Goal: Task Accomplishment & Management: Use online tool/utility

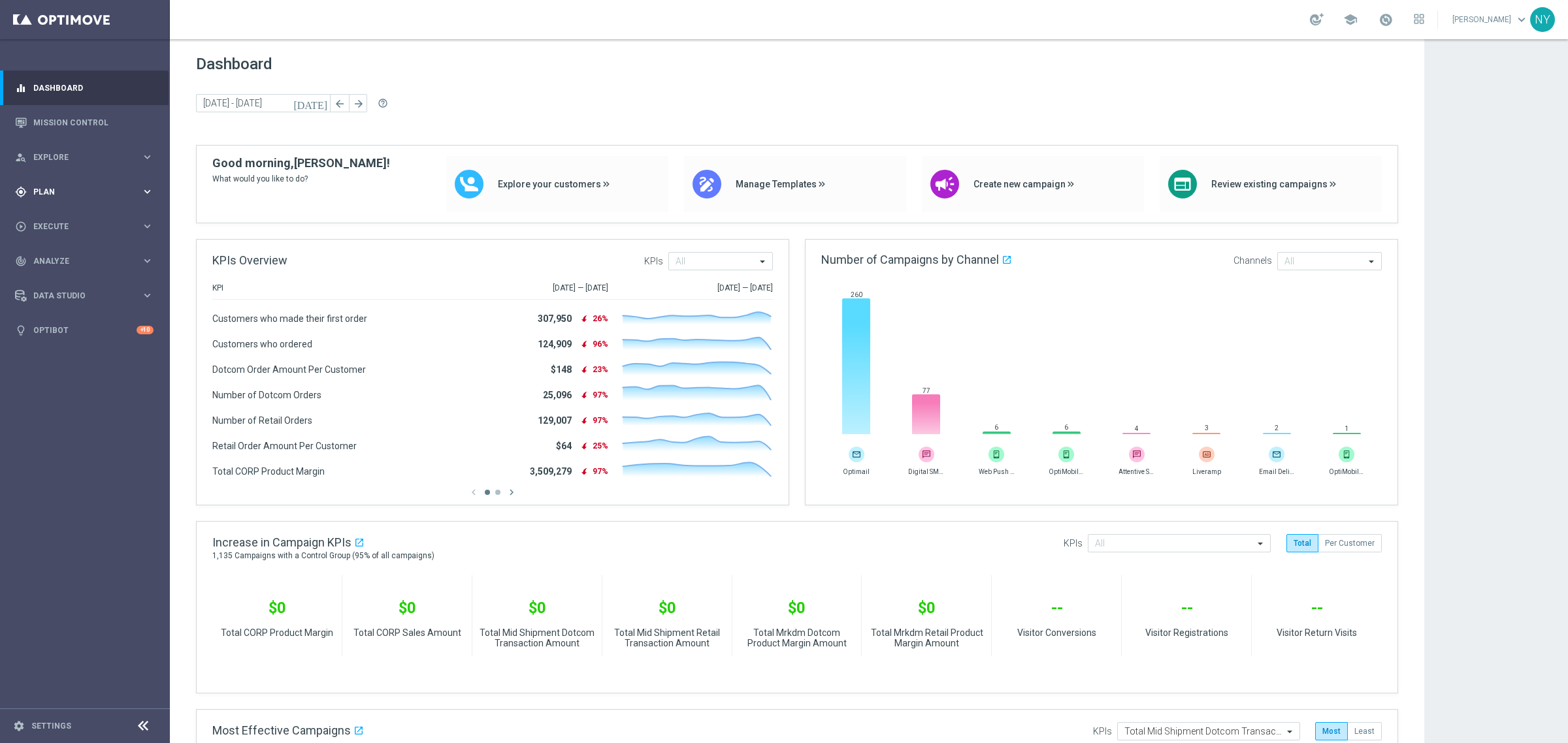
click at [45, 191] on span "Plan" at bounding box center [88, 192] width 108 height 7
click at [50, 258] on span "Templates" at bounding box center [81, 258] width 93 height 7
click at [53, 280] on link "Optimail" at bounding box center [88, 277] width 95 height 10
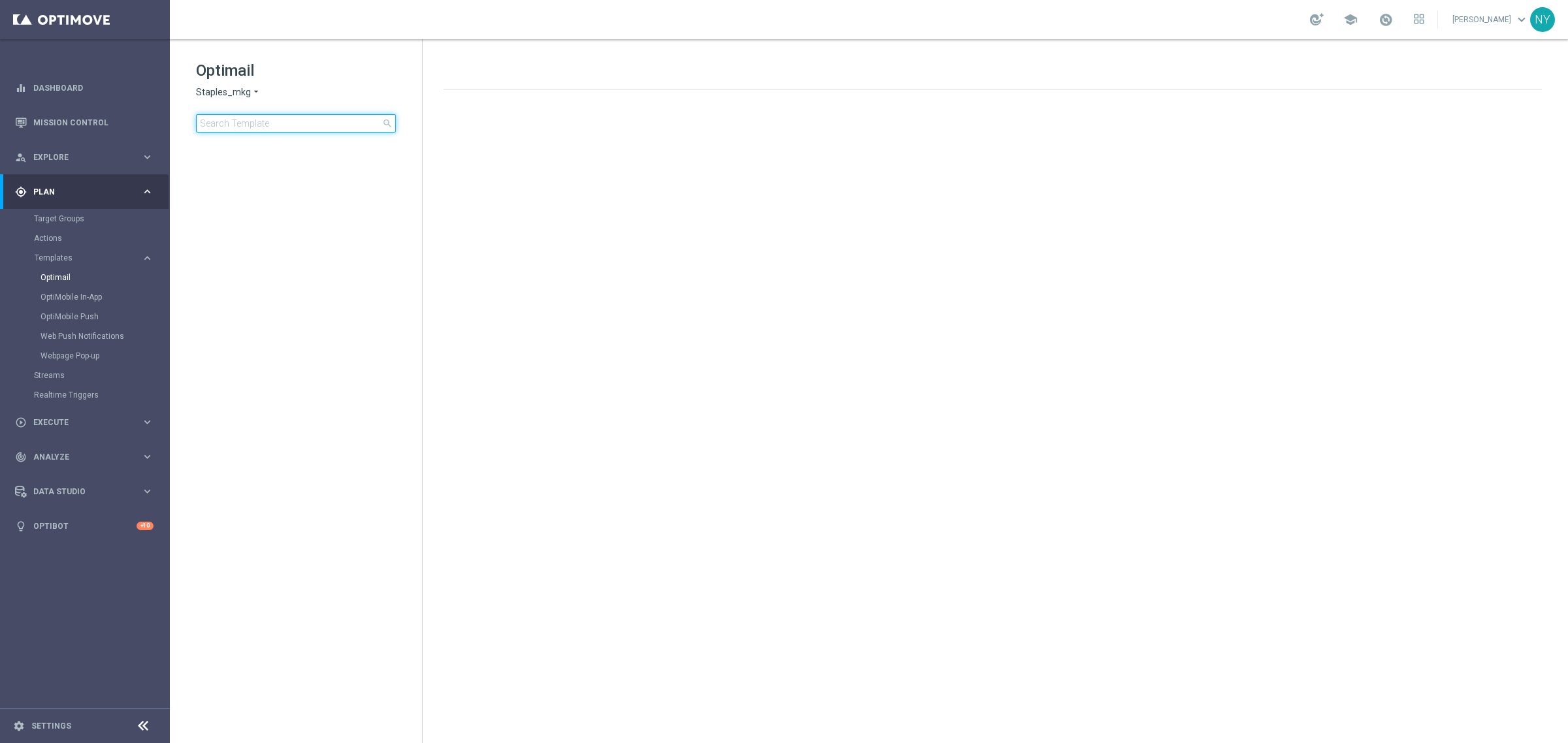
click at [268, 117] on input at bounding box center [296, 124] width 199 height 19
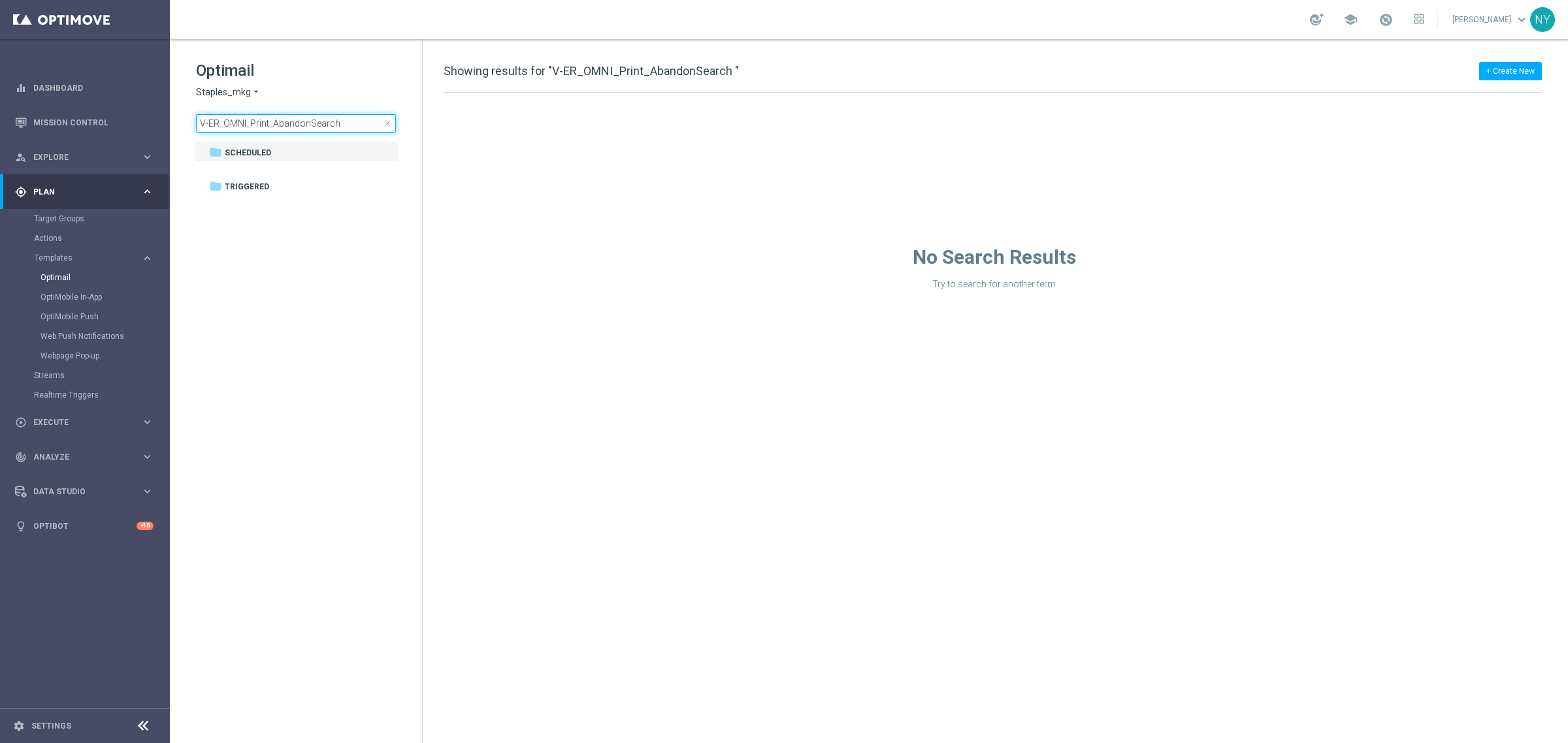
type input "V-ER_OMNI_Print_AbandonSearch"
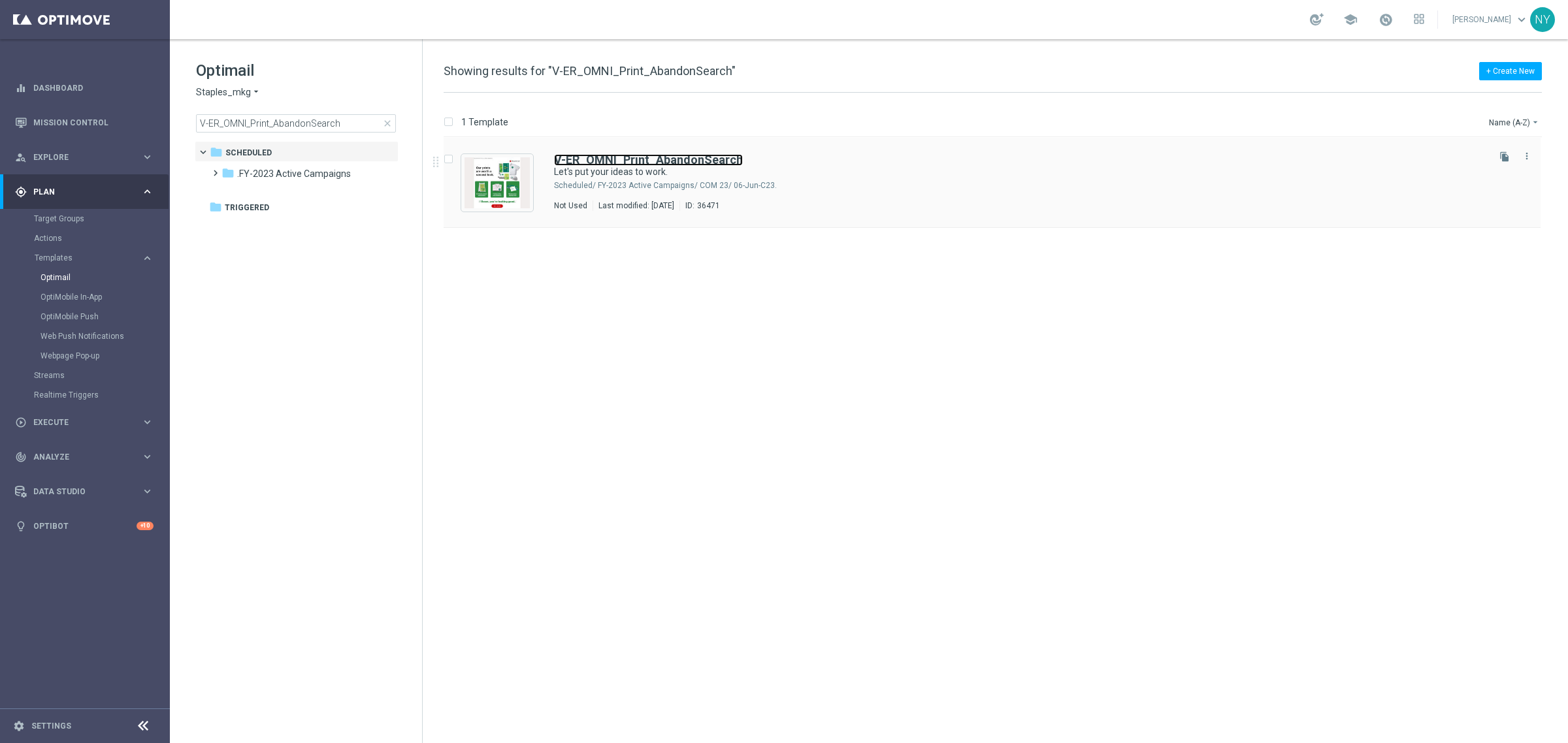
click at [609, 161] on b "V-ER_OMNI_Print_AbandonSearch" at bounding box center [648, 159] width 188 height 14
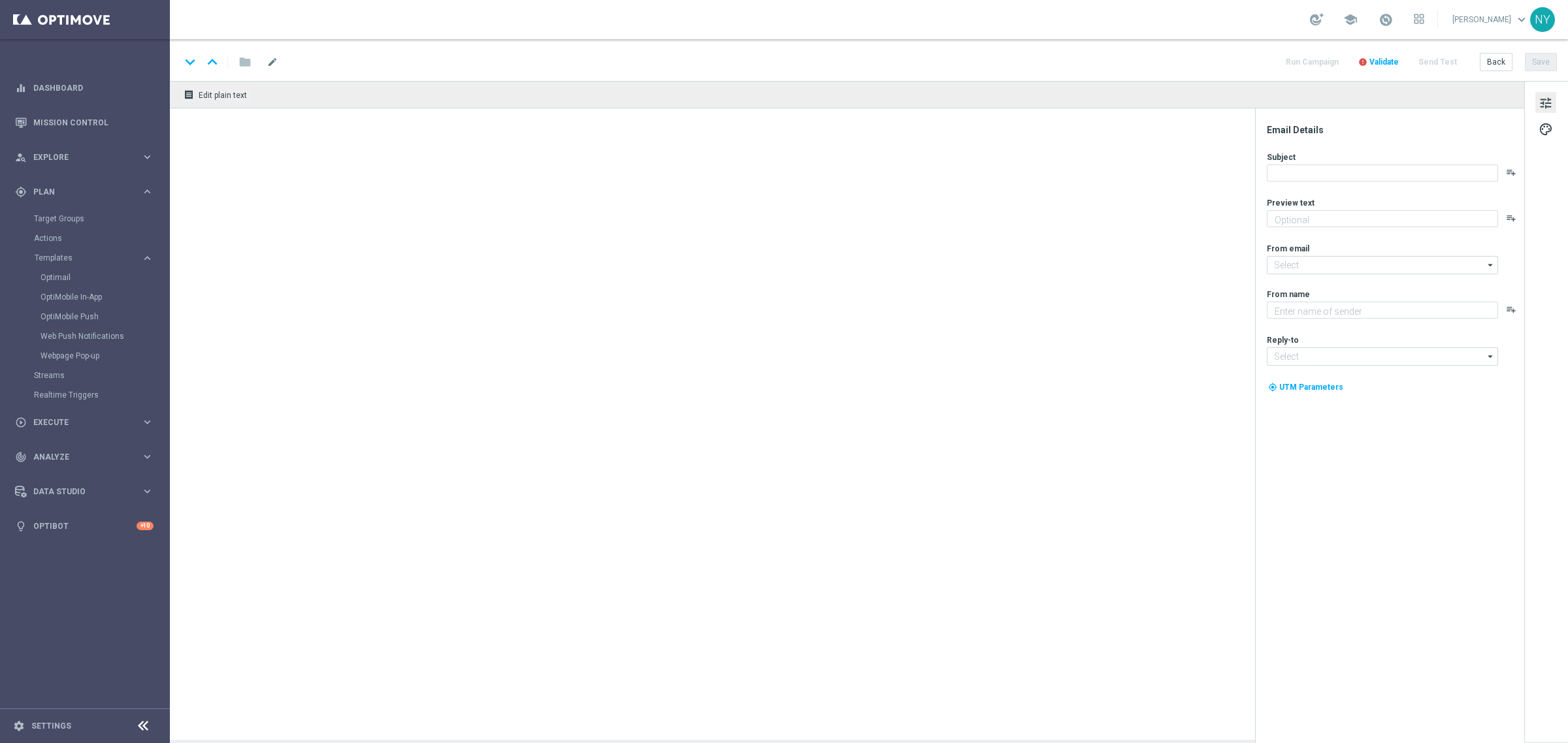
type textarea "Here's what we can print for you."
type input "staples@connected.staples.com"
type textarea "Staples"
type input "info@staples.com"
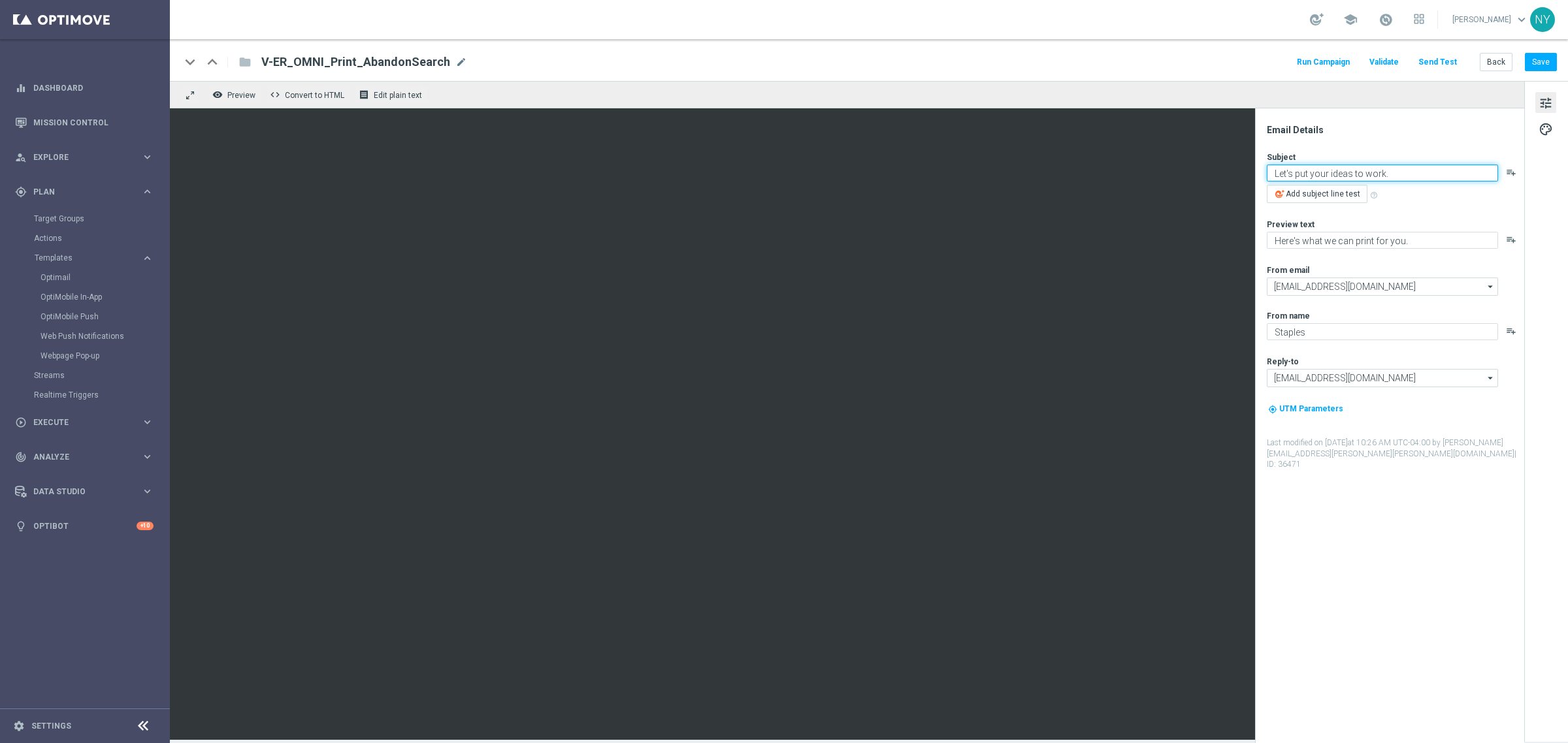
paste textarea "Your search is over"
type textarea "Your search is over."
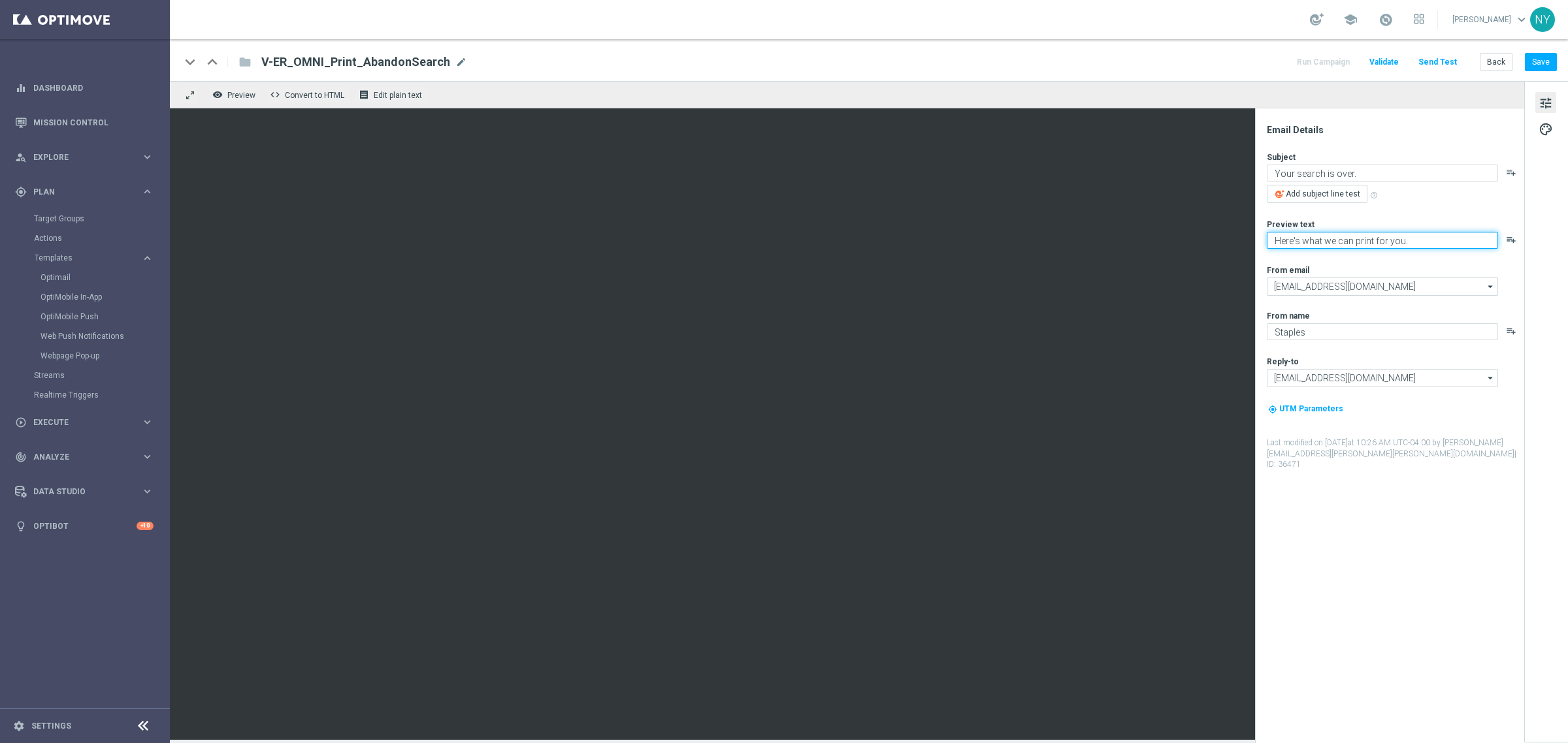
paste textarea "💡Whatever you’re looking to print, we’ve got it"
type textarea "💡Whatever you’re looking to print, we’ve got it."
click at [1537, 61] on button "Save" at bounding box center [1540, 62] width 32 height 19
click at [1440, 60] on button "Send Test" at bounding box center [1437, 62] width 43 height 18
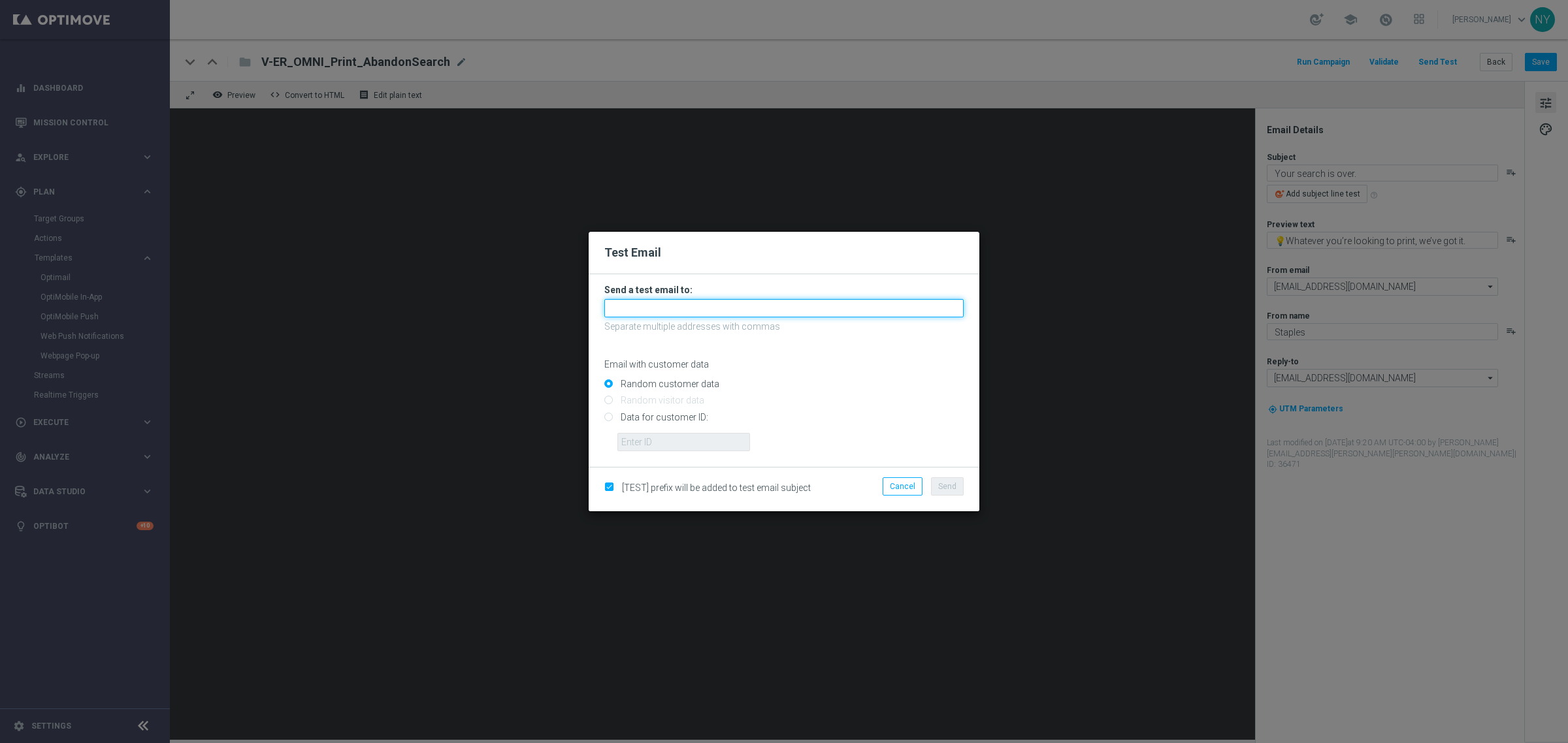
click at [643, 311] on input "text" at bounding box center [783, 309] width 359 height 19
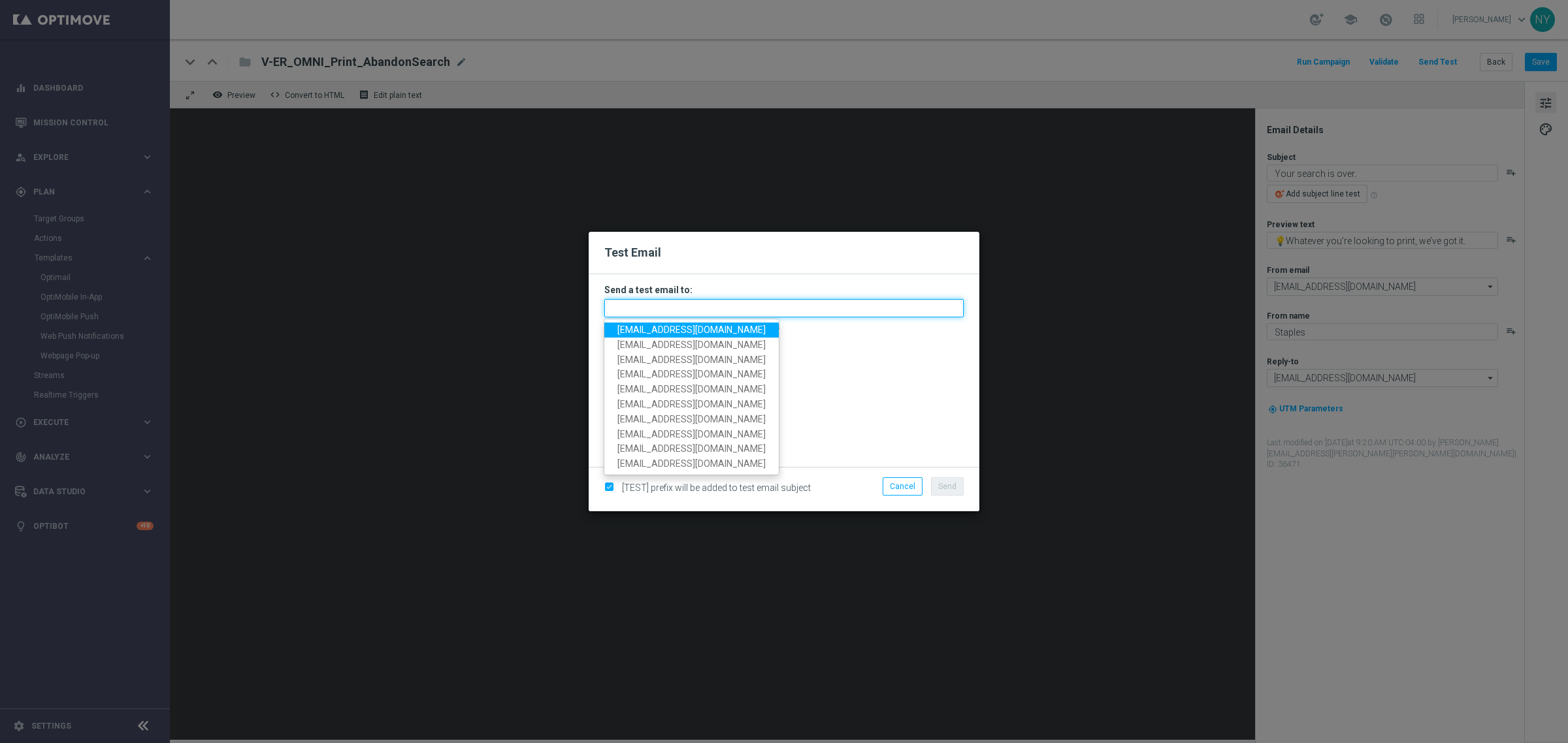
paste input "[EMAIL_ADDRESS][DOMAIN_NAME]"
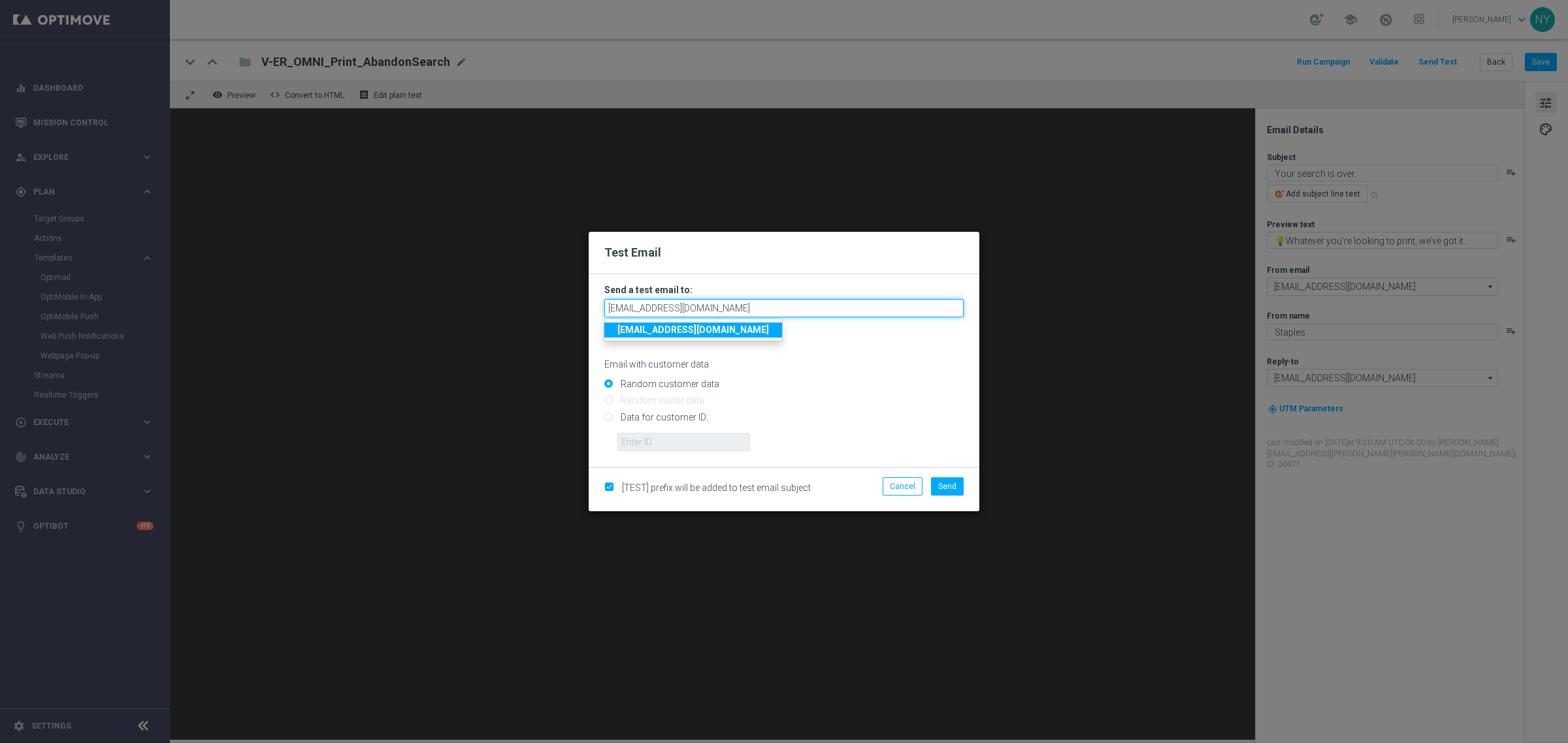
type input "[EMAIL_ADDRESS][DOMAIN_NAME]"
click at [775, 390] on input "Random customer data" at bounding box center [783, 390] width 359 height 19
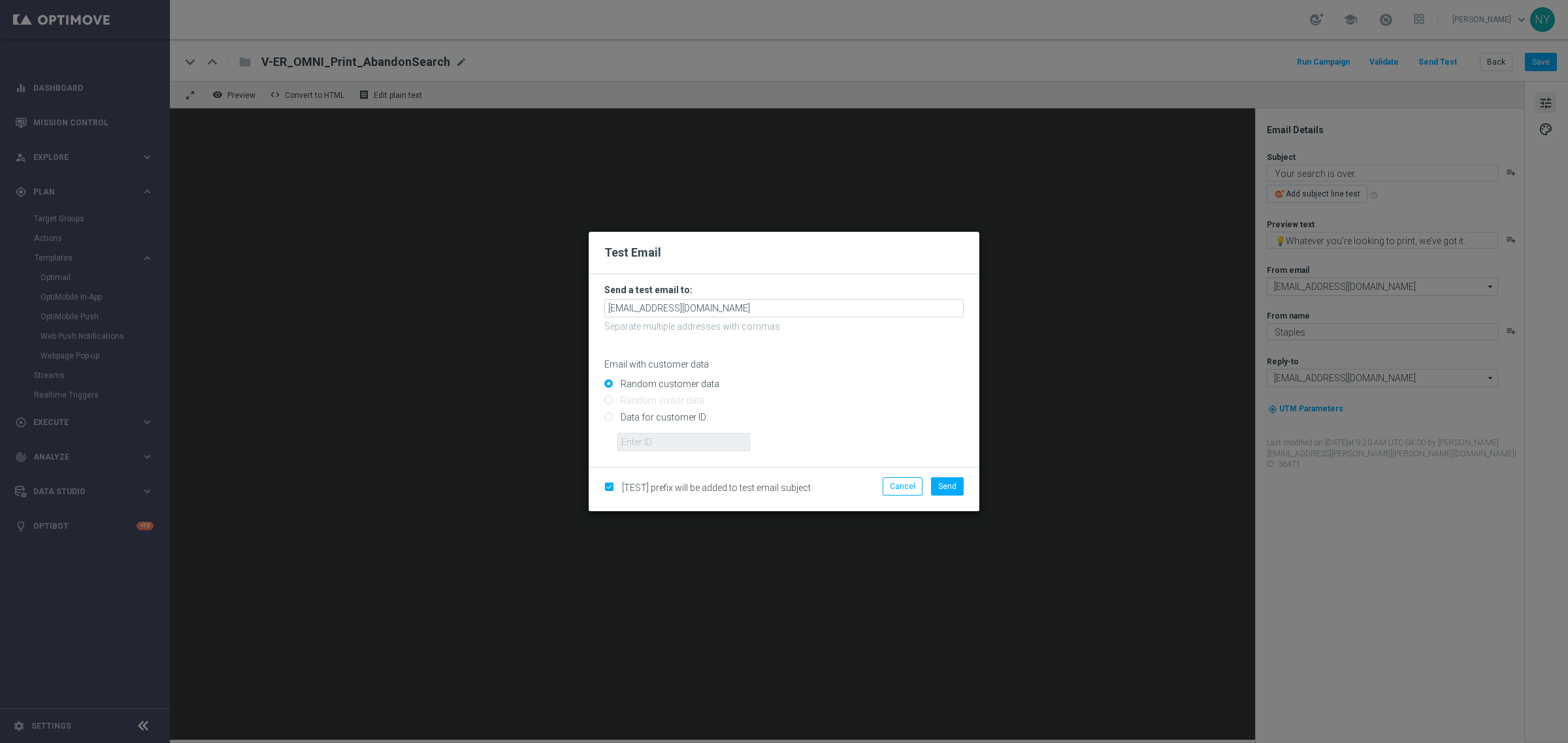
click at [608, 420] on input "Data for customer ID:" at bounding box center [783, 423] width 359 height 19
radio input "true"
click at [677, 447] on input "text" at bounding box center [683, 443] width 132 height 19
paste input "10000006208"
type input "10000006208"
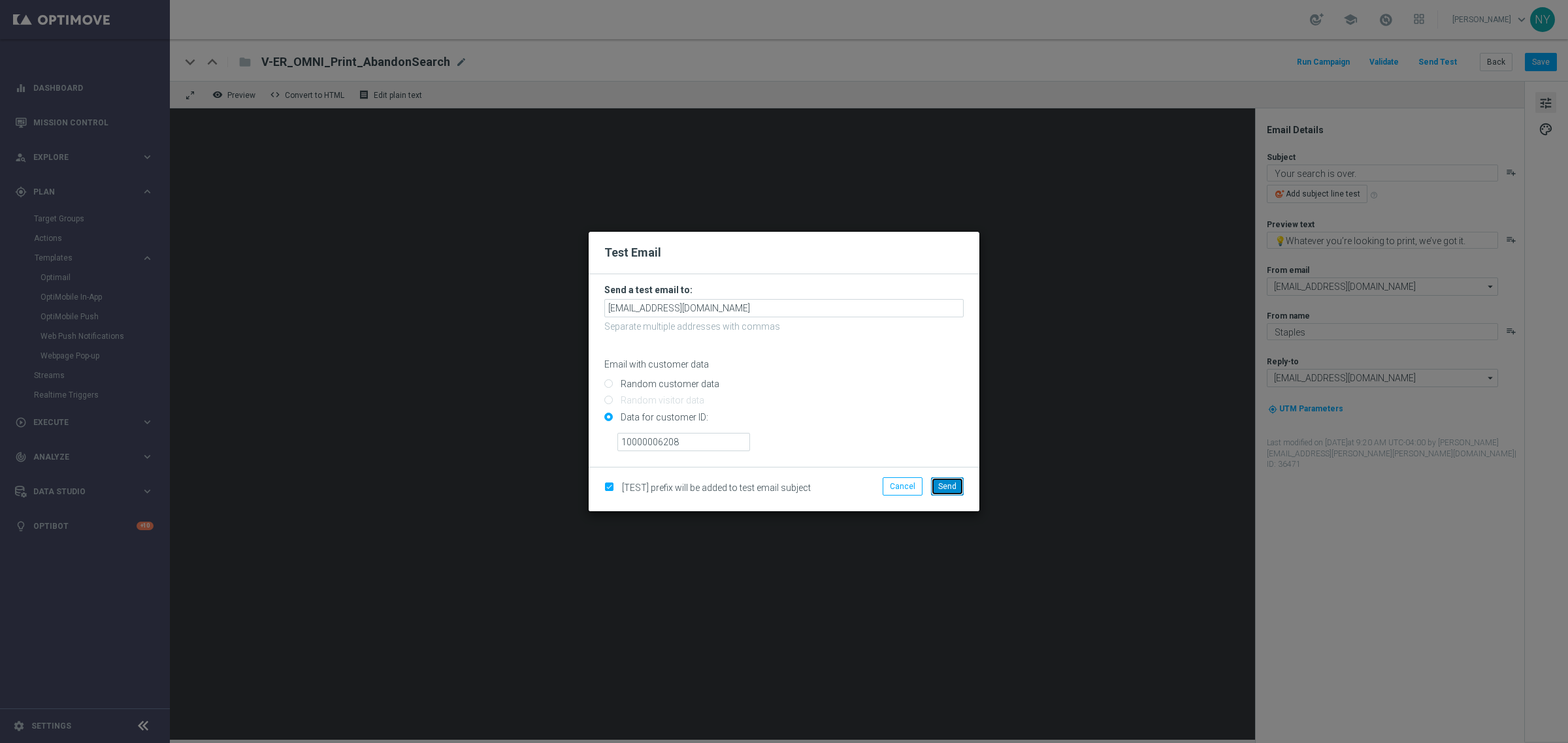
click at [947, 488] on span "Send" at bounding box center [947, 487] width 19 height 9
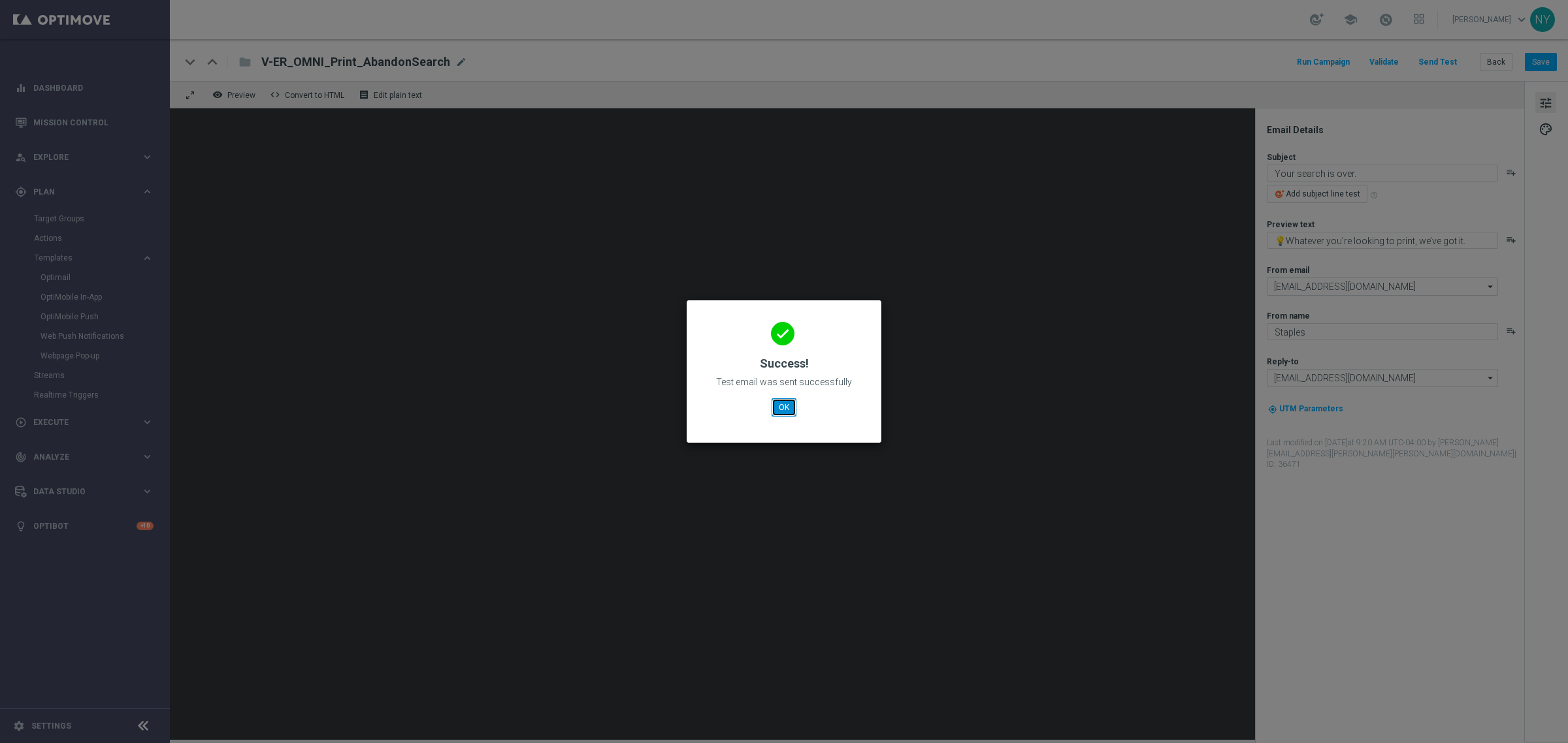
click at [786, 405] on button "OK" at bounding box center [783, 407] width 25 height 19
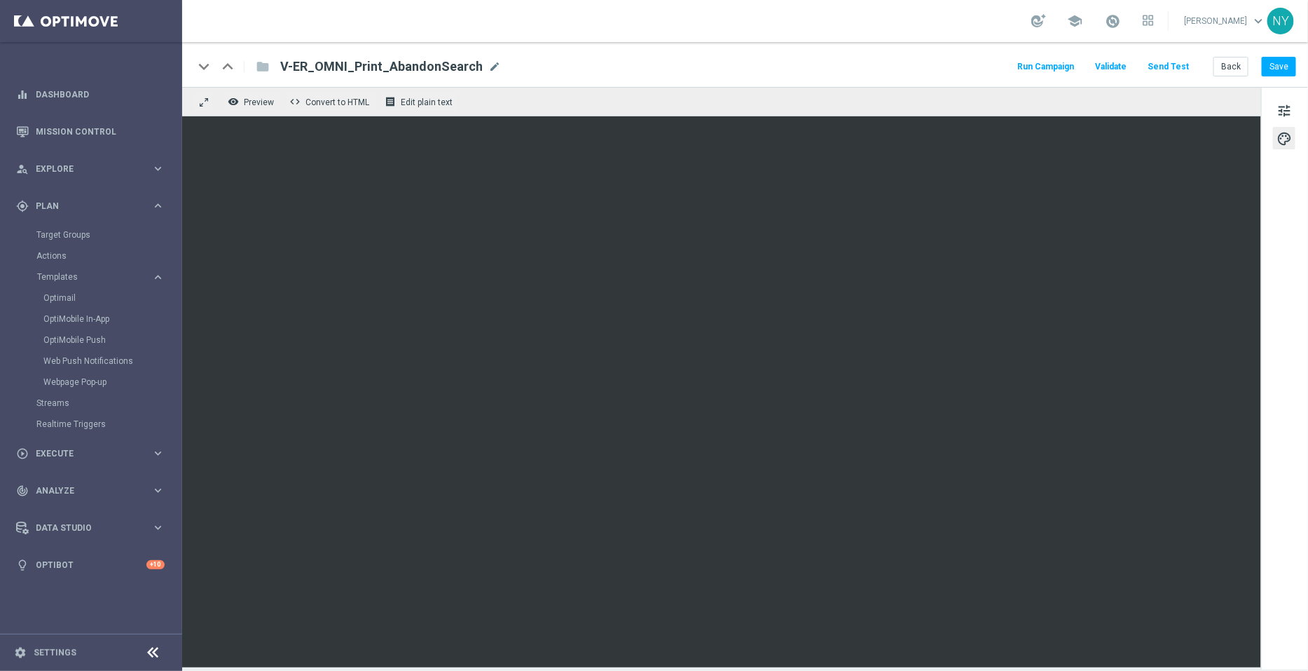
click at [1176, 67] on button "Send Test" at bounding box center [1169, 66] width 46 height 19
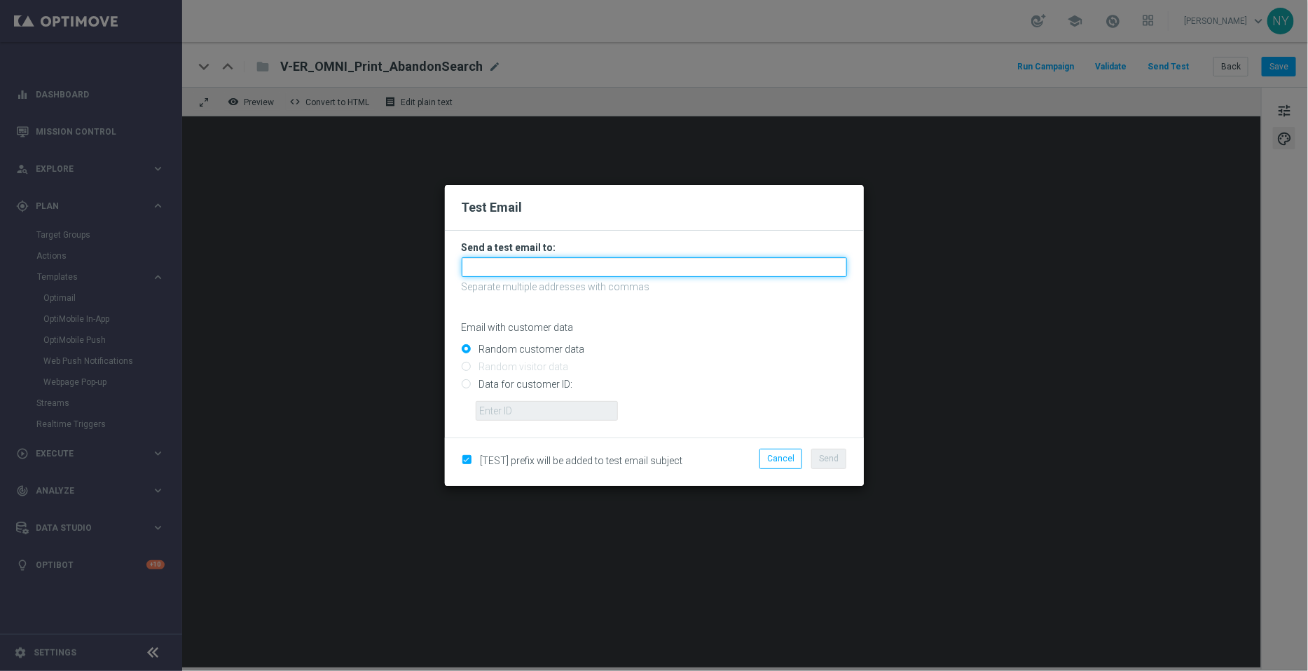
click at [483, 266] on input "text" at bounding box center [654, 267] width 385 height 20
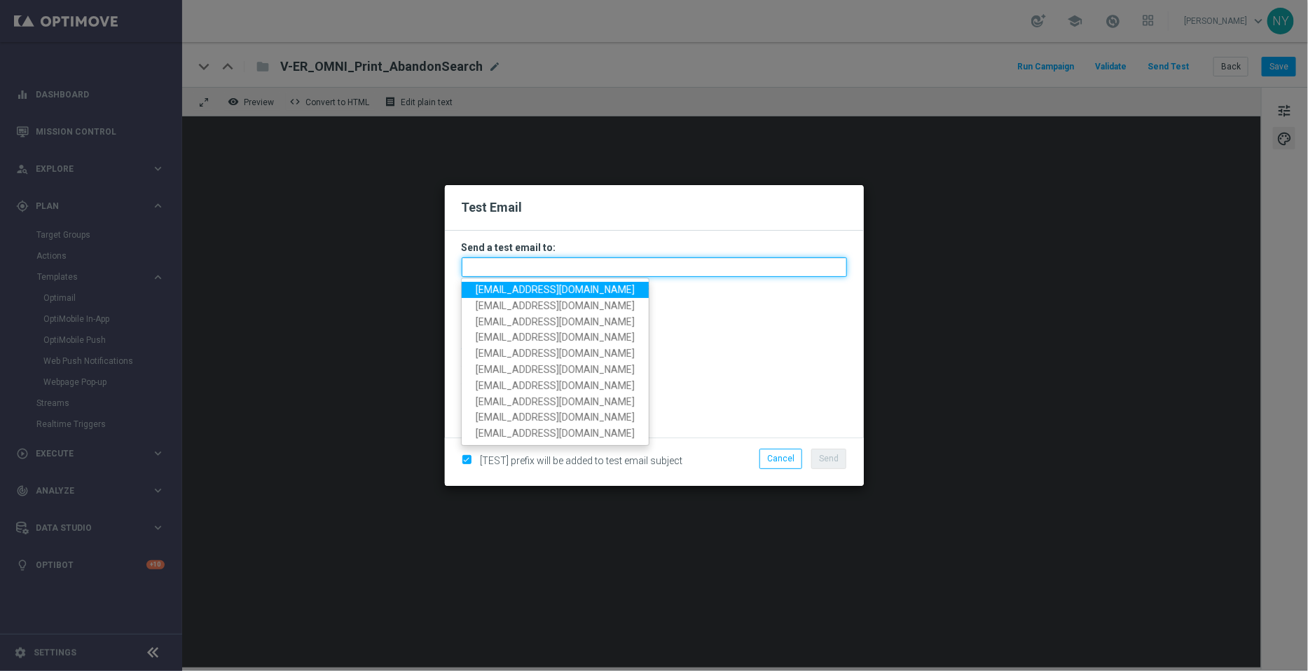
paste input "[EMAIL_ADDRESS][DOMAIN_NAME]"
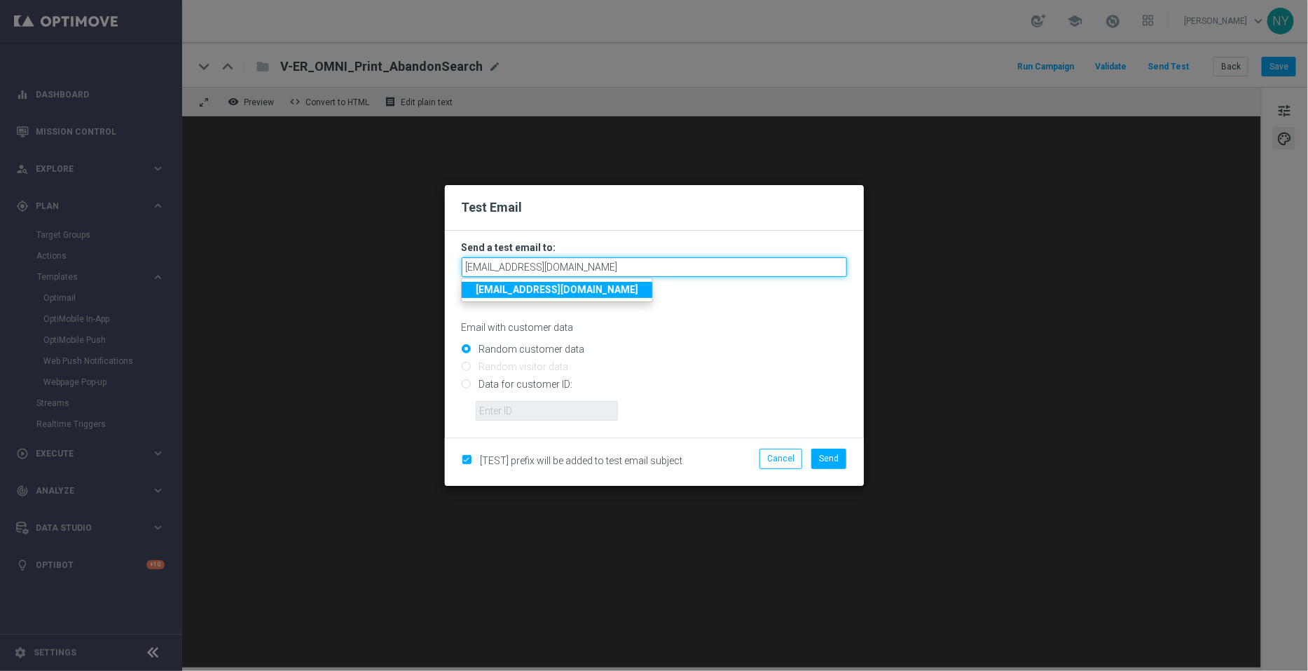
type input "[EMAIL_ADDRESS][DOMAIN_NAME]"
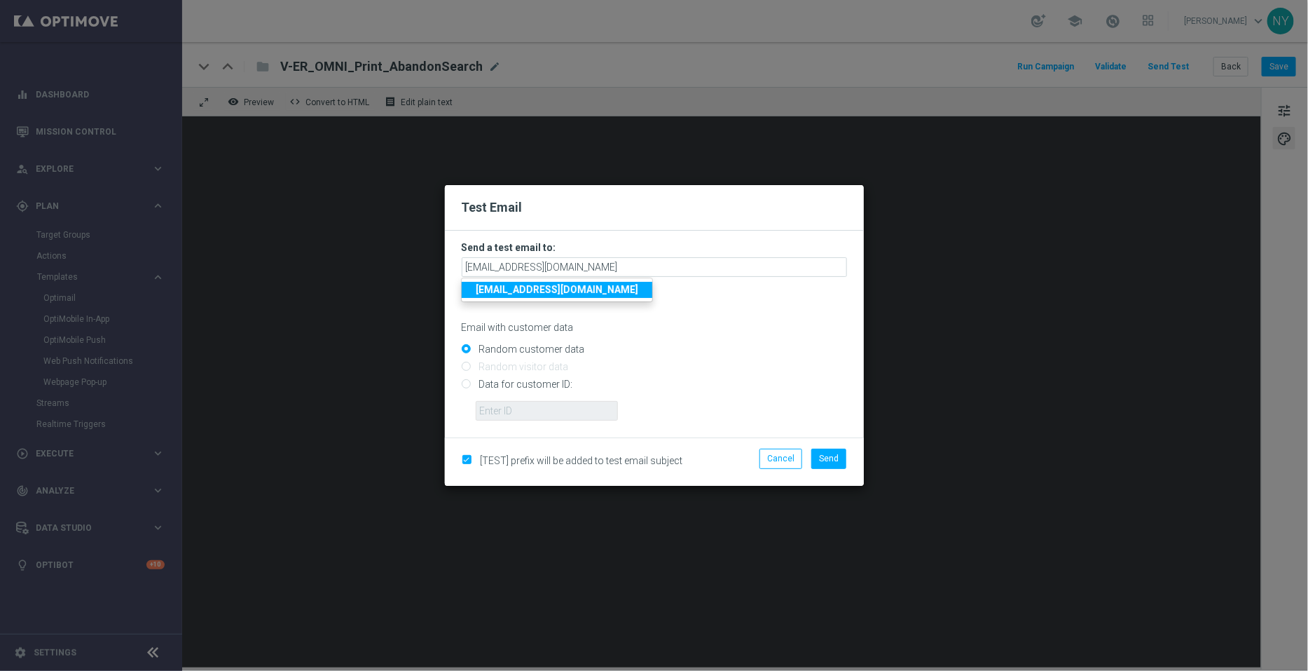
click at [713, 327] on p "Email with customer data" at bounding box center [654, 327] width 385 height 13
click at [465, 383] on input "Data for customer ID:" at bounding box center [654, 390] width 385 height 20
radio input "true"
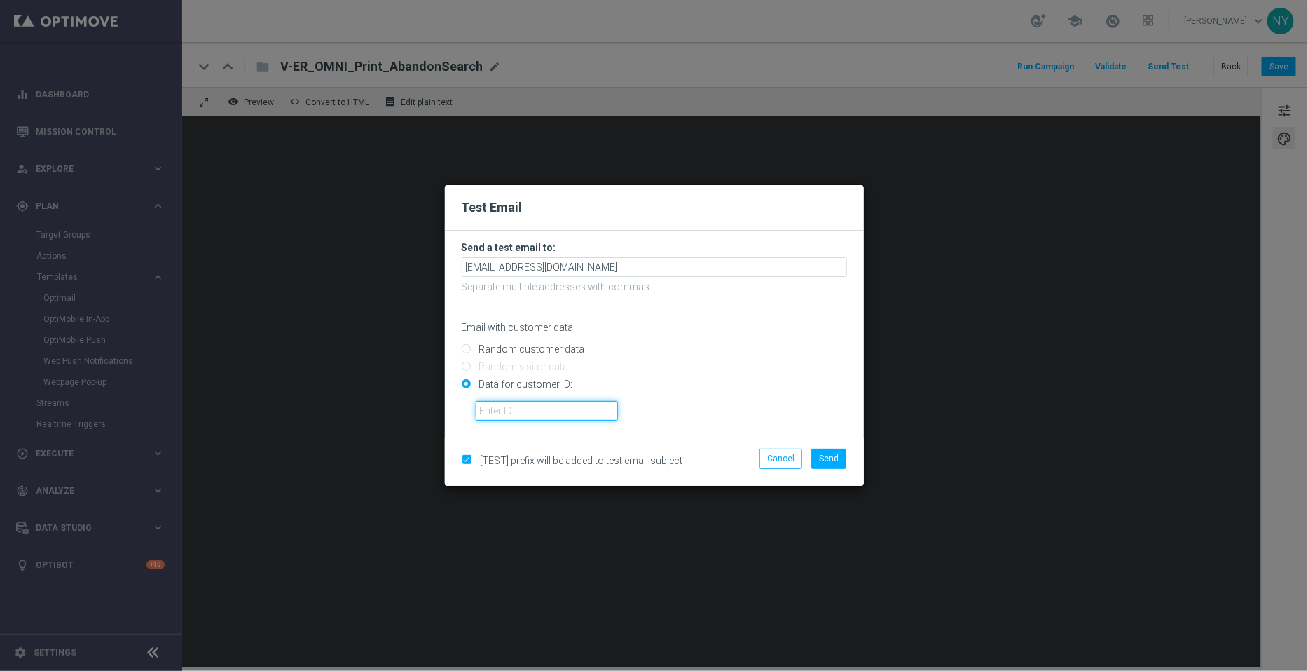
click at [495, 413] on input "text" at bounding box center [547, 411] width 142 height 20
click at [504, 411] on input "text" at bounding box center [547, 411] width 142 height 20
paste input "10000006208"
type input "10000006208"
click at [830, 460] on span "Send" at bounding box center [829, 458] width 20 height 10
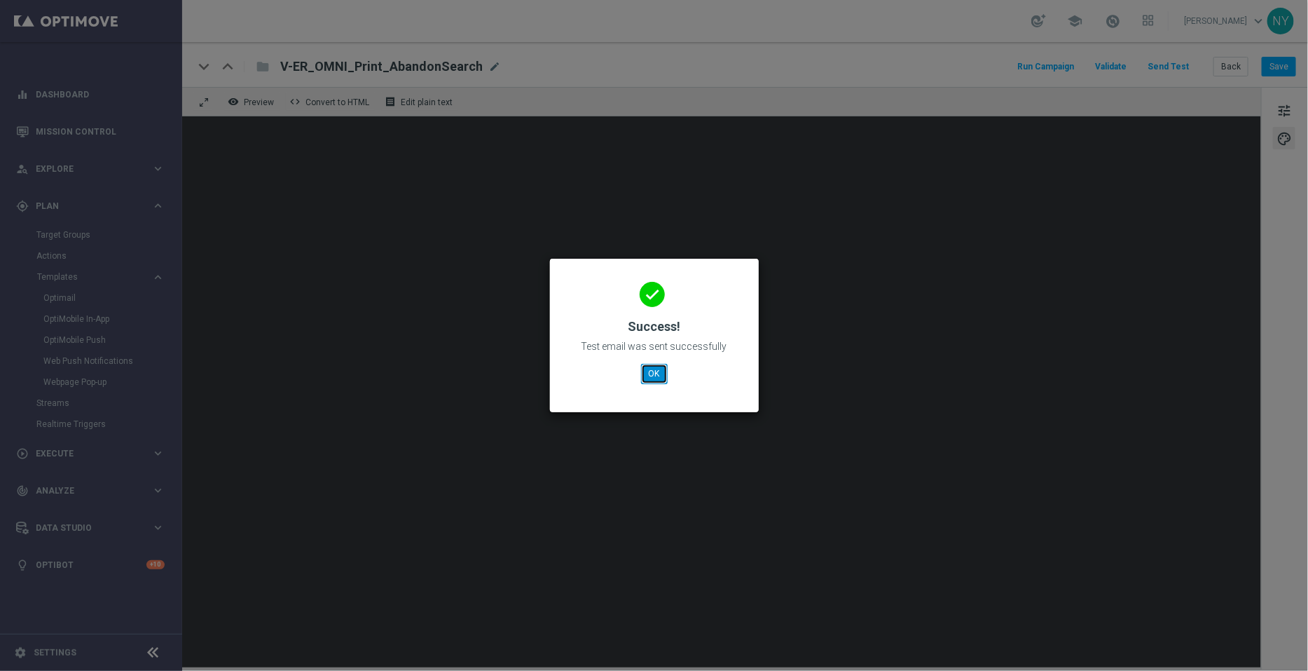
click at [658, 372] on button "OK" at bounding box center [654, 374] width 27 height 20
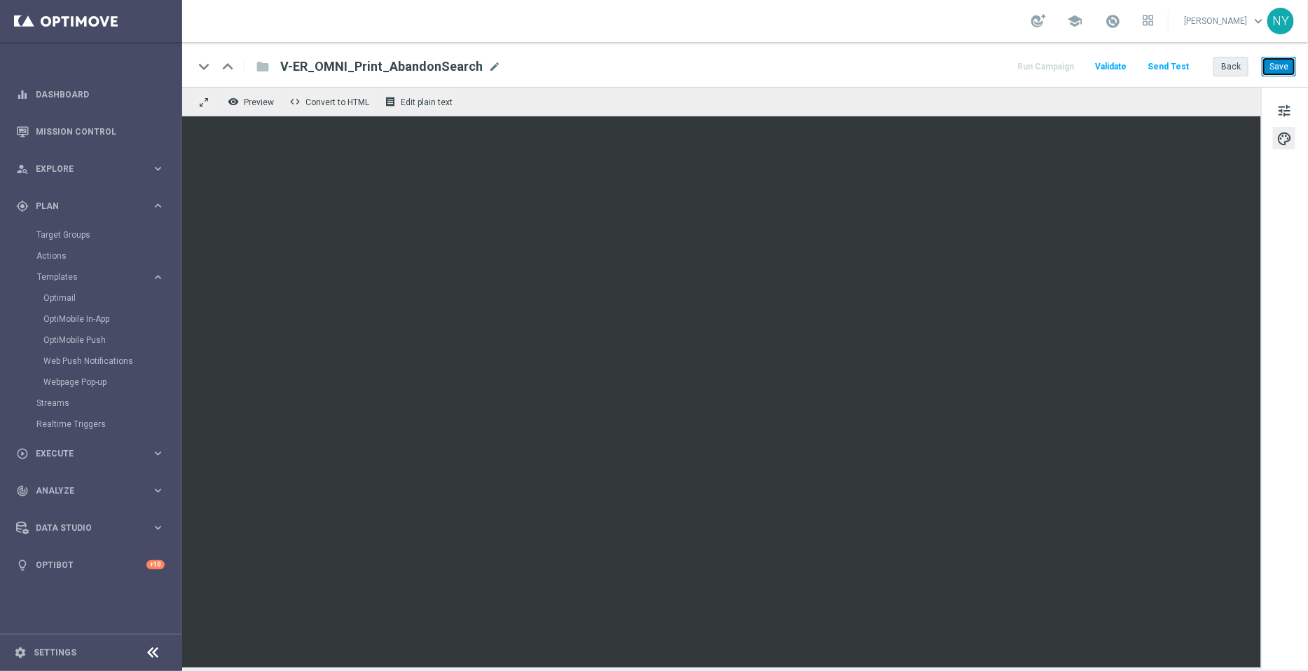
drag, startPoint x: 1280, startPoint y: 64, endPoint x: 1230, endPoint y: 60, distance: 50.6
click at [1281, 64] on button "Save" at bounding box center [1279, 67] width 34 height 20
click at [1177, 64] on button "Send Test" at bounding box center [1169, 66] width 46 height 19
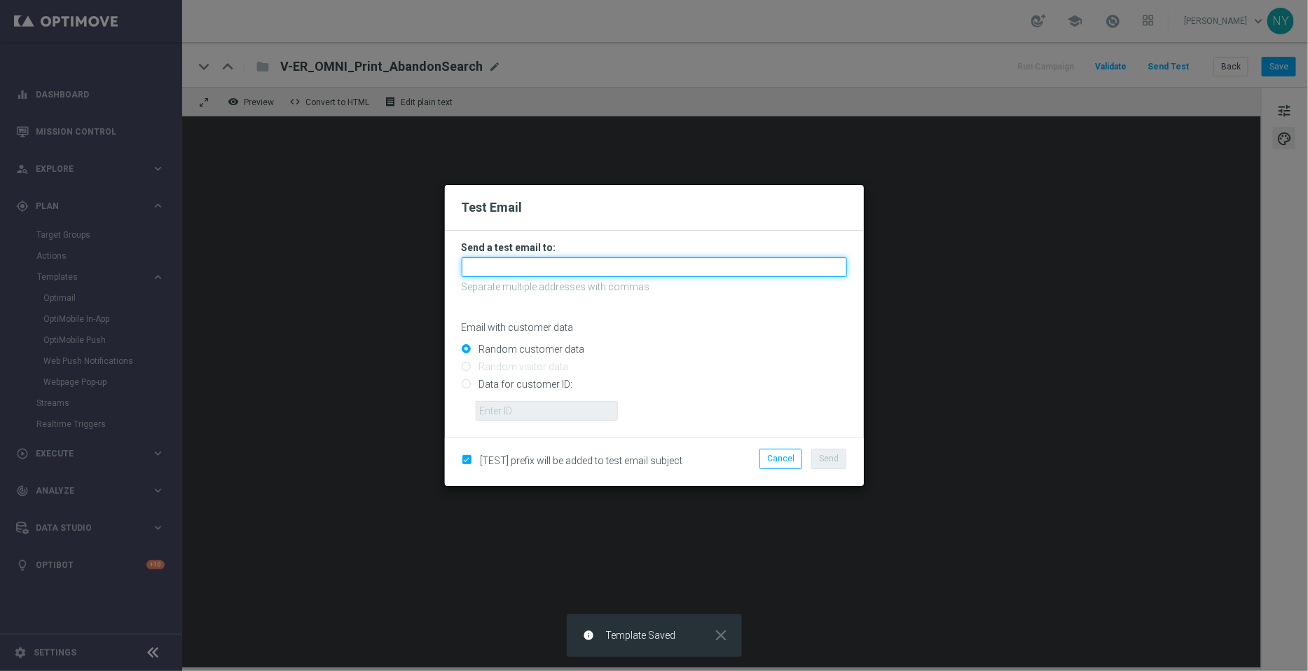
click at [487, 267] on input "text" at bounding box center [654, 267] width 385 height 20
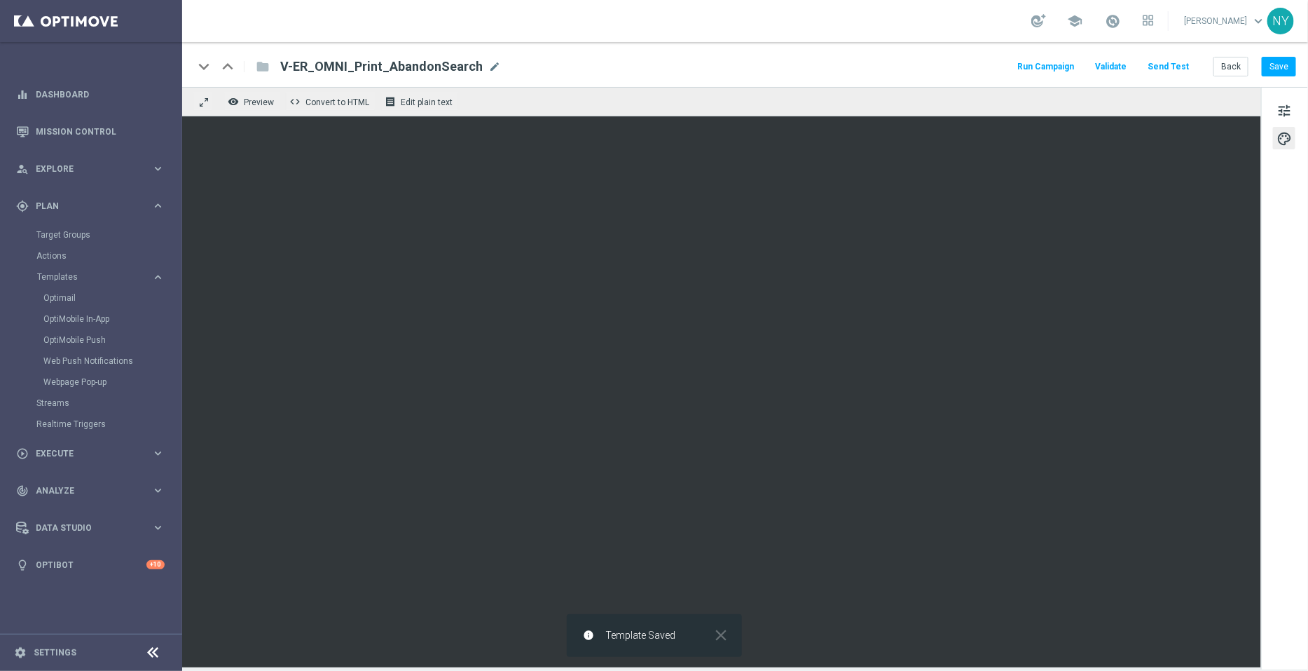
click at [1171, 63] on button "Send Test" at bounding box center [1169, 66] width 46 height 19
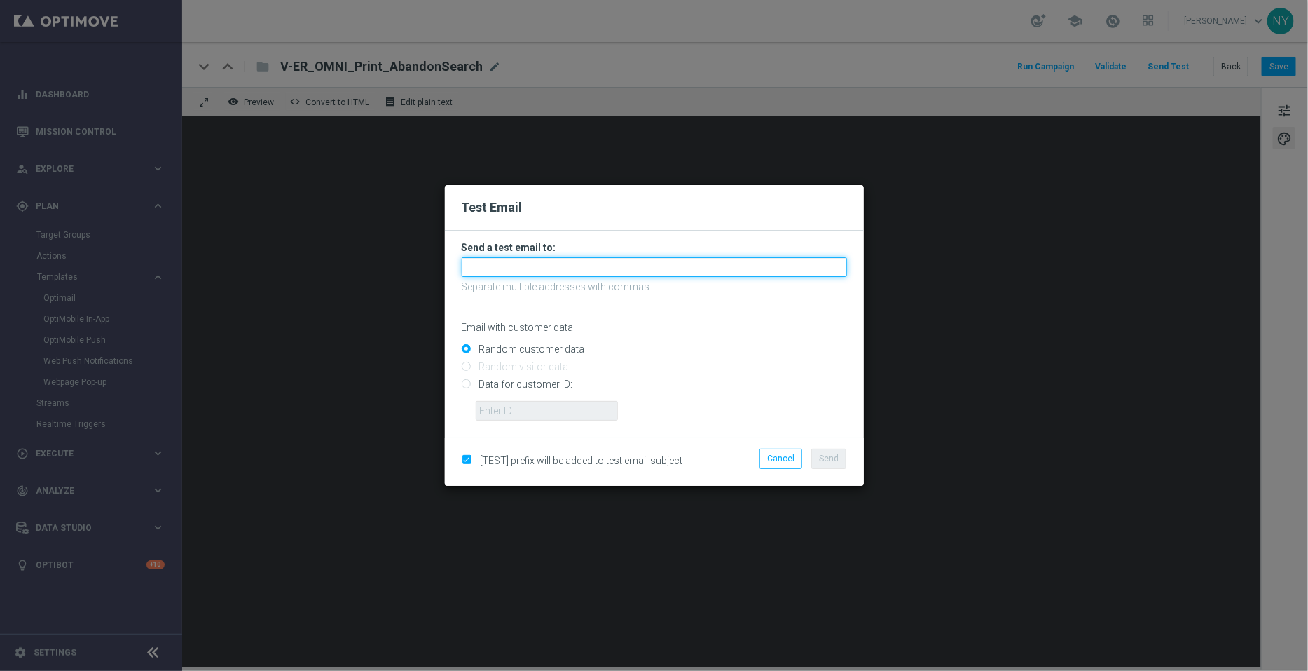
click at [483, 265] on input "text" at bounding box center [654, 267] width 385 height 20
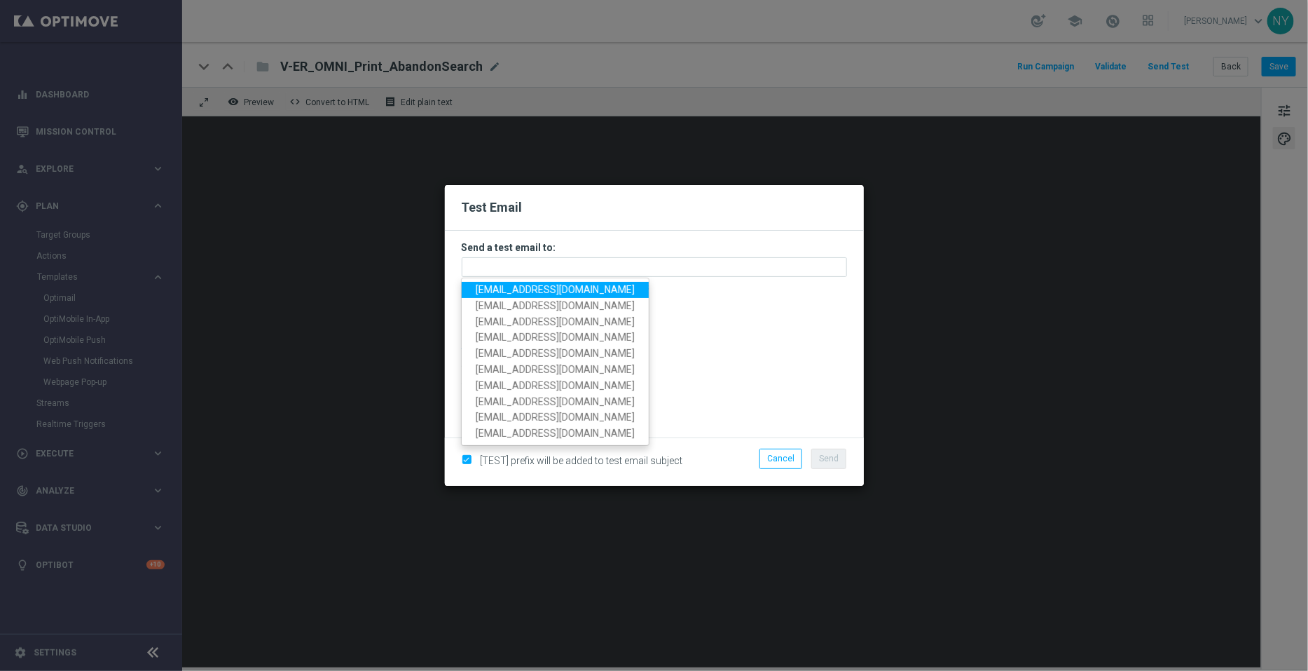
click at [488, 286] on span "[EMAIL_ADDRESS][DOMAIN_NAME]" at bounding box center [555, 289] width 159 height 11
type input "[EMAIL_ADDRESS][DOMAIN_NAME]"
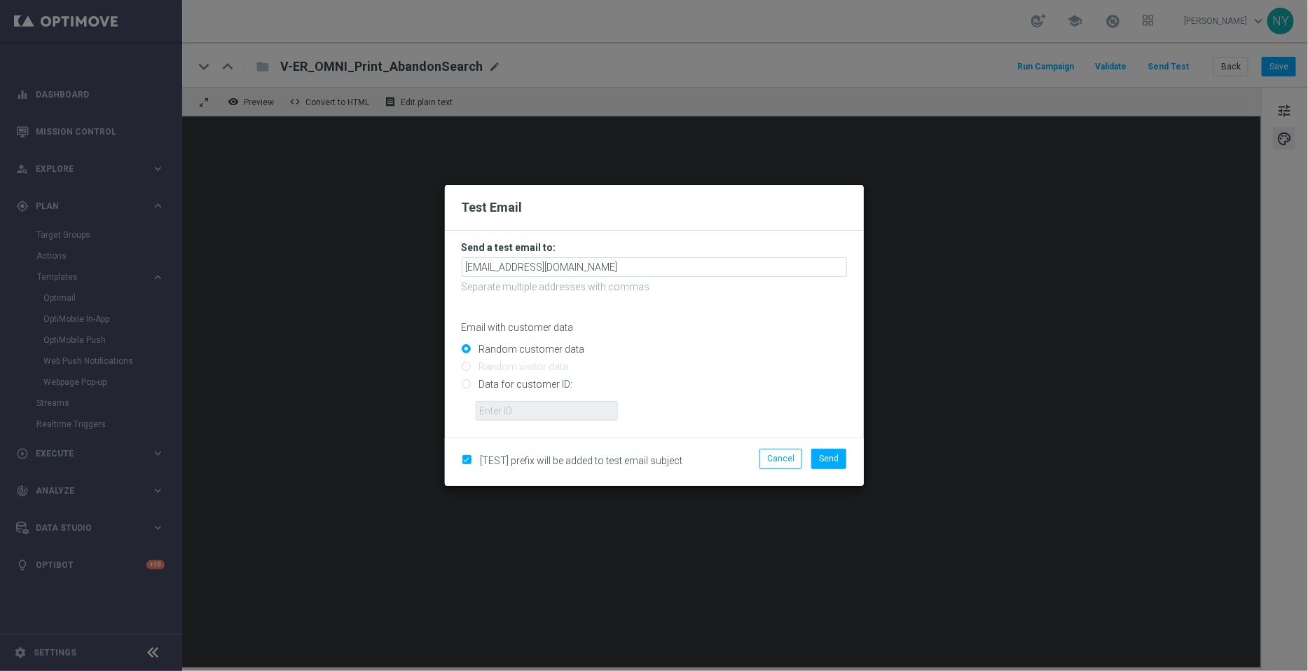
click at [464, 387] on input "Data for customer ID:" at bounding box center [654, 390] width 385 height 20
radio input "true"
click at [488, 415] on input "text" at bounding box center [547, 411] width 142 height 20
click at [526, 412] on input "text" at bounding box center [547, 411] width 142 height 20
paste input "10000006208"
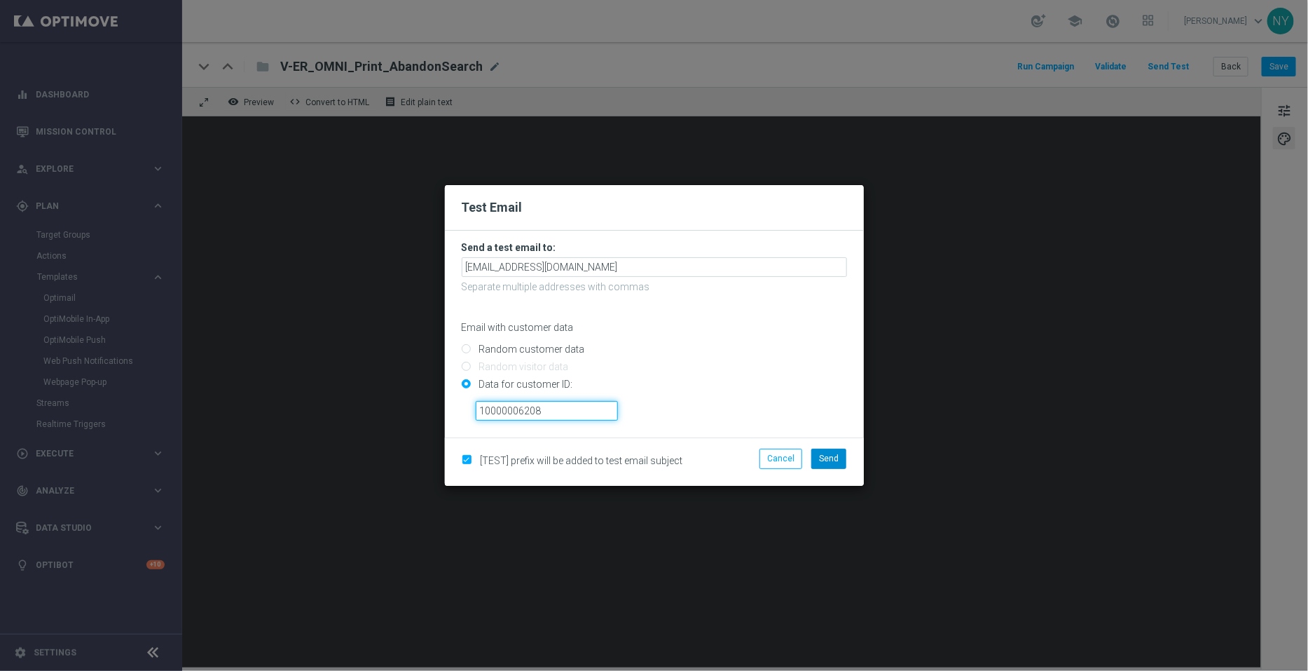
type input "10000006208"
click at [825, 460] on span "Send" at bounding box center [829, 458] width 20 height 10
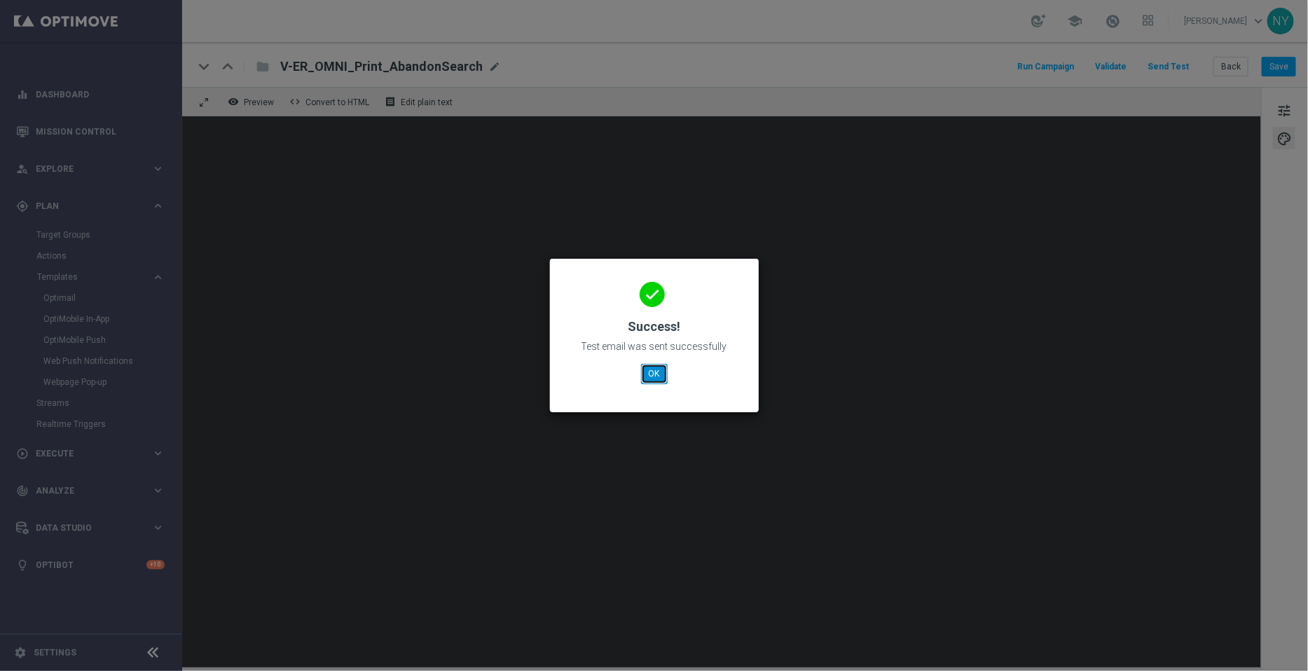
click at [659, 374] on button "OK" at bounding box center [654, 374] width 27 height 20
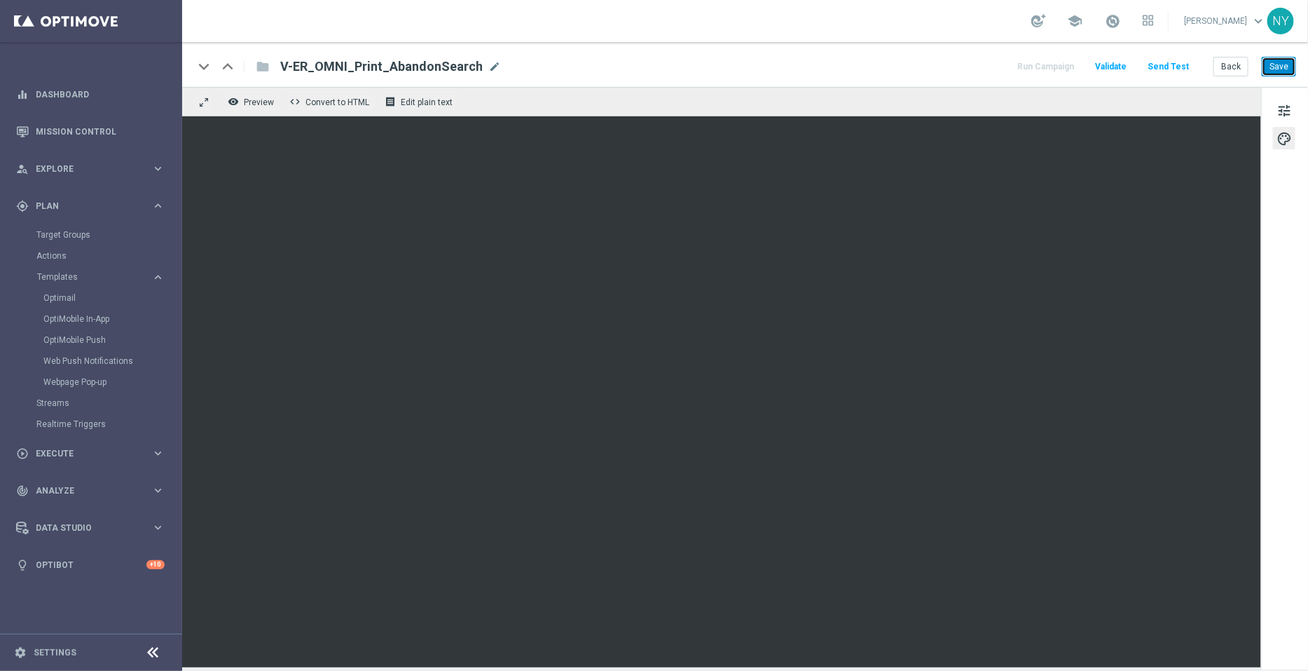
drag, startPoint x: 1282, startPoint y: 67, endPoint x: 1207, endPoint y: 25, distance: 86.9
click at [1282, 67] on button "Save" at bounding box center [1279, 67] width 34 height 20
click at [1170, 62] on button "Send Test" at bounding box center [1169, 66] width 46 height 19
click at [1165, 65] on button "Send Test" at bounding box center [1169, 66] width 46 height 19
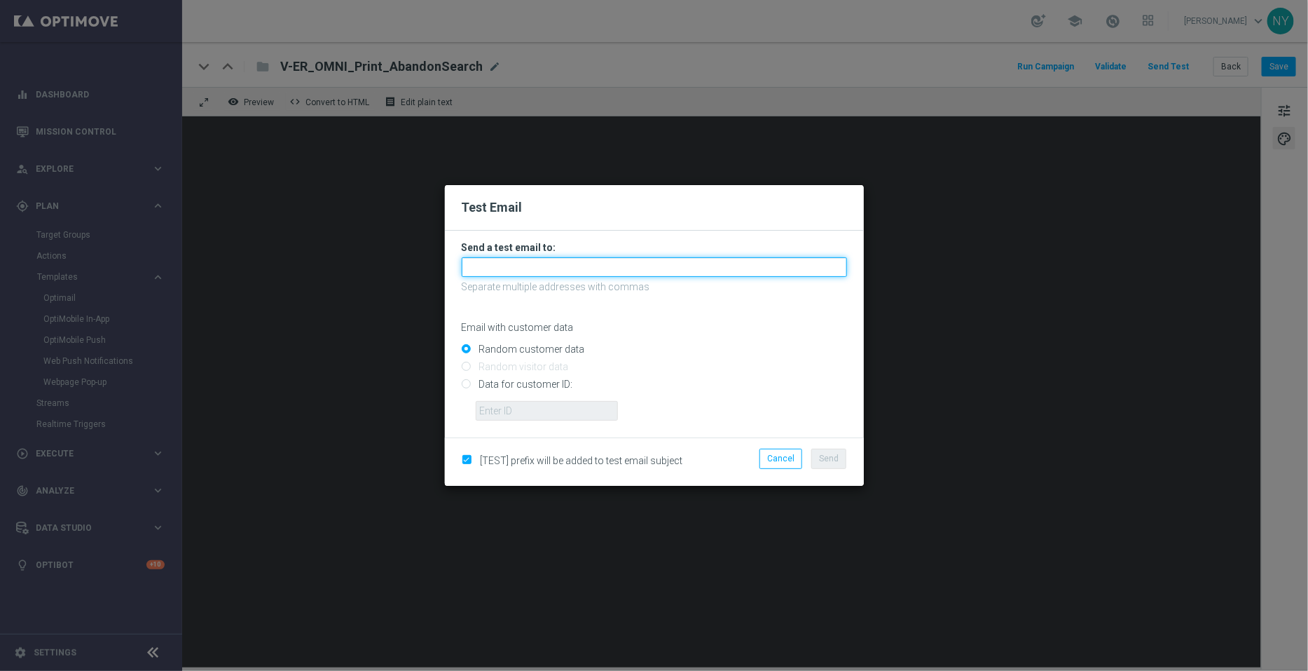
click at [497, 268] on input "text" at bounding box center [654, 267] width 385 height 20
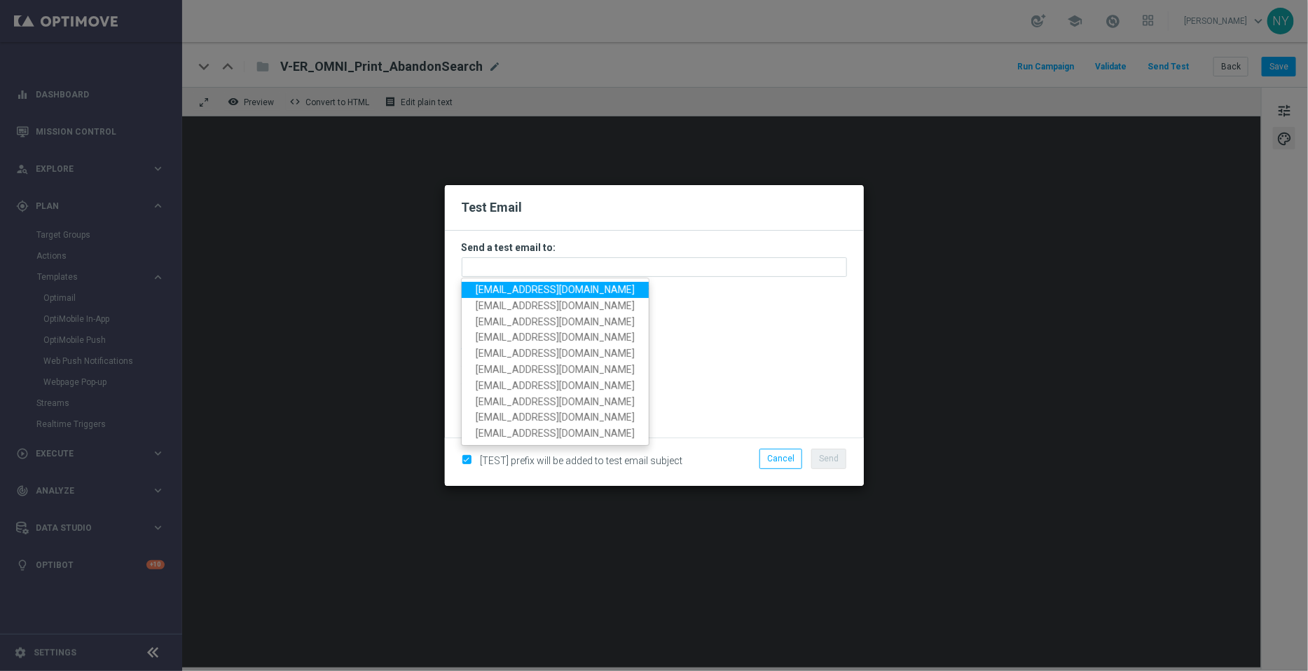
click at [502, 290] on span "[EMAIL_ADDRESS][DOMAIN_NAME]" at bounding box center [555, 289] width 159 height 11
type input "[EMAIL_ADDRESS][DOMAIN_NAME]"
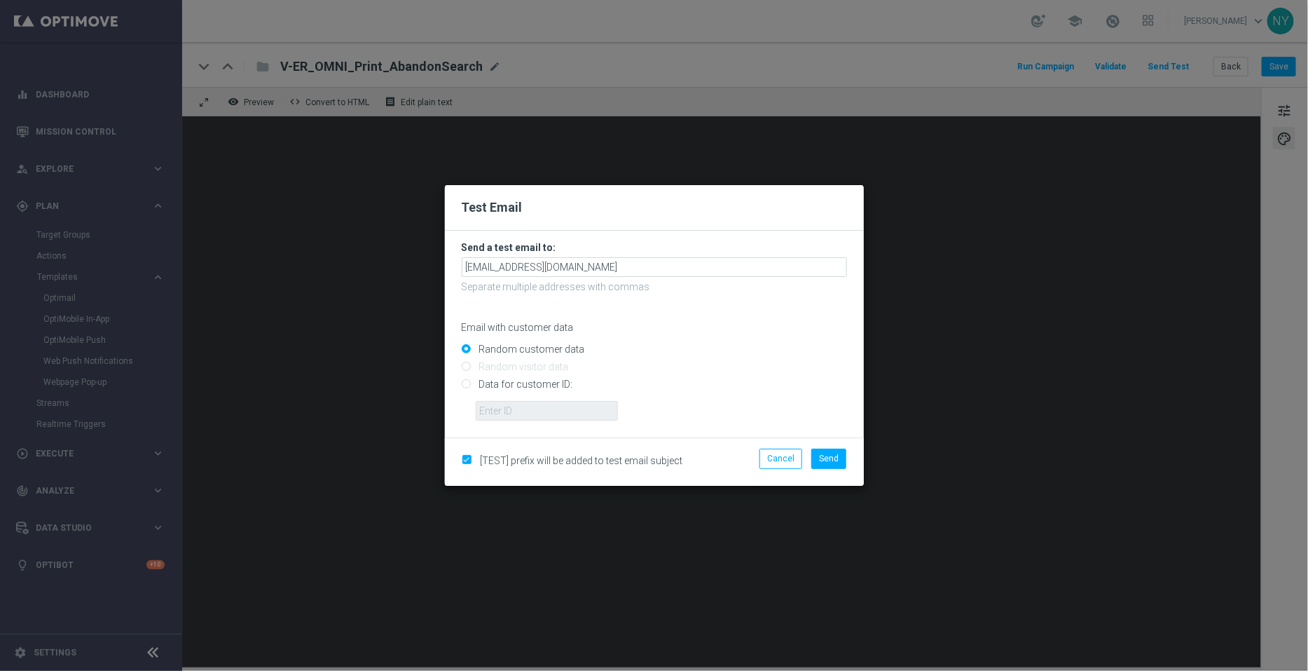
click at [467, 385] on input "Data for customer ID:" at bounding box center [654, 390] width 385 height 20
radio input "true"
click at [502, 413] on input "text" at bounding box center [547, 411] width 142 height 20
click at [507, 410] on input "text" at bounding box center [547, 411] width 142 height 20
paste input "10000006208"
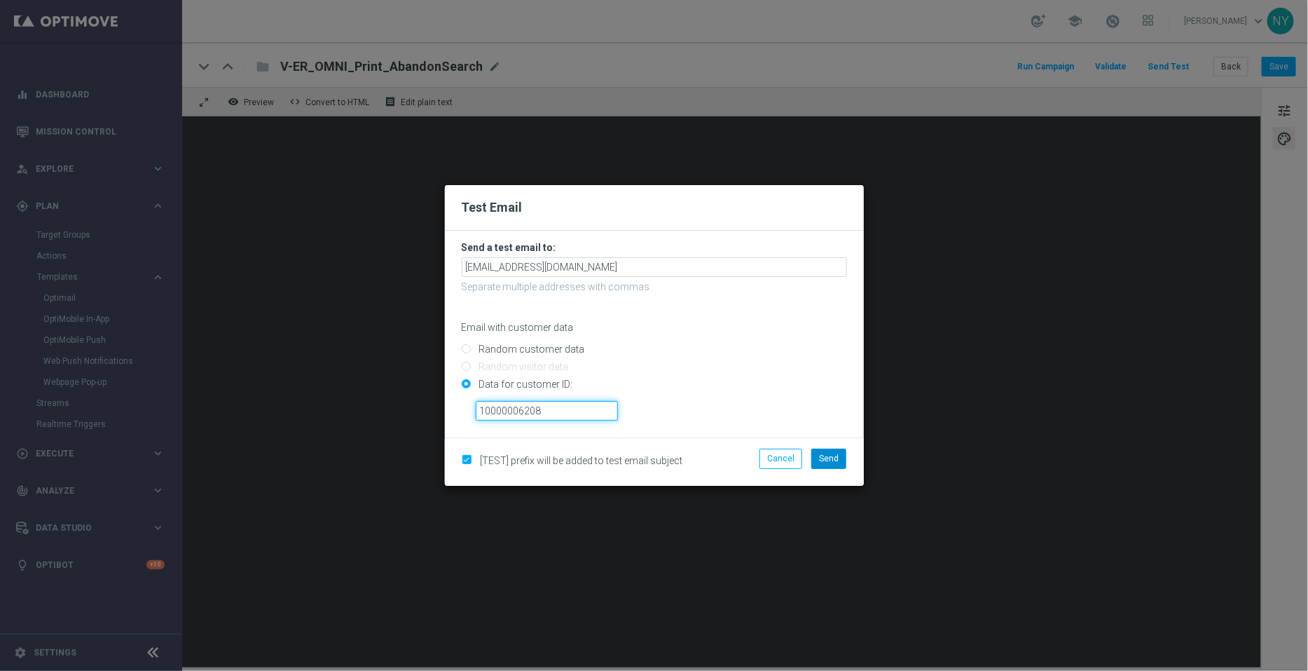
type input "10000006208"
click at [827, 457] on span "Send" at bounding box center [829, 458] width 20 height 10
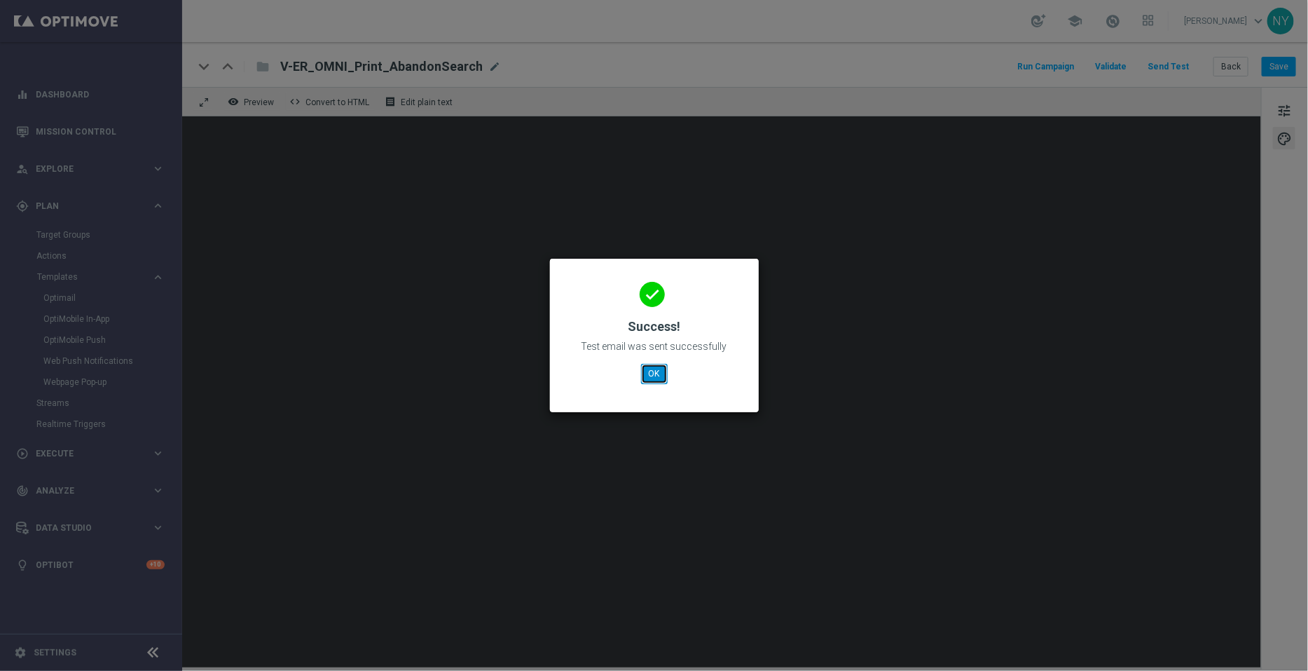
click at [652, 373] on button "OK" at bounding box center [654, 374] width 27 height 20
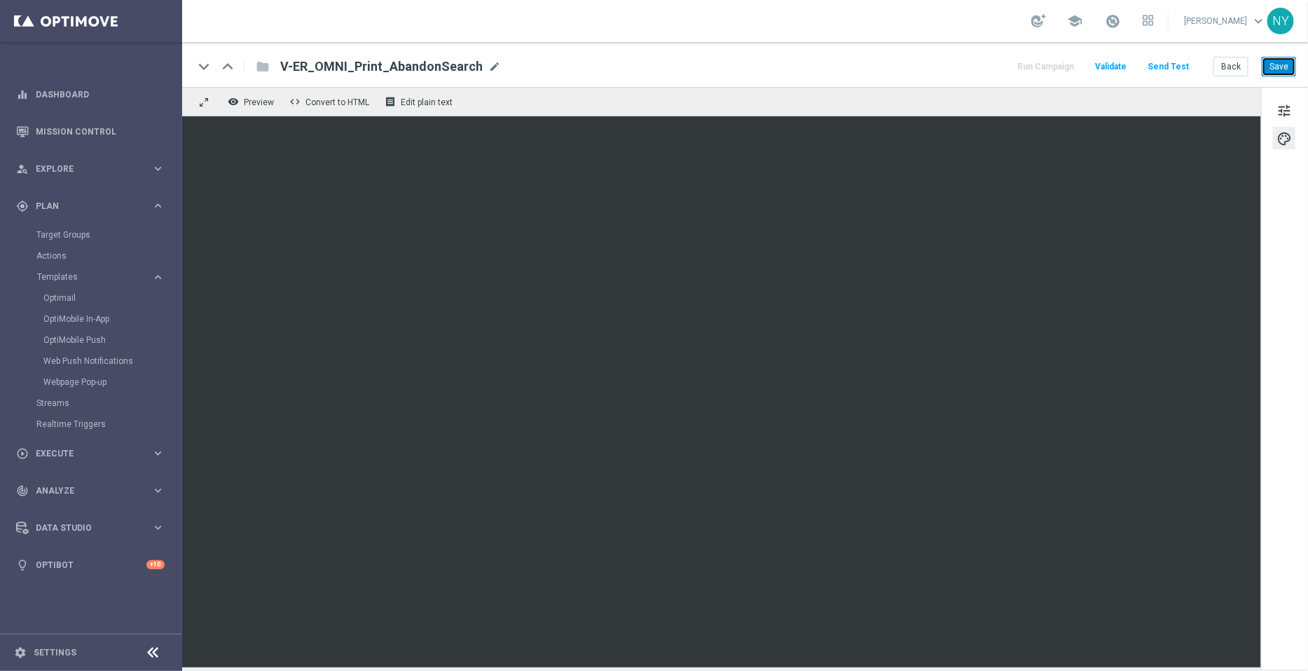
click at [1286, 66] on button "Save" at bounding box center [1279, 67] width 34 height 20
click at [1173, 62] on button "Send Test" at bounding box center [1169, 66] width 46 height 19
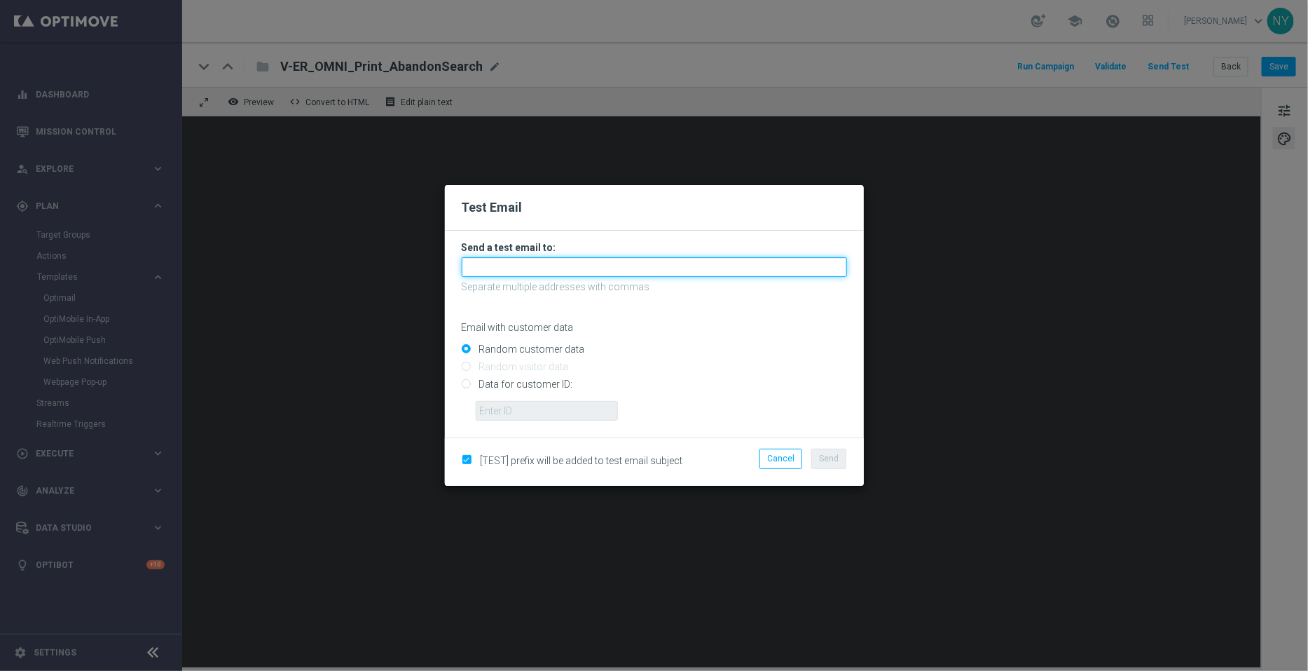
click at [484, 271] on input "text" at bounding box center [654, 267] width 385 height 20
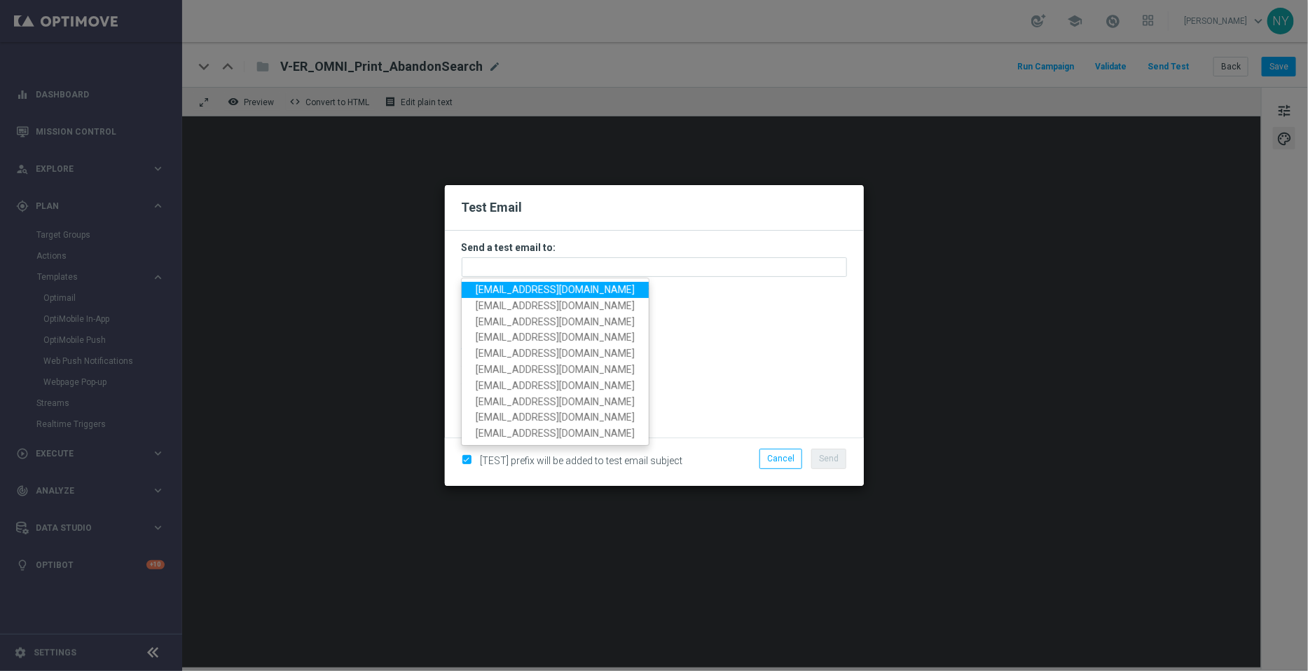
click at [515, 289] on span "[EMAIL_ADDRESS][DOMAIN_NAME]" at bounding box center [555, 289] width 159 height 11
type input "[EMAIL_ADDRESS][DOMAIN_NAME]"
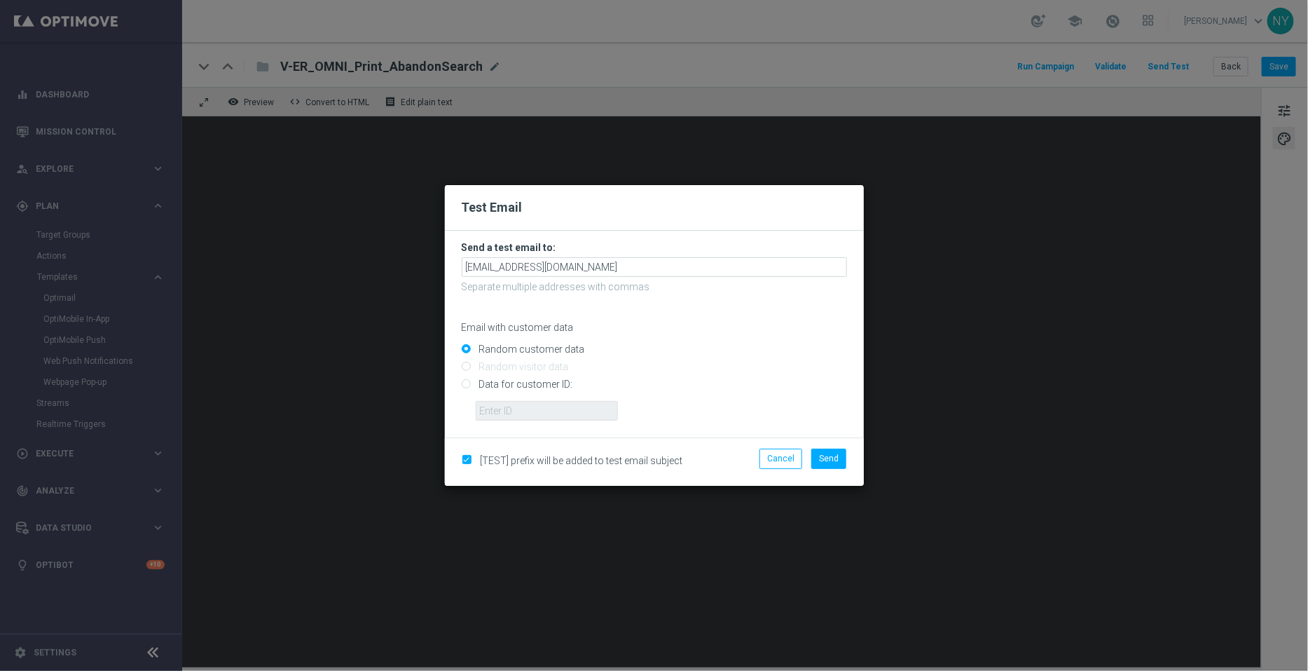
click at [466, 387] on input "Data for customer ID:" at bounding box center [654, 390] width 385 height 20
radio input "true"
click at [489, 404] on input "text" at bounding box center [547, 411] width 142 height 20
click at [525, 413] on input "text" at bounding box center [547, 411] width 142 height 20
paste input "10000006208"
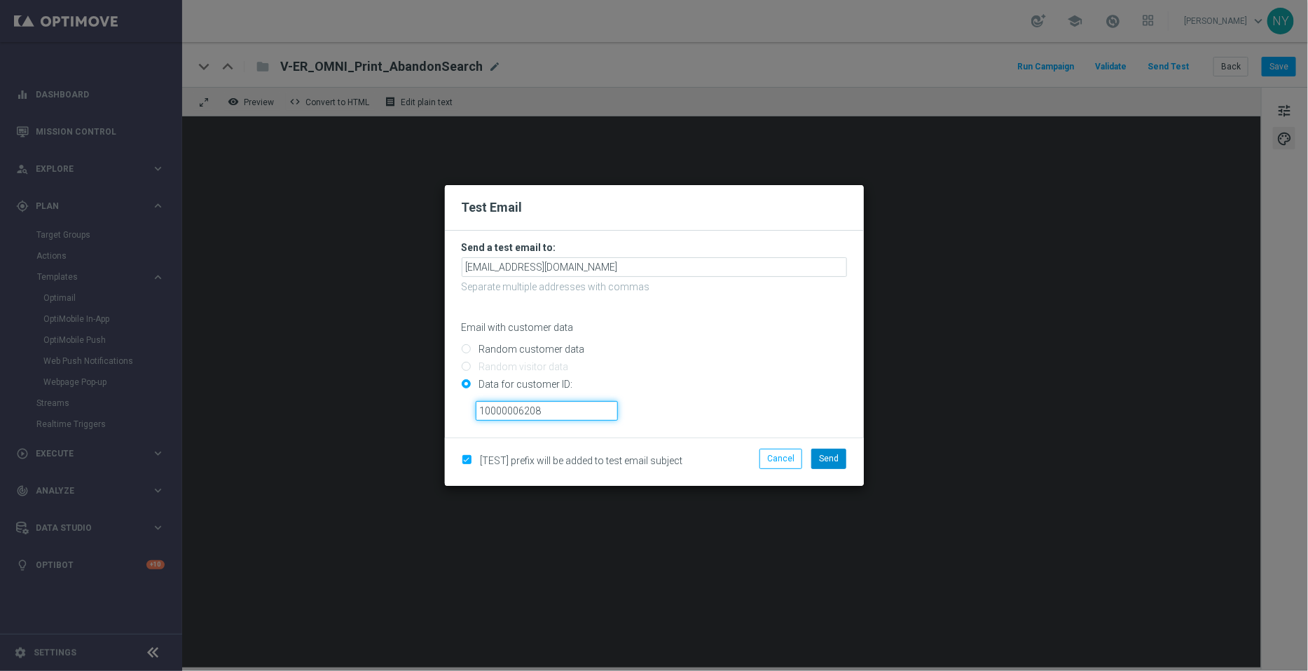
type input "10000006208"
click at [829, 456] on span "Send" at bounding box center [829, 458] width 20 height 10
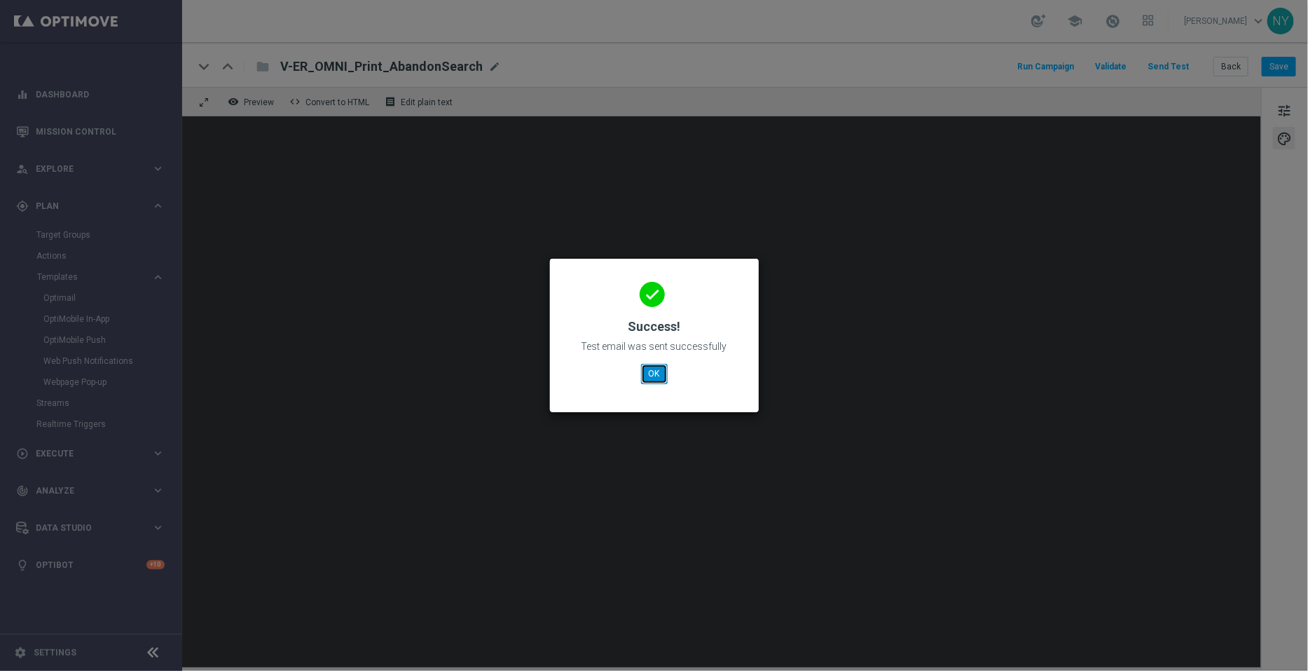
click at [658, 377] on button "OK" at bounding box center [654, 374] width 27 height 20
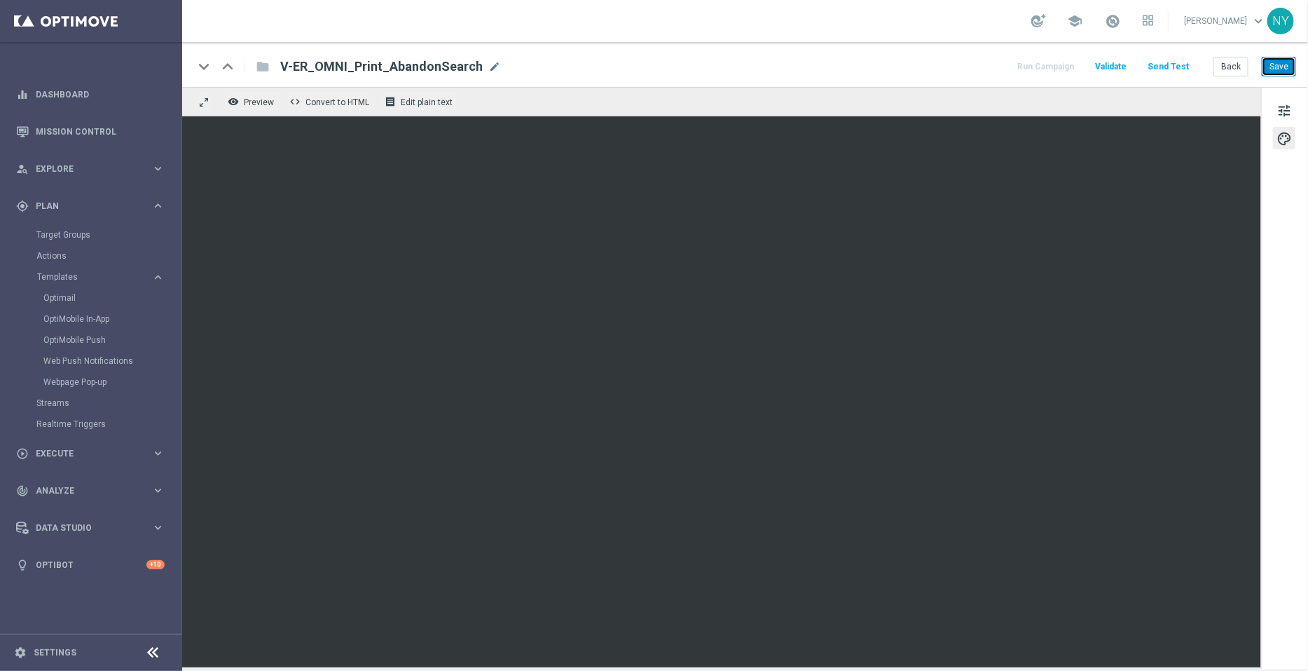
click at [1283, 68] on button "Save" at bounding box center [1279, 67] width 34 height 20
click at [1178, 62] on button "Send Test" at bounding box center [1169, 66] width 46 height 19
click at [1167, 66] on button "Send Test" at bounding box center [1169, 66] width 46 height 19
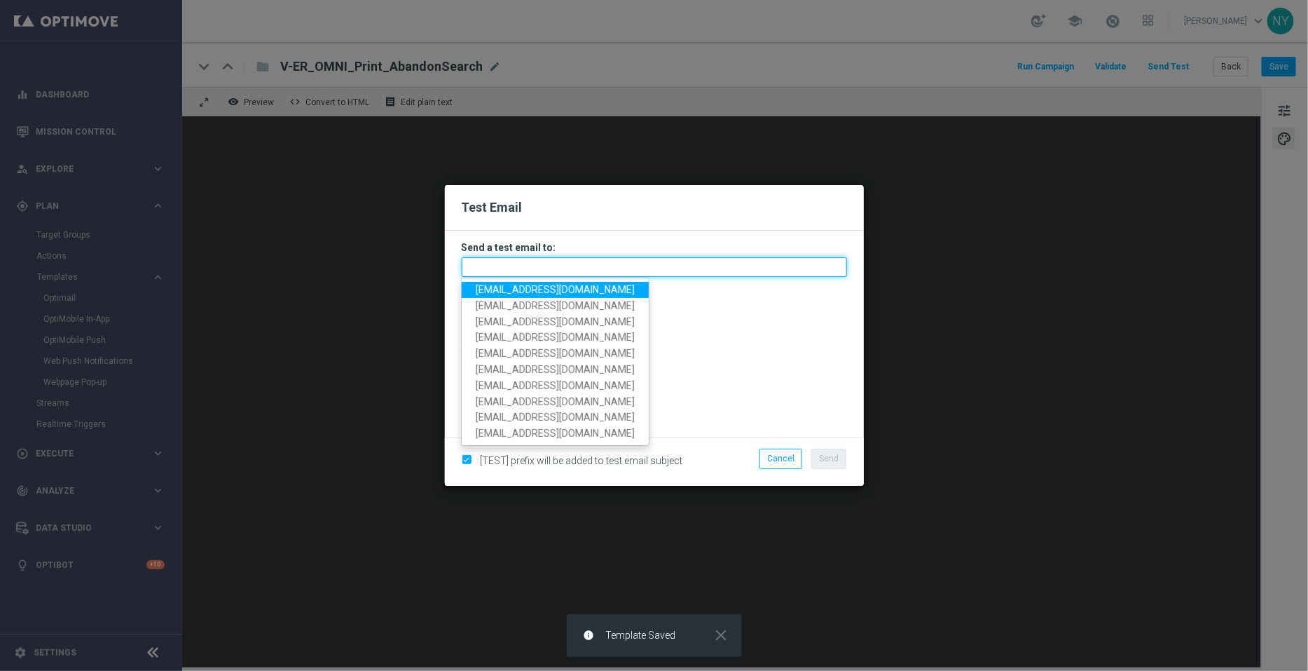
click at [480, 270] on input "text" at bounding box center [654, 267] width 385 height 20
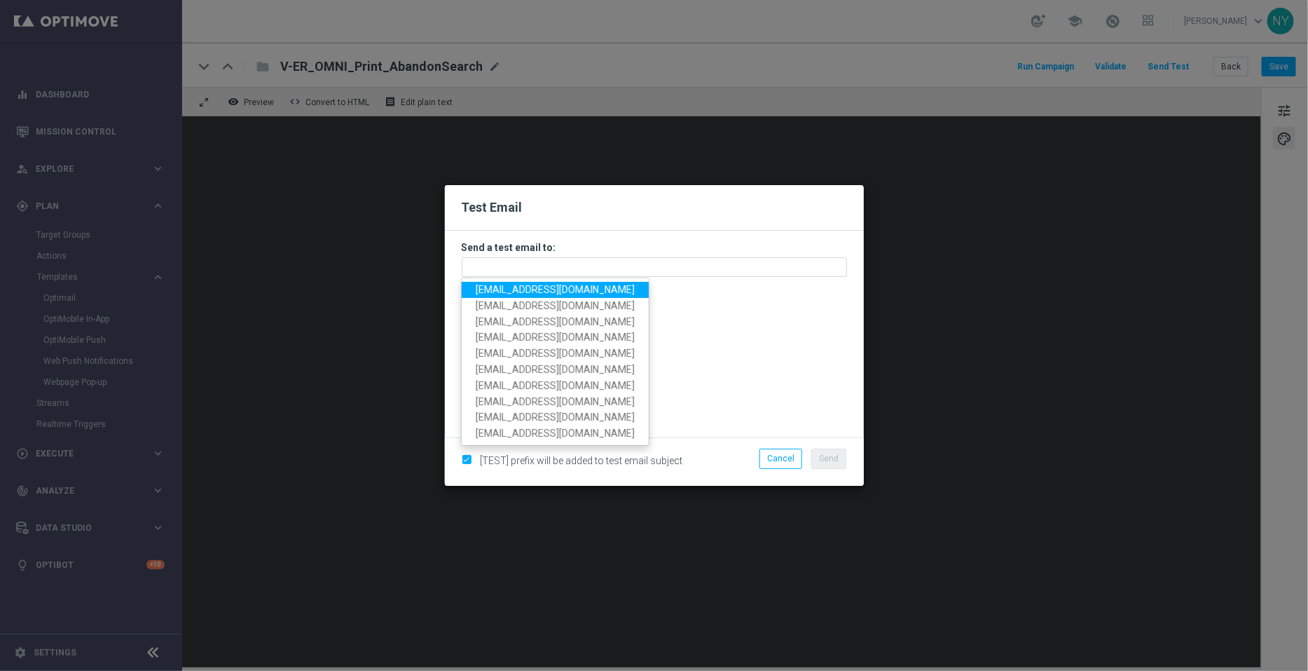
click at [501, 288] on span "[EMAIL_ADDRESS][DOMAIN_NAME]" at bounding box center [555, 289] width 159 height 11
type input "[EMAIL_ADDRESS][DOMAIN_NAME]"
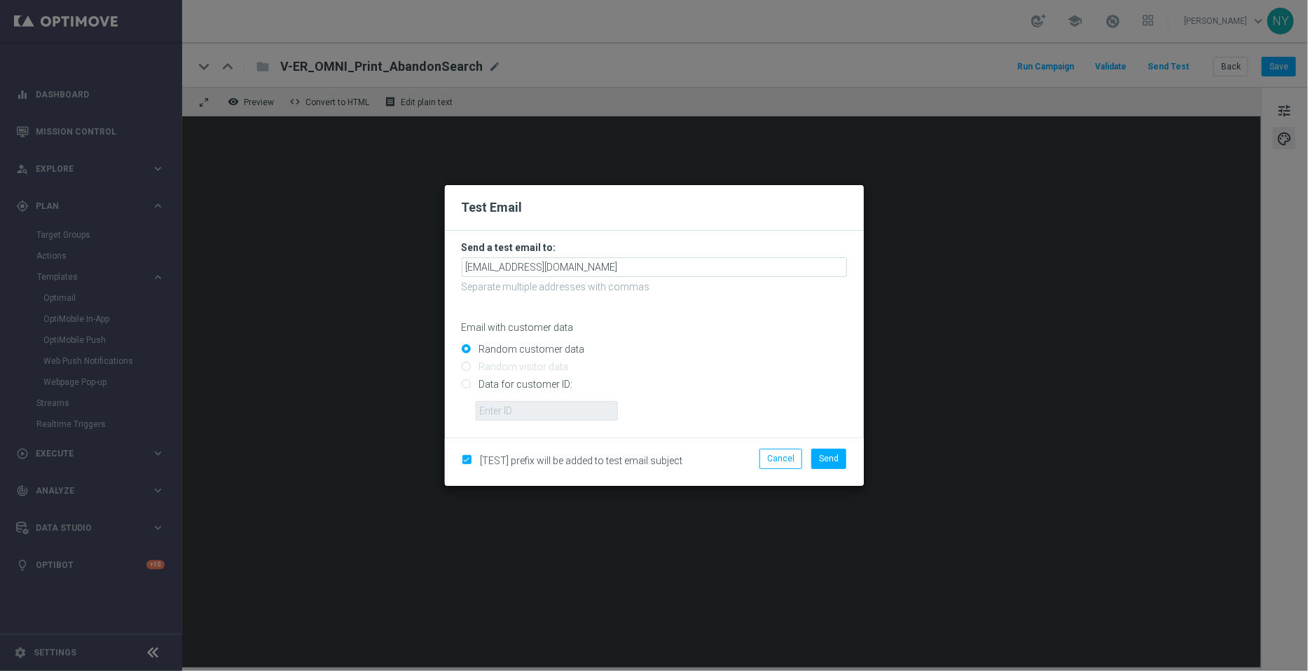
click at [465, 386] on input "Data for customer ID:" at bounding box center [654, 390] width 385 height 20
radio input "true"
click at [497, 413] on input "text" at bounding box center [547, 411] width 142 height 20
paste input "10000006208"
type input "10000006208"
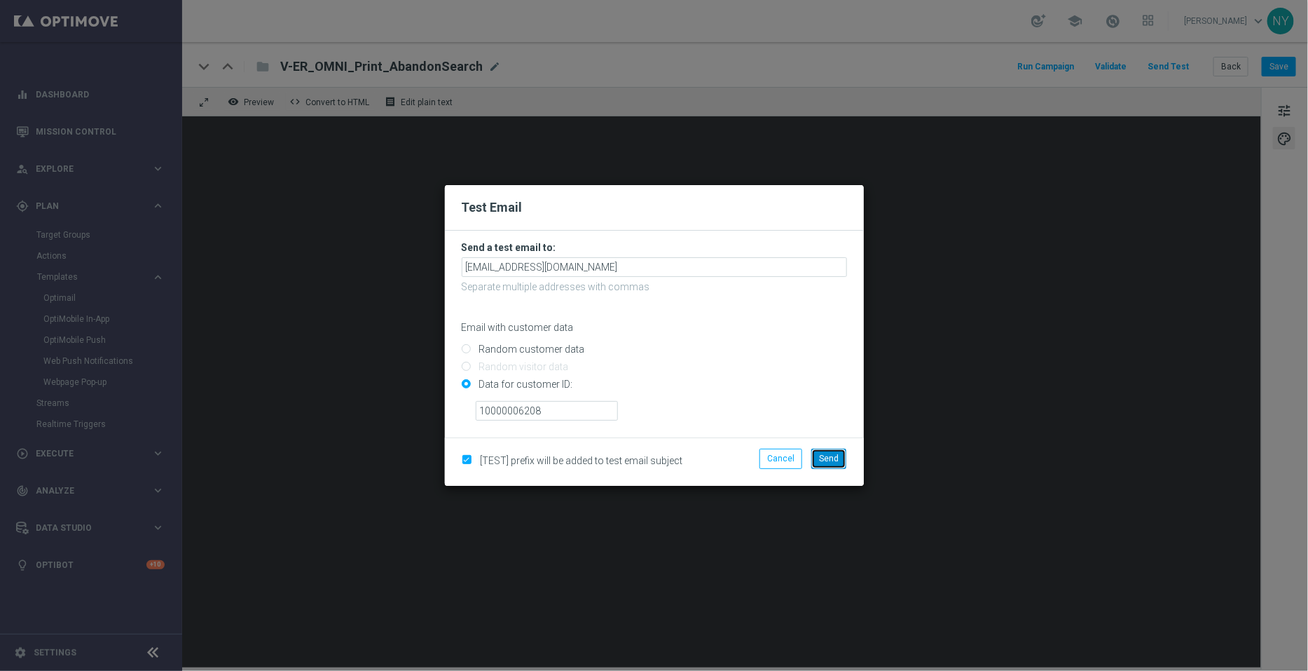
click at [837, 458] on span "Send" at bounding box center [829, 458] width 20 height 10
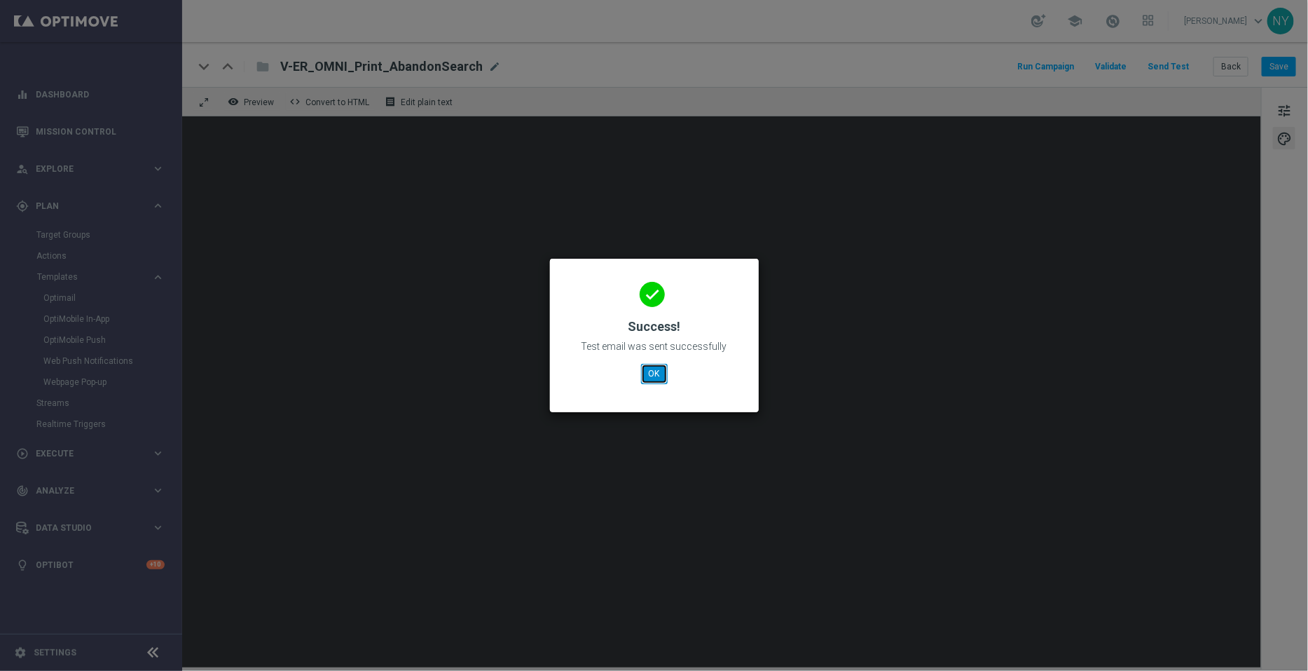
click at [650, 375] on button "OK" at bounding box center [654, 374] width 27 height 20
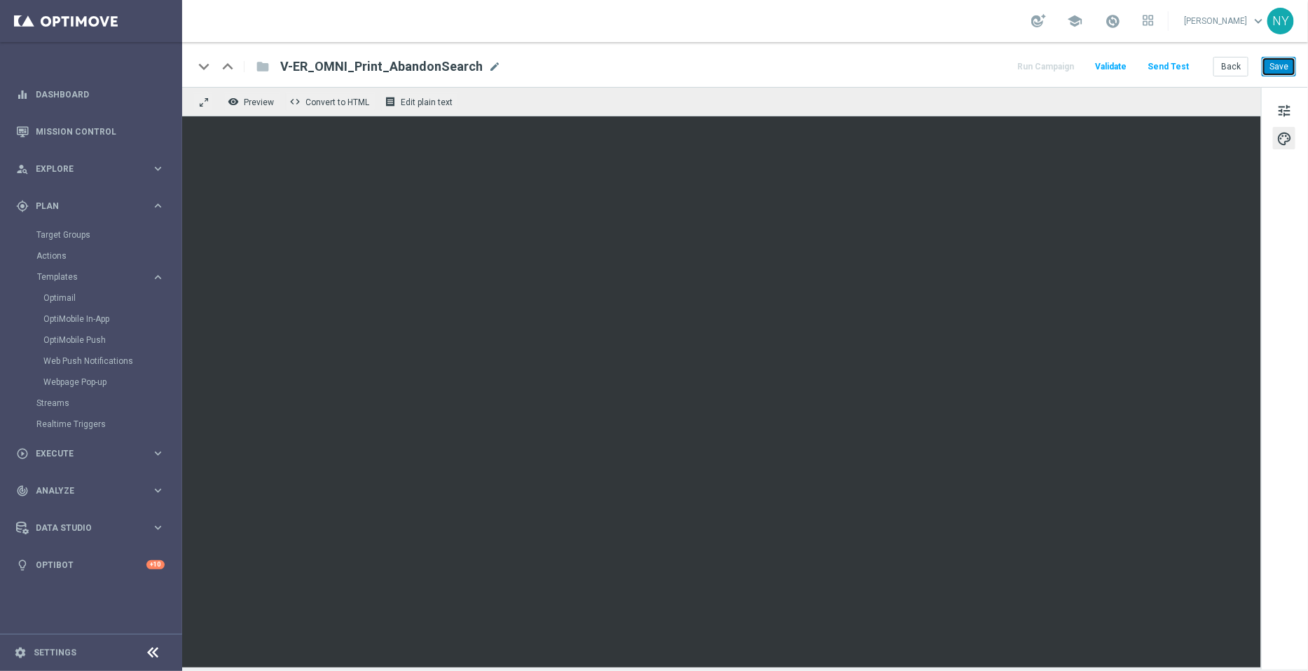
click at [1286, 68] on button "Save" at bounding box center [1279, 67] width 34 height 20
click at [1282, 70] on button "Save" at bounding box center [1279, 67] width 34 height 20
click at [1176, 64] on button "Send Test" at bounding box center [1169, 66] width 46 height 19
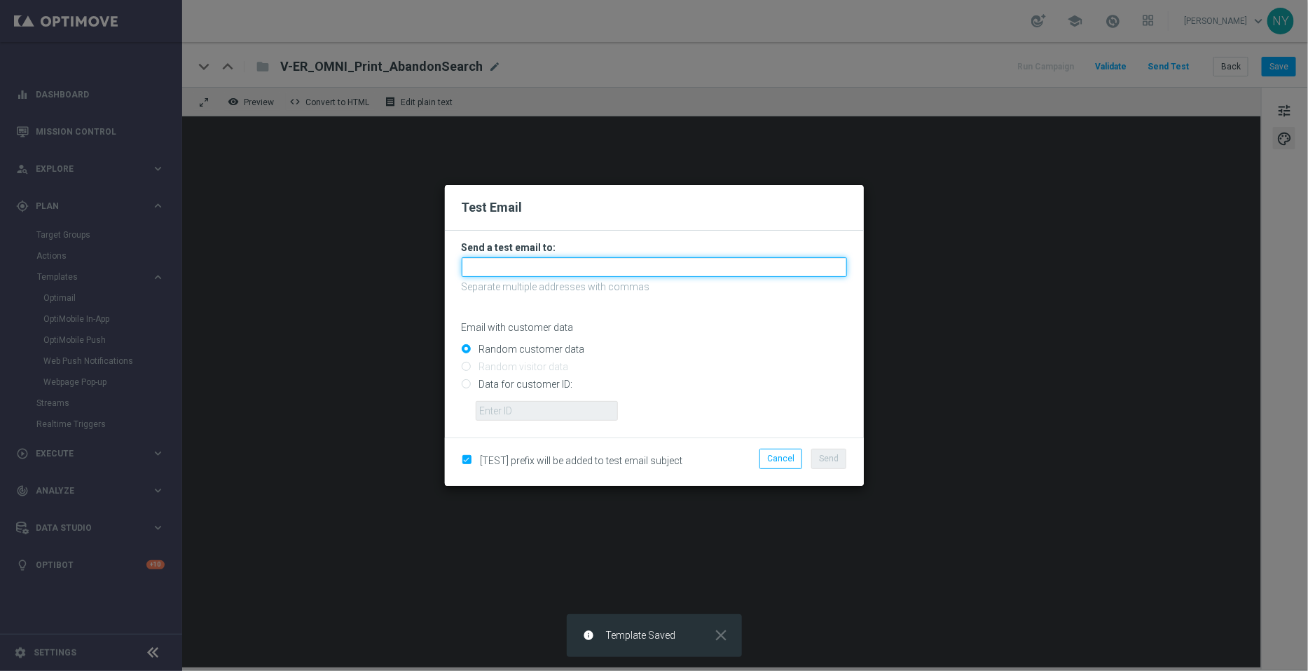
click at [503, 271] on input "text" at bounding box center [654, 267] width 385 height 20
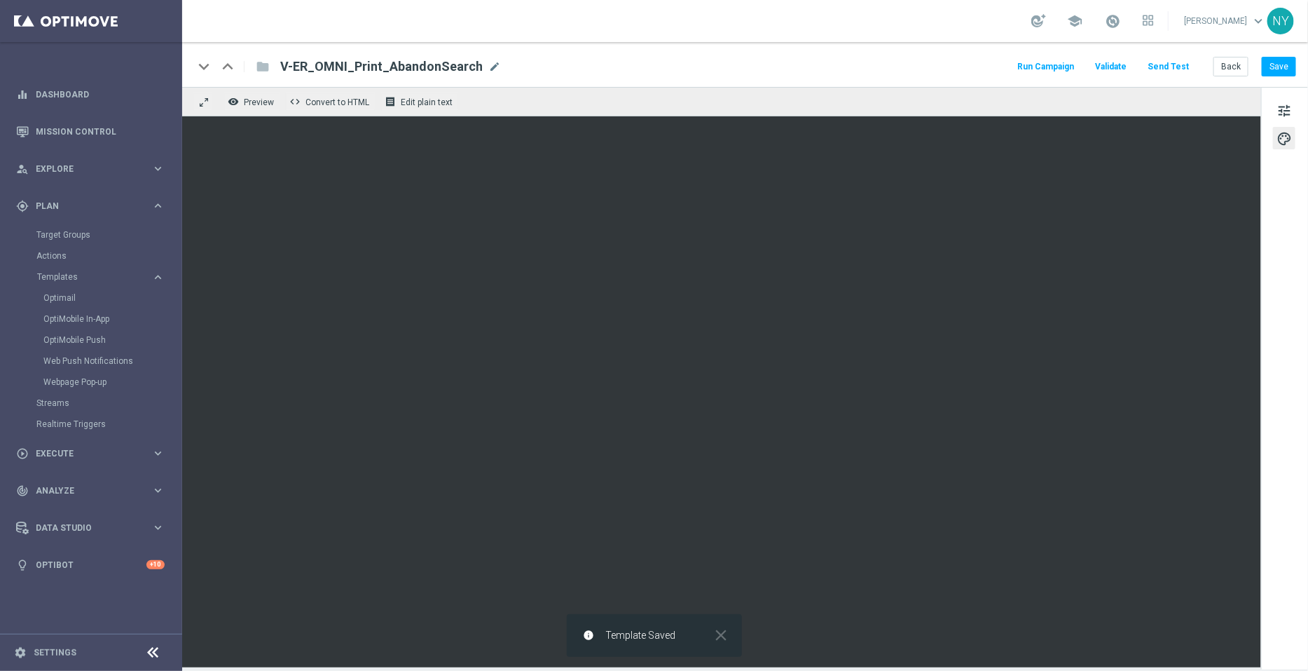
click at [1178, 63] on button "Send Test" at bounding box center [1169, 66] width 46 height 19
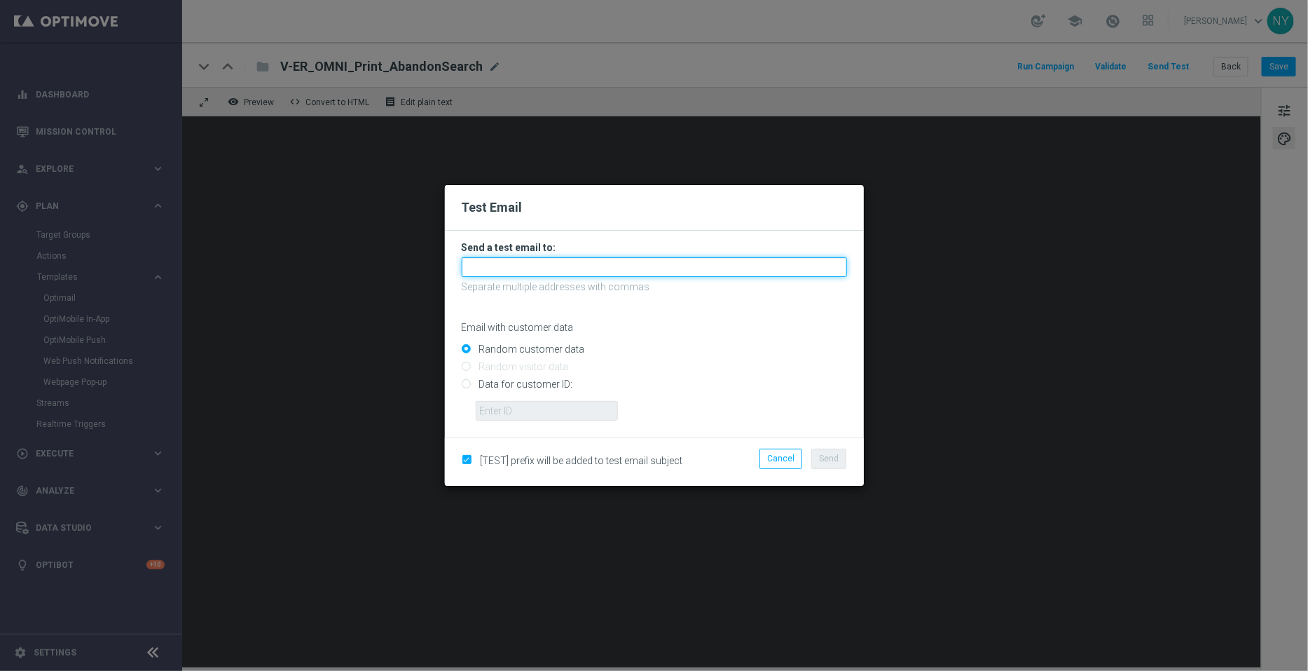
click at [504, 265] on input "text" at bounding box center [654, 267] width 385 height 20
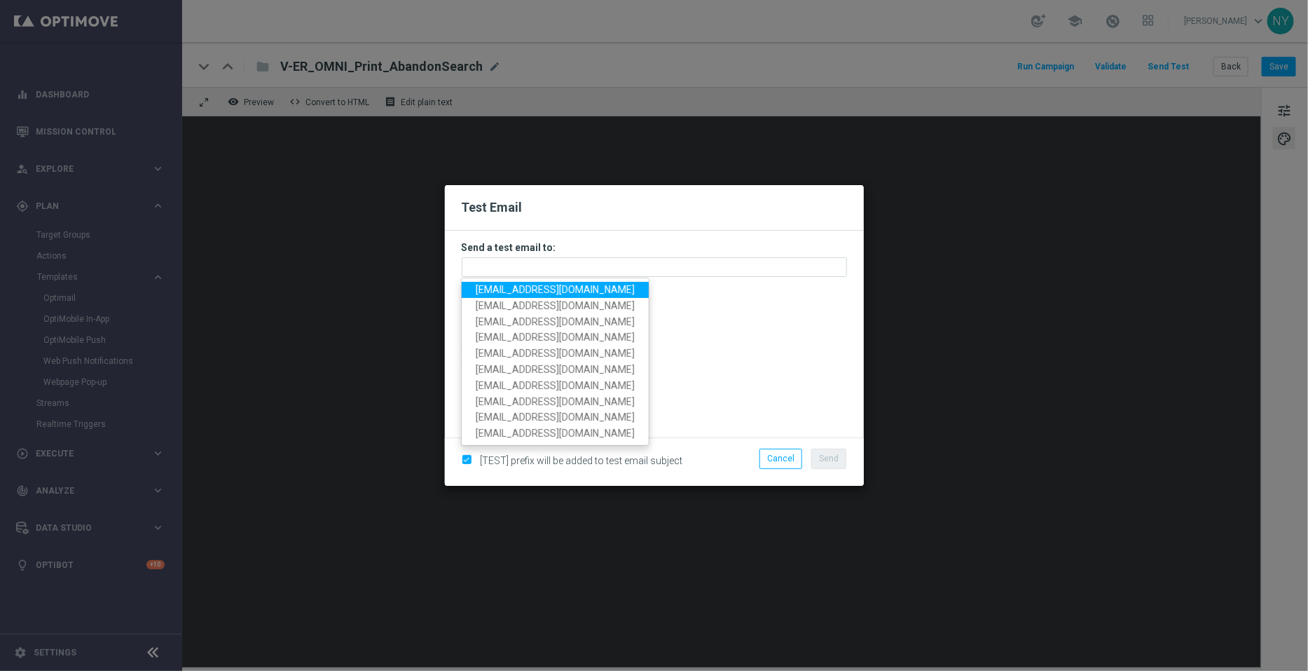
click at [497, 289] on span "neilyetts3-bivry@litmusemail.com" at bounding box center [555, 289] width 159 height 11
type input "neilyetts3-bivry@litmusemail.com"
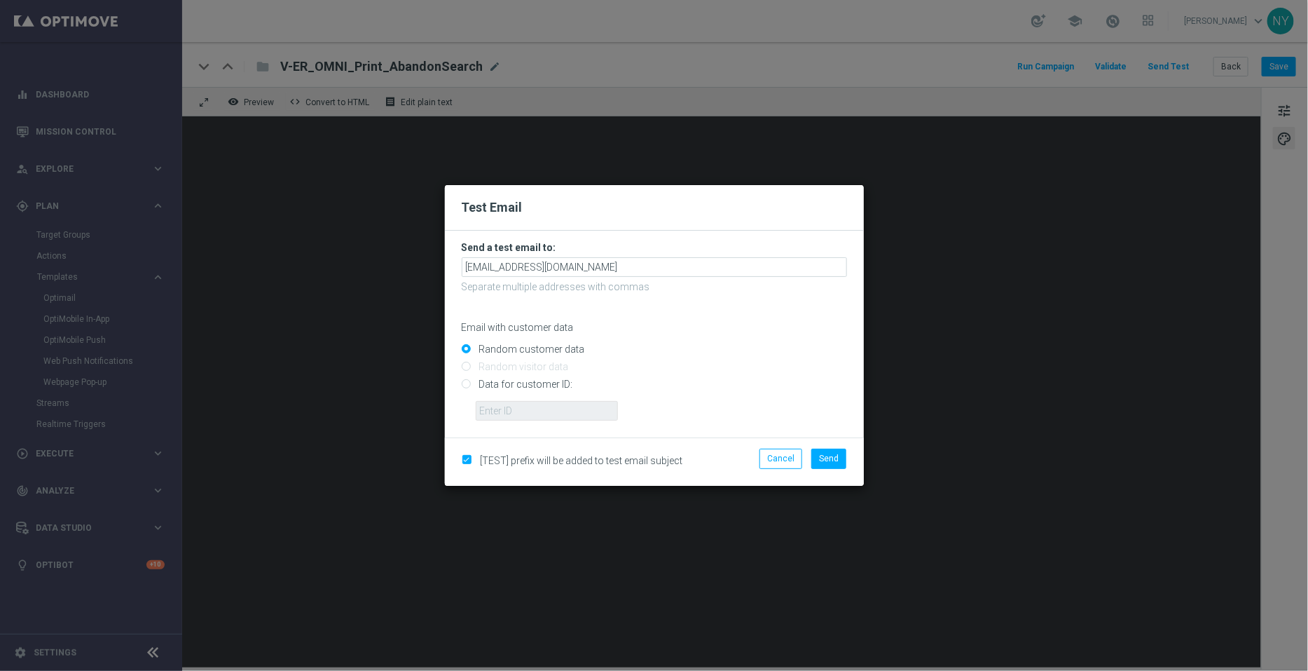
click at [467, 383] on input "Data for customer ID:" at bounding box center [654, 390] width 385 height 20
radio input "true"
click at [505, 414] on input "text" at bounding box center [547, 411] width 142 height 20
paste input "10000006208"
type input "10000006208"
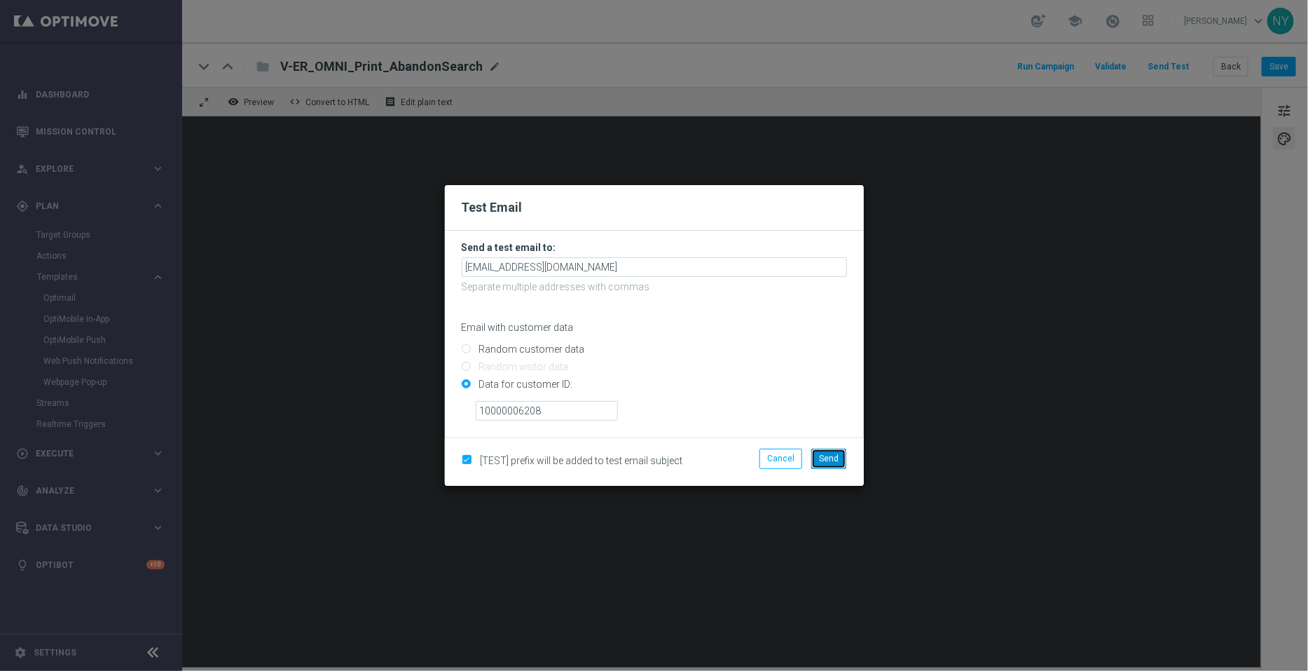
click at [832, 459] on span "Send" at bounding box center [829, 458] width 20 height 10
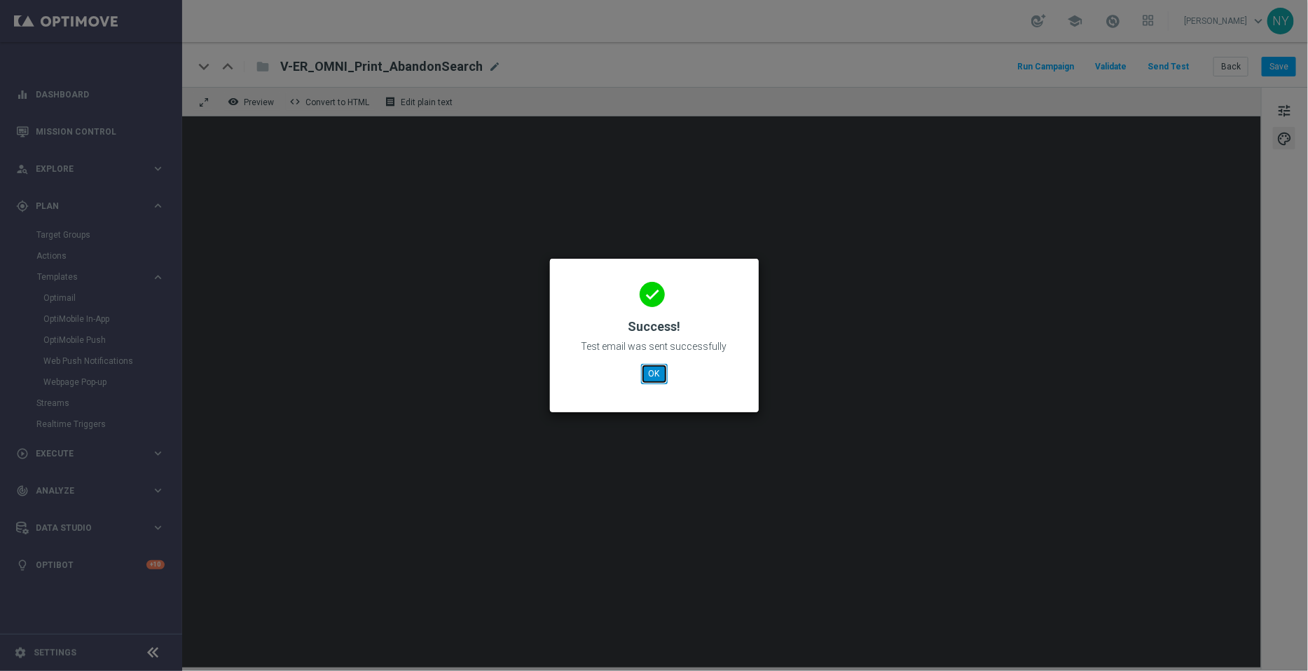
click at [657, 376] on button "OK" at bounding box center [654, 374] width 27 height 20
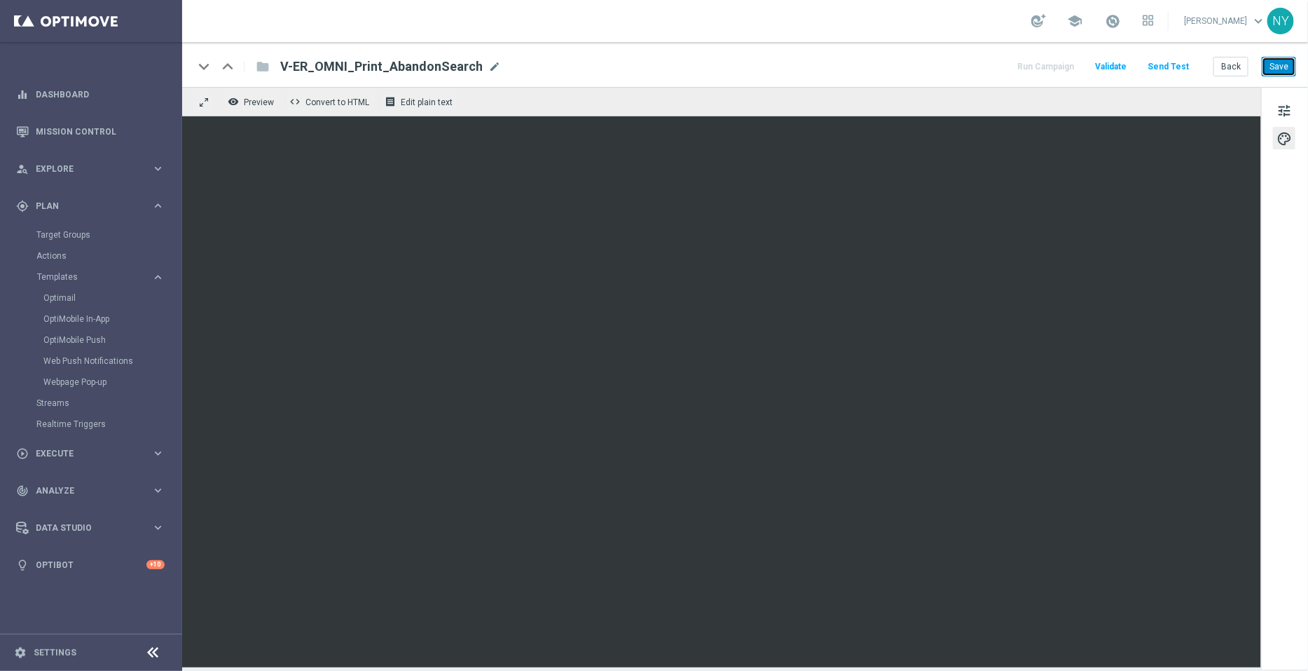
click at [1285, 66] on button "Save" at bounding box center [1279, 67] width 34 height 20
click at [1162, 62] on button "Send Test" at bounding box center [1169, 66] width 46 height 19
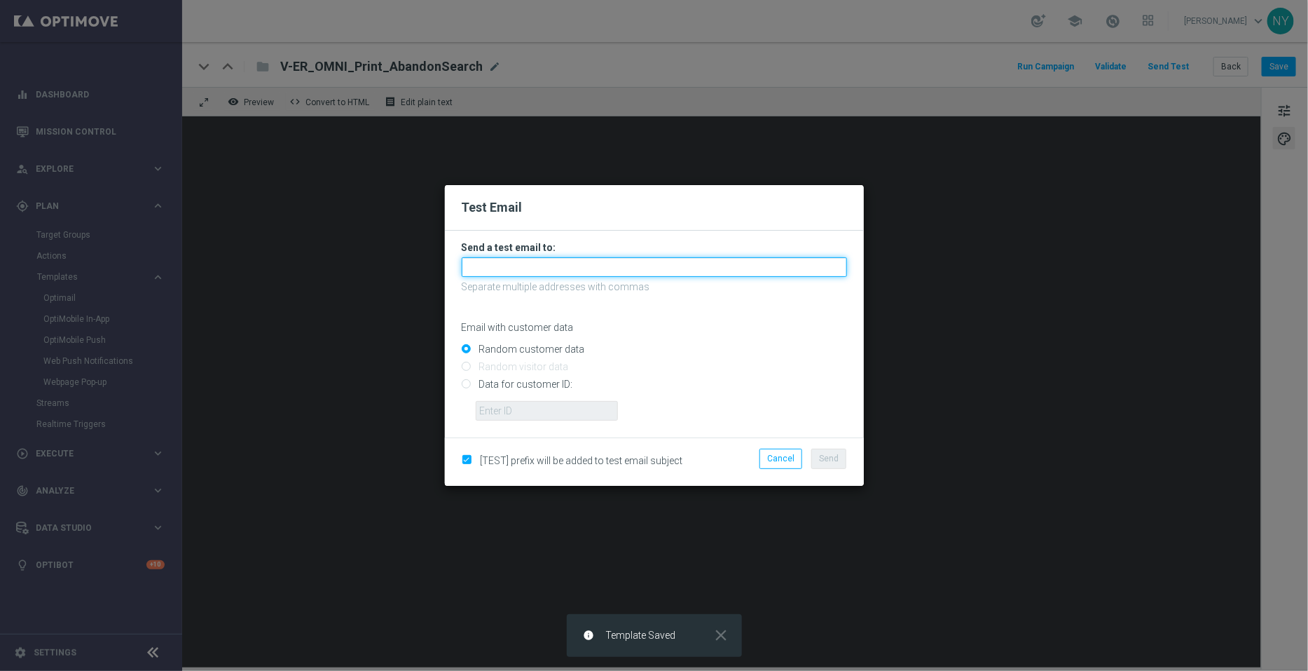
click at [495, 270] on input "text" at bounding box center [654, 267] width 385 height 20
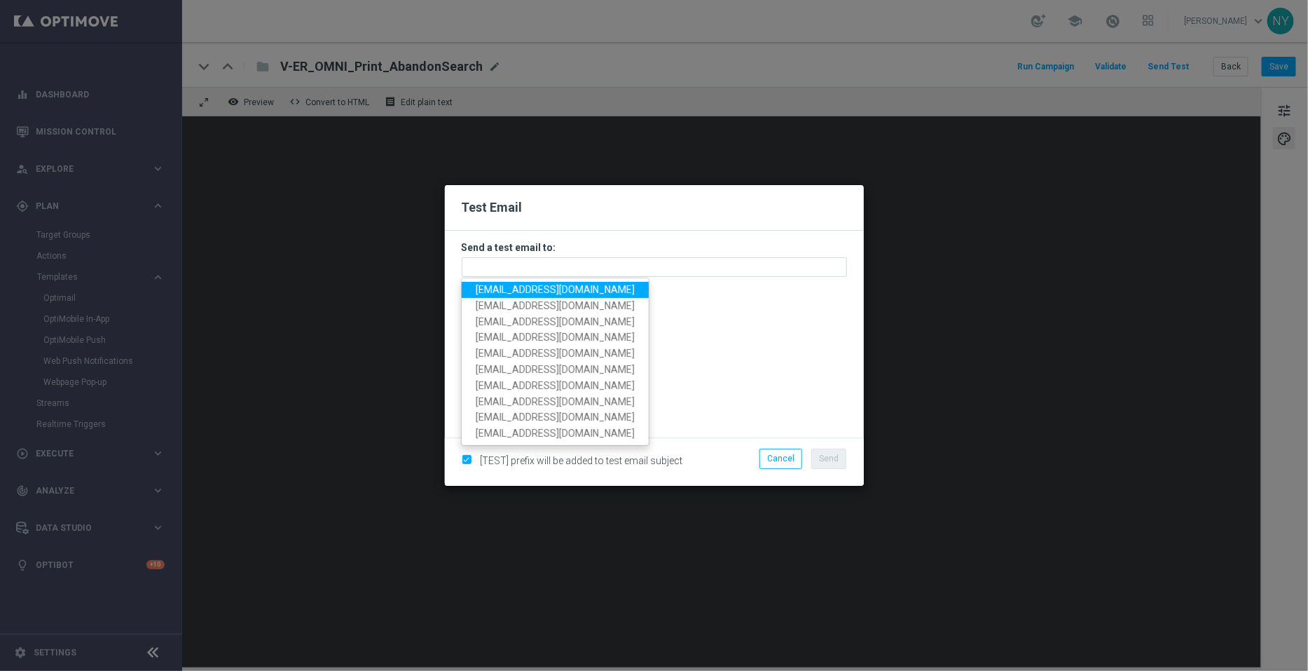
click at [502, 287] on span "neilyetts3-bivry@litmusemail.com" at bounding box center [555, 289] width 159 height 11
type input "neilyetts3-bivry@litmusemail.com"
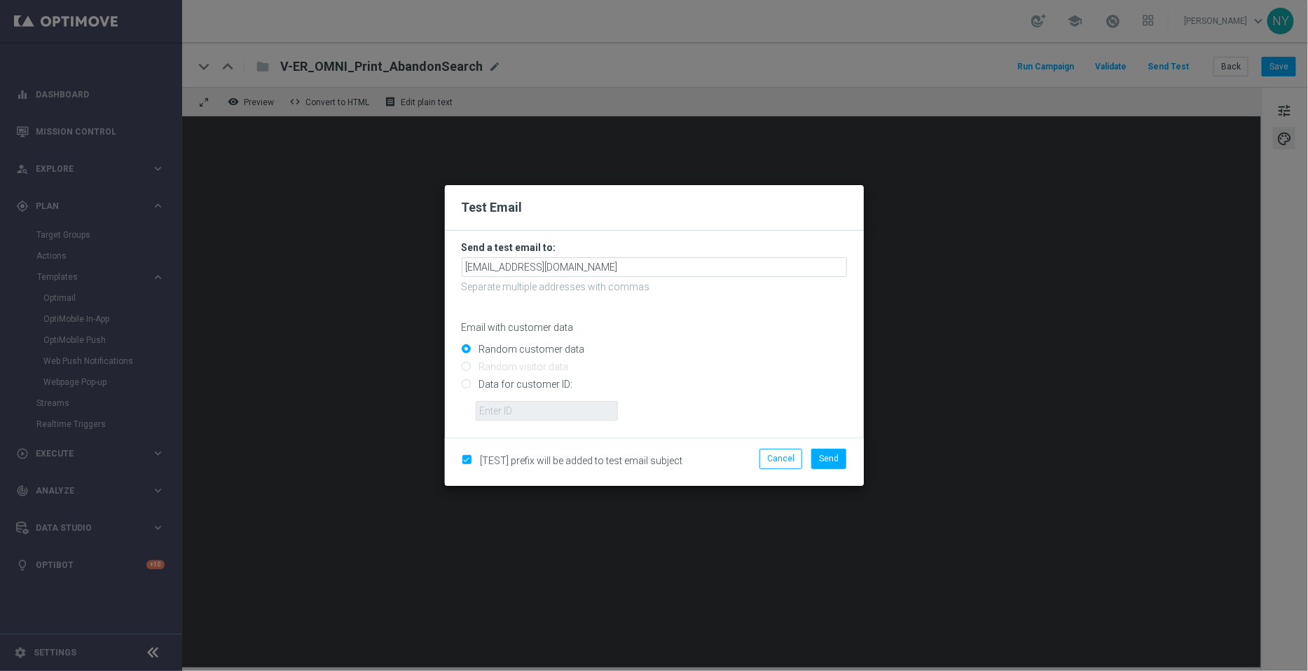
click at [466, 383] on input "Data for customer ID:" at bounding box center [654, 390] width 385 height 20
radio input "true"
click at [487, 408] on input "text" at bounding box center [547, 411] width 142 height 20
paste input "10000006208"
type input "10000006208"
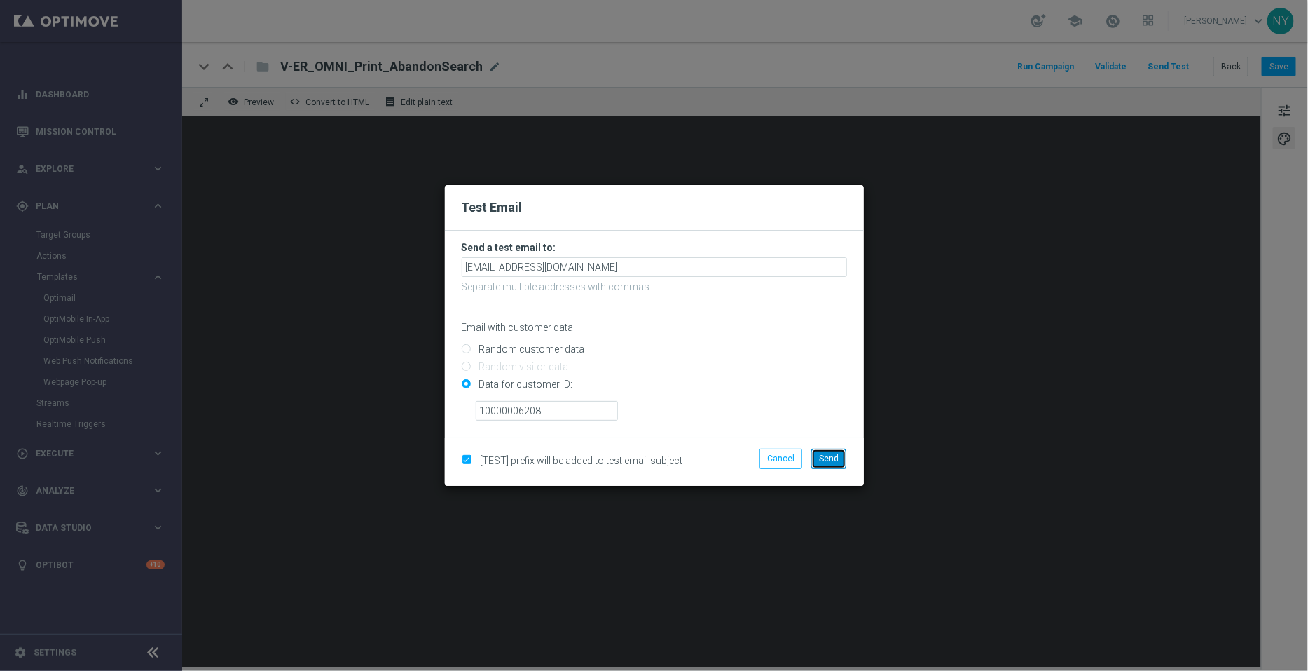
click at [827, 450] on button "Send" at bounding box center [828, 458] width 35 height 20
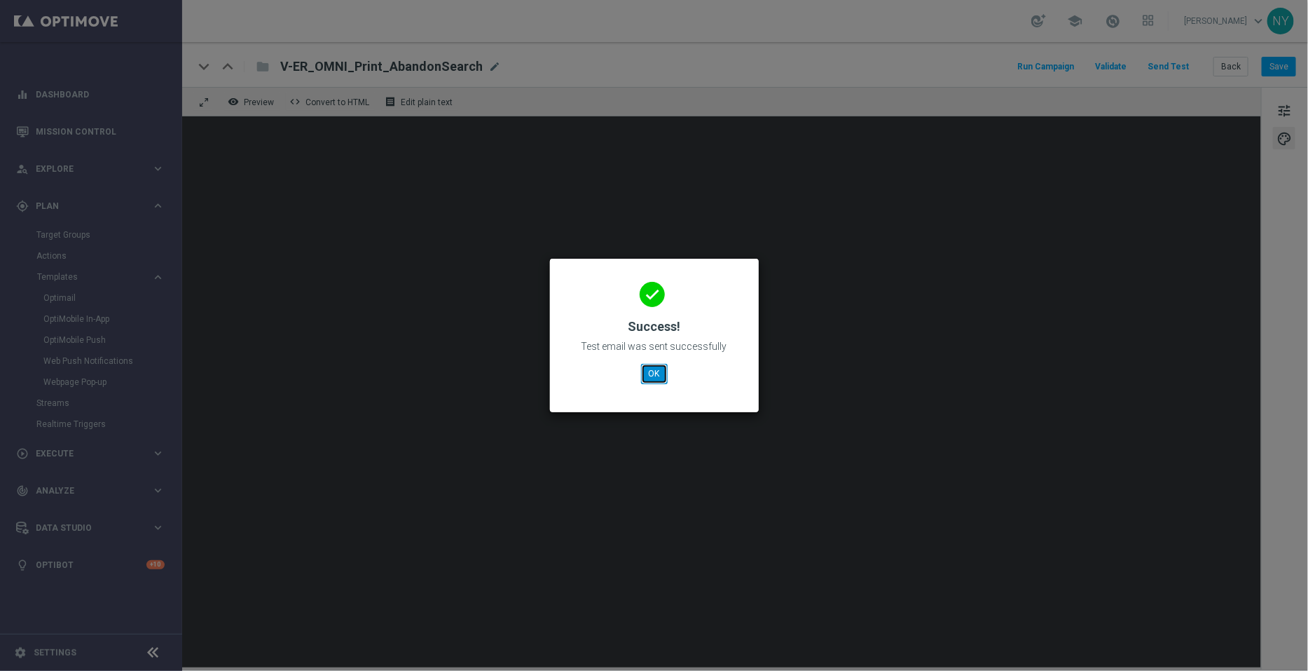
click at [654, 373] on button "OK" at bounding box center [654, 374] width 27 height 20
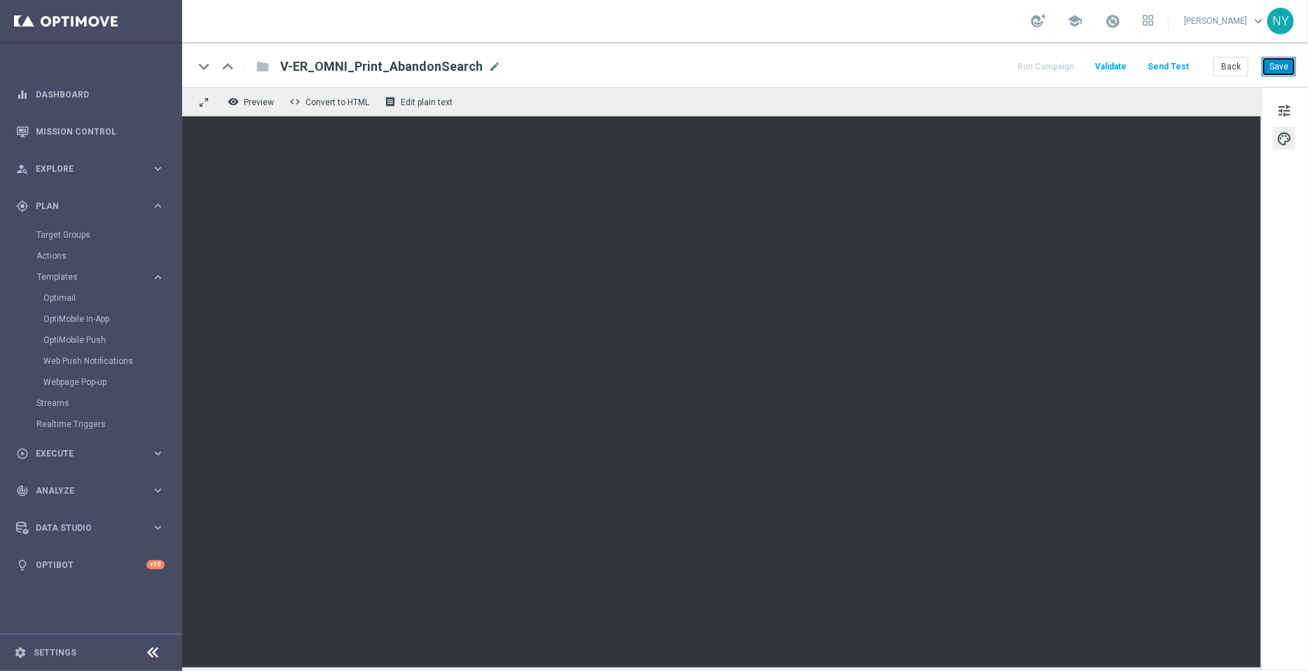
click at [1272, 64] on button "Save" at bounding box center [1279, 67] width 34 height 20
click at [1170, 62] on button "Send Test" at bounding box center [1169, 66] width 46 height 19
click at [1184, 65] on button "Send Test" at bounding box center [1169, 66] width 46 height 19
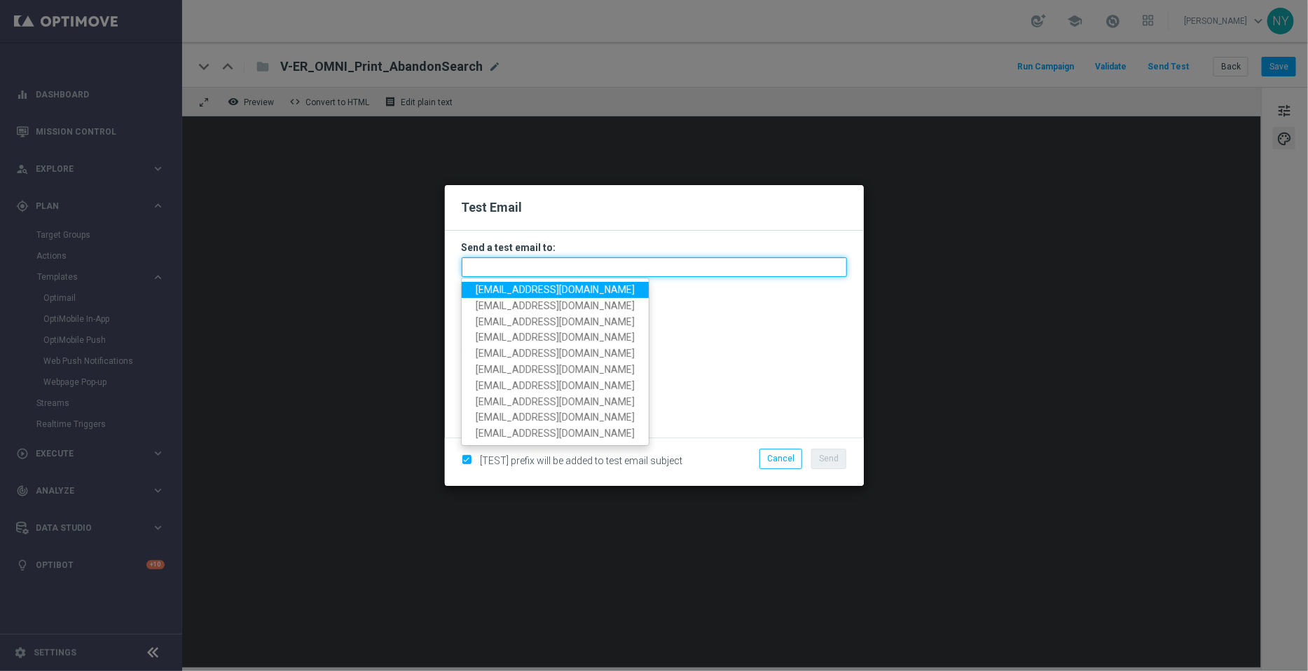
click at [496, 260] on input "text" at bounding box center [654, 267] width 385 height 20
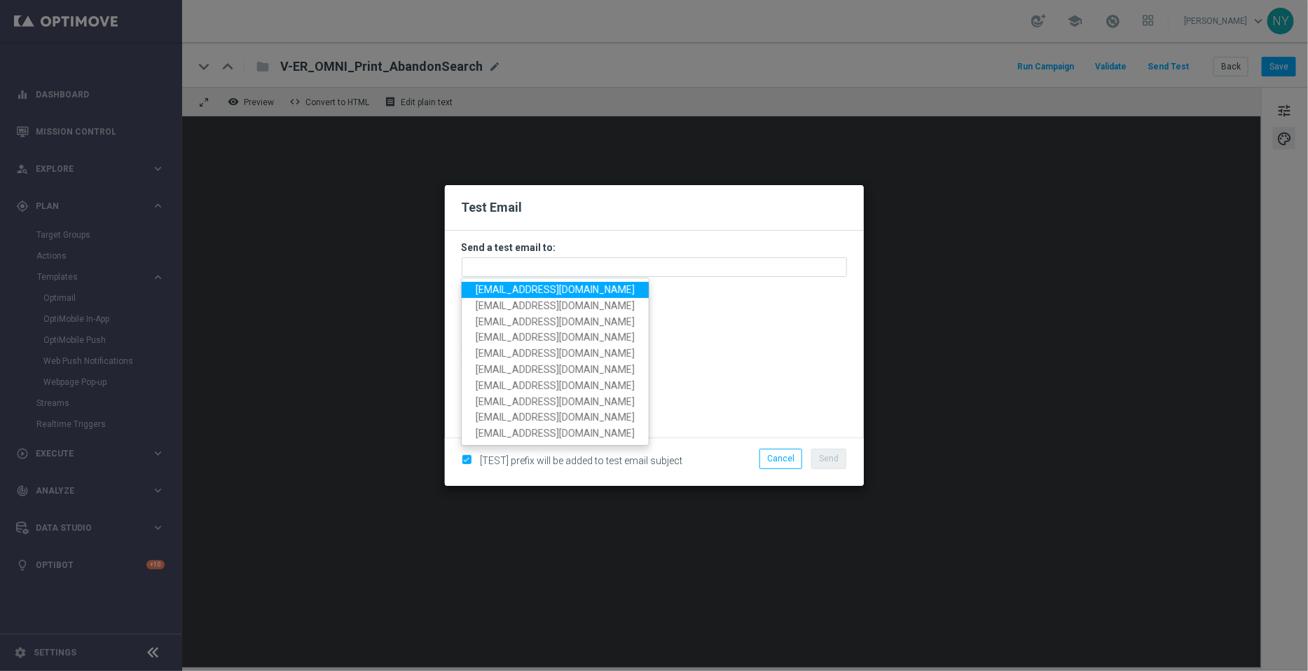
click at [504, 287] on span "neilyetts3-bivry@litmusemail.com" at bounding box center [555, 289] width 159 height 11
type input "neilyetts3-bivry@litmusemail.com"
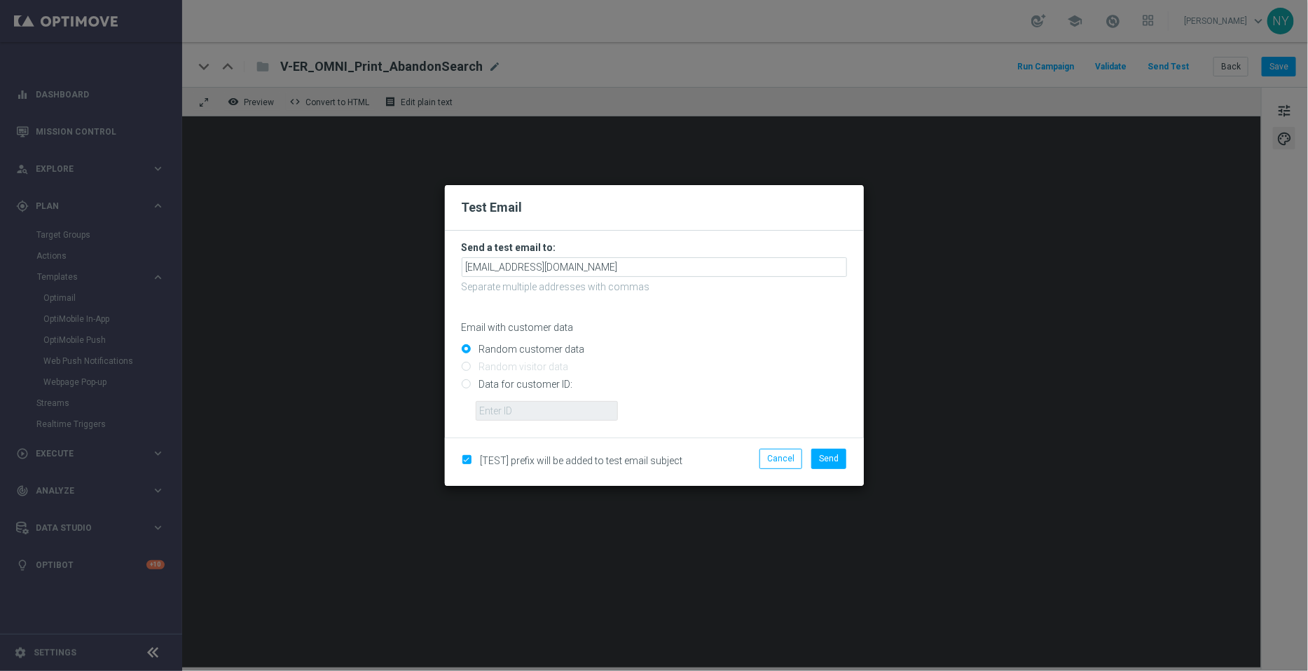
click at [465, 381] on input "Data for customer ID:" at bounding box center [654, 390] width 385 height 20
radio input "true"
click at [501, 395] on input "Data for customer ID:" at bounding box center [654, 390] width 385 height 20
click at [506, 414] on input "text" at bounding box center [547, 411] width 142 height 20
paste input "10000006208"
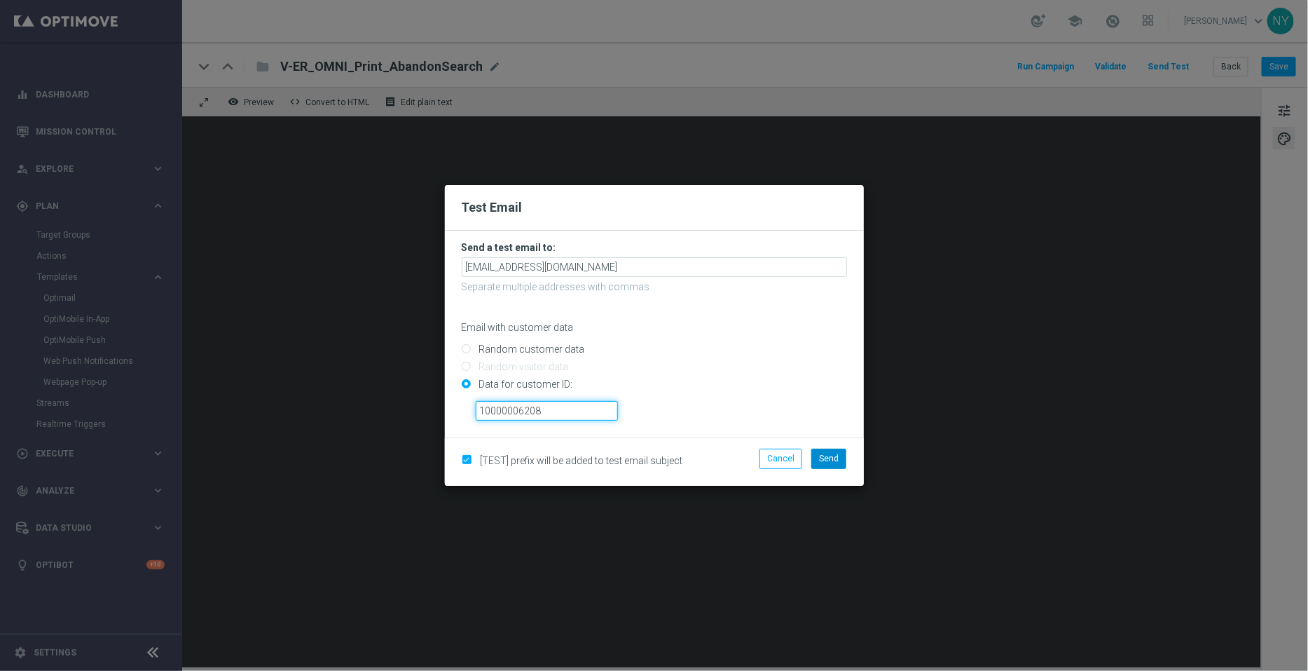
type input "10000006208"
click at [830, 458] on span "Send" at bounding box center [829, 458] width 20 height 10
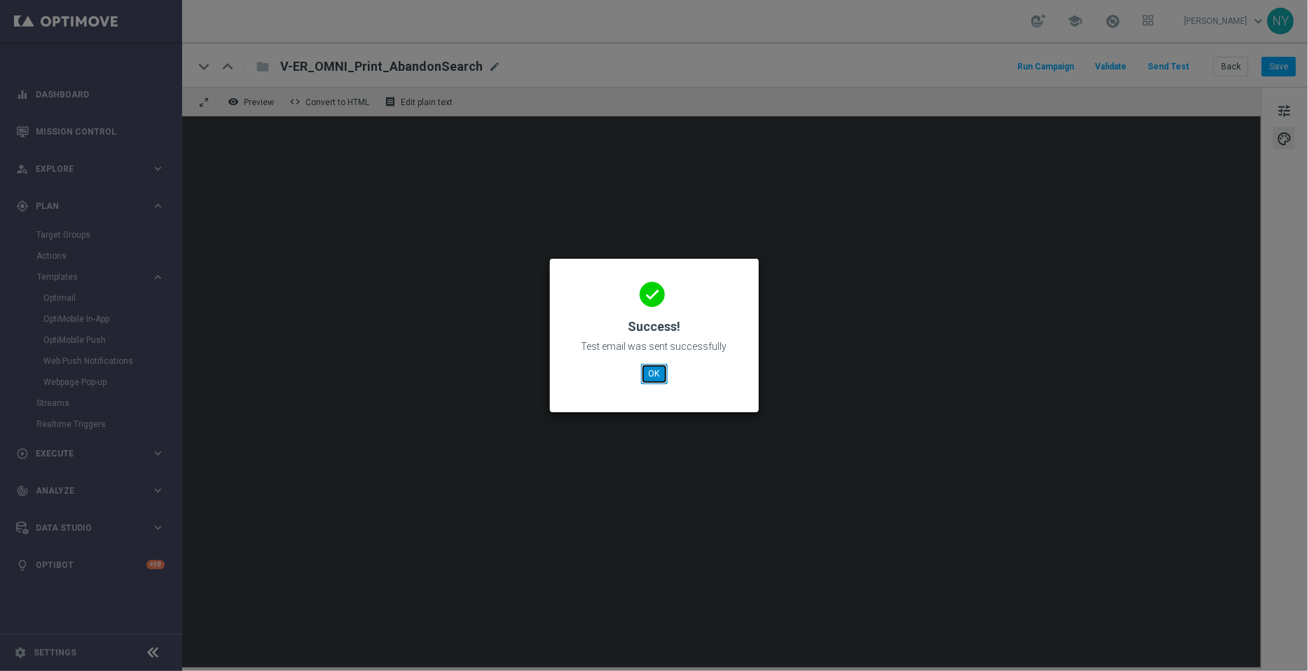
click at [655, 373] on button "OK" at bounding box center [654, 374] width 27 height 20
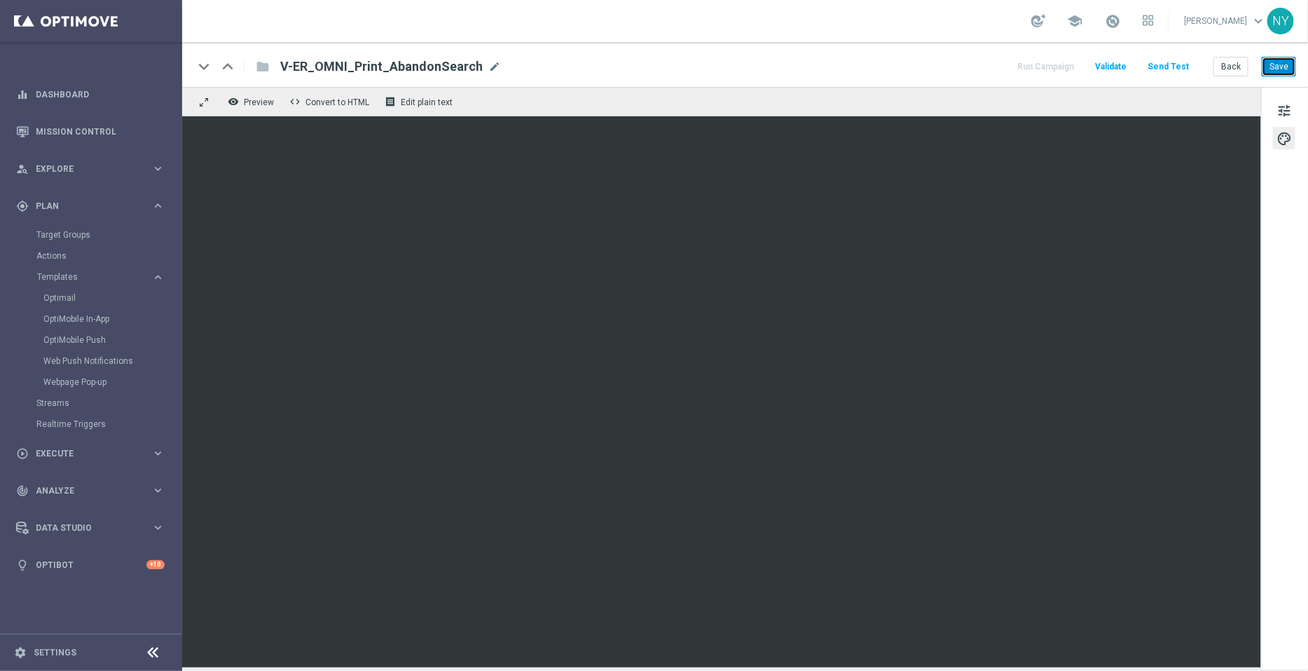
click at [1275, 64] on button "Save" at bounding box center [1279, 67] width 34 height 20
click at [1279, 62] on button "Save" at bounding box center [1279, 67] width 34 height 20
click at [1282, 60] on button "Save" at bounding box center [1279, 67] width 34 height 20
click at [1178, 65] on button "Send Test" at bounding box center [1169, 66] width 46 height 19
click at [1173, 64] on button "Send Test" at bounding box center [1169, 66] width 46 height 19
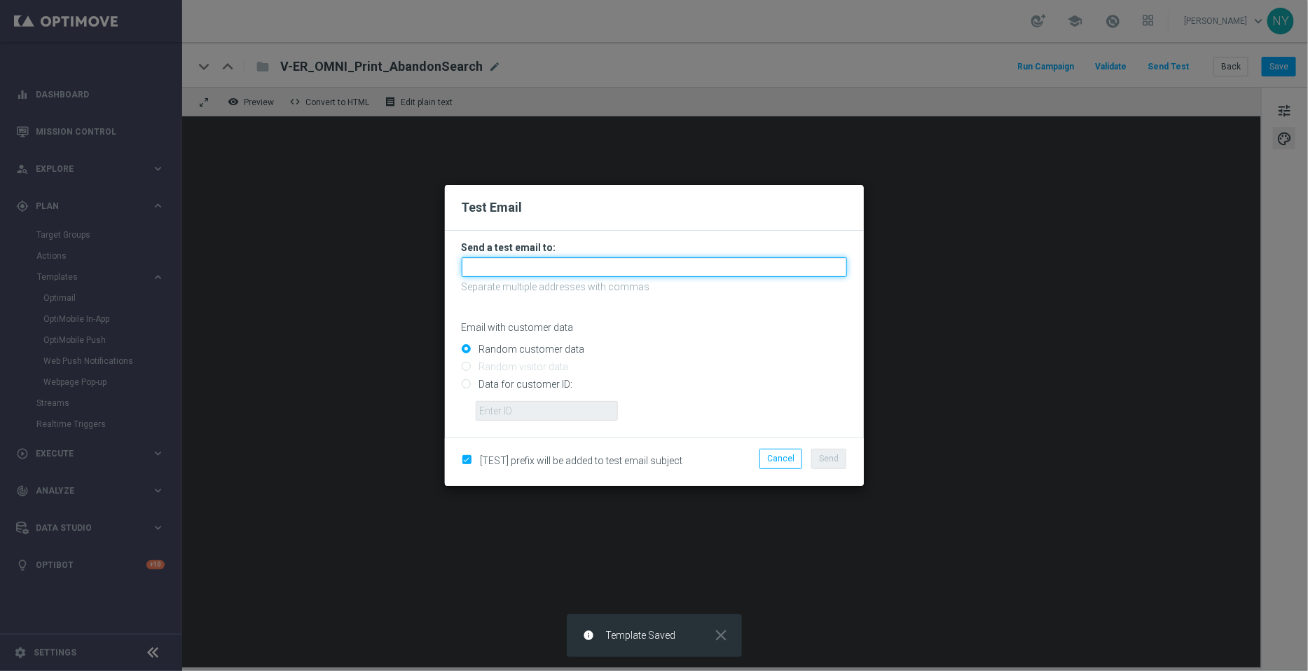
click at [479, 266] on input "text" at bounding box center [654, 267] width 385 height 20
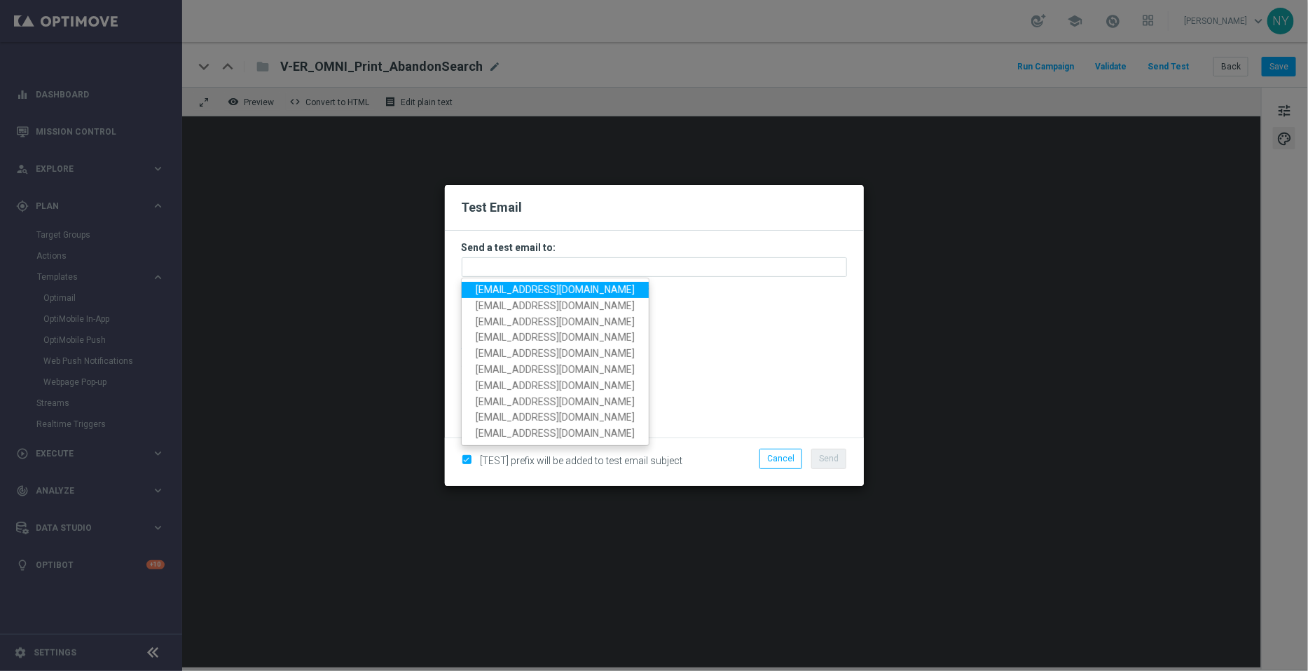
click at [508, 296] on link "neilyetts3-bivry@litmusemail.com" at bounding box center [555, 290] width 187 height 16
type input "neilyetts3-bivry@litmusemail.com"
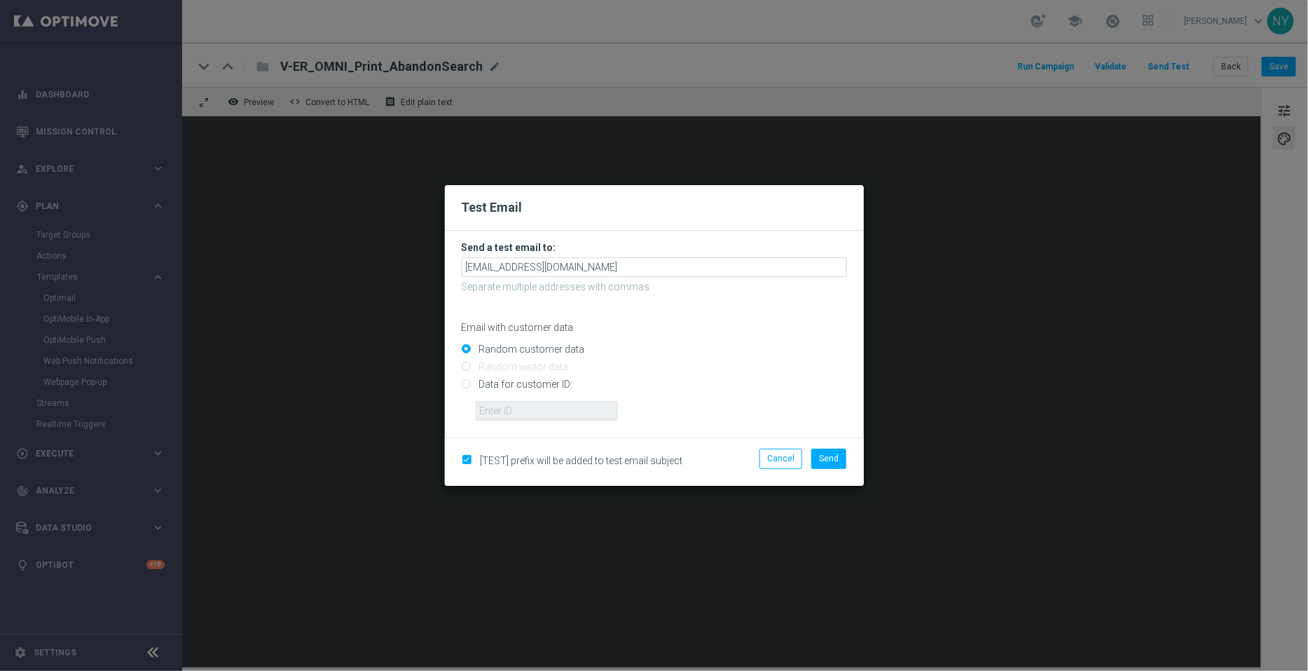
click at [467, 385] on input "Data for customer ID:" at bounding box center [654, 390] width 385 height 20
radio input "true"
click at [485, 408] on input "text" at bounding box center [547, 411] width 142 height 20
paste input "10000006208"
type input "10000006208"
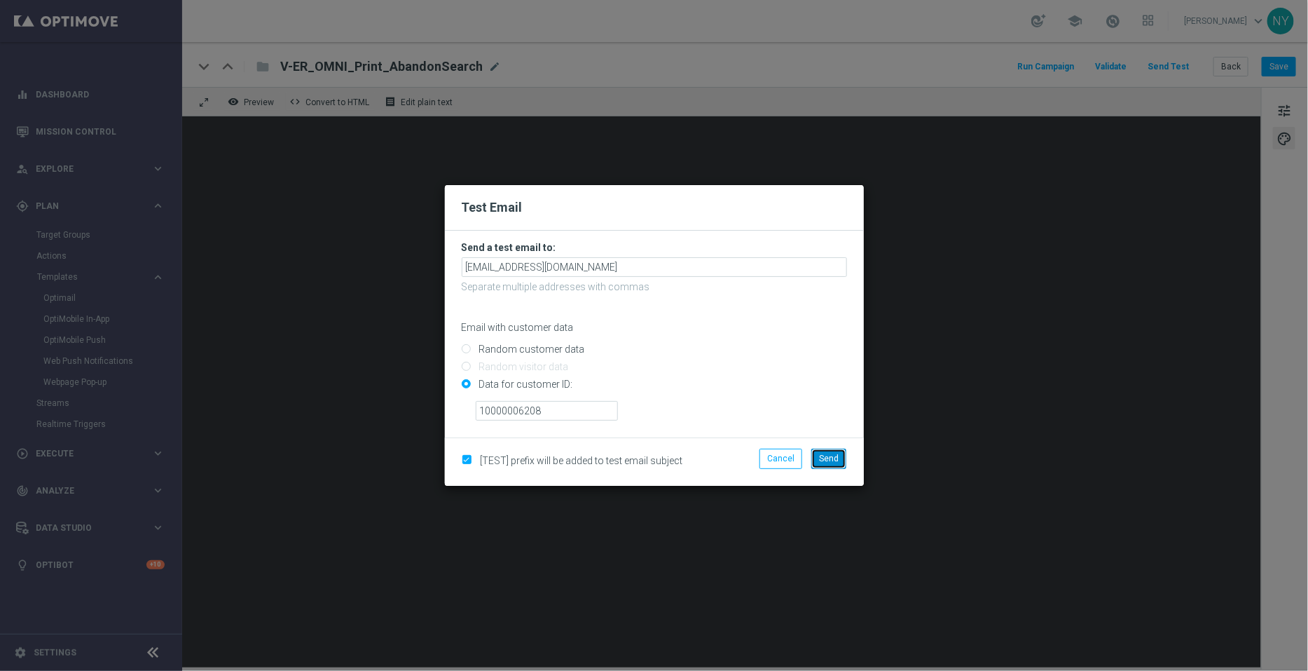
click at [837, 457] on span "Send" at bounding box center [829, 458] width 20 height 10
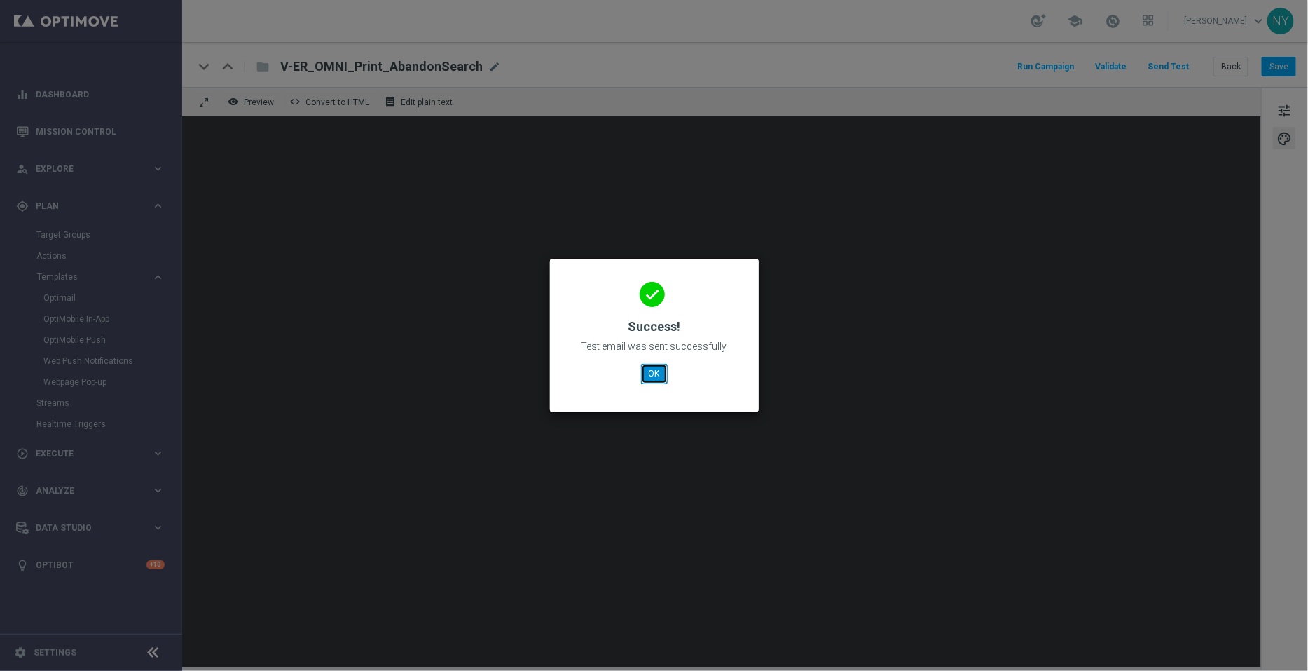
click at [659, 376] on button "OK" at bounding box center [654, 374] width 27 height 20
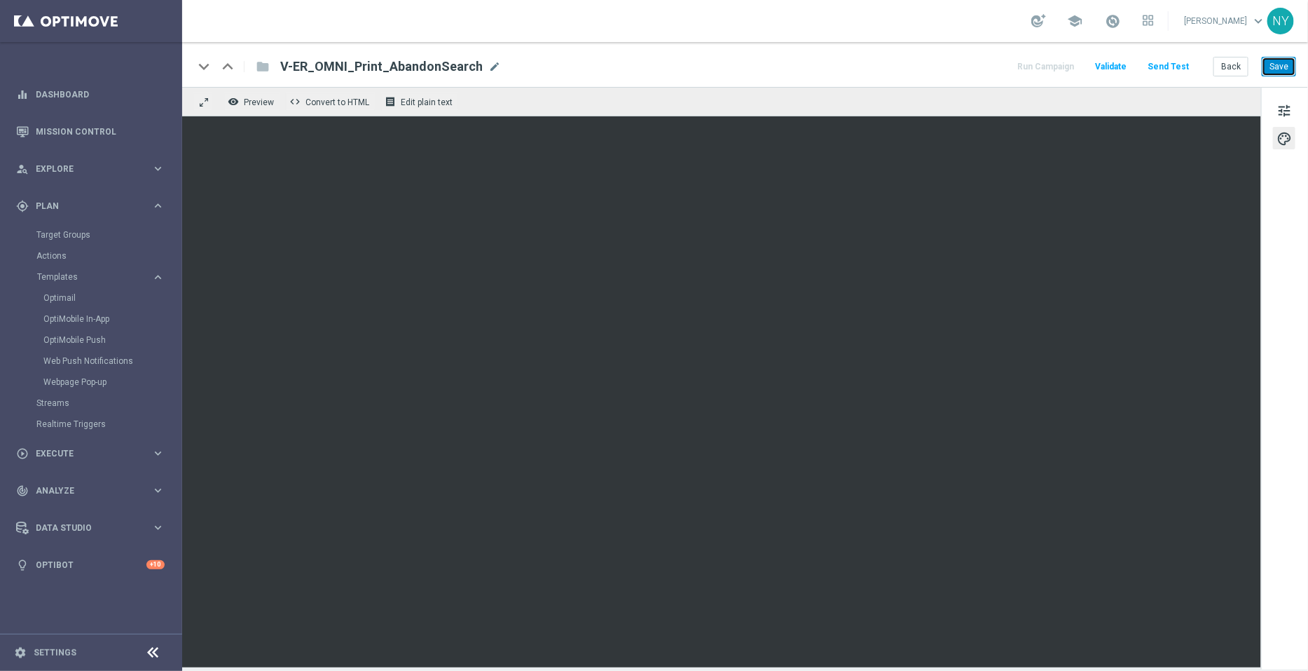
click at [1279, 57] on button "Save" at bounding box center [1279, 67] width 34 height 20
click at [1183, 64] on button "Send Test" at bounding box center [1169, 66] width 46 height 19
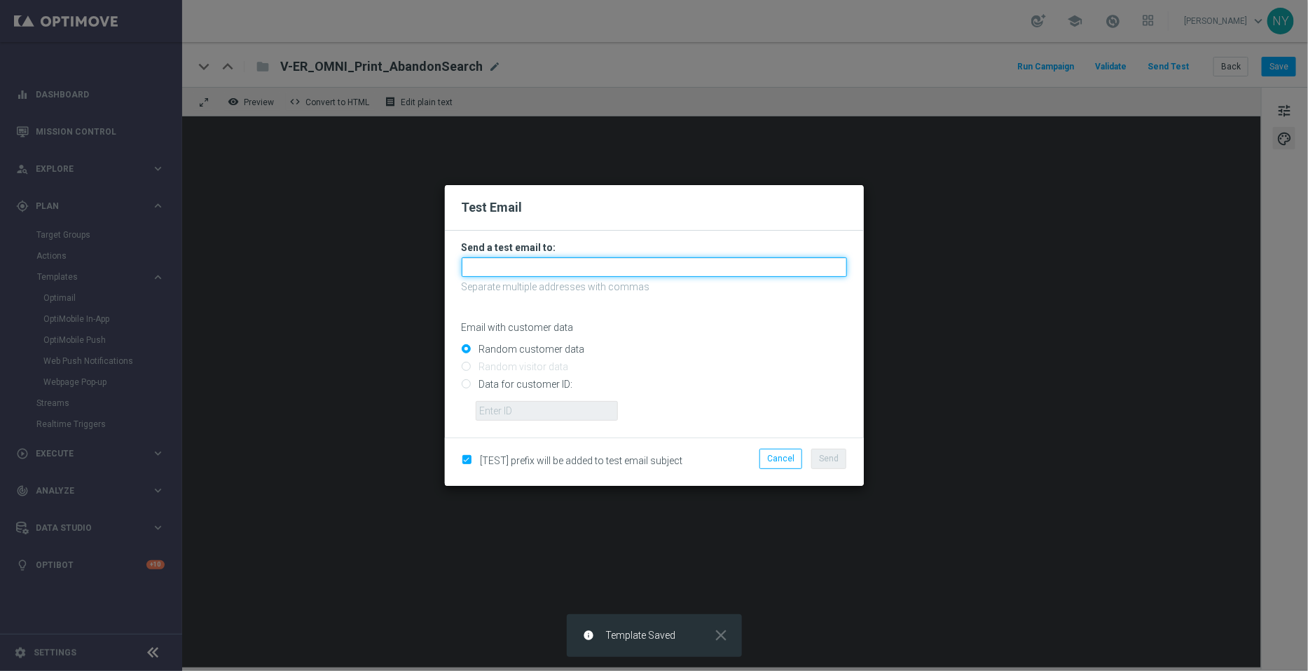
click at [510, 271] on input "text" at bounding box center [654, 267] width 385 height 20
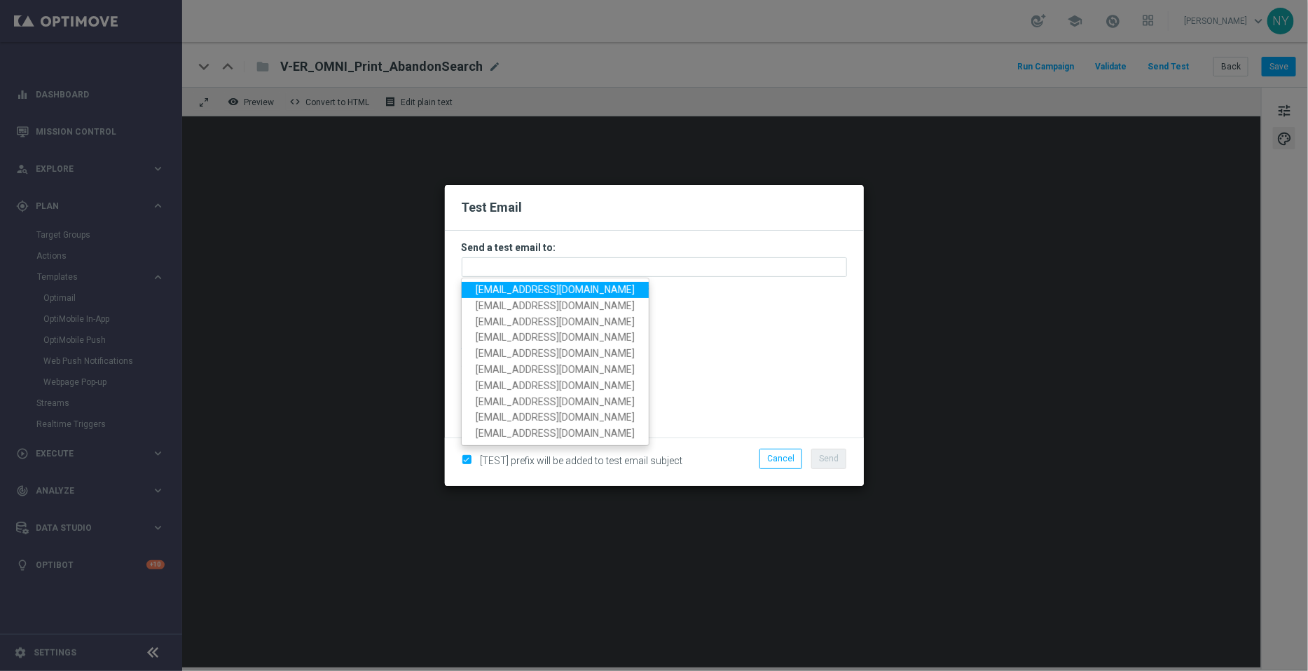
click at [514, 285] on span "neilyetts3-bivry@litmusemail.com" at bounding box center [555, 289] width 159 height 11
type input "neilyetts3-bivry@litmusemail.com"
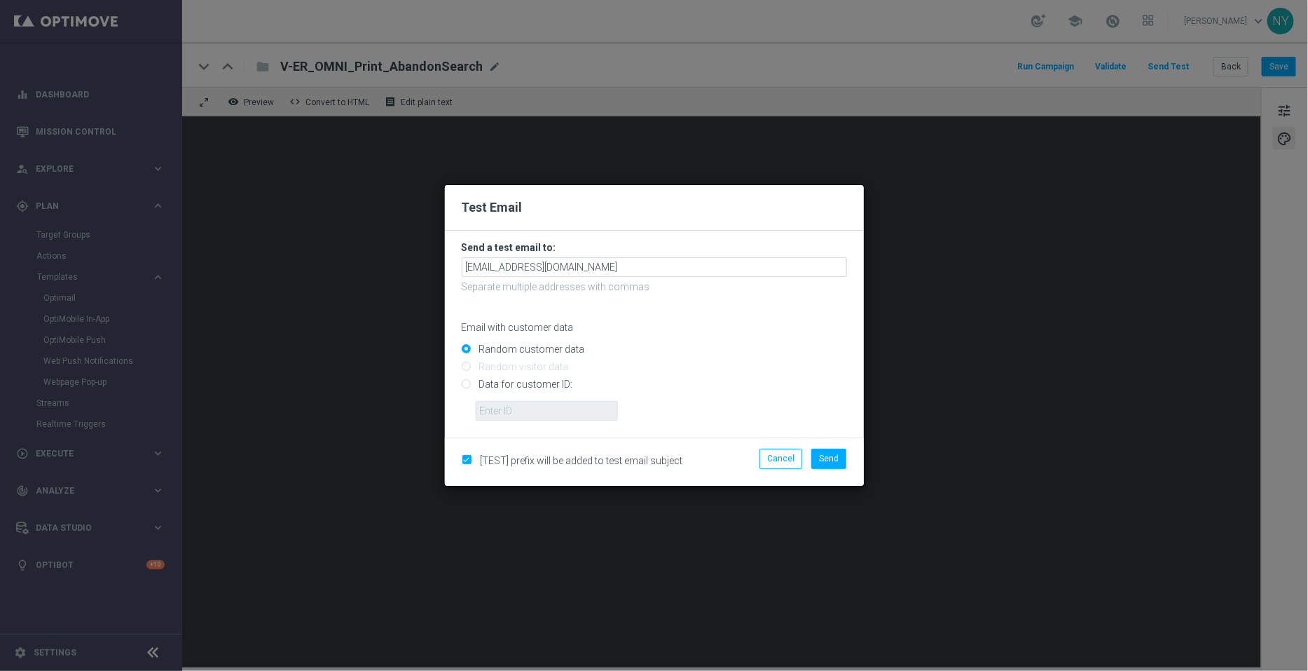
drag, startPoint x: 468, startPoint y: 383, endPoint x: 479, endPoint y: 398, distance: 18.1
click at [467, 384] on input "Data for customer ID:" at bounding box center [654, 390] width 385 height 20
radio input "true"
click at [519, 418] on input "text" at bounding box center [547, 411] width 142 height 20
paste input "10000006208"
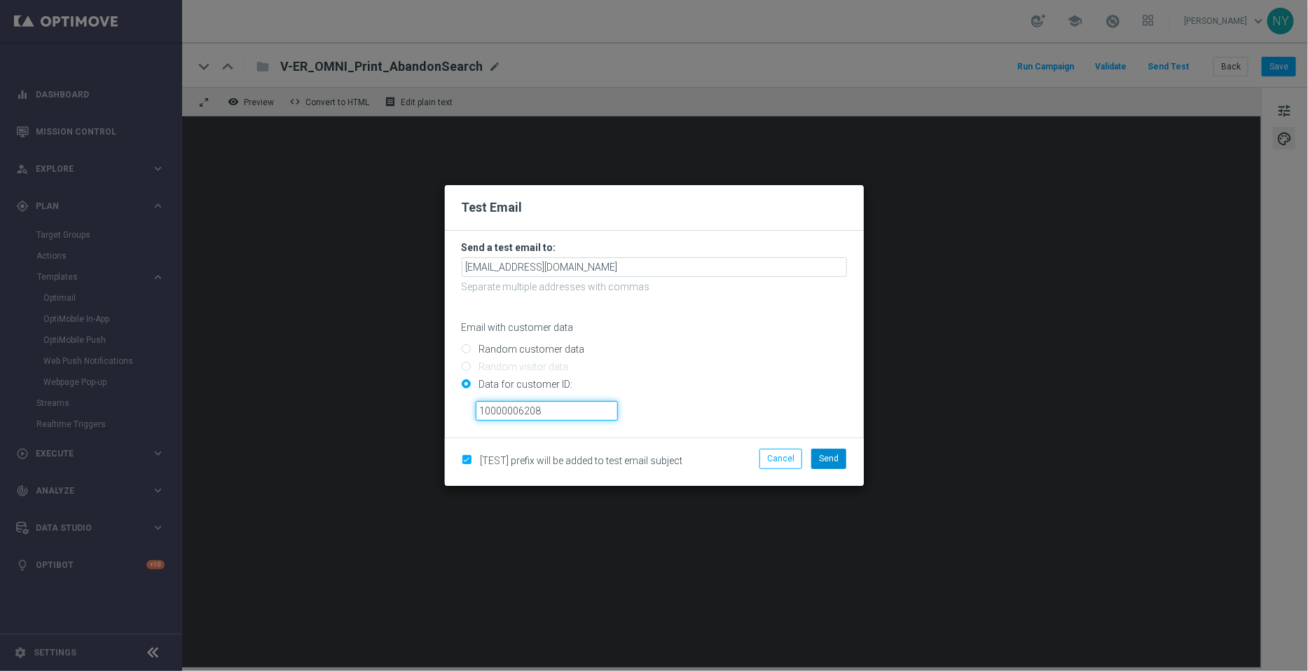
type input "10000006208"
click at [827, 455] on span "Send" at bounding box center [829, 458] width 20 height 10
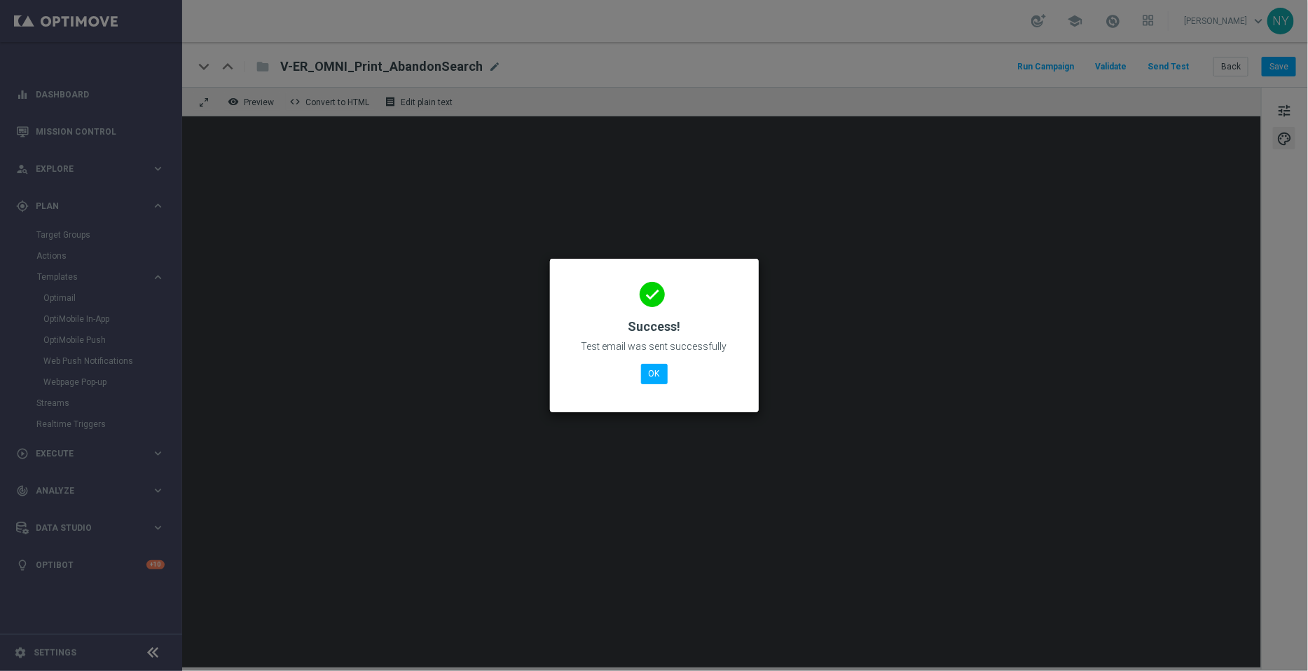
click at [640, 378] on div "done Success! Test email was sent successfully OK" at bounding box center [654, 333] width 175 height 122
click at [655, 372] on button "OK" at bounding box center [654, 374] width 27 height 20
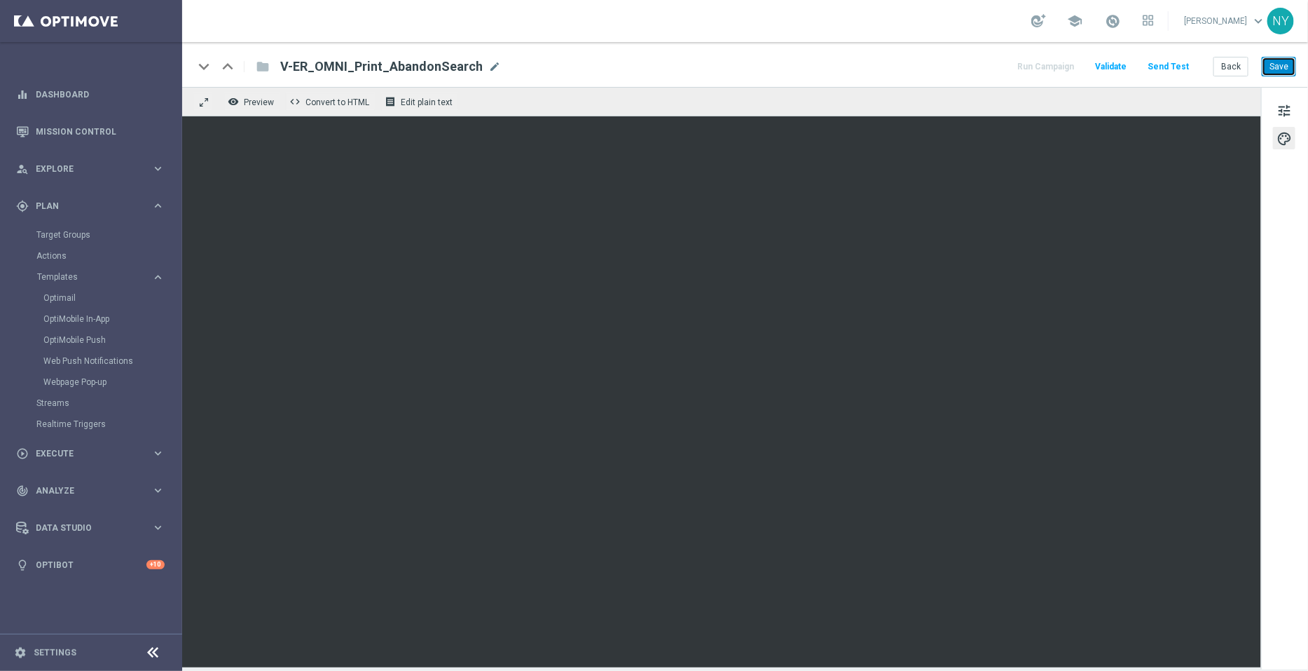
drag, startPoint x: 1279, startPoint y: 69, endPoint x: 1273, endPoint y: 65, distance: 7.2
click at [1282, 69] on button "Save" at bounding box center [1279, 67] width 34 height 20
click at [1279, 66] on button "Save" at bounding box center [1279, 67] width 34 height 20
click at [1175, 64] on button "Send Test" at bounding box center [1169, 66] width 46 height 19
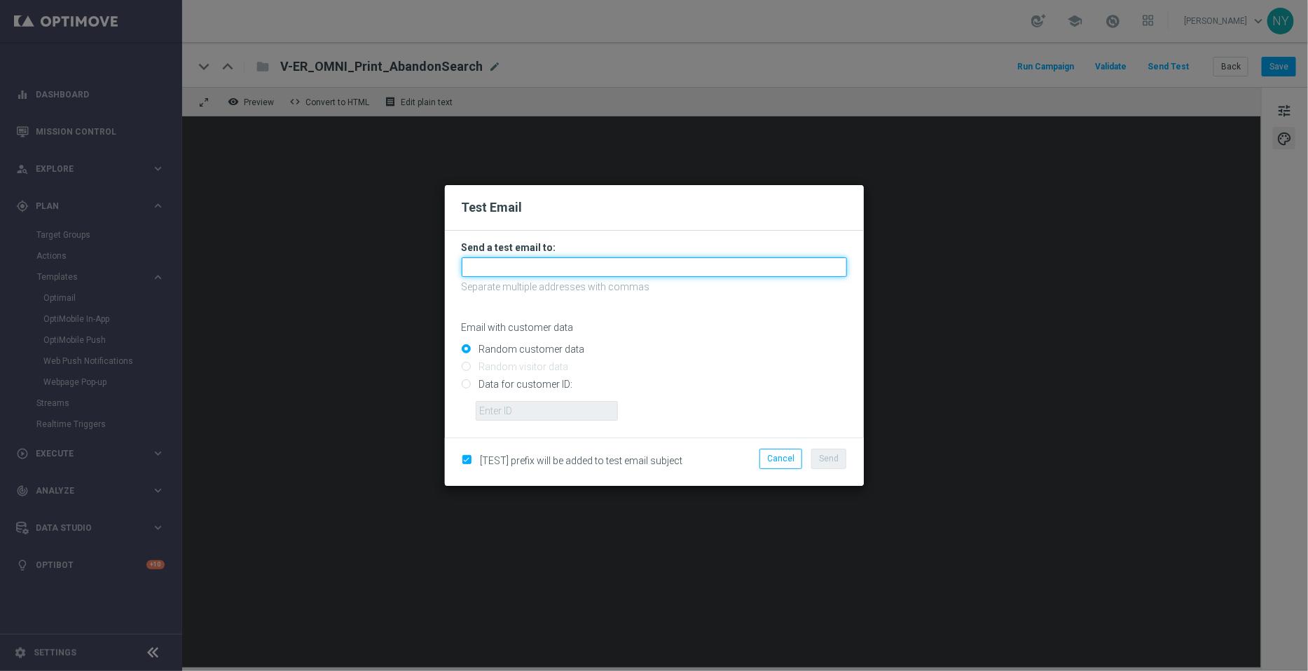
click at [511, 269] on input "text" at bounding box center [654, 267] width 385 height 20
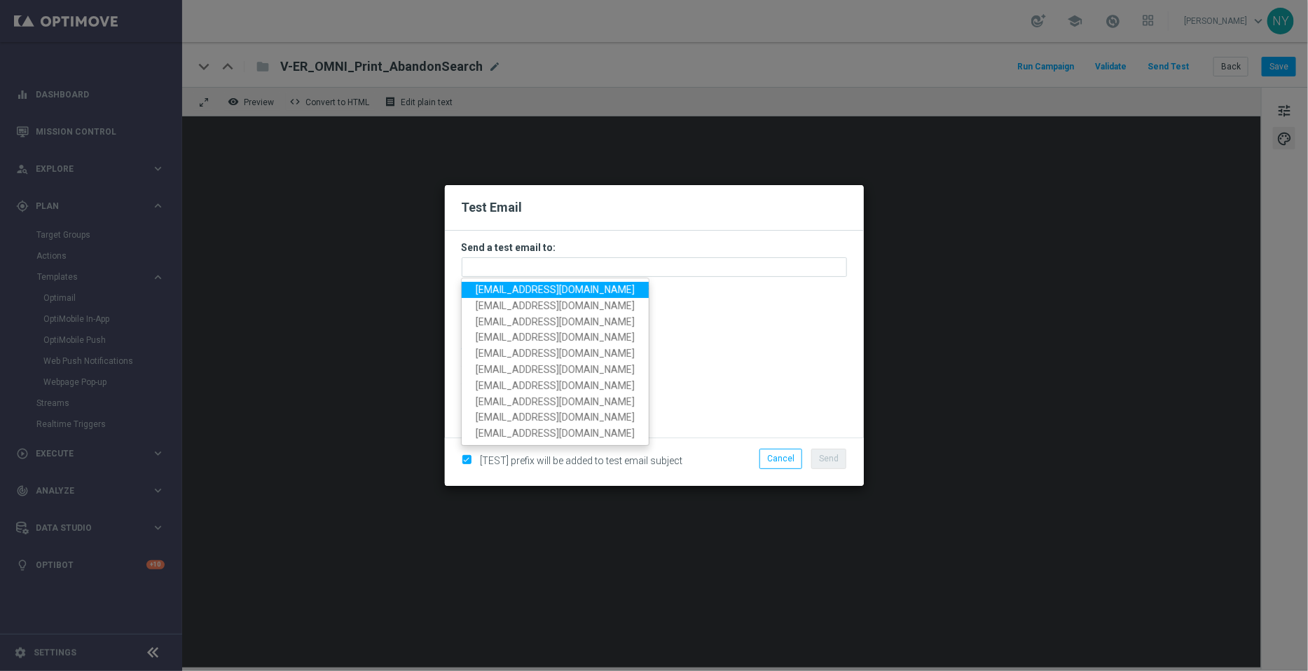
click at [511, 289] on span "neilyetts3-bivry@litmusemail.com" at bounding box center [555, 289] width 159 height 11
type input "neilyetts3-bivry@litmusemail.com"
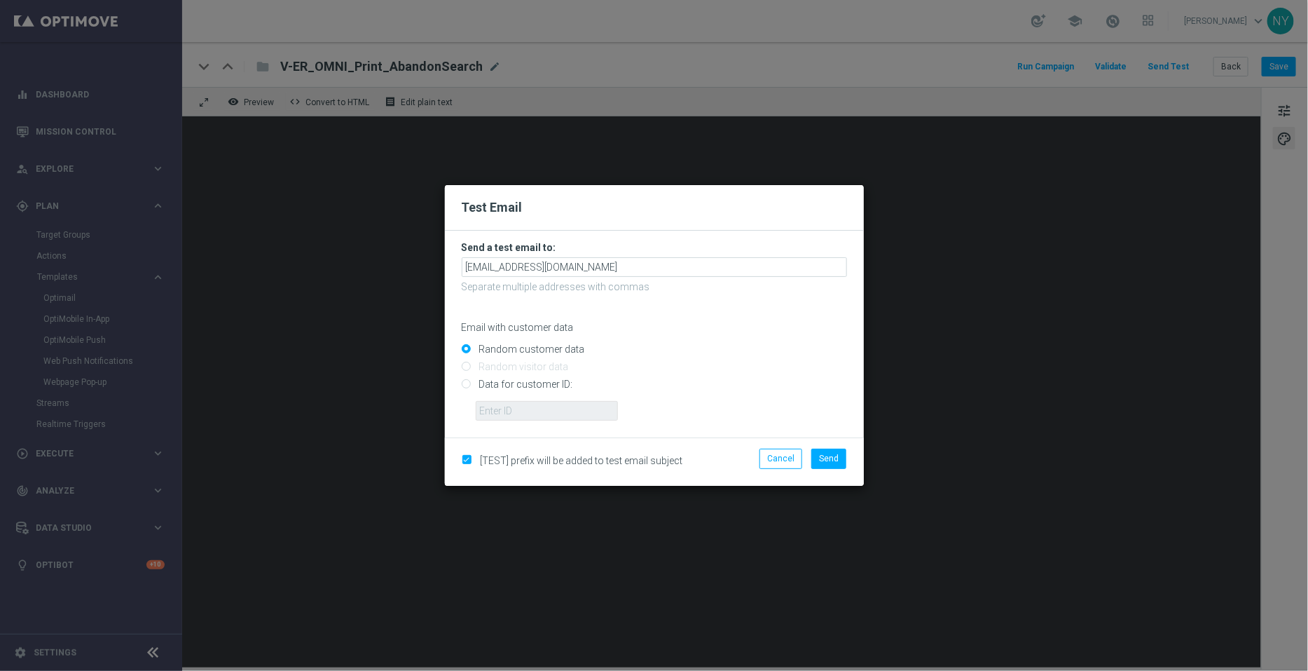
click at [469, 384] on input "Data for customer ID:" at bounding box center [654, 390] width 385 height 20
radio input "true"
click at [486, 400] on div at bounding box center [661, 405] width 392 height 30
click at [500, 409] on input "text" at bounding box center [547, 411] width 142 height 20
paste input "10000006208"
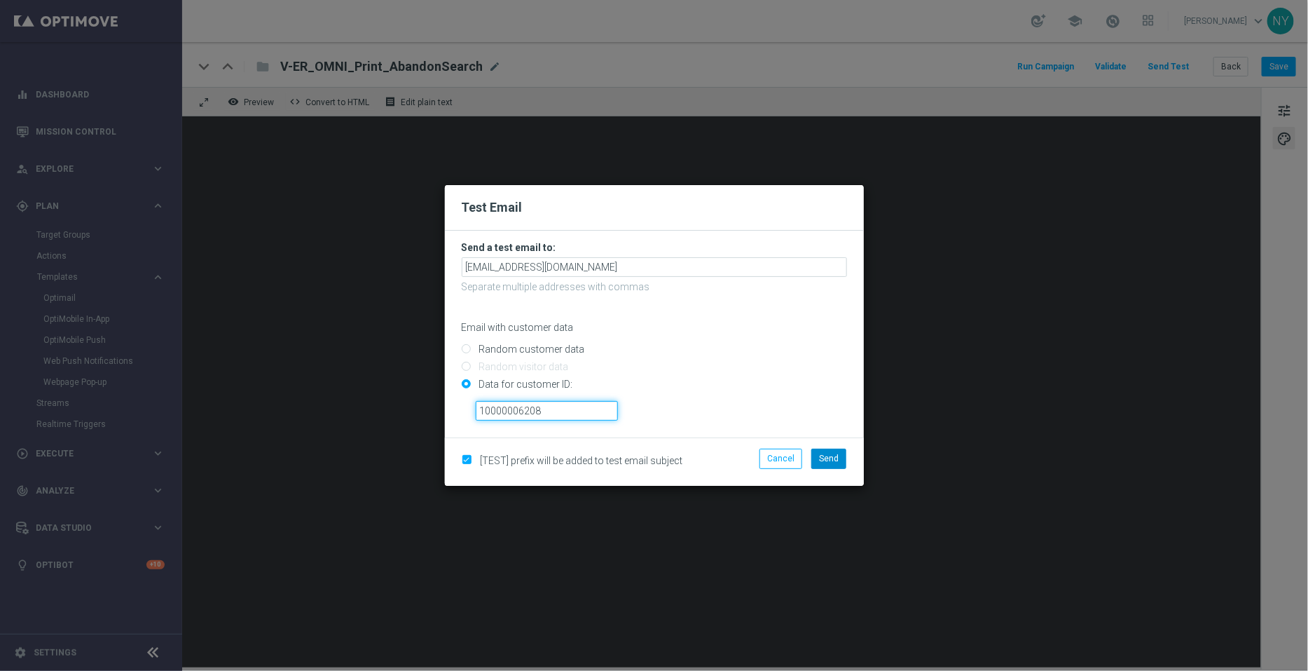
type input "10000006208"
click at [822, 458] on span "Send" at bounding box center [829, 458] width 20 height 10
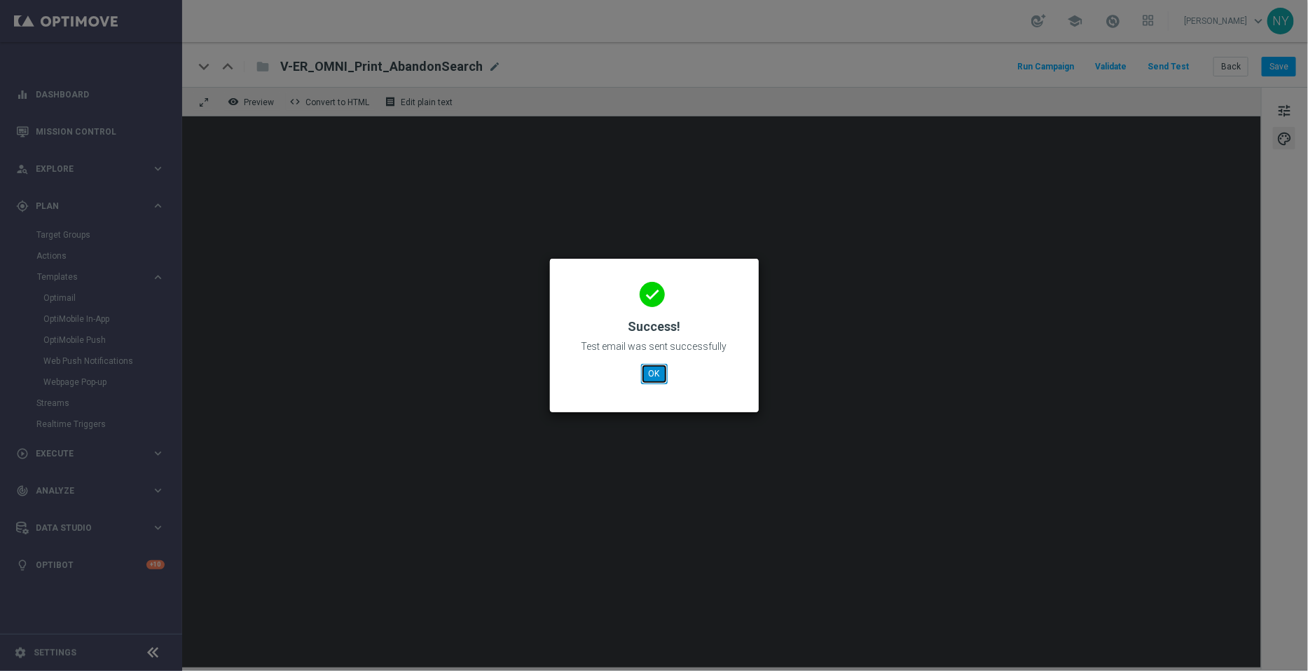
click at [650, 369] on button "OK" at bounding box center [654, 374] width 27 height 20
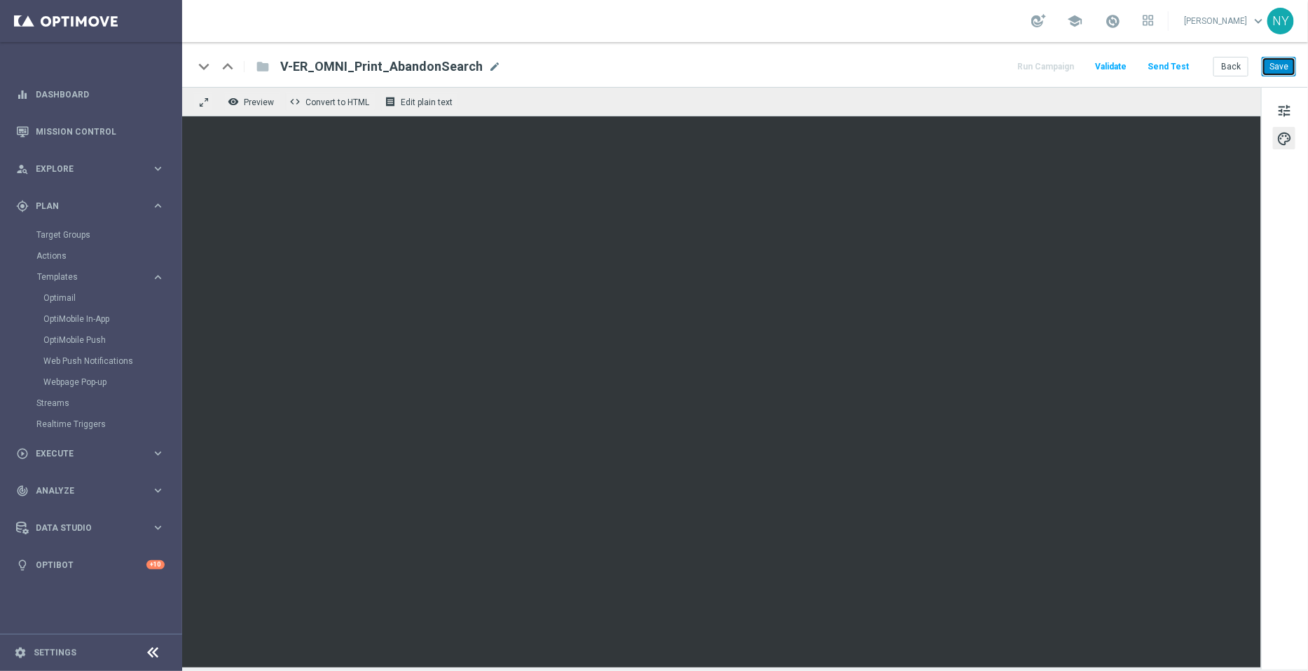
click at [1277, 66] on button "Save" at bounding box center [1279, 67] width 34 height 20
click at [1281, 64] on button "Save" at bounding box center [1279, 67] width 34 height 20
click at [1176, 64] on button "Send Test" at bounding box center [1169, 66] width 46 height 19
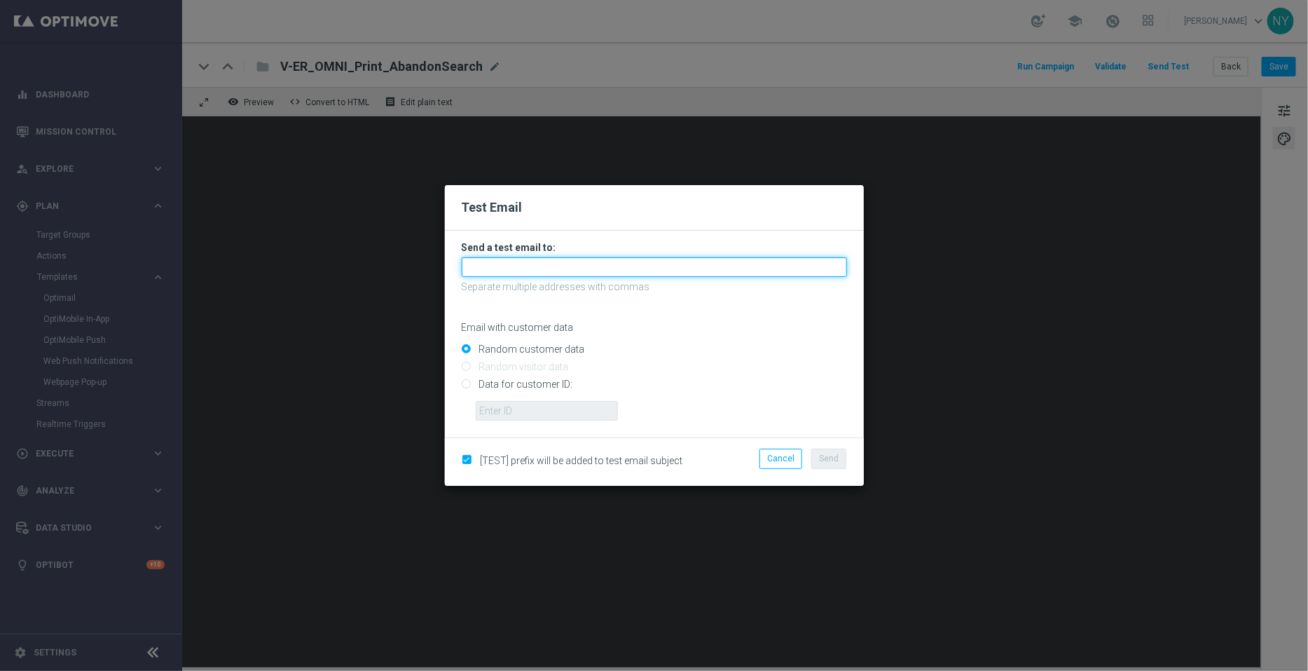
click at [517, 266] on input "text" at bounding box center [654, 267] width 385 height 20
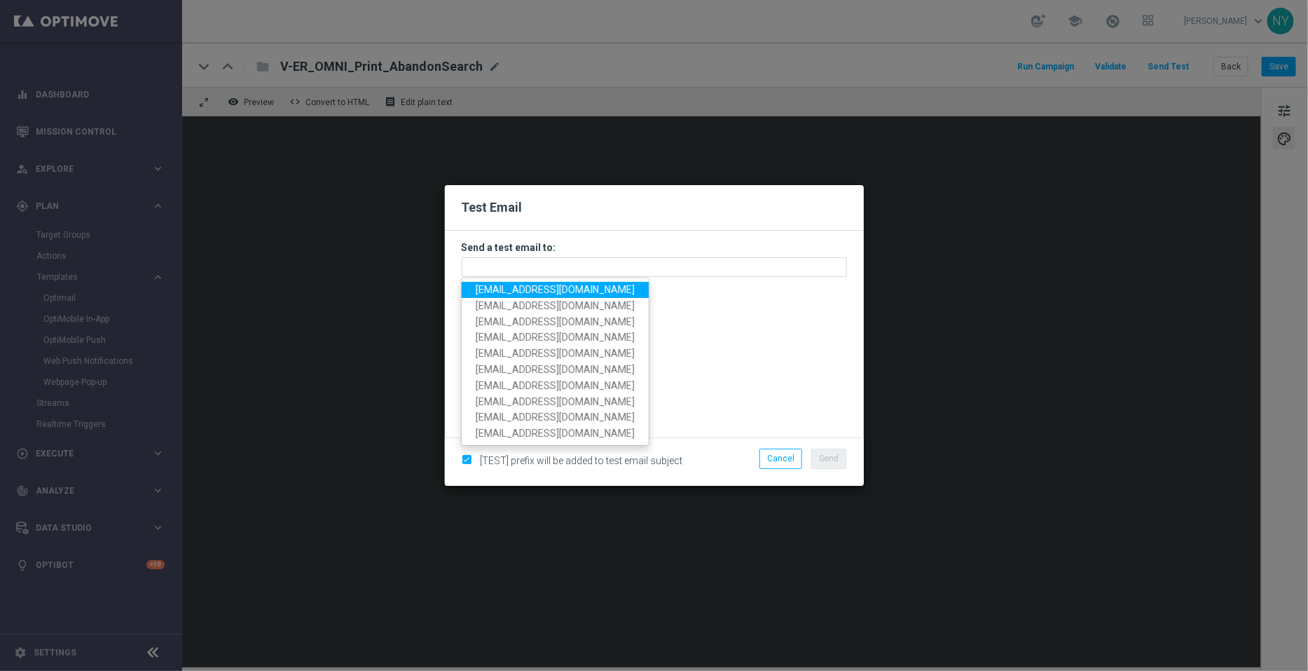
click at [527, 289] on span "neilyetts3-bivry@litmusemail.com" at bounding box center [555, 289] width 159 height 11
type input "neilyetts3-bivry@litmusemail.com"
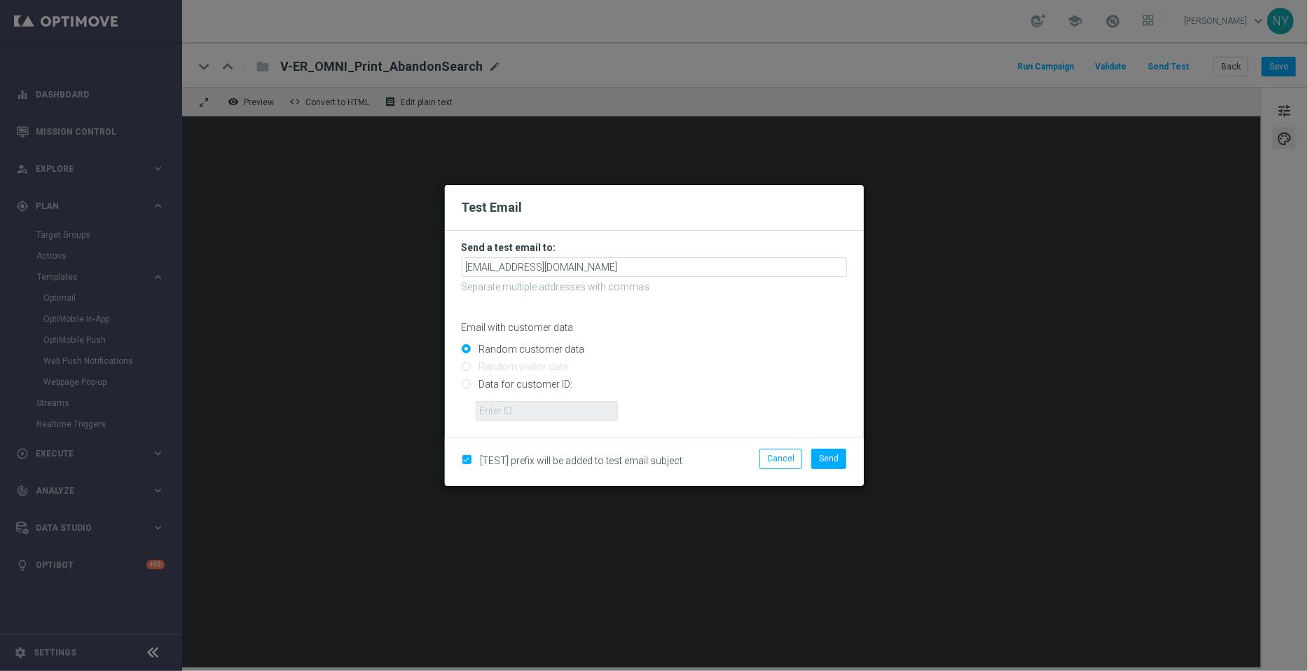
click at [466, 386] on input "Data for customer ID:" at bounding box center [654, 390] width 385 height 20
radio input "true"
click at [502, 411] on input "text" at bounding box center [547, 411] width 142 height 20
paste input "10000006208"
type input "10000006208"
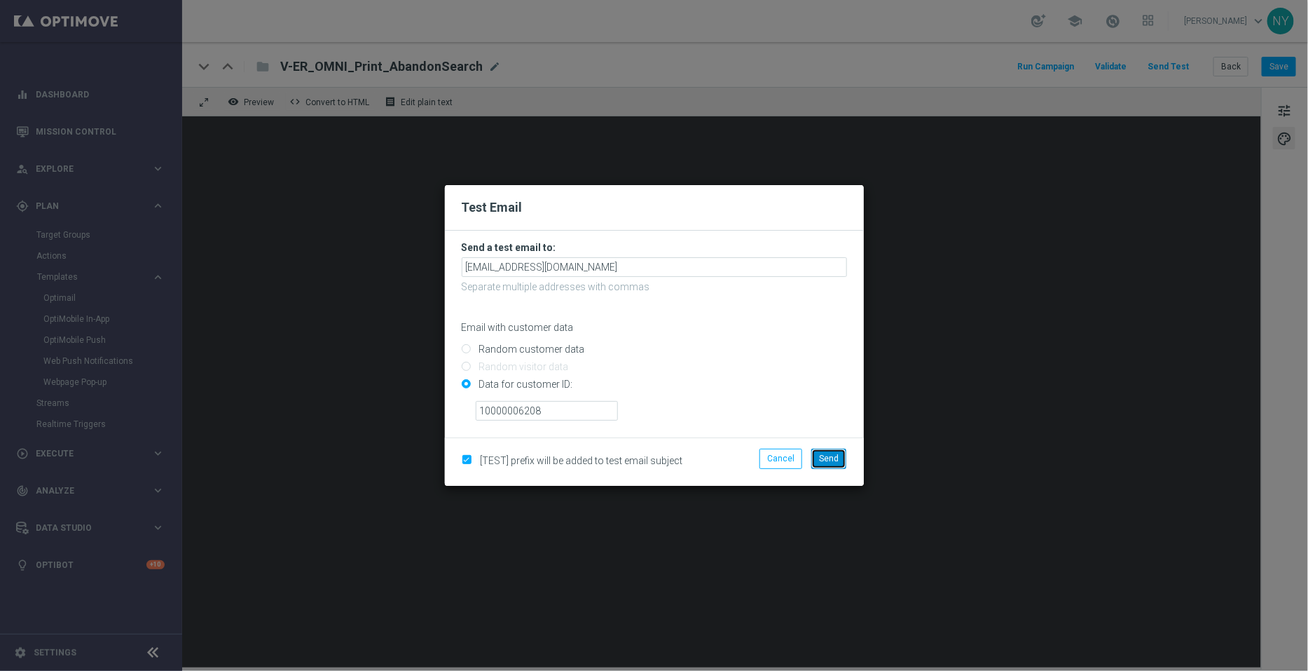
click at [837, 458] on span "Send" at bounding box center [829, 458] width 20 height 10
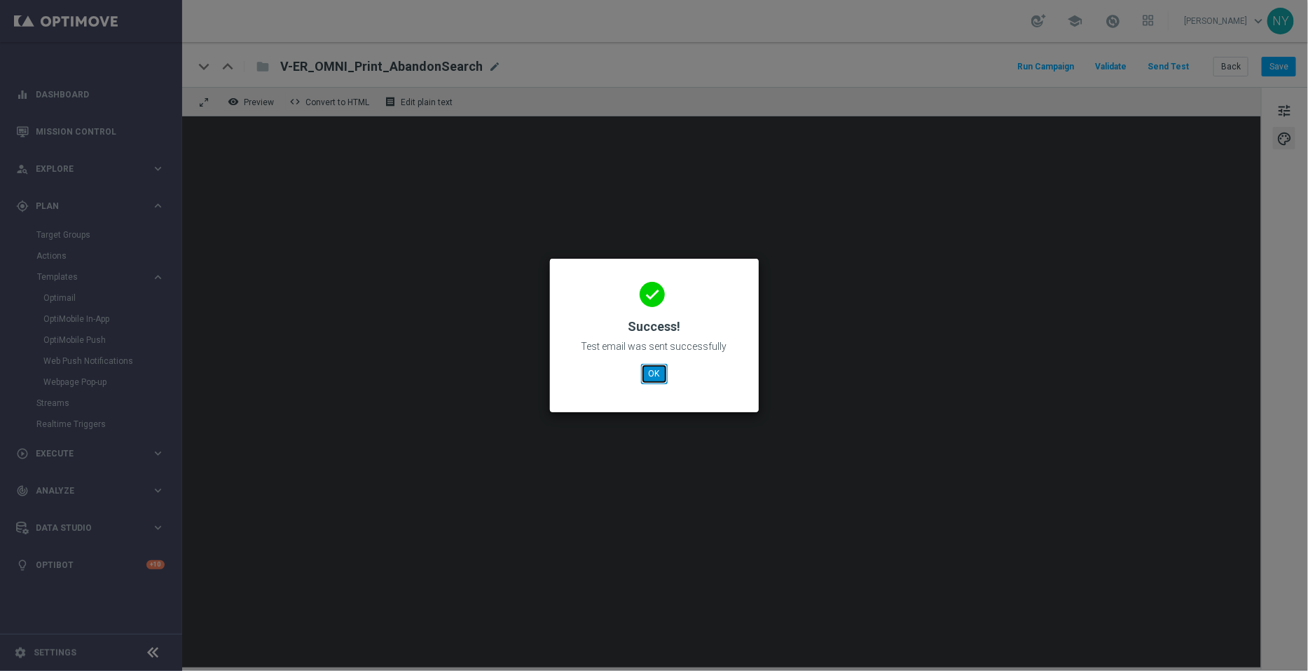
click at [659, 369] on button "OK" at bounding box center [654, 374] width 27 height 20
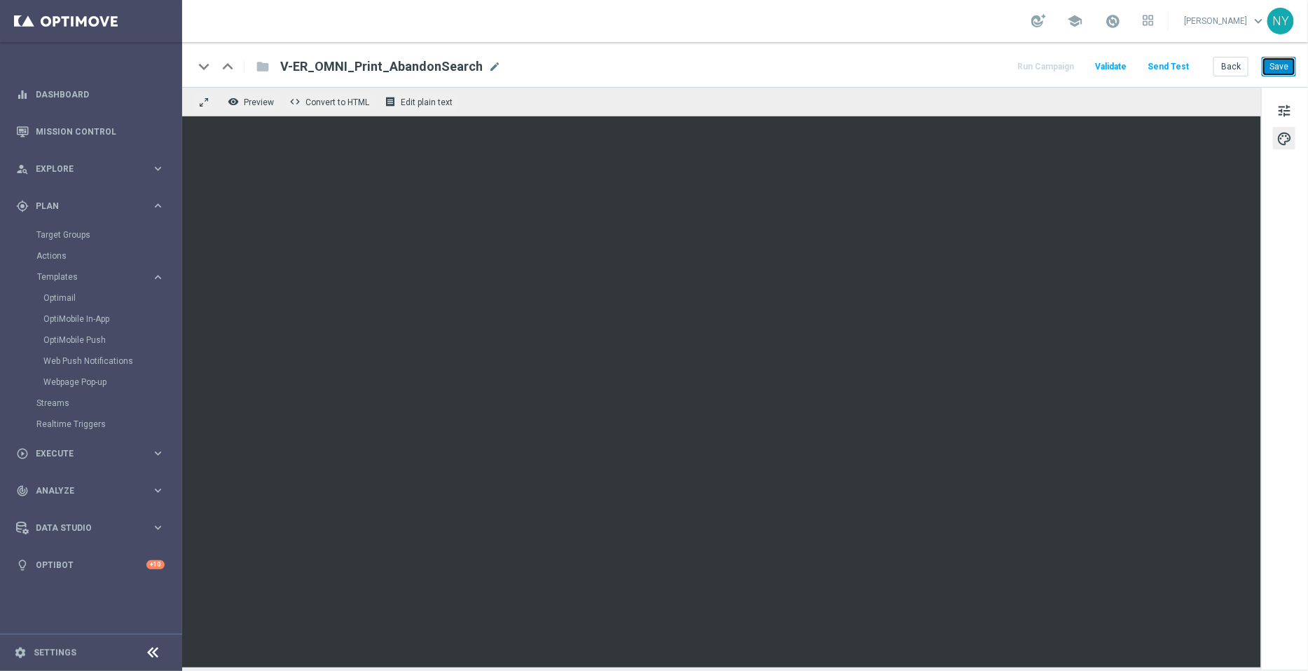
click at [1272, 62] on button "Save" at bounding box center [1279, 67] width 34 height 20
click at [1174, 62] on button "Send Test" at bounding box center [1169, 66] width 46 height 19
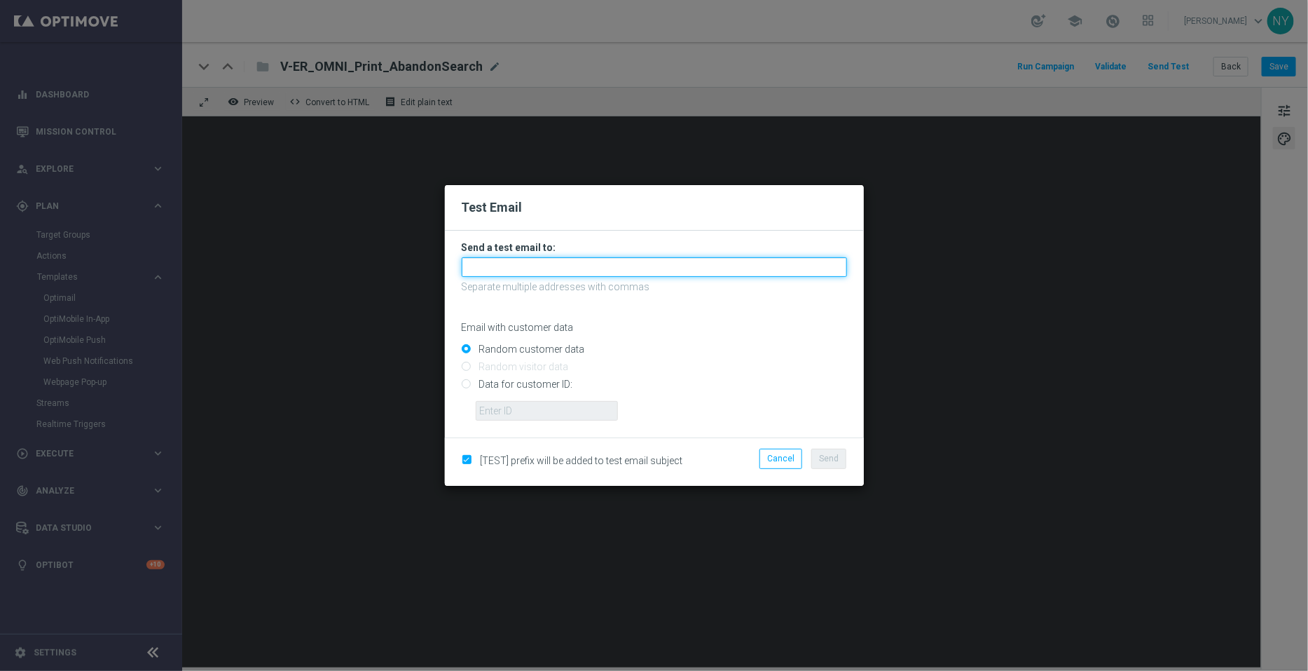
click at [476, 268] on input "text" at bounding box center [654, 267] width 385 height 20
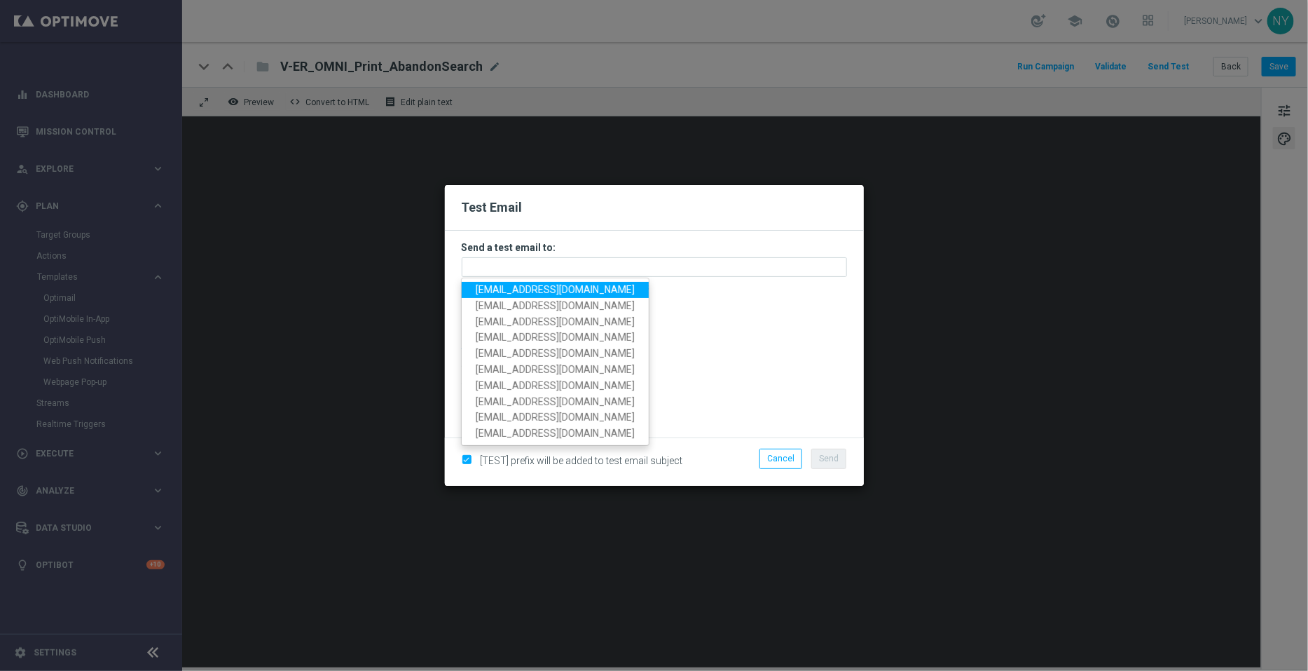
click at [493, 292] on span "neilyetts3-bivry@litmusemail.com" at bounding box center [555, 289] width 159 height 11
type input "neilyetts3-bivry@litmusemail.com"
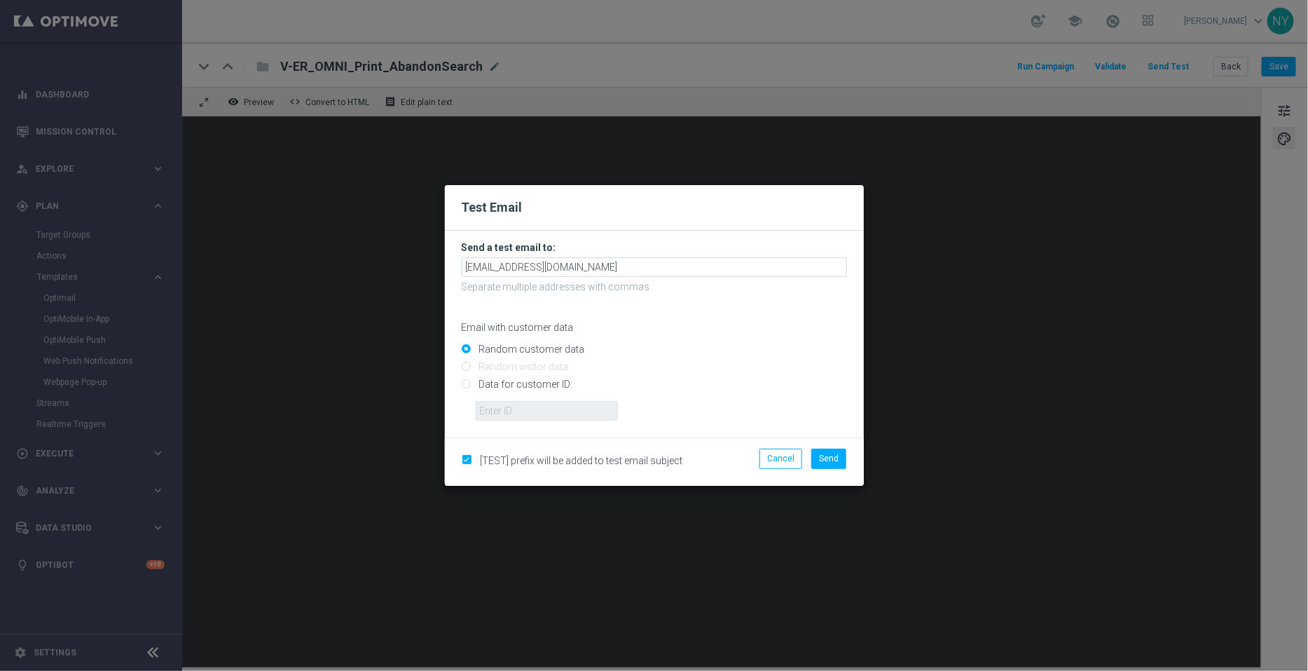
click at [468, 383] on input "Data for customer ID:" at bounding box center [654, 390] width 385 height 20
radio input "true"
click at [494, 411] on input "text" at bounding box center [547, 411] width 142 height 20
click at [504, 411] on input "text" at bounding box center [547, 411] width 142 height 20
paste input "10000006208"
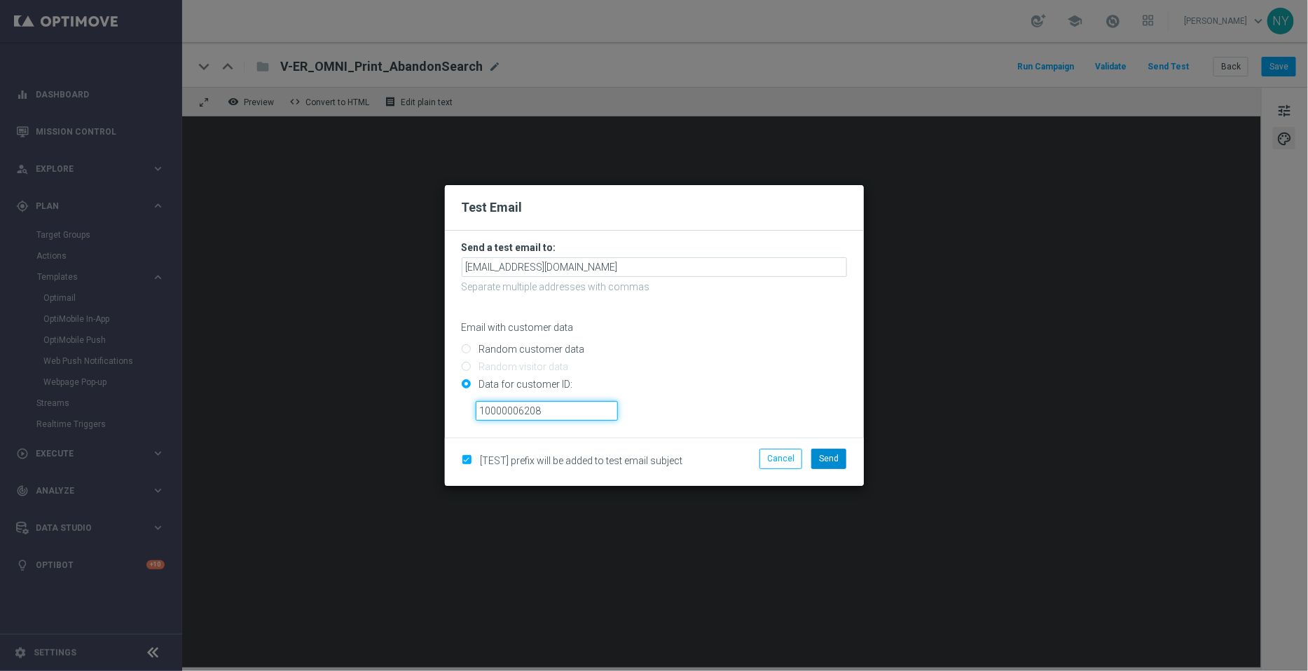
type input "10000006208"
click at [833, 456] on span "Send" at bounding box center [829, 458] width 20 height 10
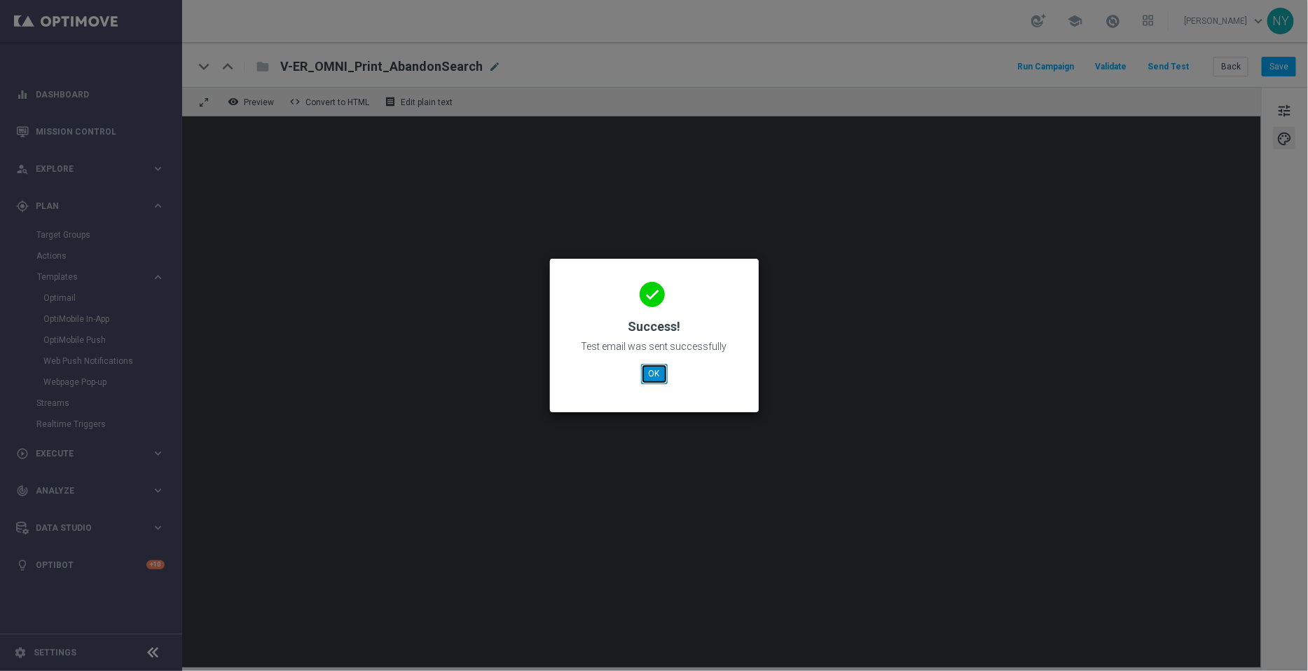
click at [652, 373] on button "OK" at bounding box center [654, 374] width 27 height 20
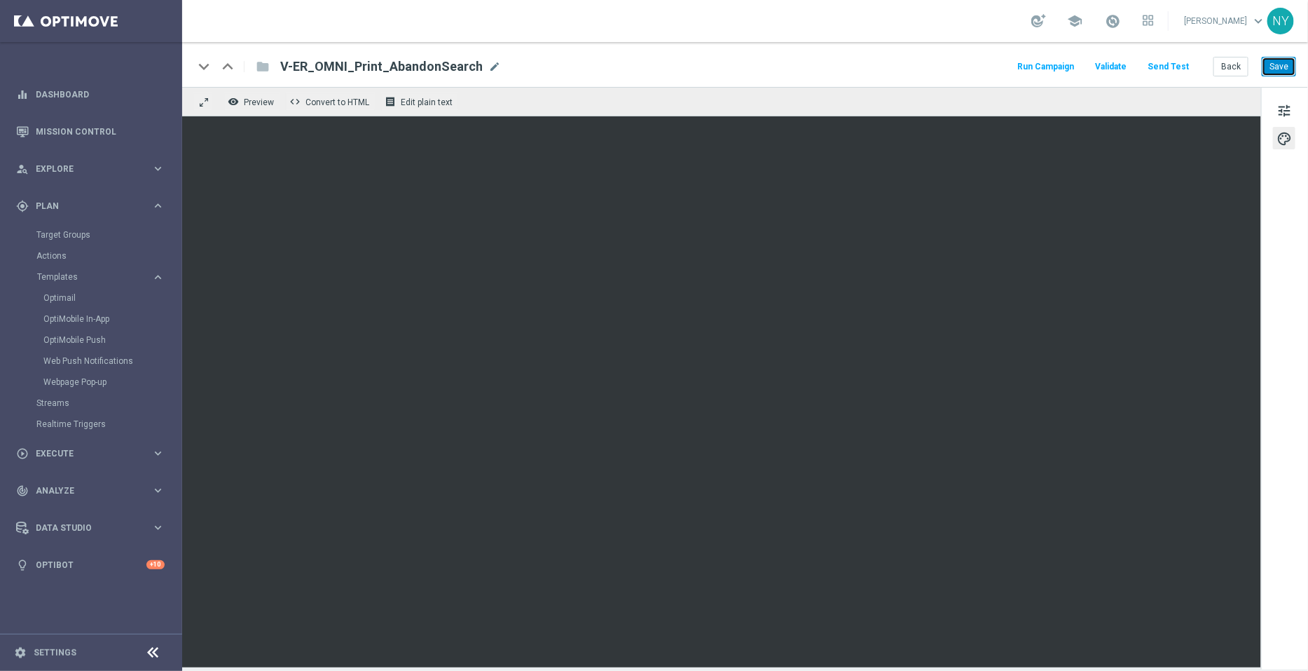
click at [1275, 61] on button "Save" at bounding box center [1279, 67] width 34 height 20
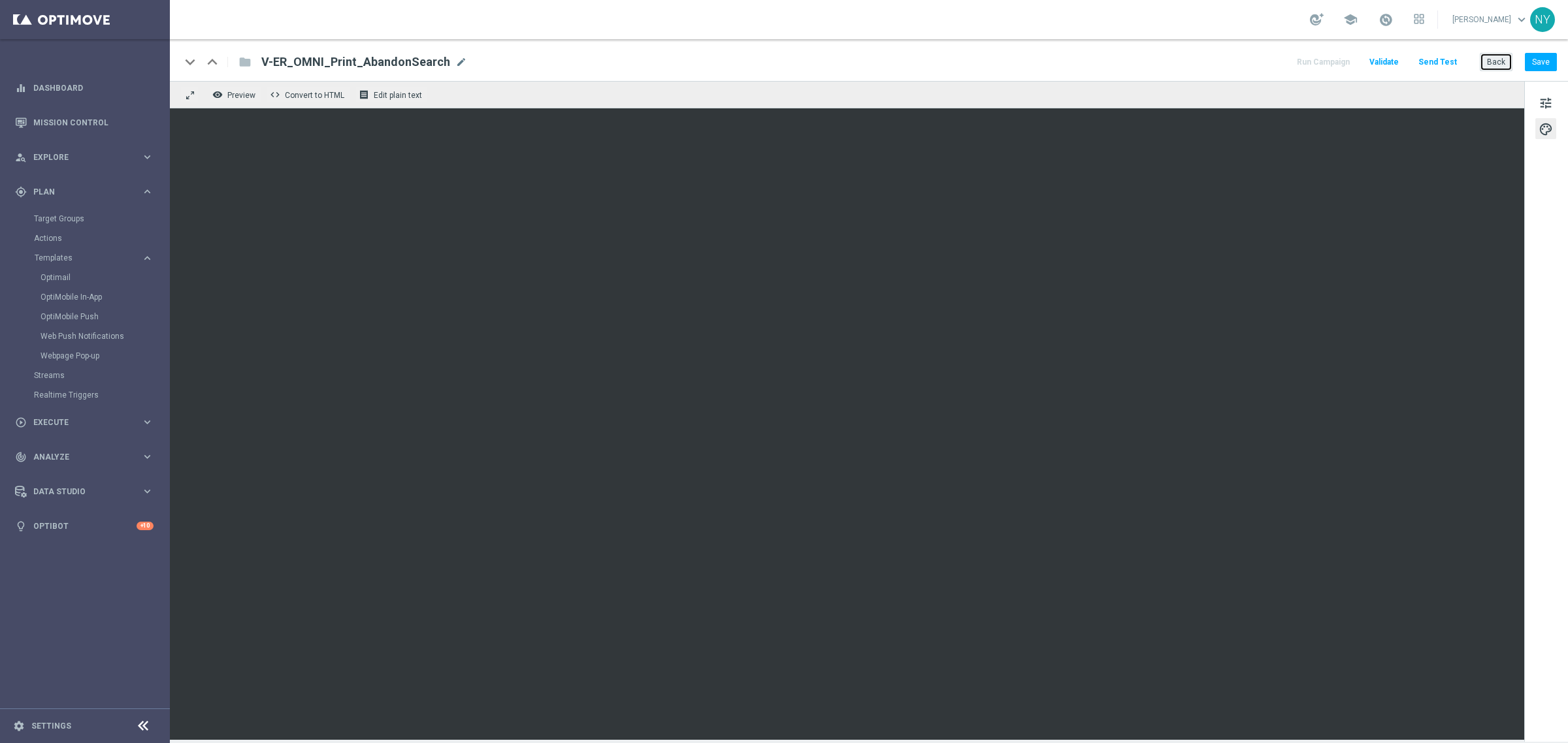
click at [1493, 64] on button "Back" at bounding box center [1495, 62] width 33 height 19
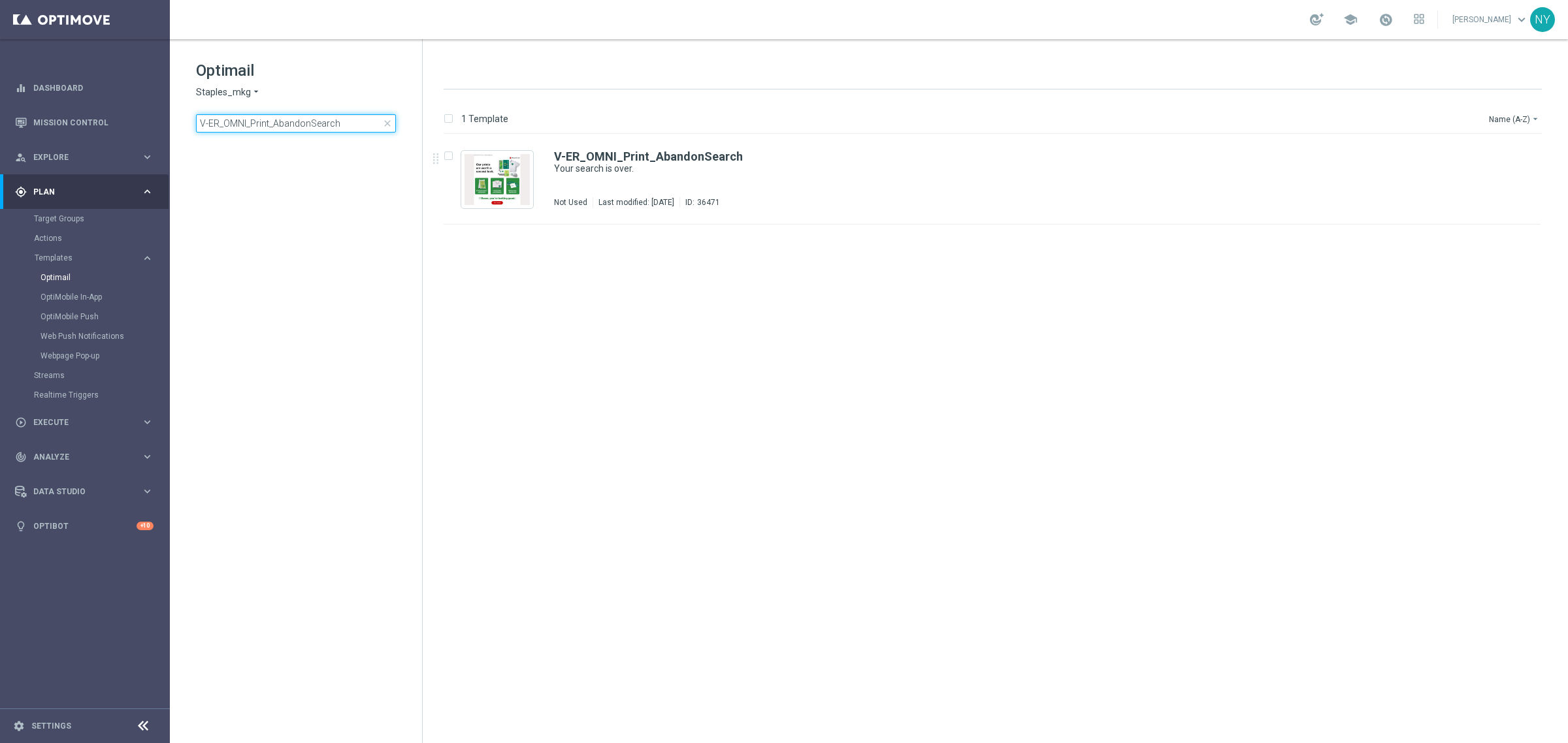
drag, startPoint x: 359, startPoint y: 123, endPoint x: -117, endPoint y: 123, distance: 476.0
click at [0, 123] on html "equalizer Dashboard Mission Control" at bounding box center [784, 371] width 1568 height 743
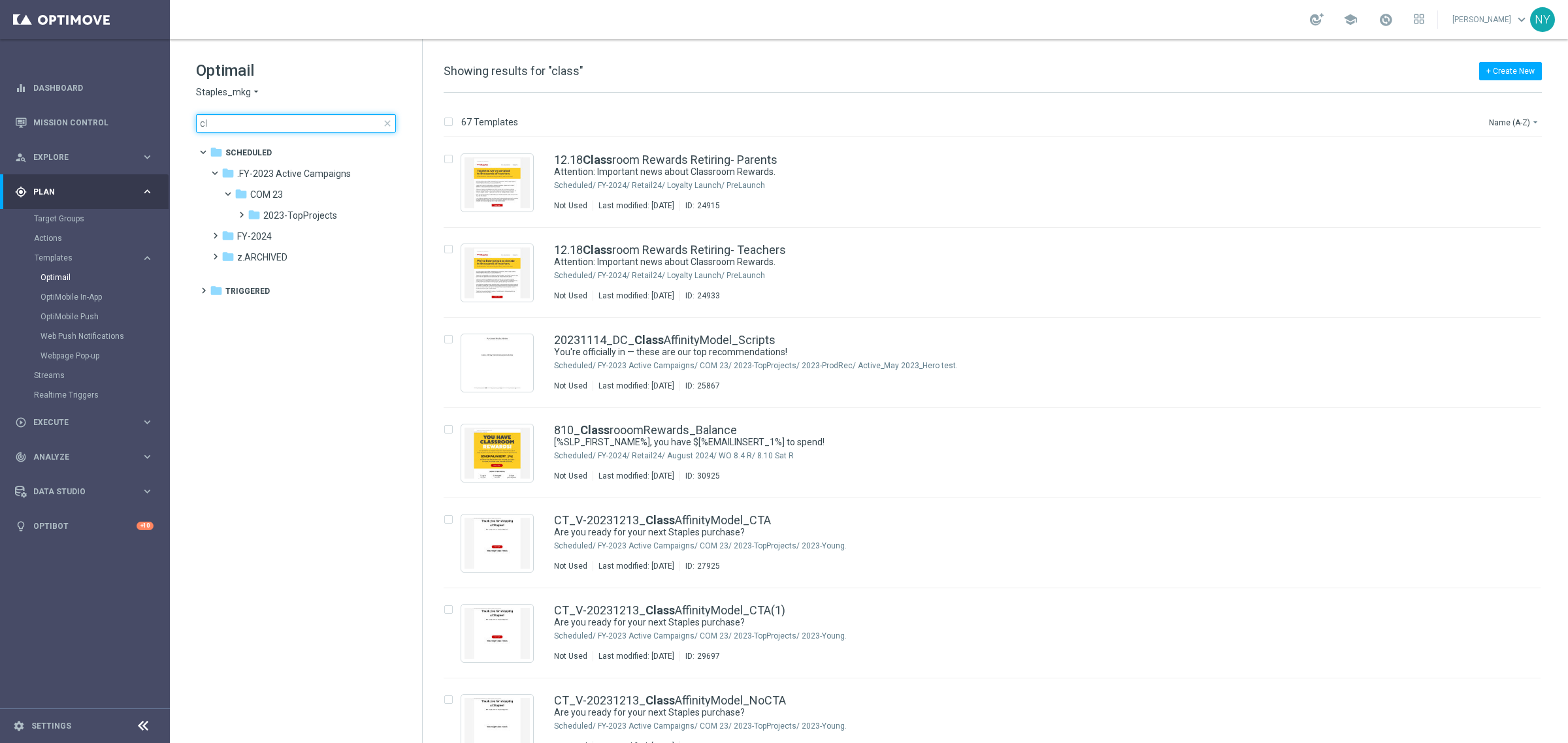
type input "c"
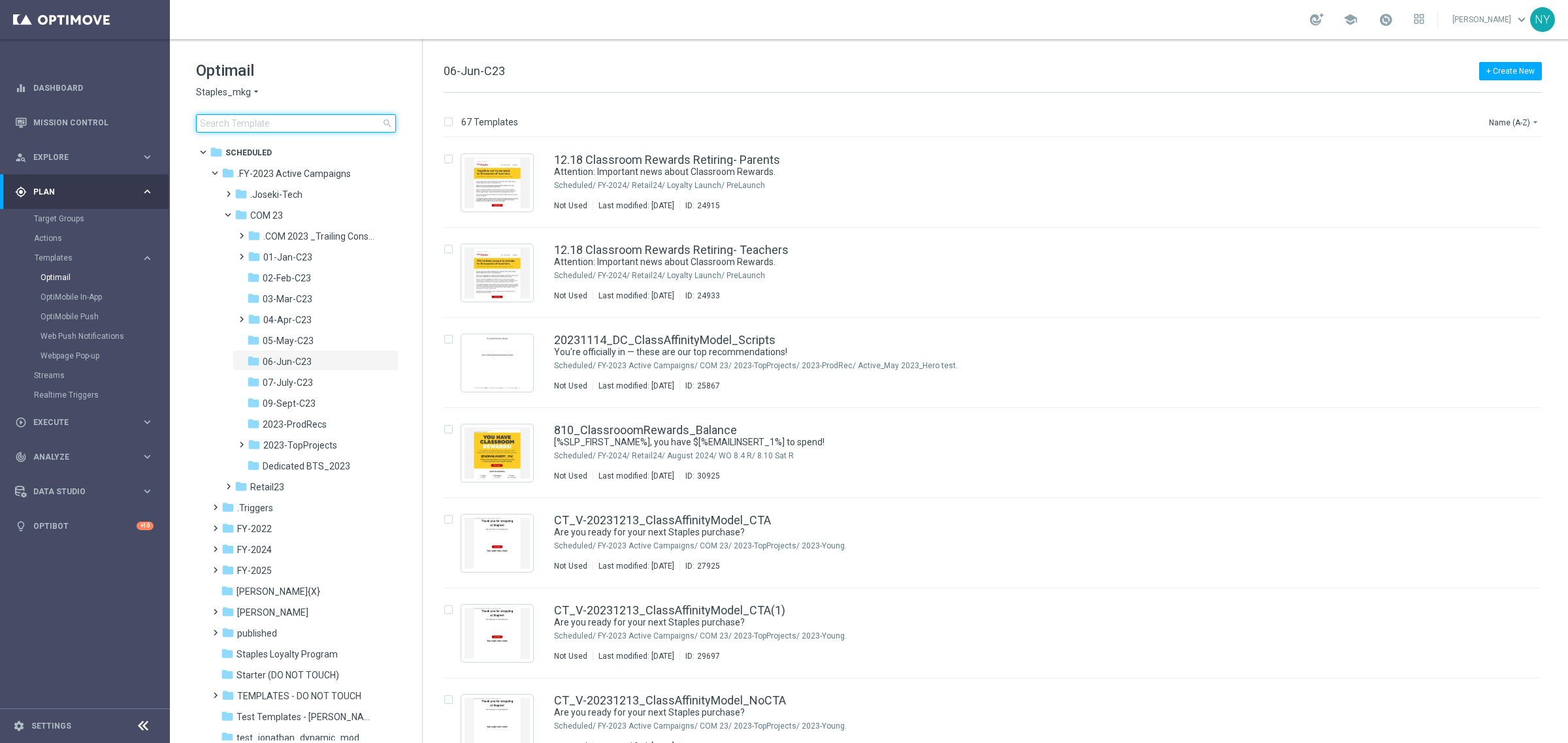
click at [213, 126] on input at bounding box center [296, 124] width 199 height 19
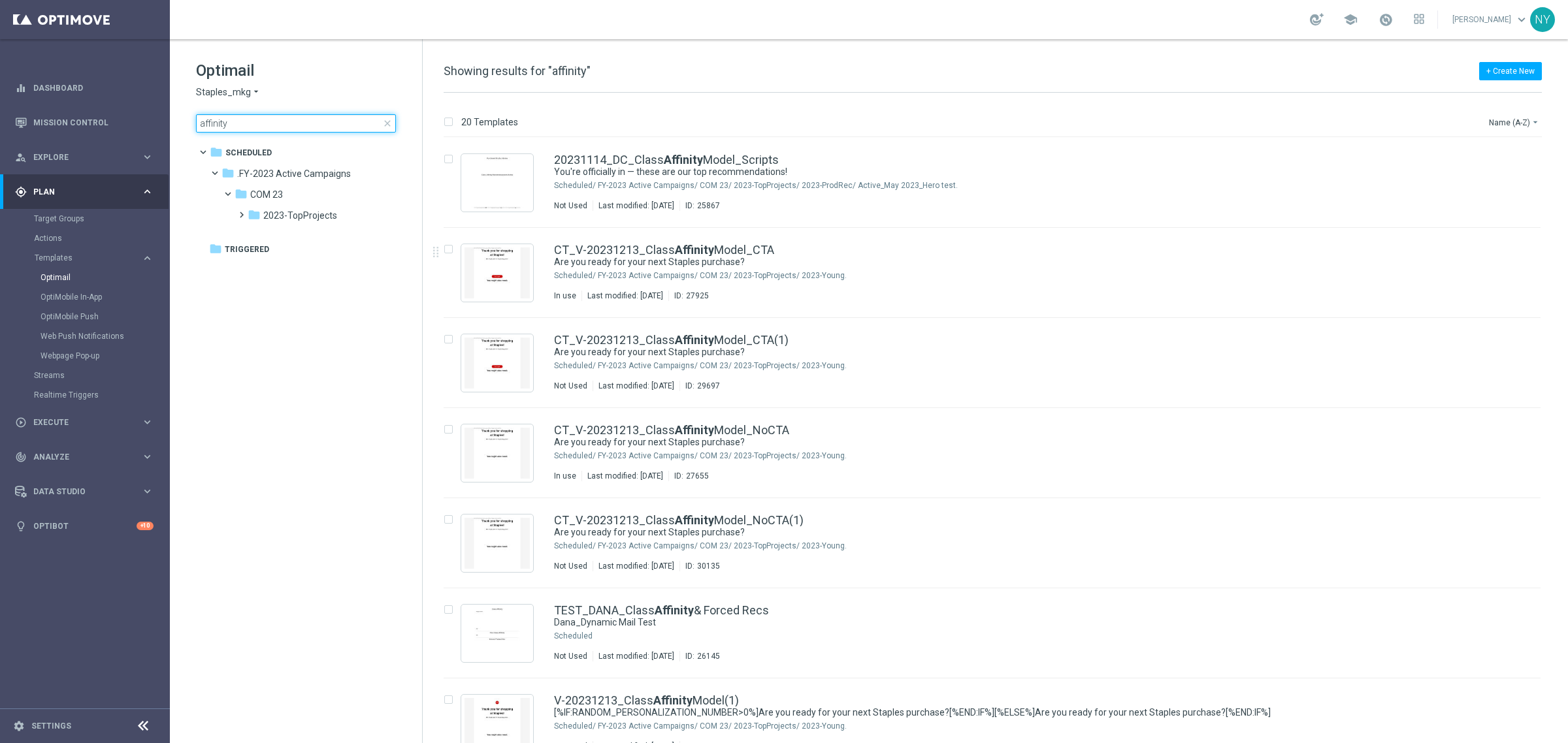
drag, startPoint x: 276, startPoint y: 126, endPoint x: 177, endPoint y: 128, distance: 99.0
click at [276, 128] on input "affinity" at bounding box center [296, 124] width 199 height 19
click at [176, 128] on div "Optimail Staples_mkg arrow_drop_down × Staples_mkg affinity close folder 1 Fold…" at bounding box center [296, 129] width 252 height 180
type input "V-ER_OMNI_BAU_1_ClassAffinity"
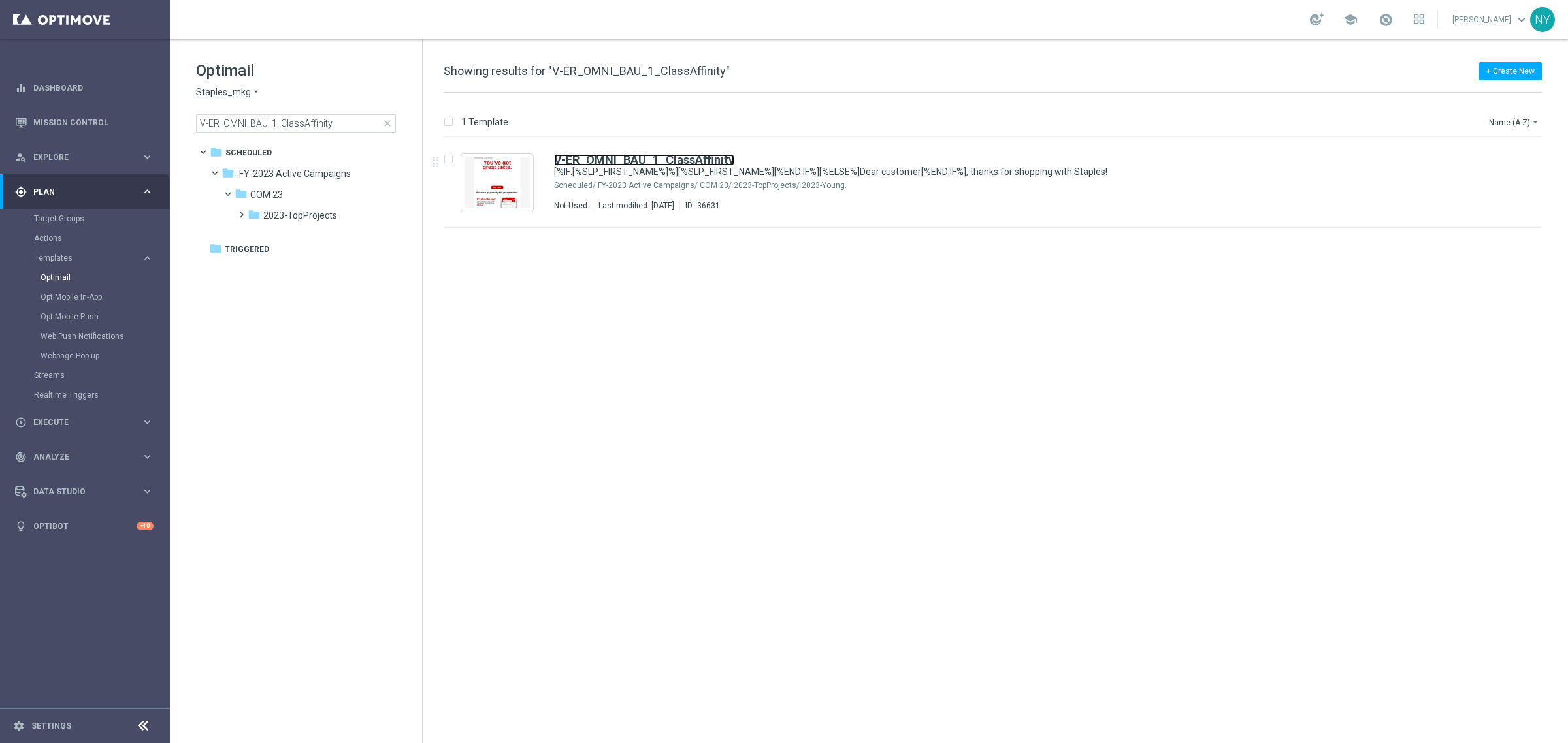
drag, startPoint x: 665, startPoint y: 160, endPoint x: 839, endPoint y: 85, distance: 189.5
click at [665, 160] on b "V-ER_OMNI_BAU_1_ClassAffinity" at bounding box center [643, 159] width 180 height 14
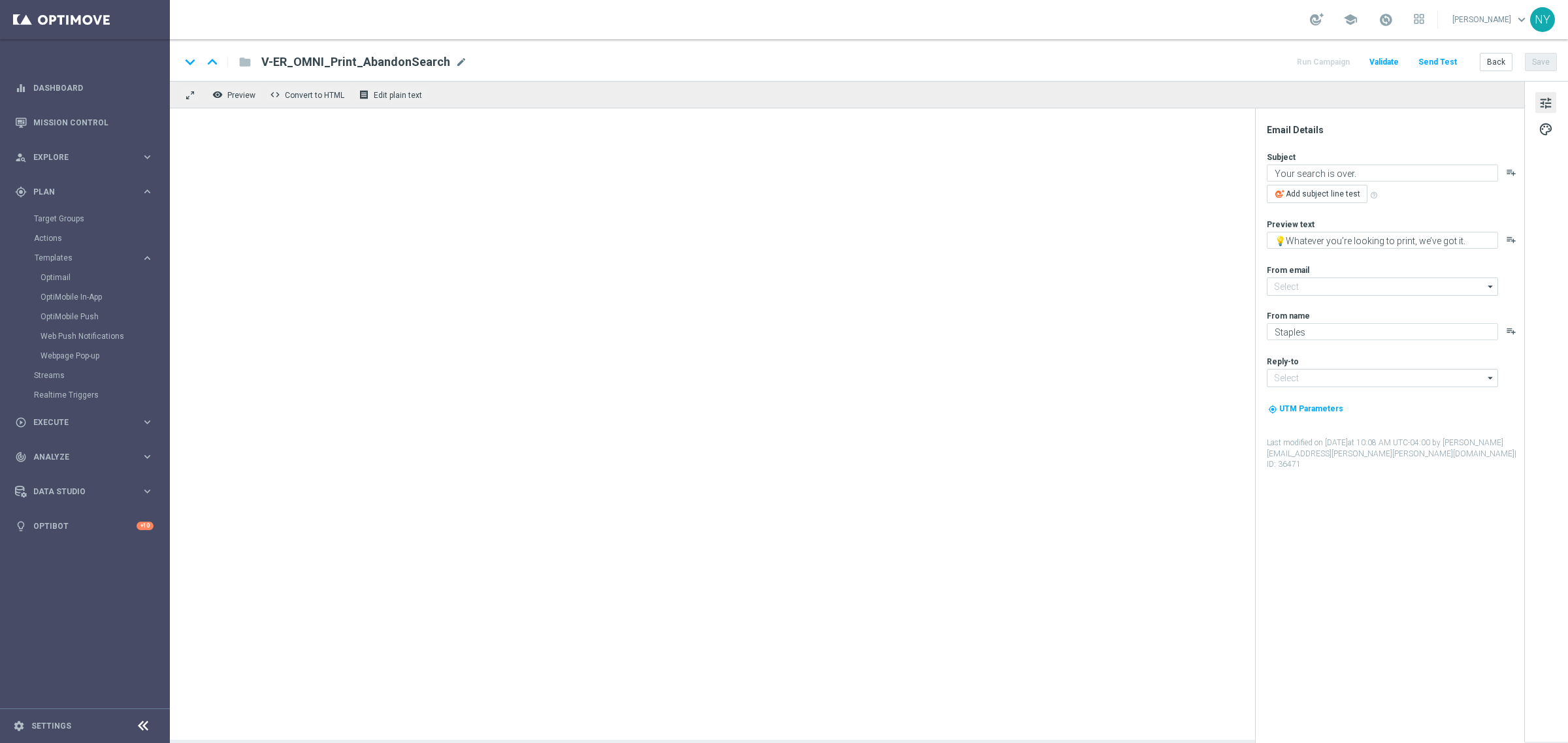
type input "[EMAIL_ADDRESS][DOMAIN_NAME]"
type textarea "[%IF:[%SLP_FIRST_NAME%]%][%SLP_FIRST_NAME%][%END:IF%][%ELSE%]Dear customer[%END…"
type textarea "What’s next on your list? 🤔"
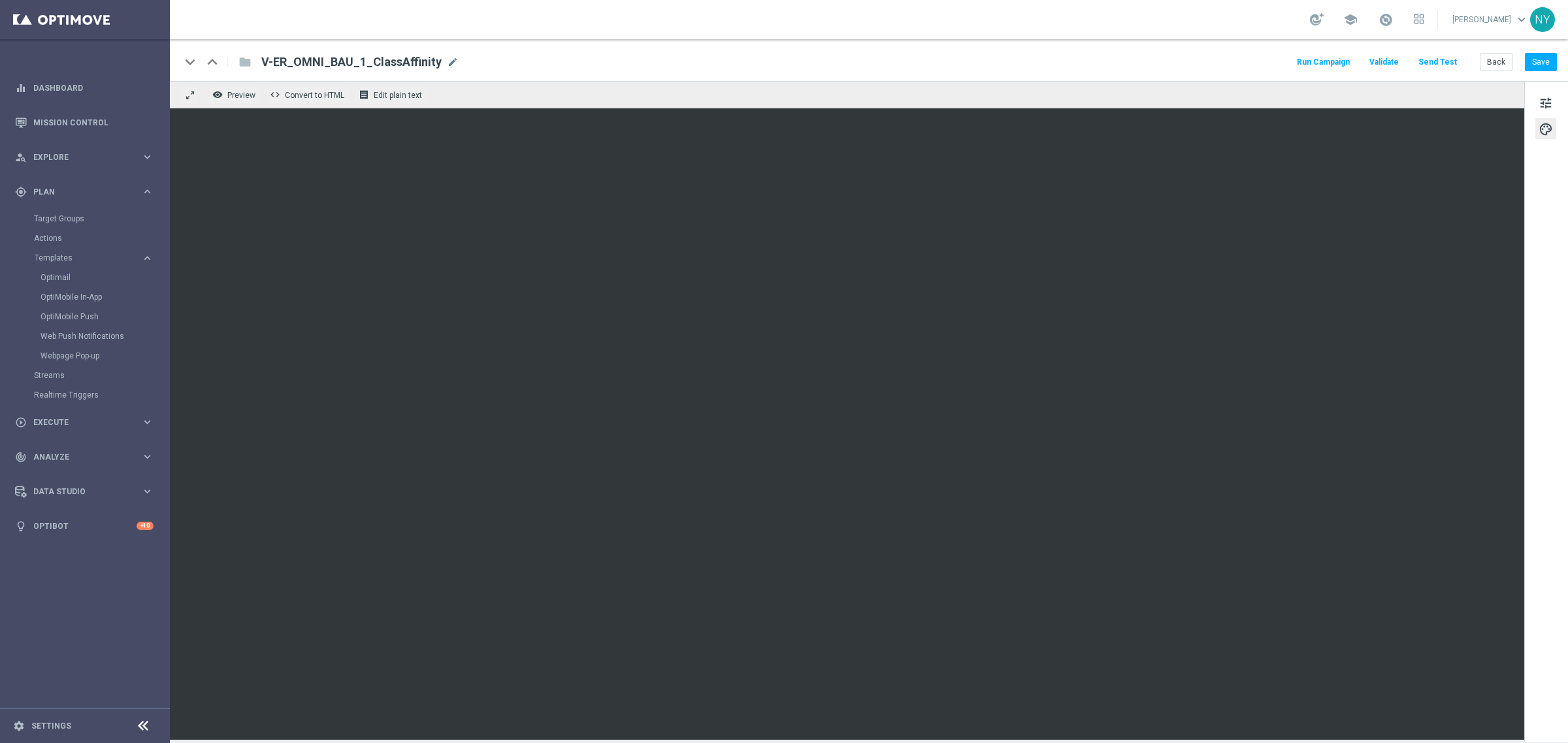
click at [1447, 63] on button "Send Test" at bounding box center [1437, 62] width 43 height 18
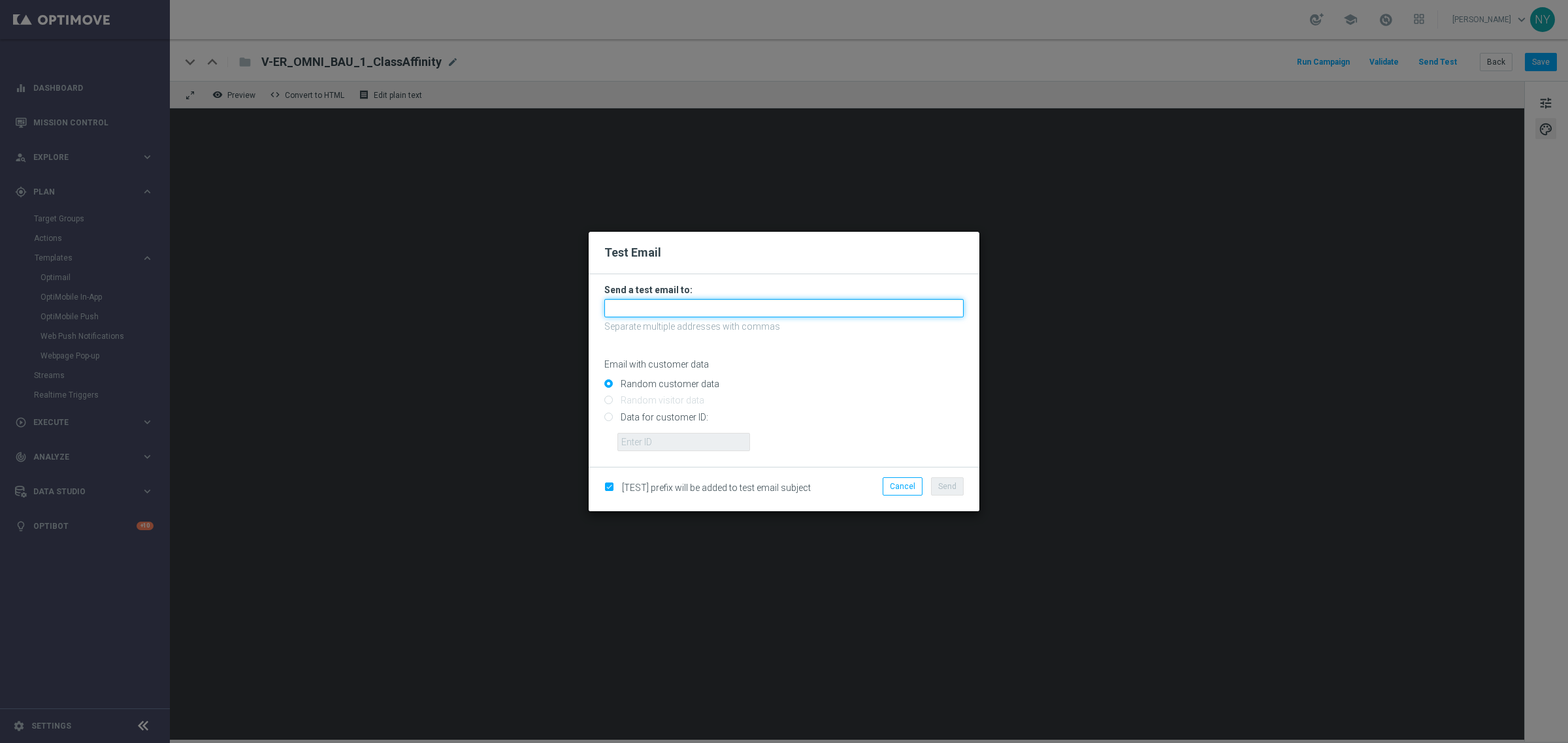
click at [643, 314] on input "text" at bounding box center [783, 309] width 359 height 19
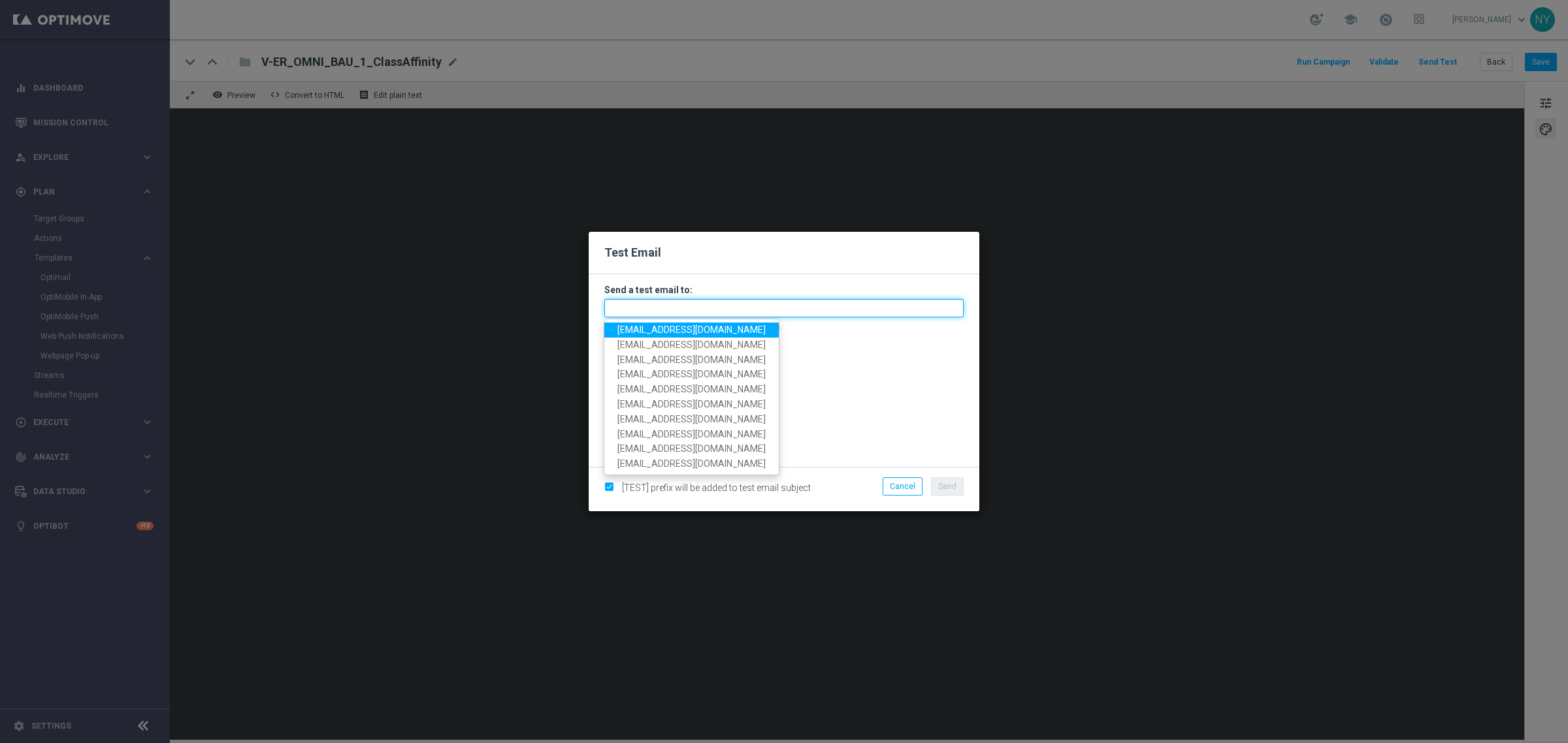
paste input "neilyetts3-bjljc@litmusemail.com"
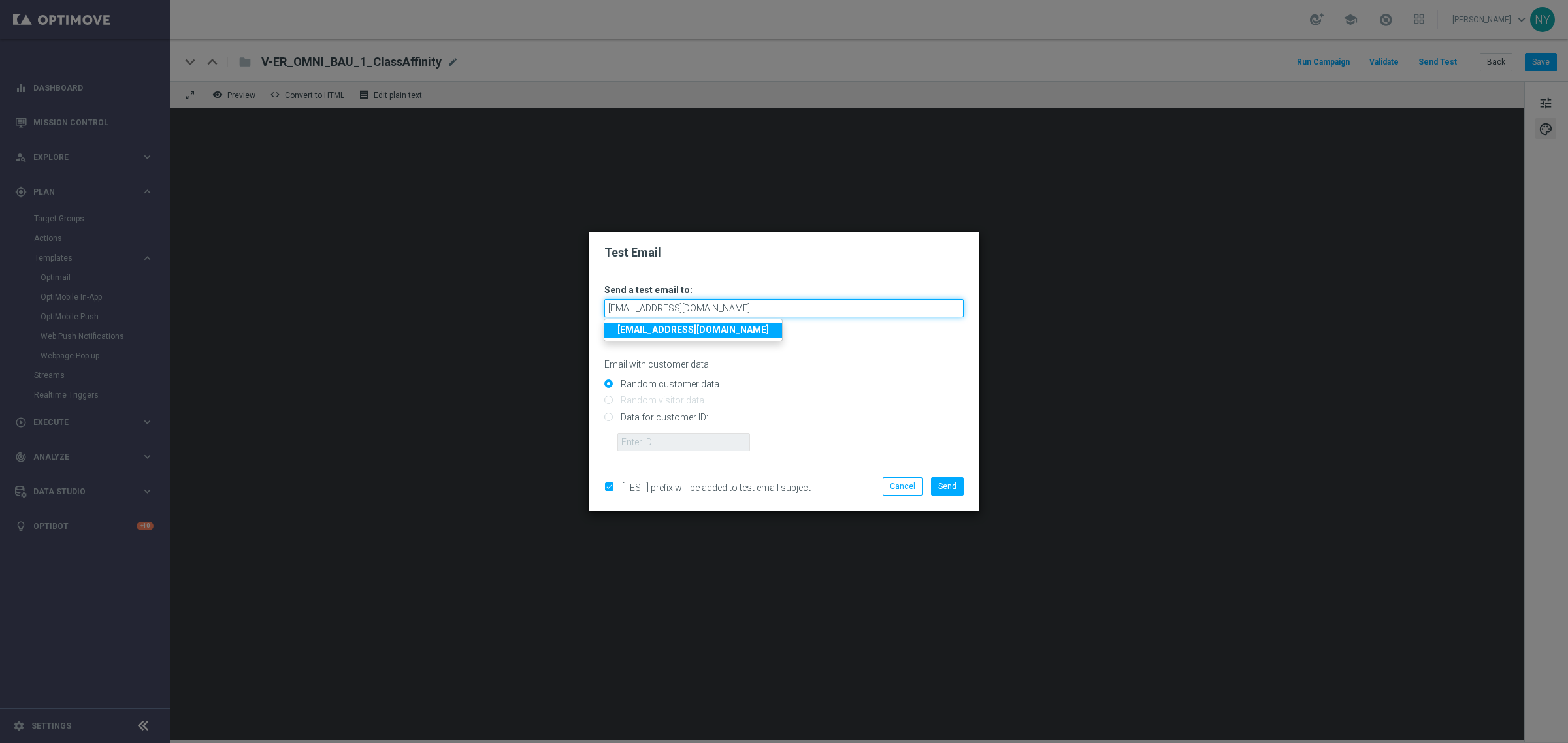
type input "neilyetts3-bjljc@litmusemail.com"
click at [610, 419] on input "Data for customer ID:" at bounding box center [783, 423] width 359 height 19
radio input "true"
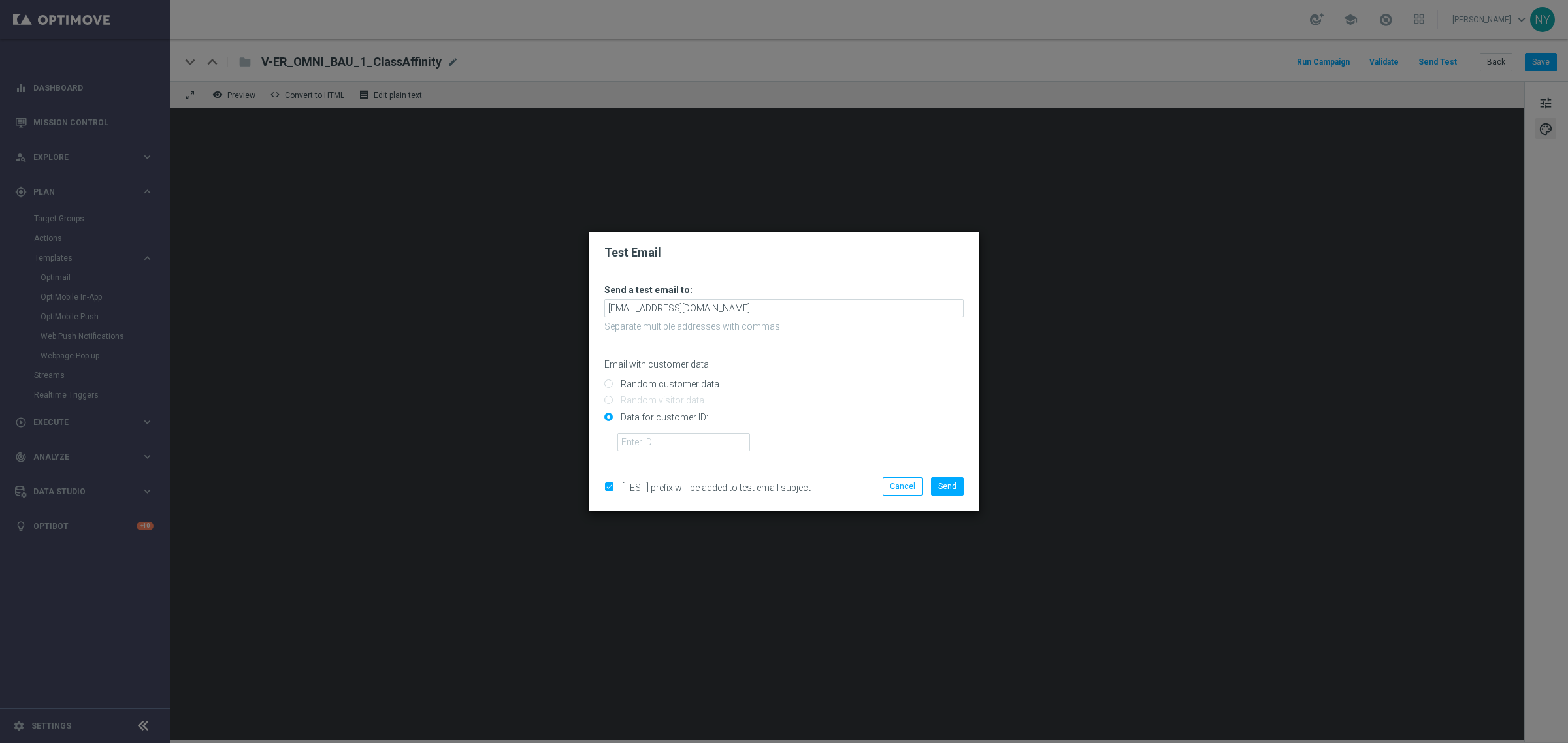
click at [657, 451] on form "Send a test email to: neilyetts3-bjljc@litmusemail.com Separate multiple addres…" at bounding box center [783, 370] width 391 height 193
click at [658, 446] on input "text" at bounding box center [683, 443] width 132 height 19
click at [644, 445] on input "text" at bounding box center [683, 443] width 132 height 19
paste input "10000006208"
type input "10000006208"
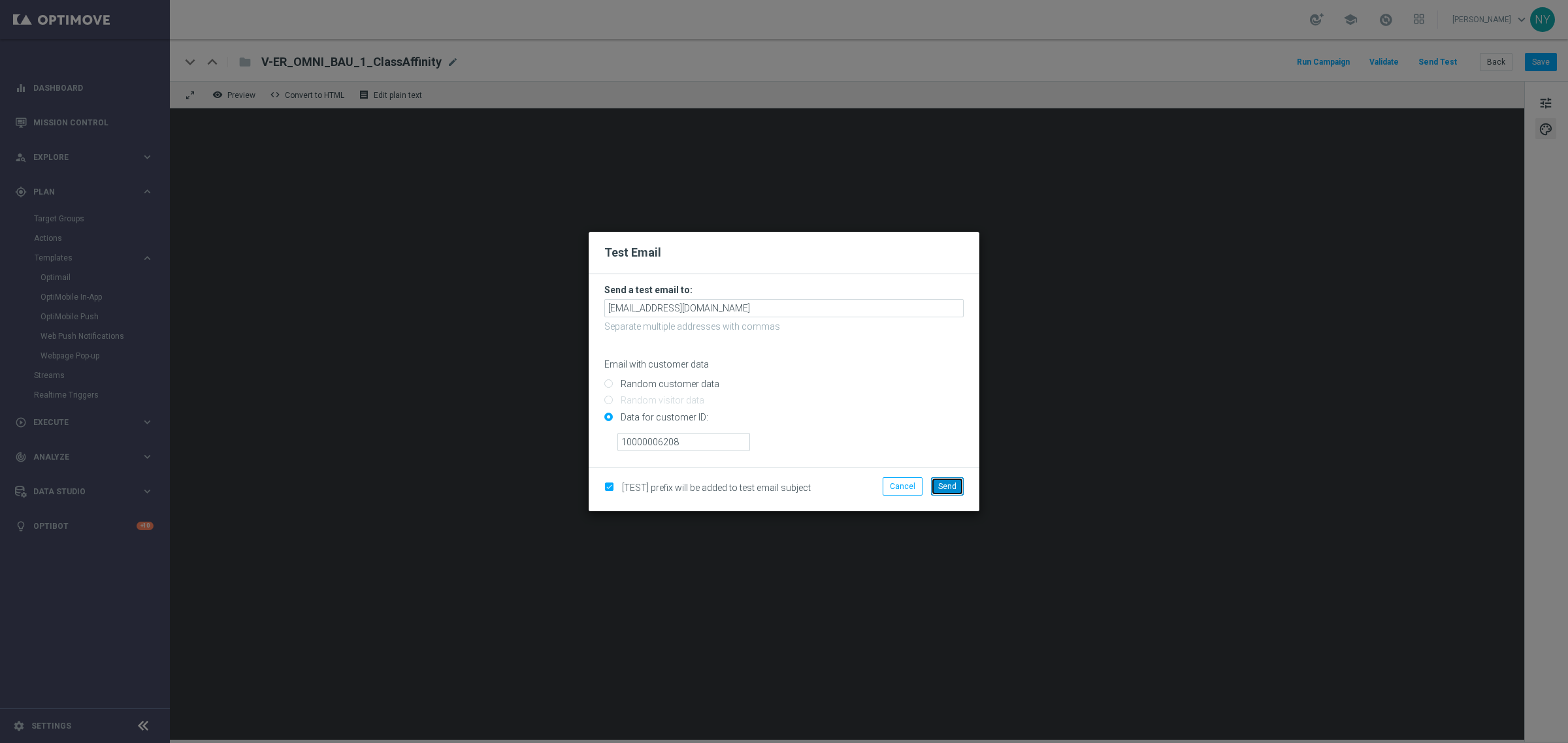
click at [948, 490] on span "Send" at bounding box center [947, 487] width 19 height 9
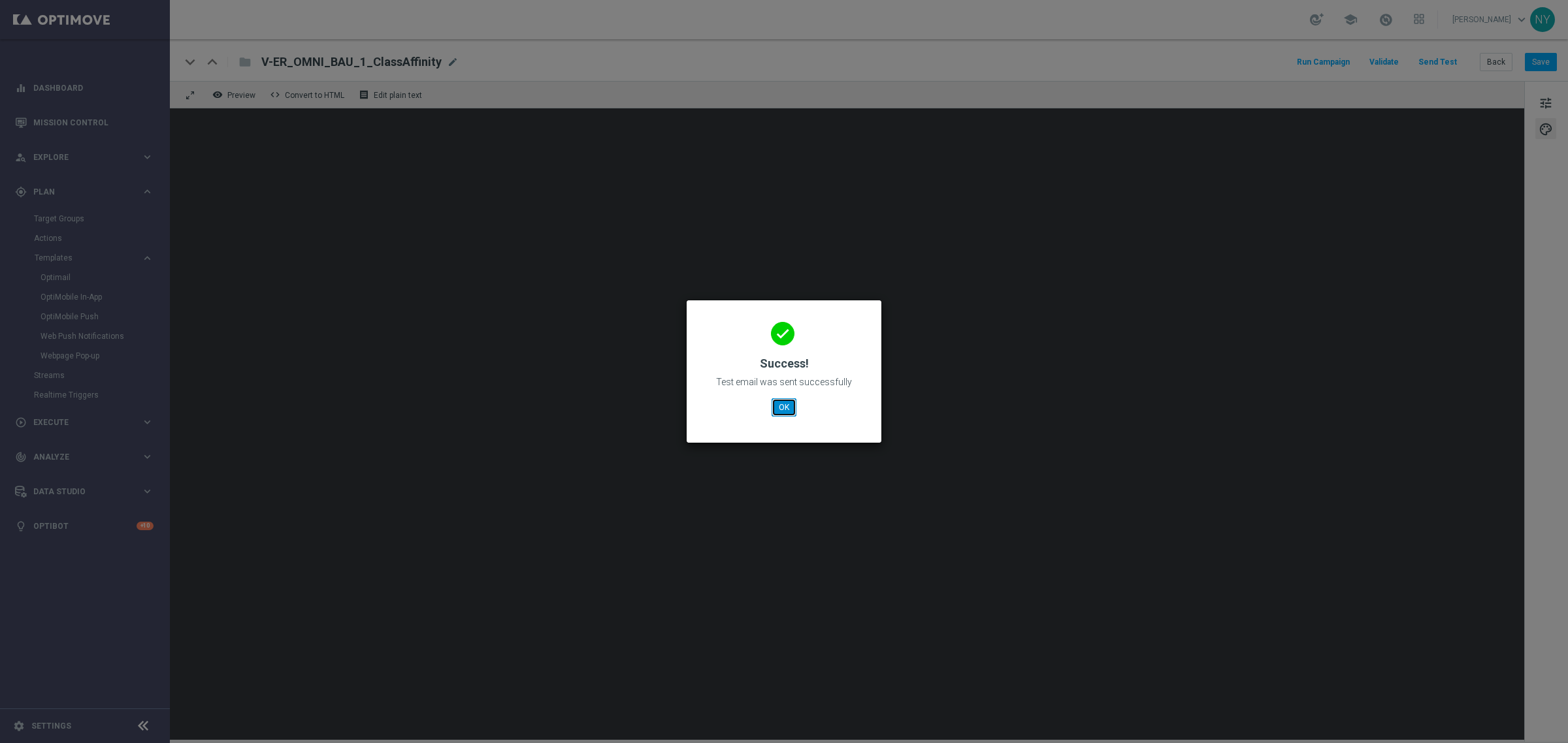
click at [785, 412] on button "OK" at bounding box center [783, 407] width 25 height 19
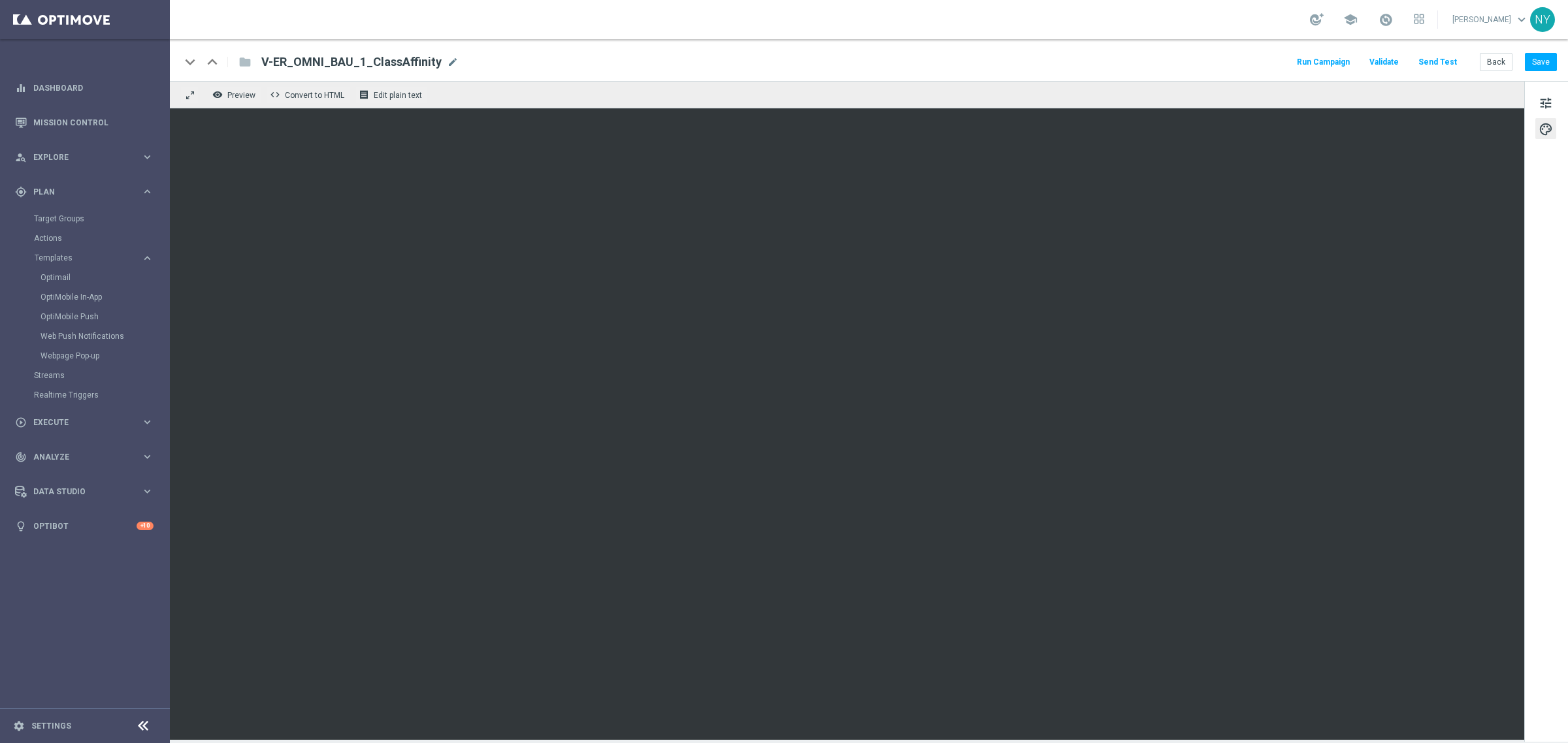
click at [1435, 61] on button "Send Test" at bounding box center [1437, 62] width 43 height 18
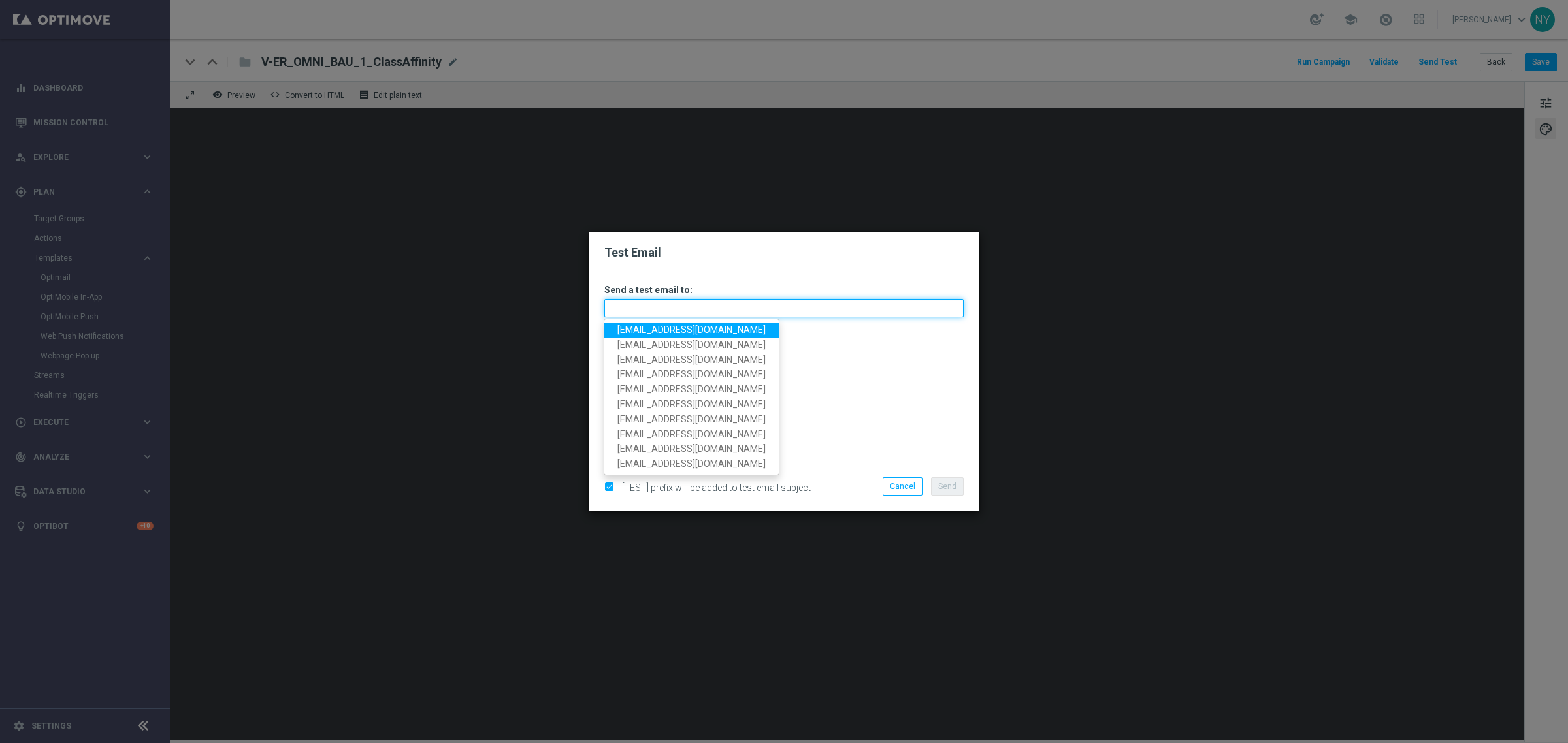
click at [669, 314] on input "text" at bounding box center [783, 309] width 359 height 19
click at [658, 330] on span "neilyetts3-bjljc@litmusemail.com" at bounding box center [691, 329] width 148 height 10
type input "neilyetts3-bjljc@litmusemail.com"
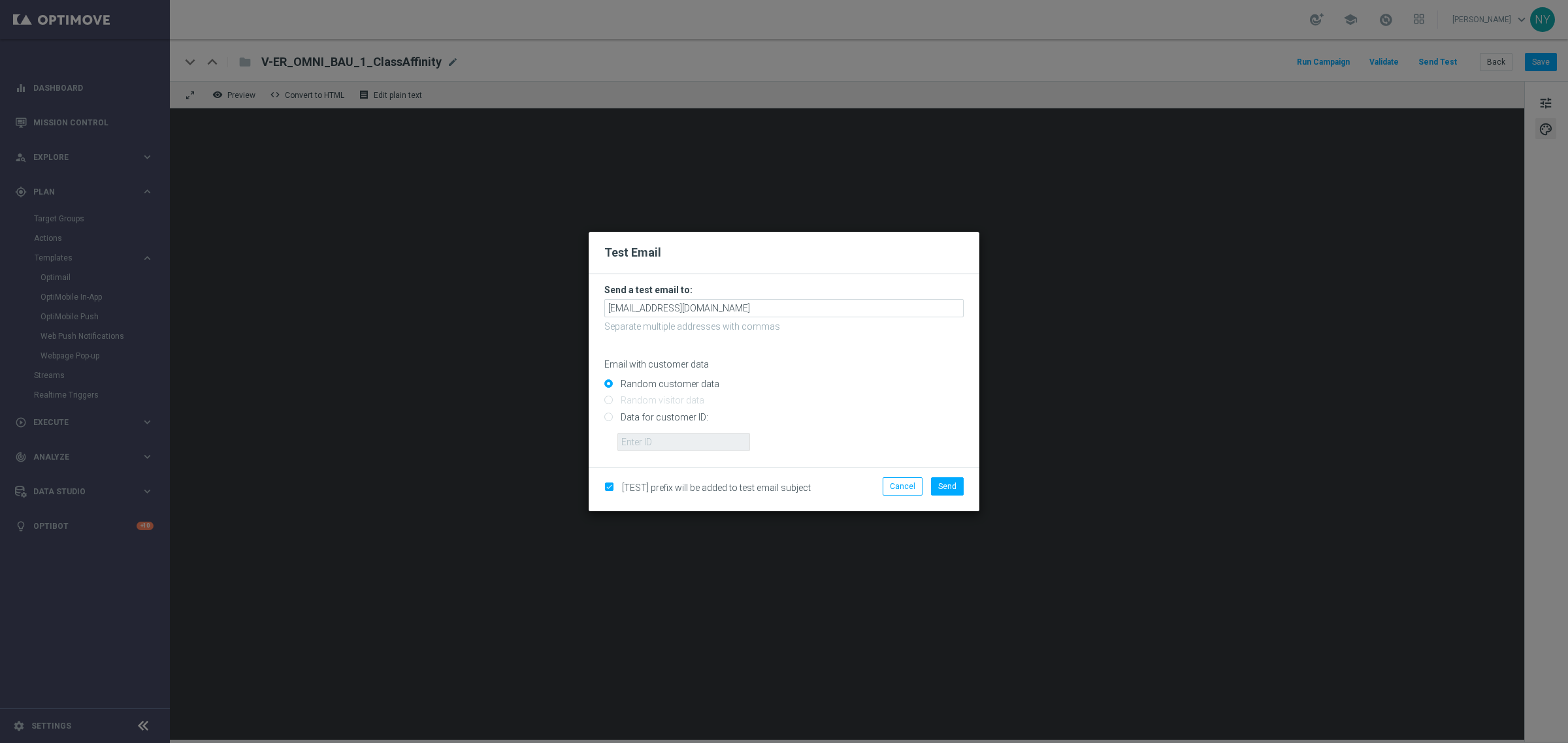
click at [611, 416] on input "Data for customer ID:" at bounding box center [783, 423] width 359 height 19
radio input "true"
click at [627, 435] on input "text" at bounding box center [683, 443] width 132 height 19
paste input "10000000793"
type input "10000000793"
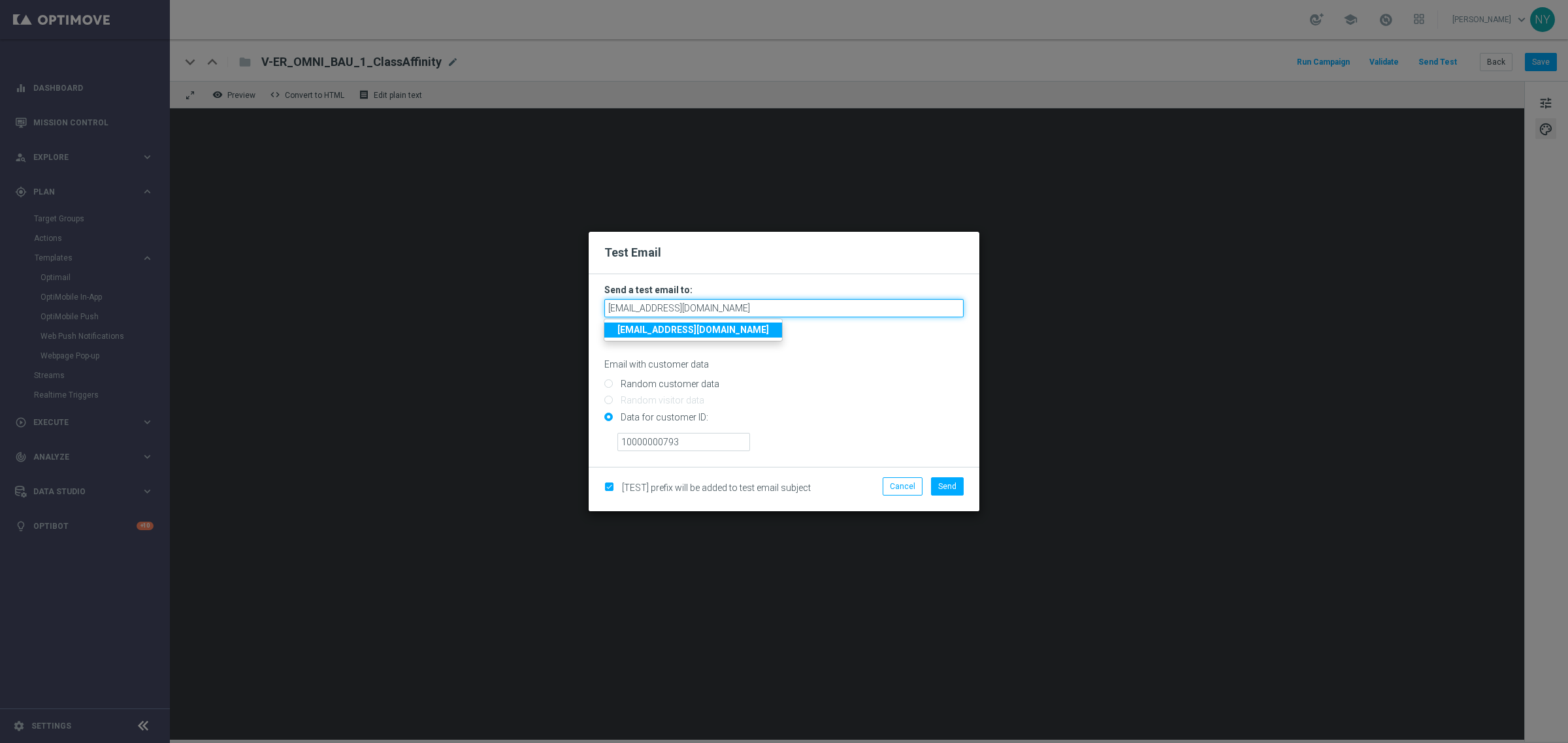
click at [751, 305] on input "neilyetts3-bjljc@litmusemail.com" at bounding box center [783, 309] width 359 height 19
drag, startPoint x: 739, startPoint y: 308, endPoint x: 484, endPoint y: 297, distance: 255.2
click at [484, 297] on modal-container "Test Email Send a test email to: neilyetts3-bjljc@litmusemail.com neilyetts3-bj…" at bounding box center [784, 371] width 1568 height 743
click at [942, 484] on span "Send" at bounding box center [947, 487] width 19 height 9
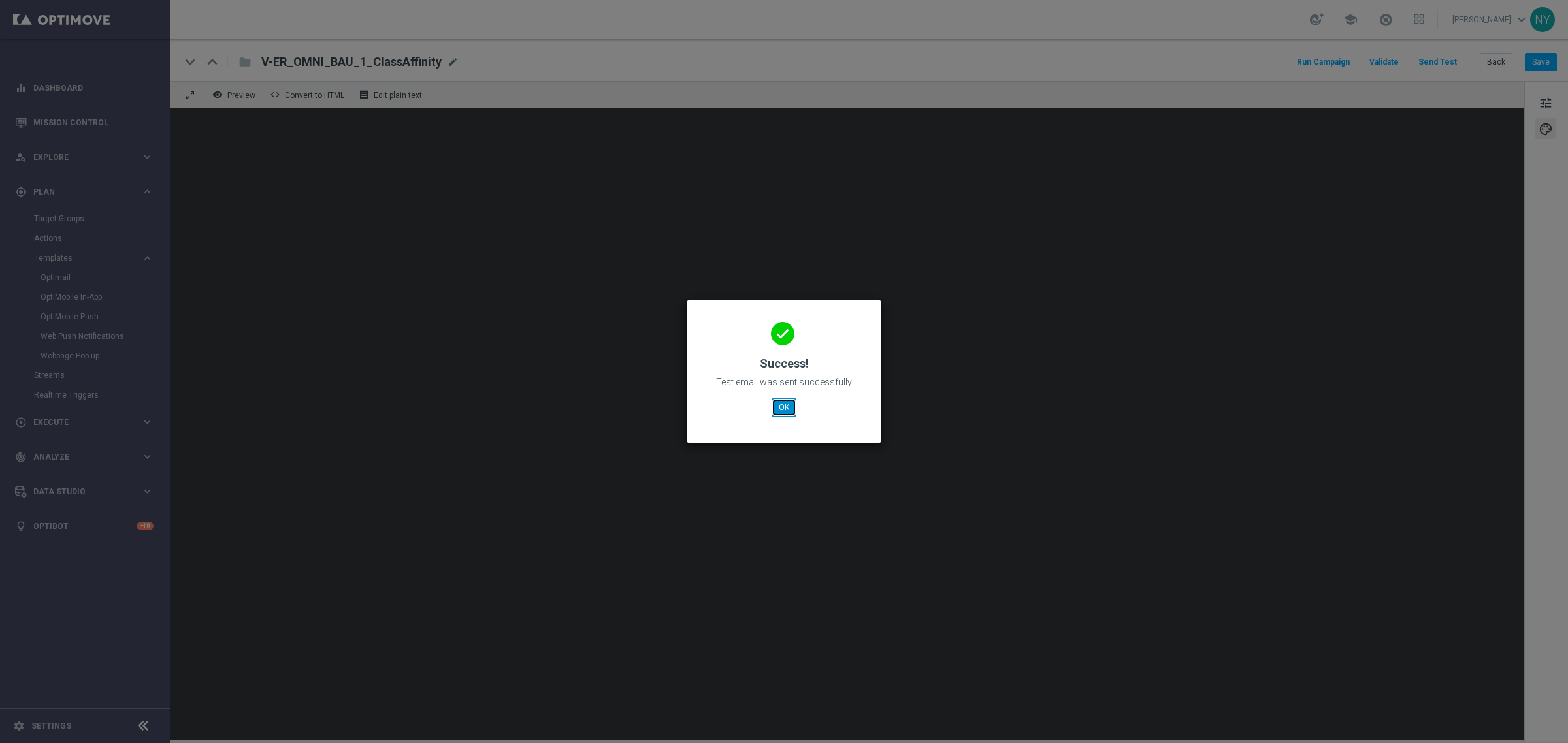
click at [787, 409] on button "OK" at bounding box center [783, 407] width 25 height 19
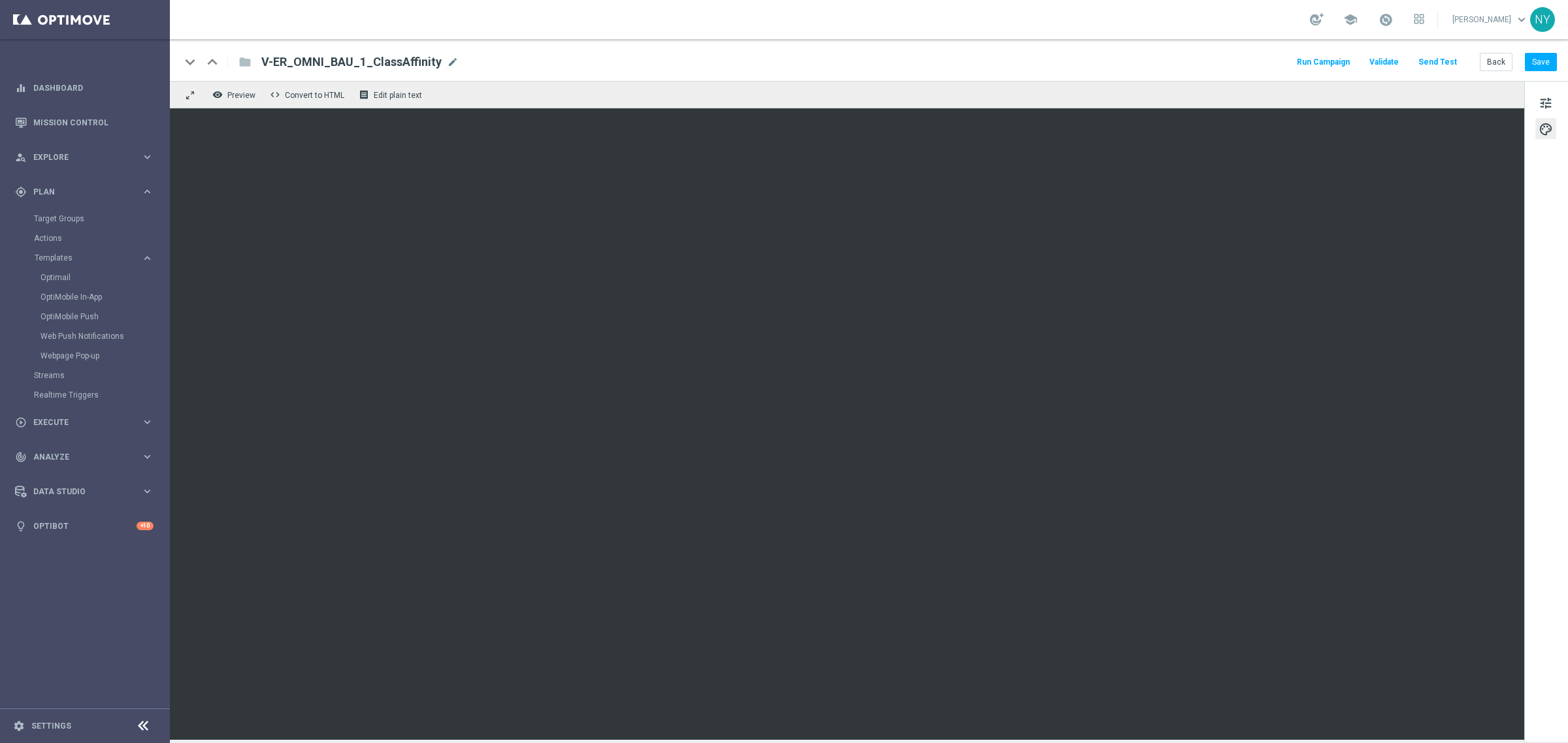
click at [1436, 62] on button "Send Test" at bounding box center [1437, 62] width 43 height 18
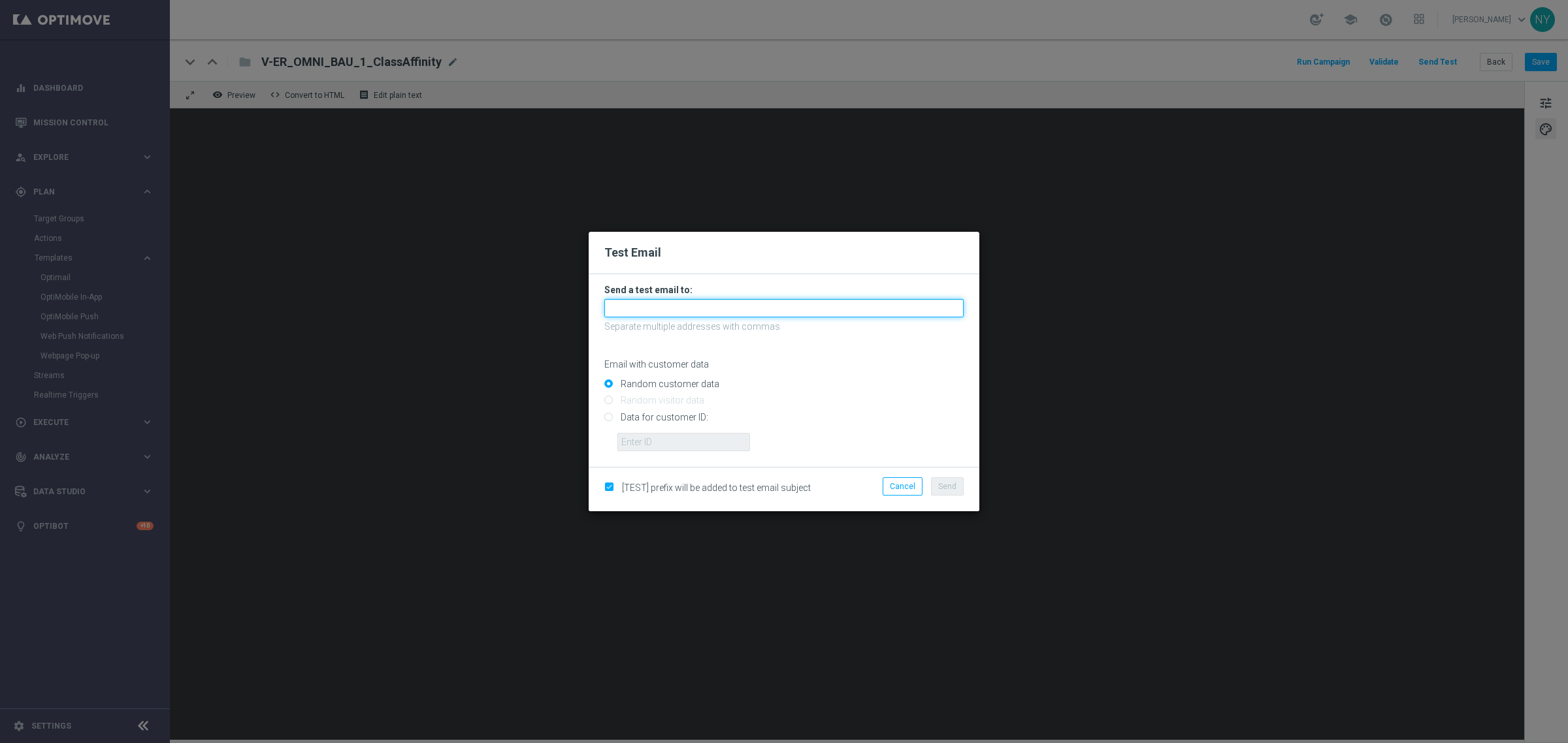
click at [632, 309] on input "text" at bounding box center [783, 309] width 359 height 19
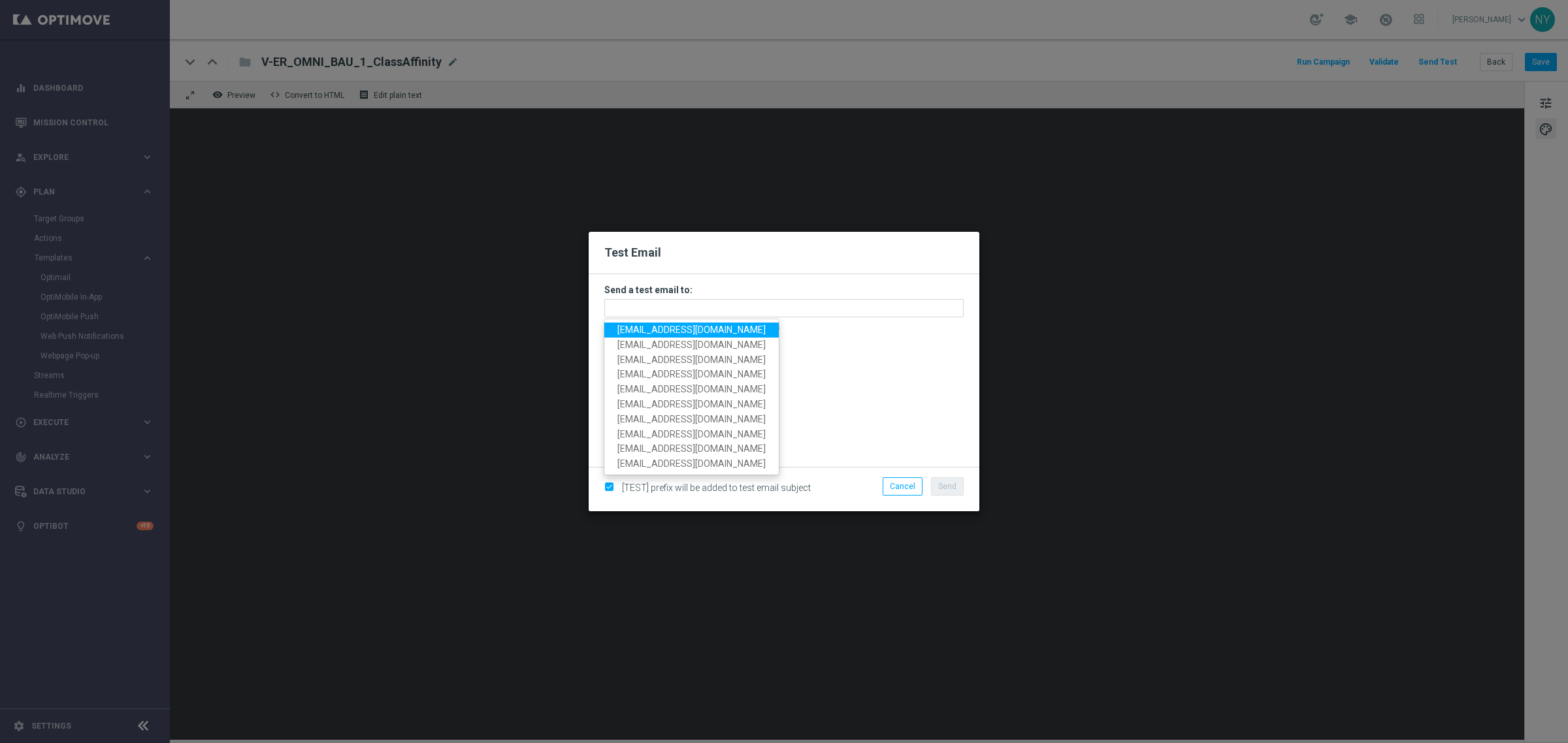
click at [643, 334] on span "neilyetts3-bjljc@litmusemail.com" at bounding box center [691, 329] width 148 height 10
type input "neilyetts3-bjljc@litmusemail.com"
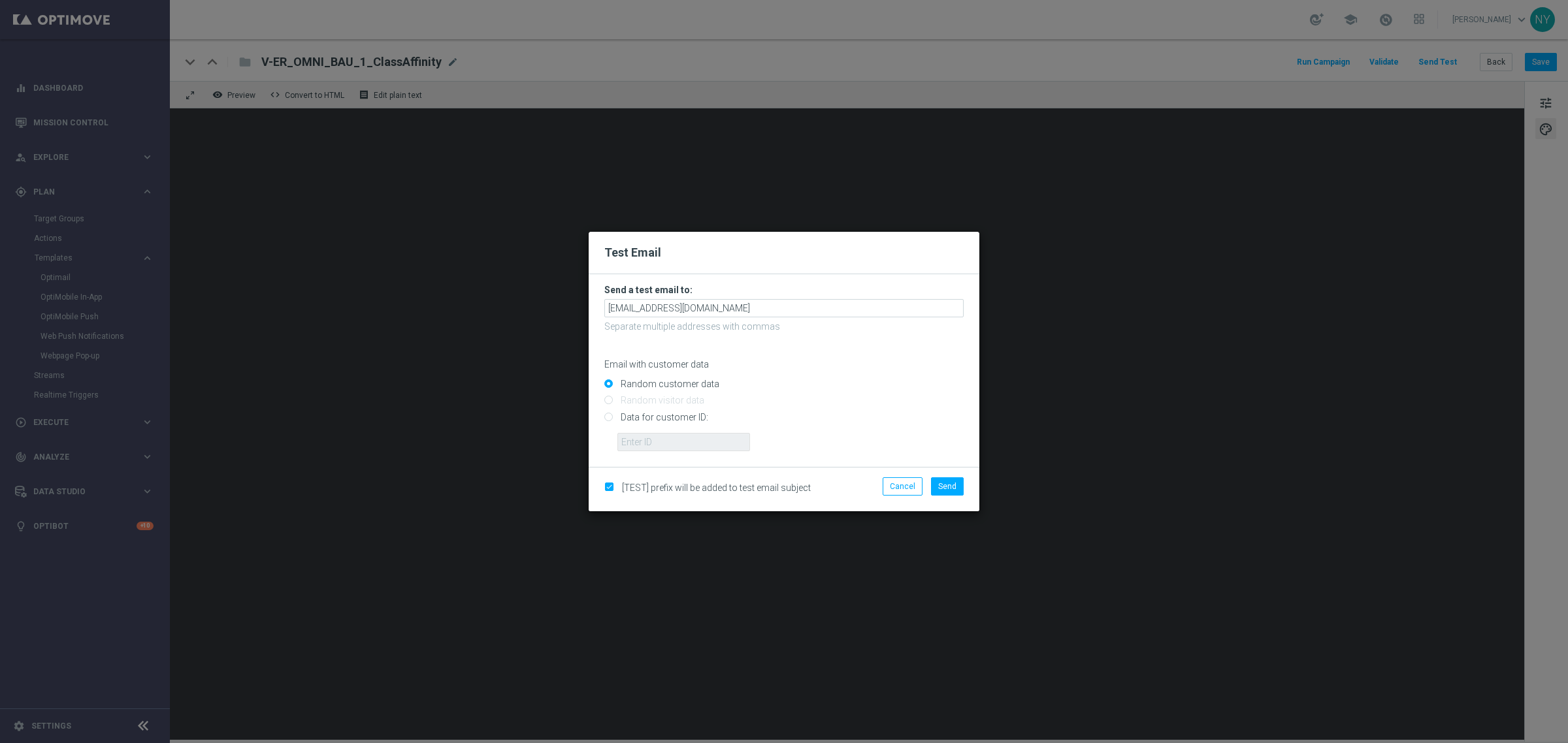
click at [608, 416] on input "Data for customer ID:" at bounding box center [783, 423] width 359 height 19
radio input "true"
click at [642, 444] on input "text" at bounding box center [683, 443] width 132 height 19
paste input "10000128550"
type input "10000128550"
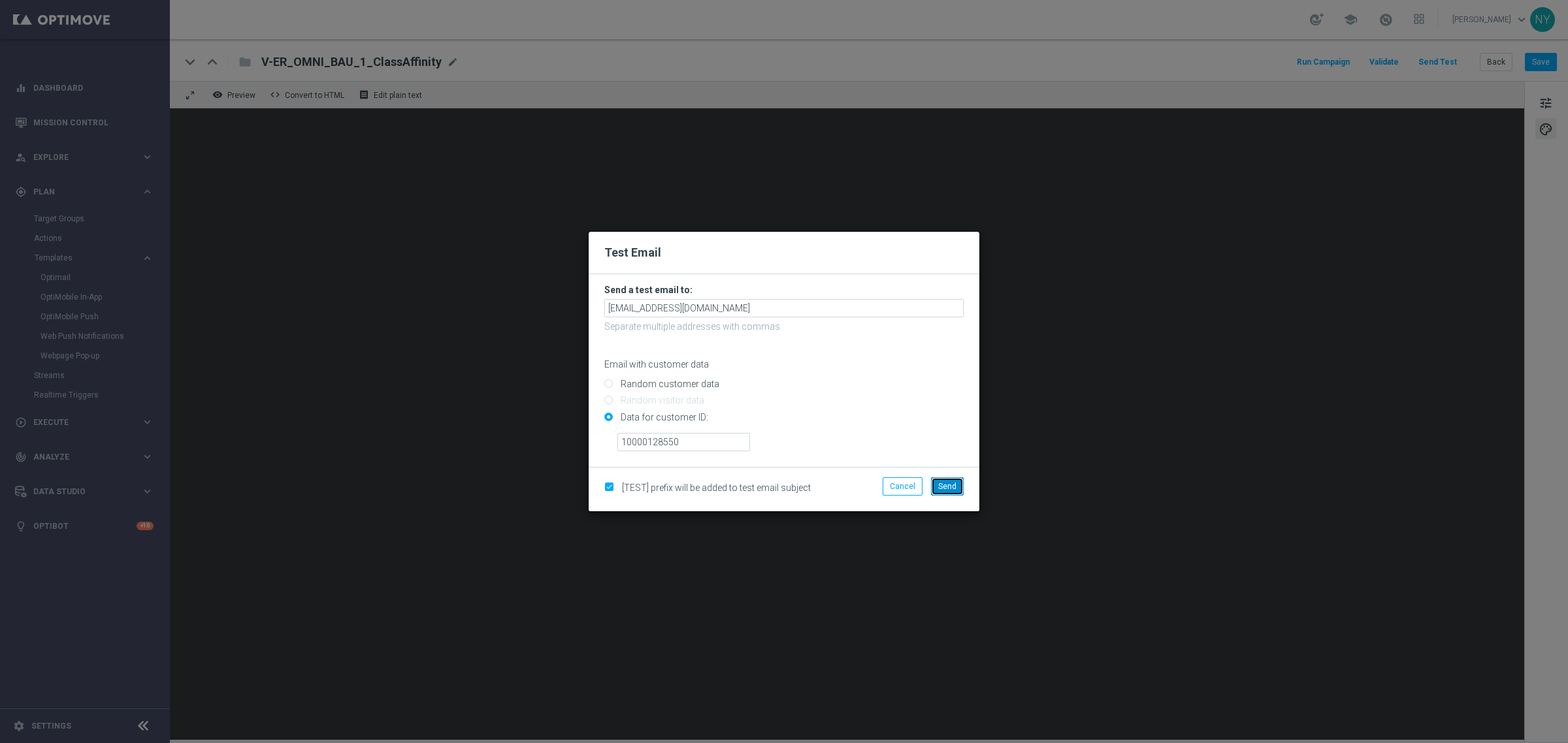
click at [949, 484] on span "Send" at bounding box center [947, 487] width 19 height 9
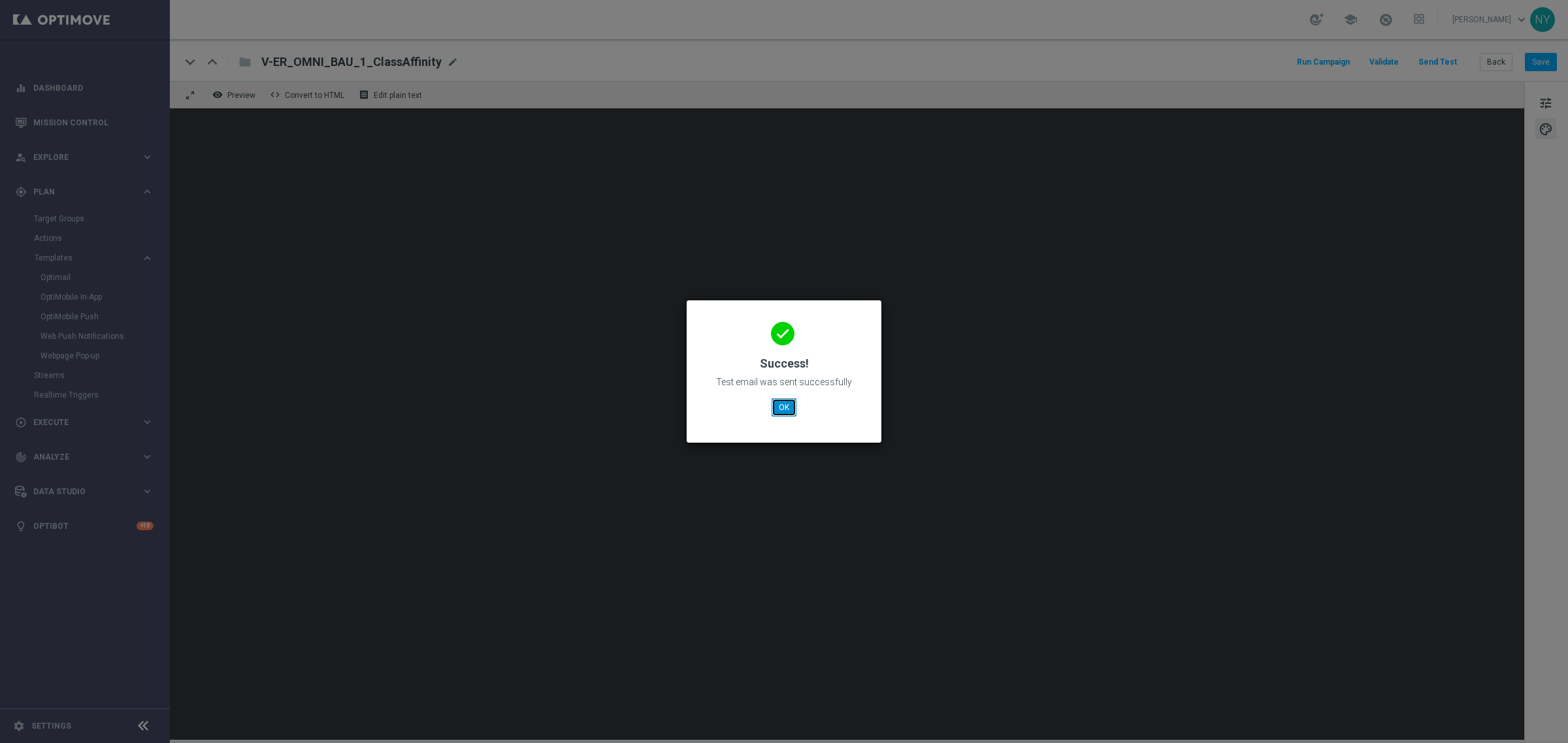
click at [785, 407] on button "OK" at bounding box center [783, 407] width 25 height 19
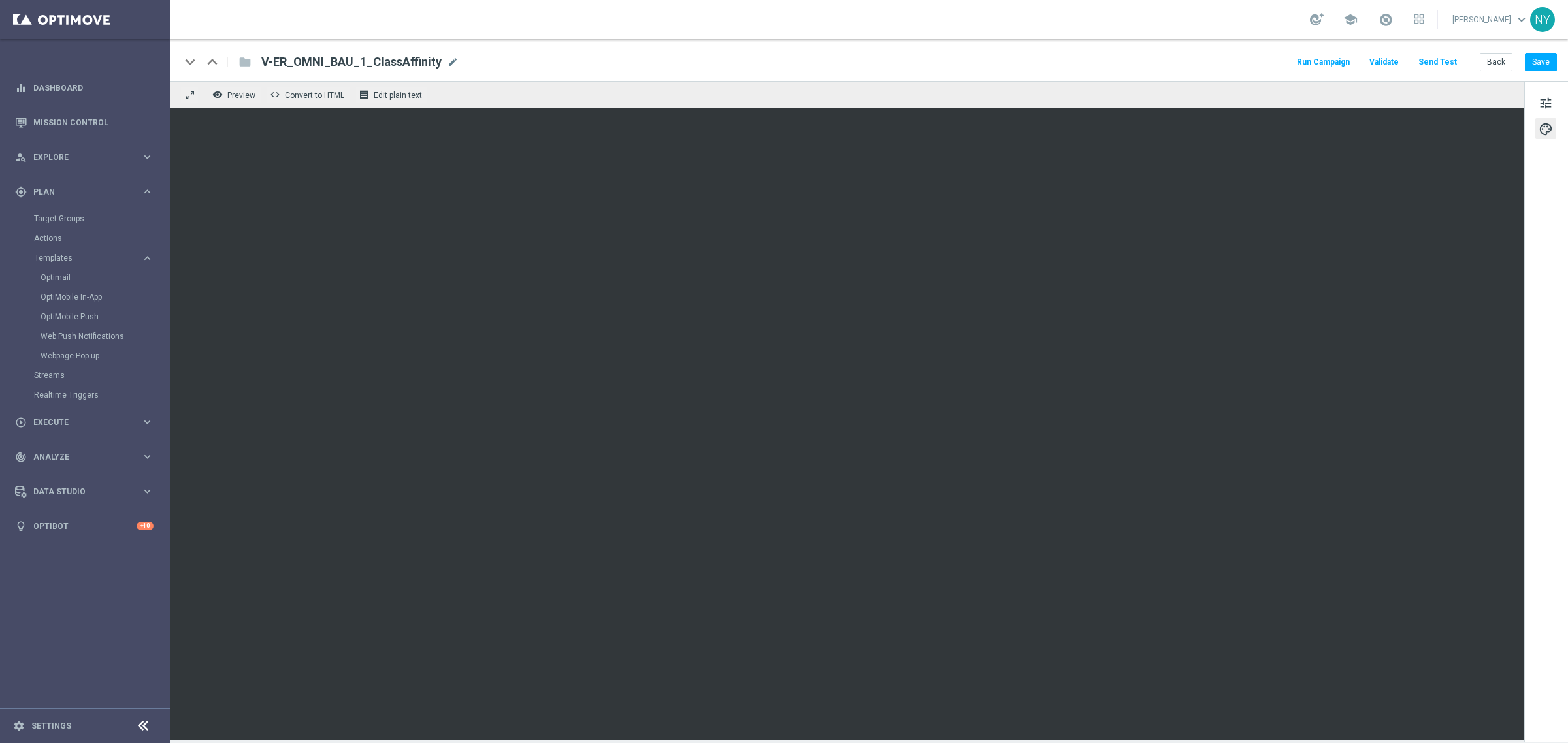
click at [1437, 59] on button "Send Test" at bounding box center [1437, 62] width 43 height 18
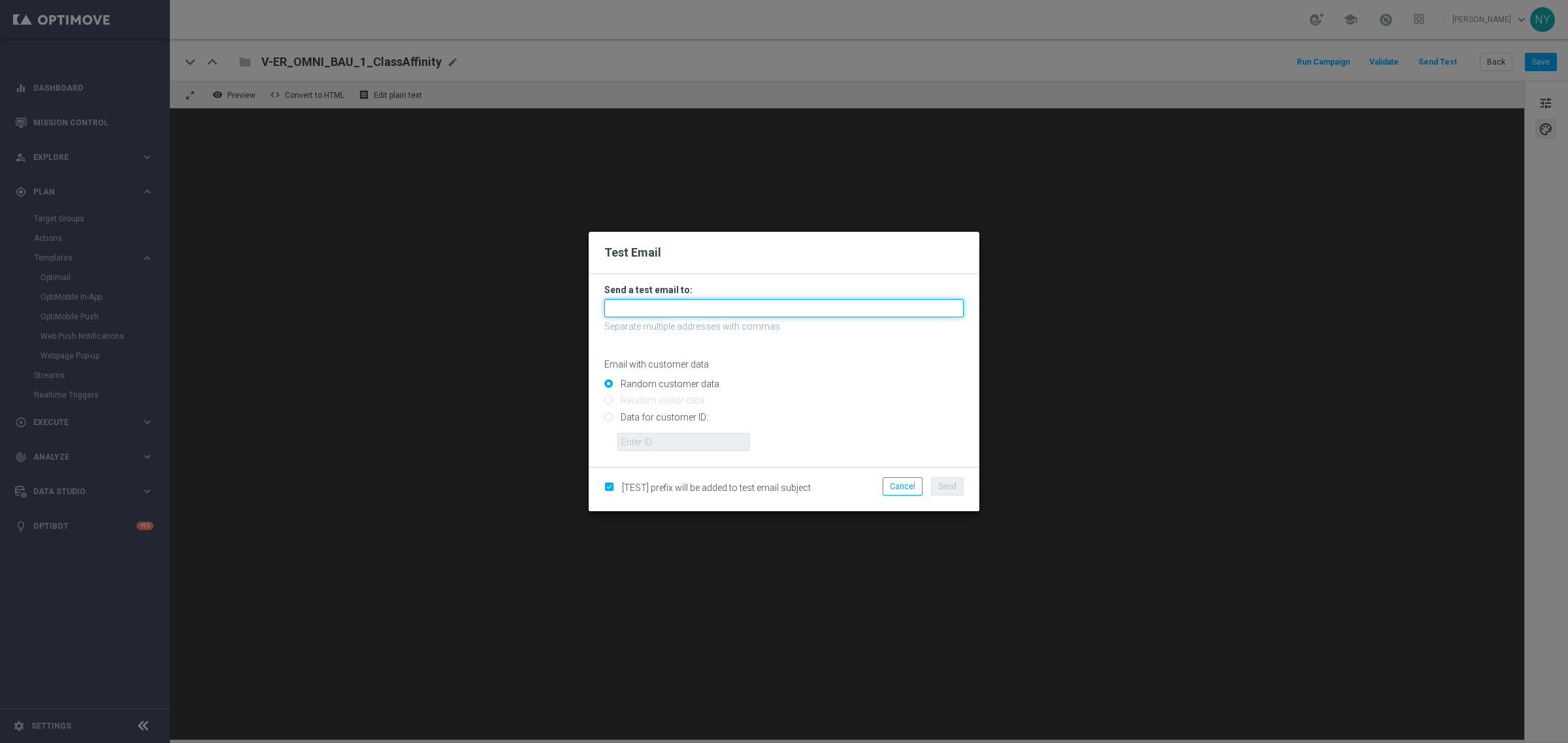
click at [695, 304] on input "text" at bounding box center [783, 309] width 359 height 19
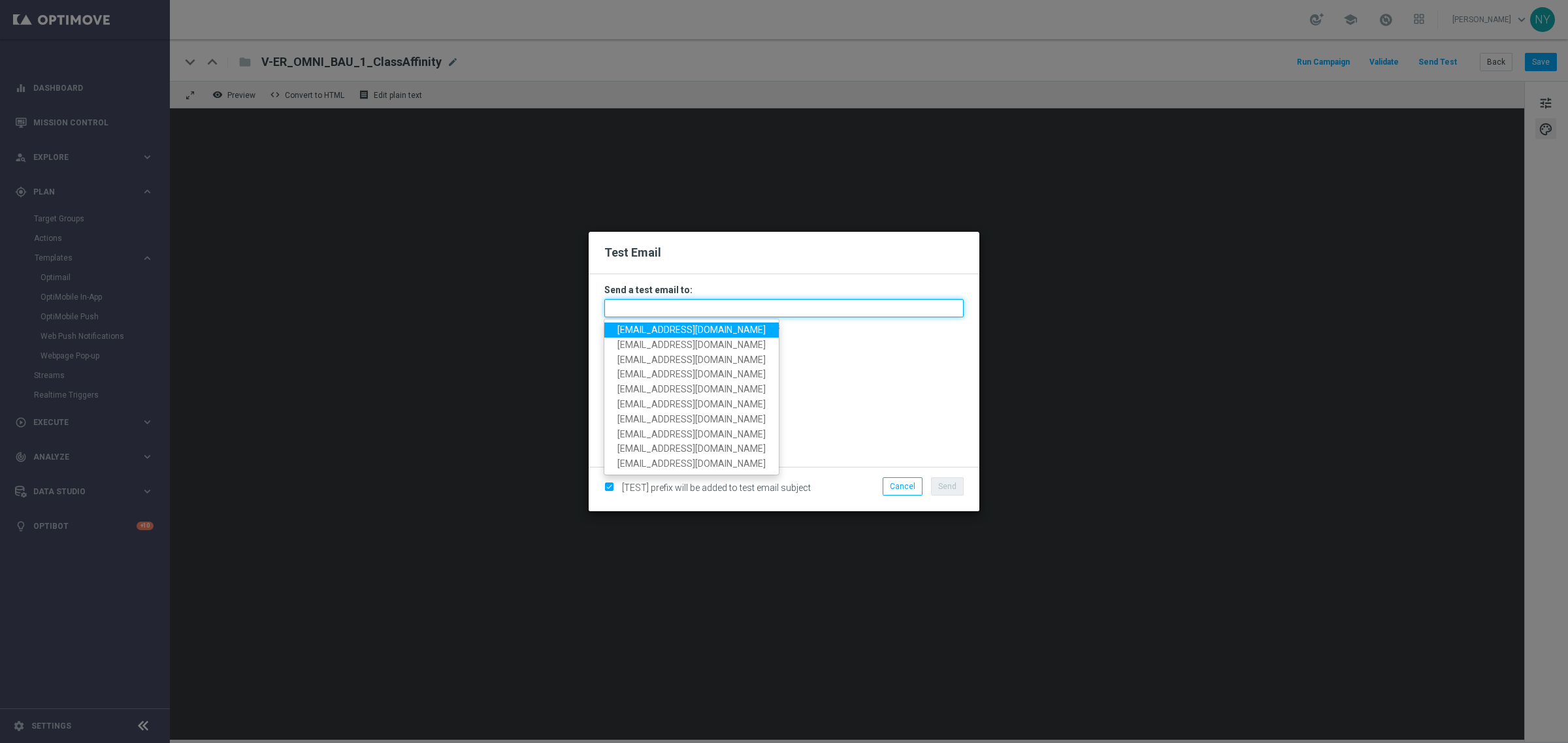
paste input "neilyetts3-bjljc@litmusemail.com"
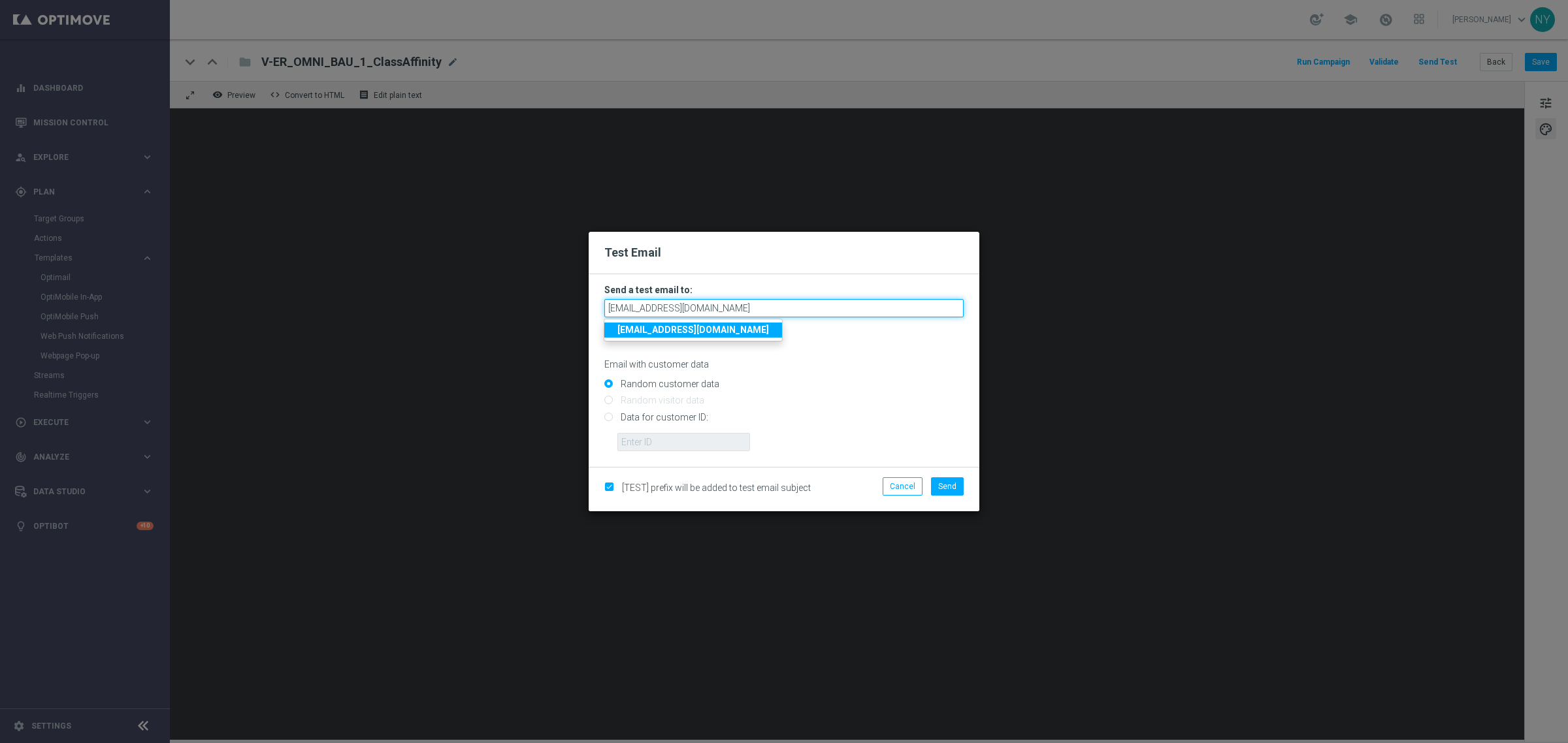
type input "neilyetts3-bjljc@litmusemail.com"
click at [610, 416] on input "Data for customer ID:" at bounding box center [783, 423] width 359 height 19
radio input "true"
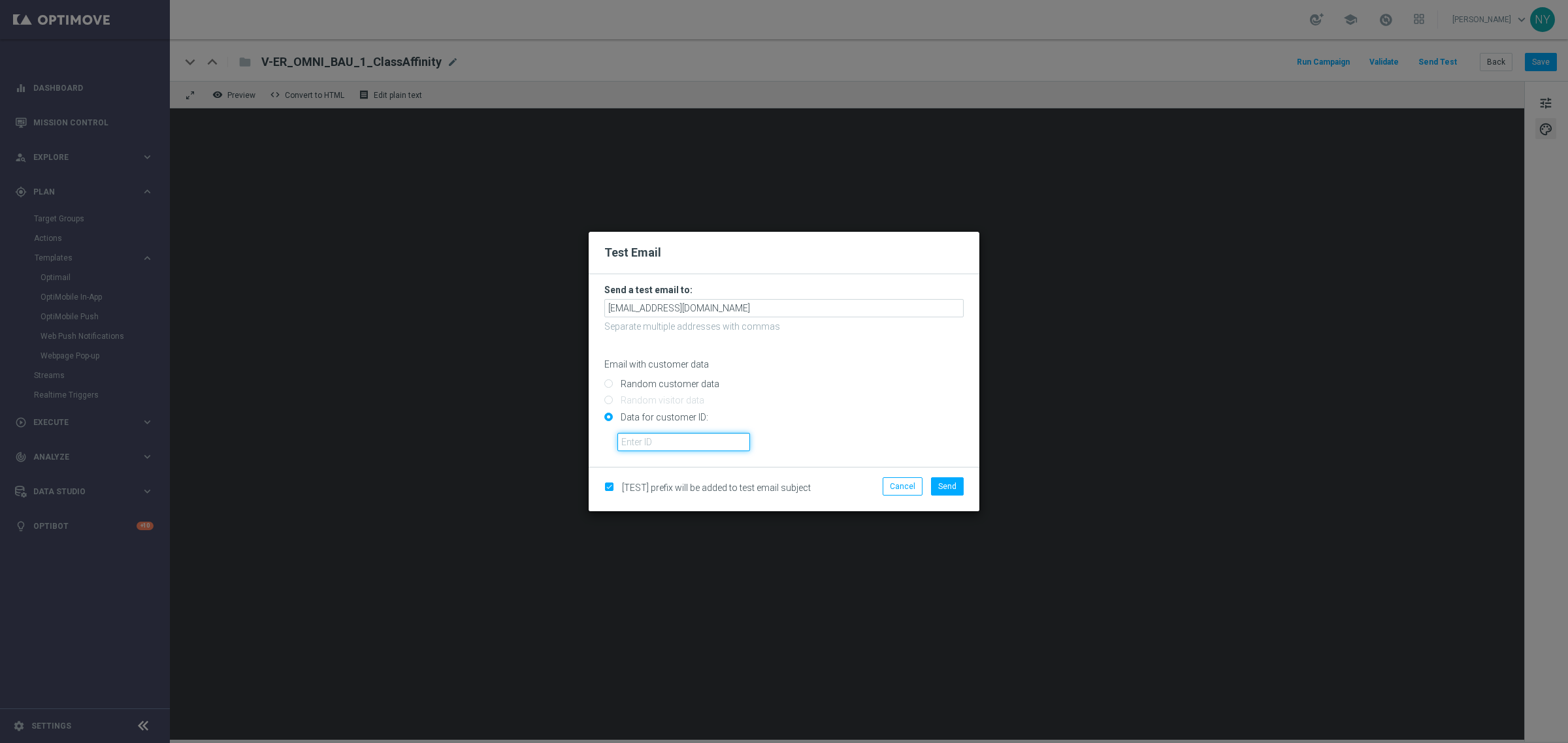
click at [627, 437] on input "text" at bounding box center [683, 443] width 132 height 19
click at [688, 441] on input "text" at bounding box center [683, 443] width 132 height 19
click at [639, 447] on input "text" at bounding box center [683, 443] width 132 height 19
paste input "10000000793"
type input "10000000793"
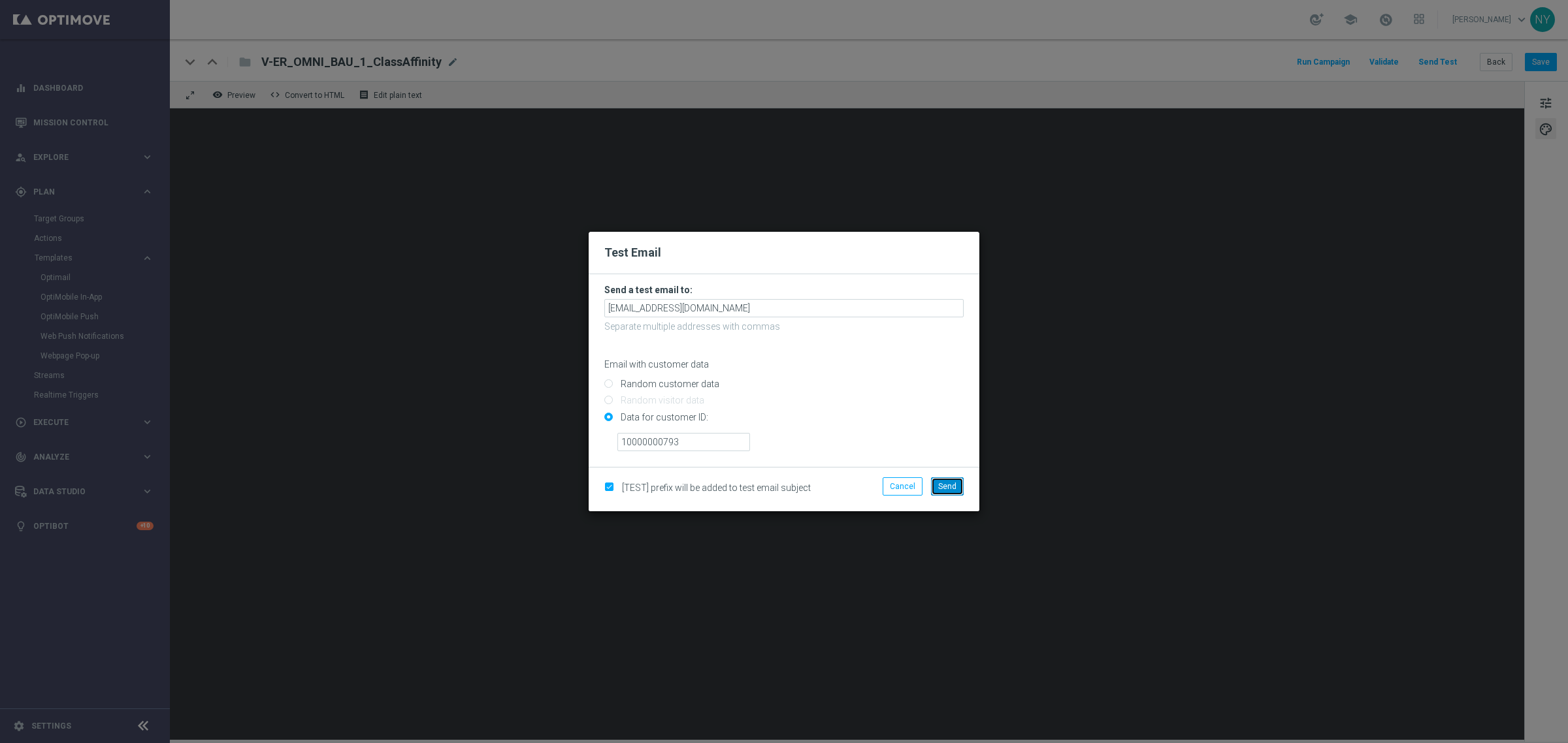
click at [945, 488] on span "Send" at bounding box center [947, 487] width 19 height 9
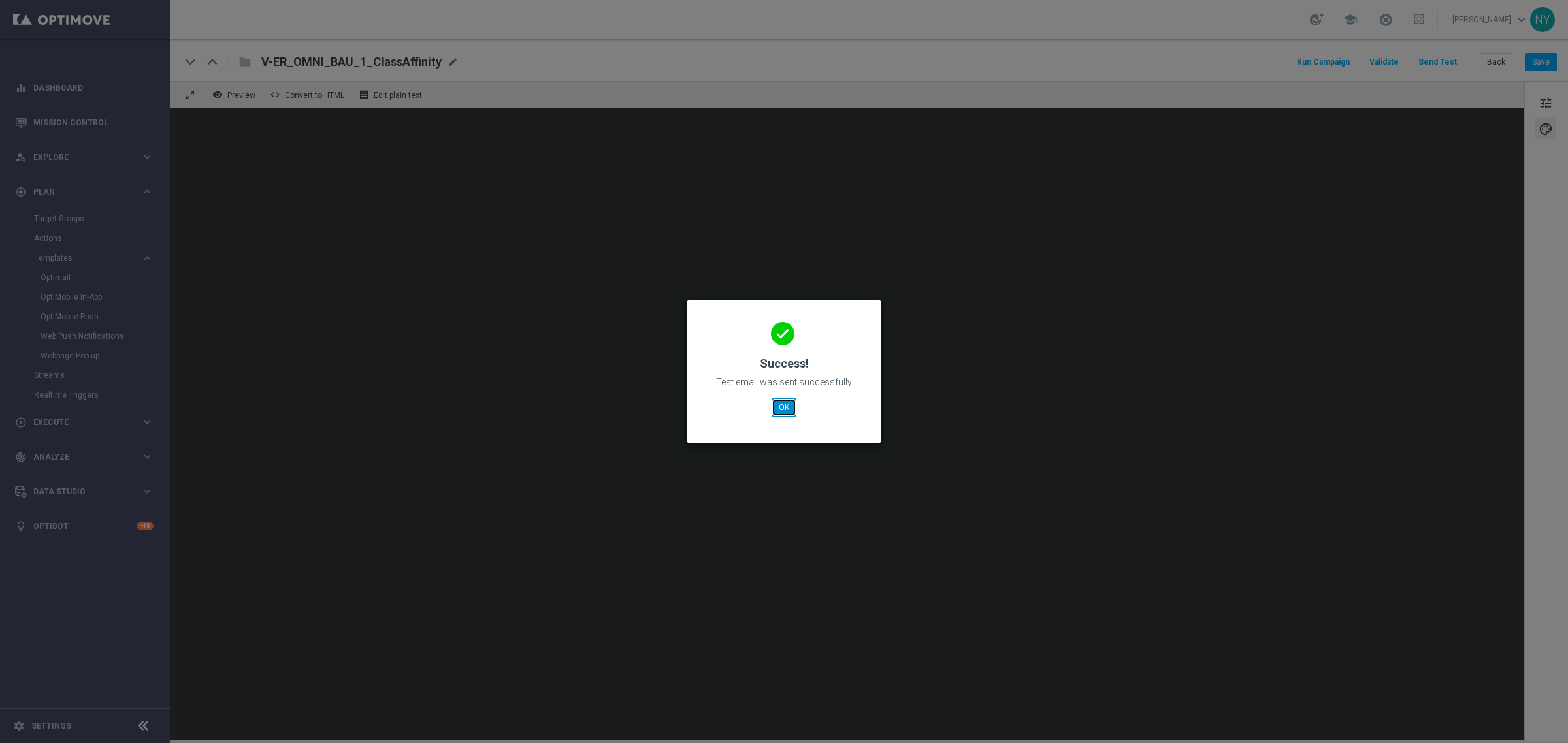
click at [778, 411] on button "OK" at bounding box center [783, 407] width 25 height 19
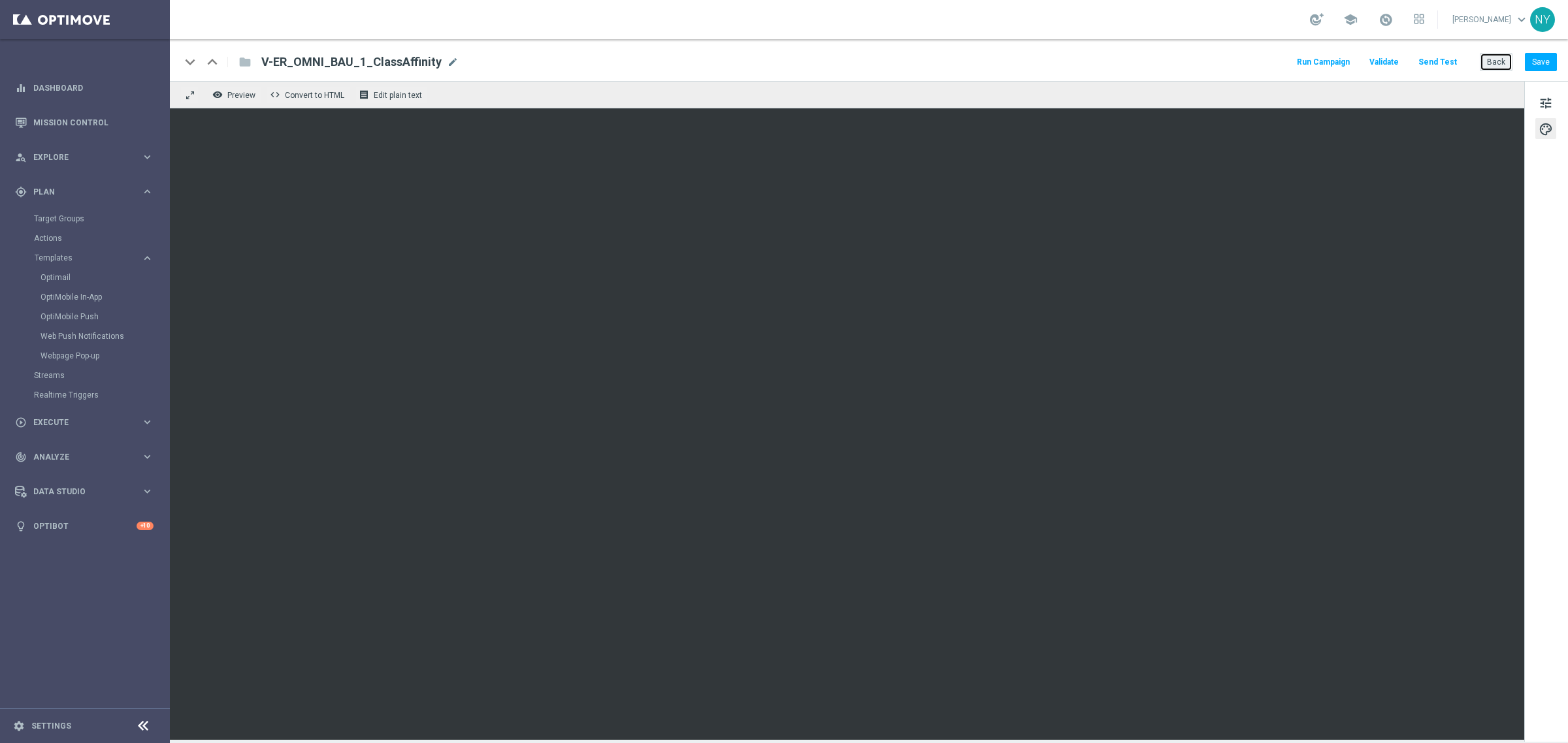
click at [1496, 65] on button "Back" at bounding box center [1495, 62] width 33 height 19
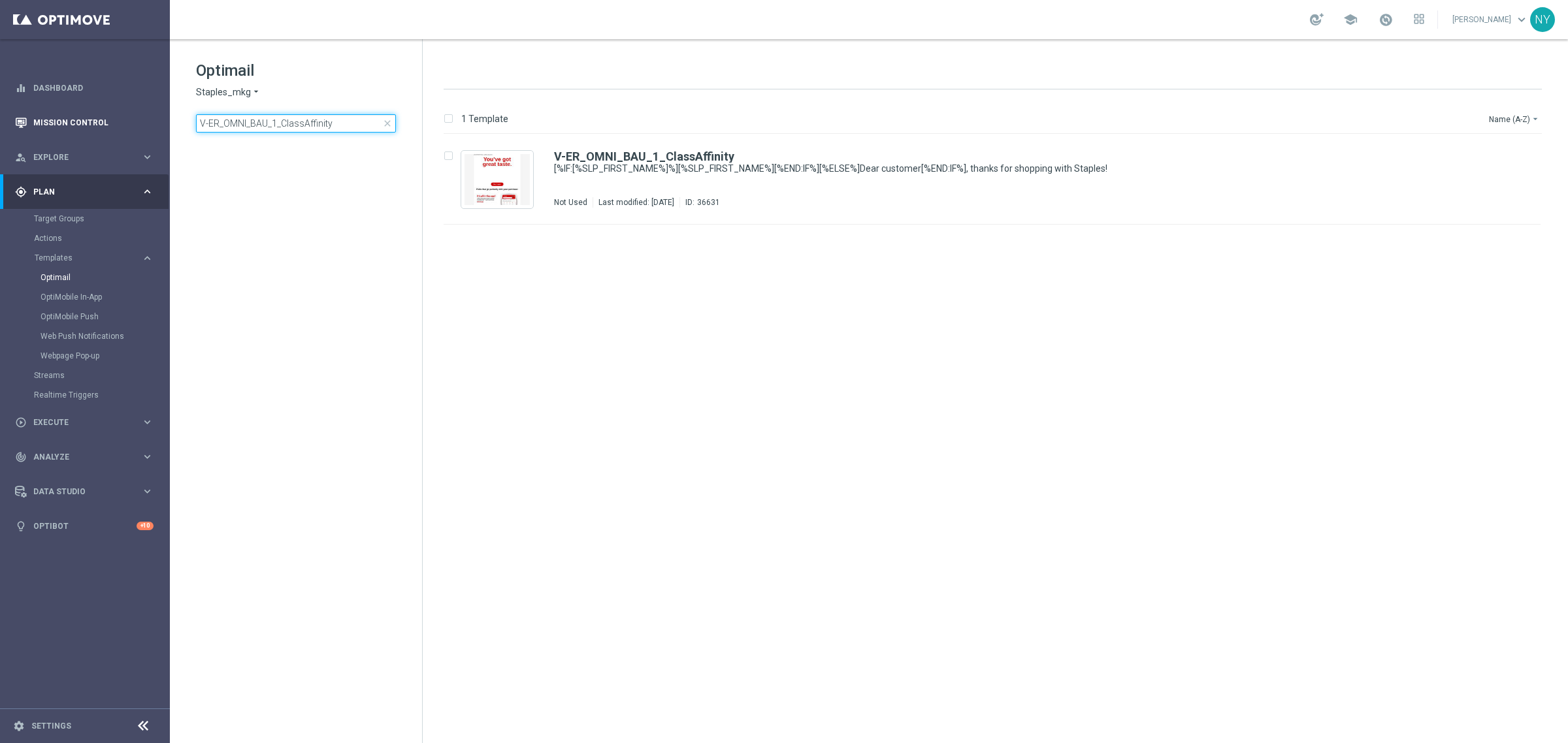
drag, startPoint x: 347, startPoint y: 126, endPoint x: 14, endPoint y: 108, distance: 333.5
click at [14, 108] on main "equalizer Dashboard Mission Control" at bounding box center [784, 371] width 1568 height 743
type input "V-ER_OMNI_Print_AbandonBrowse"
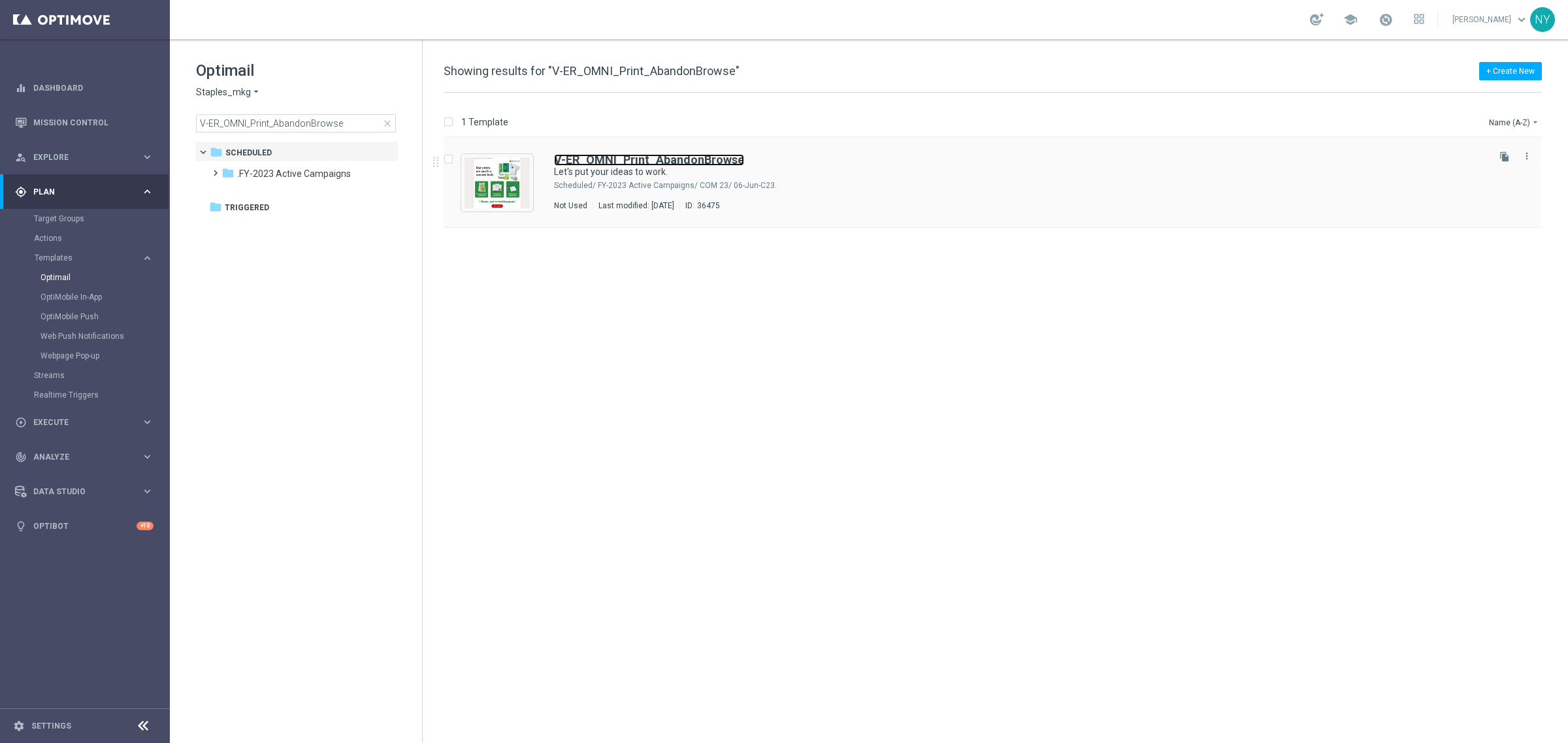
drag, startPoint x: 652, startPoint y: 165, endPoint x: 937, endPoint y: 180, distance: 285.4
click at [652, 165] on b "V-ER_OMNI_Print_AbandonBrowse" at bounding box center [649, 159] width 190 height 14
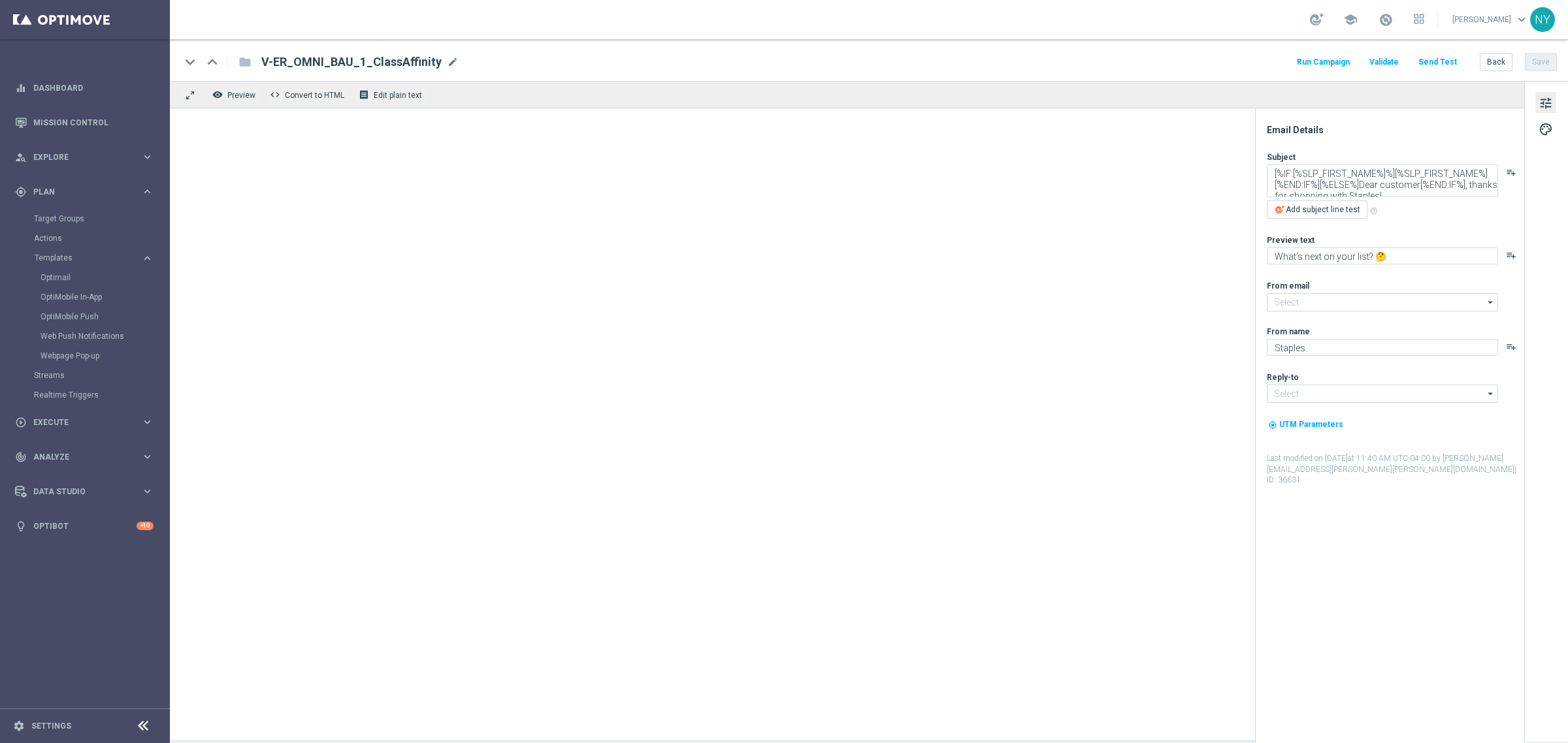
type input "[EMAIL_ADDRESS][DOMAIN_NAME]"
type textarea "Let's put your ideas to work."
type textarea "Here's what we can print for you."
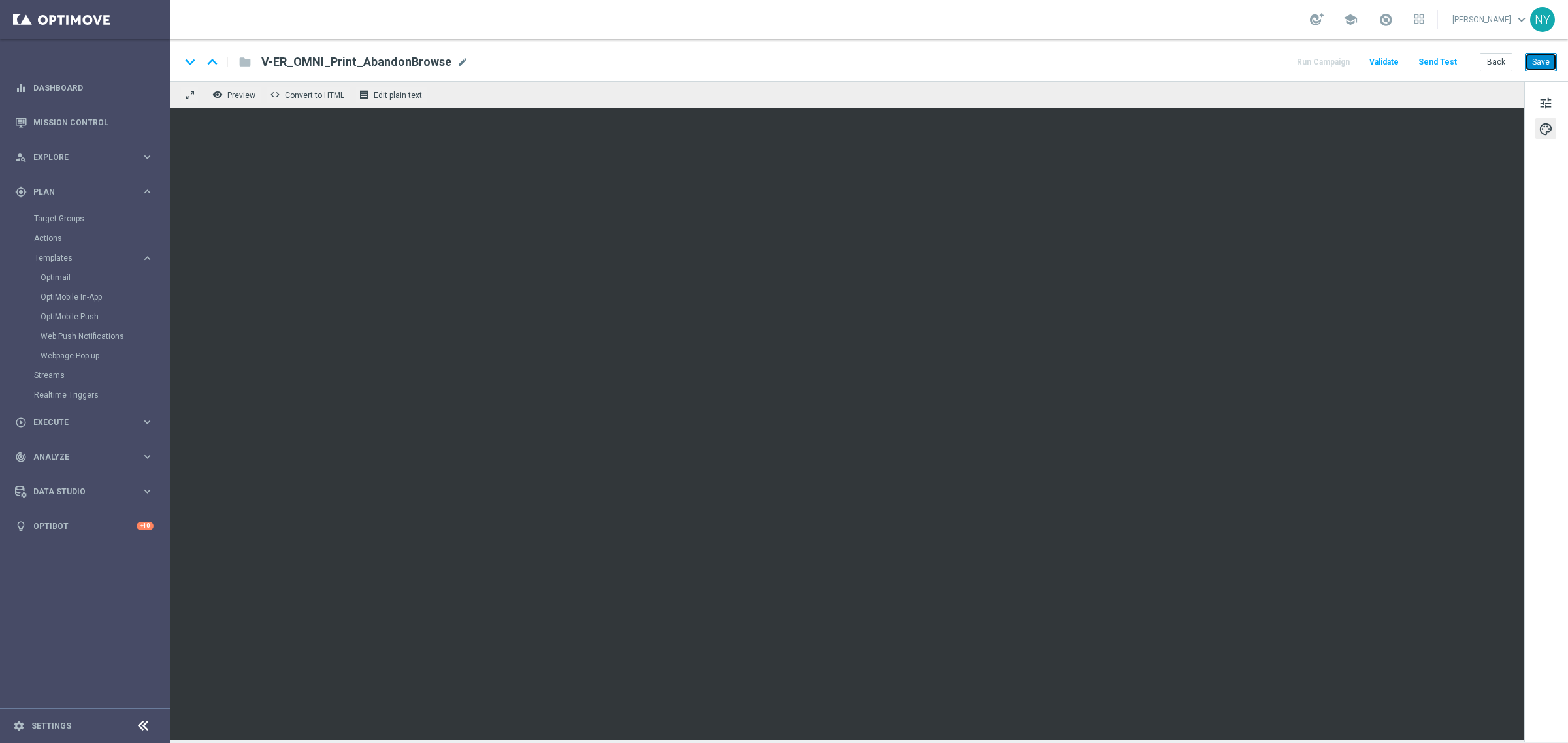
click at [1540, 66] on button "Save" at bounding box center [1540, 62] width 32 height 19
click at [1438, 62] on button "Send Test" at bounding box center [1437, 62] width 43 height 18
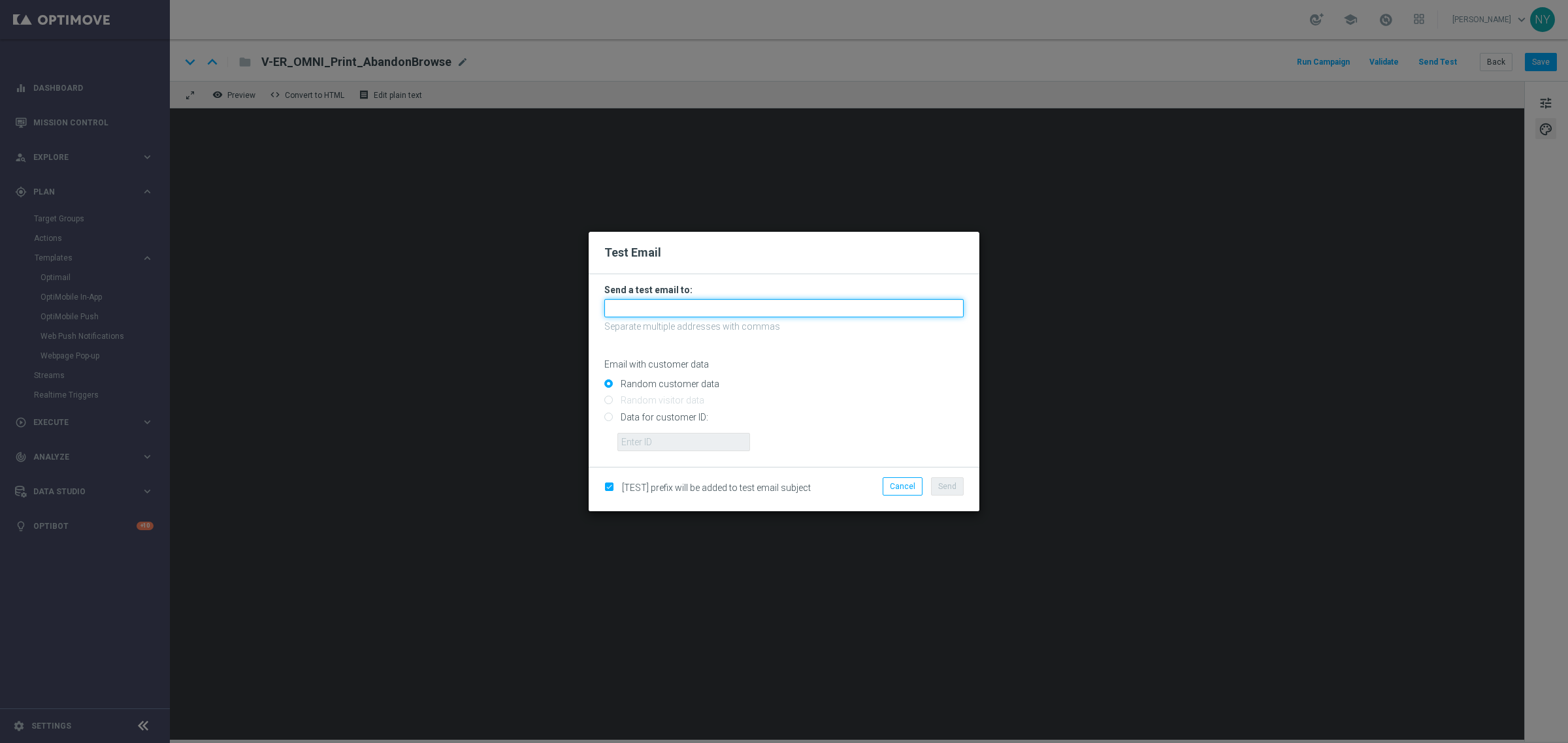
click at [662, 311] on input "text" at bounding box center [783, 309] width 359 height 19
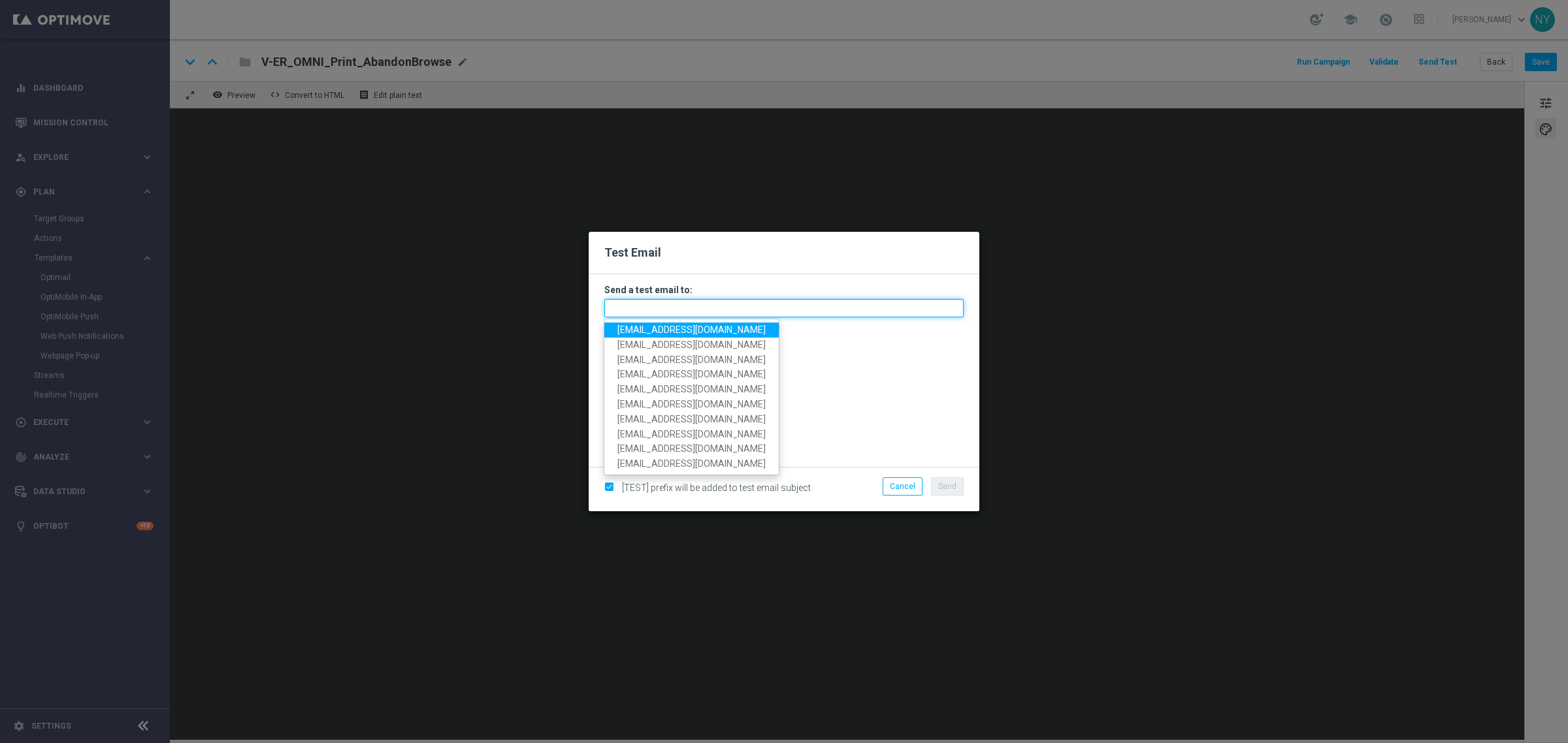
paste input "neilyetts3-bizzx@litmusemail.com"
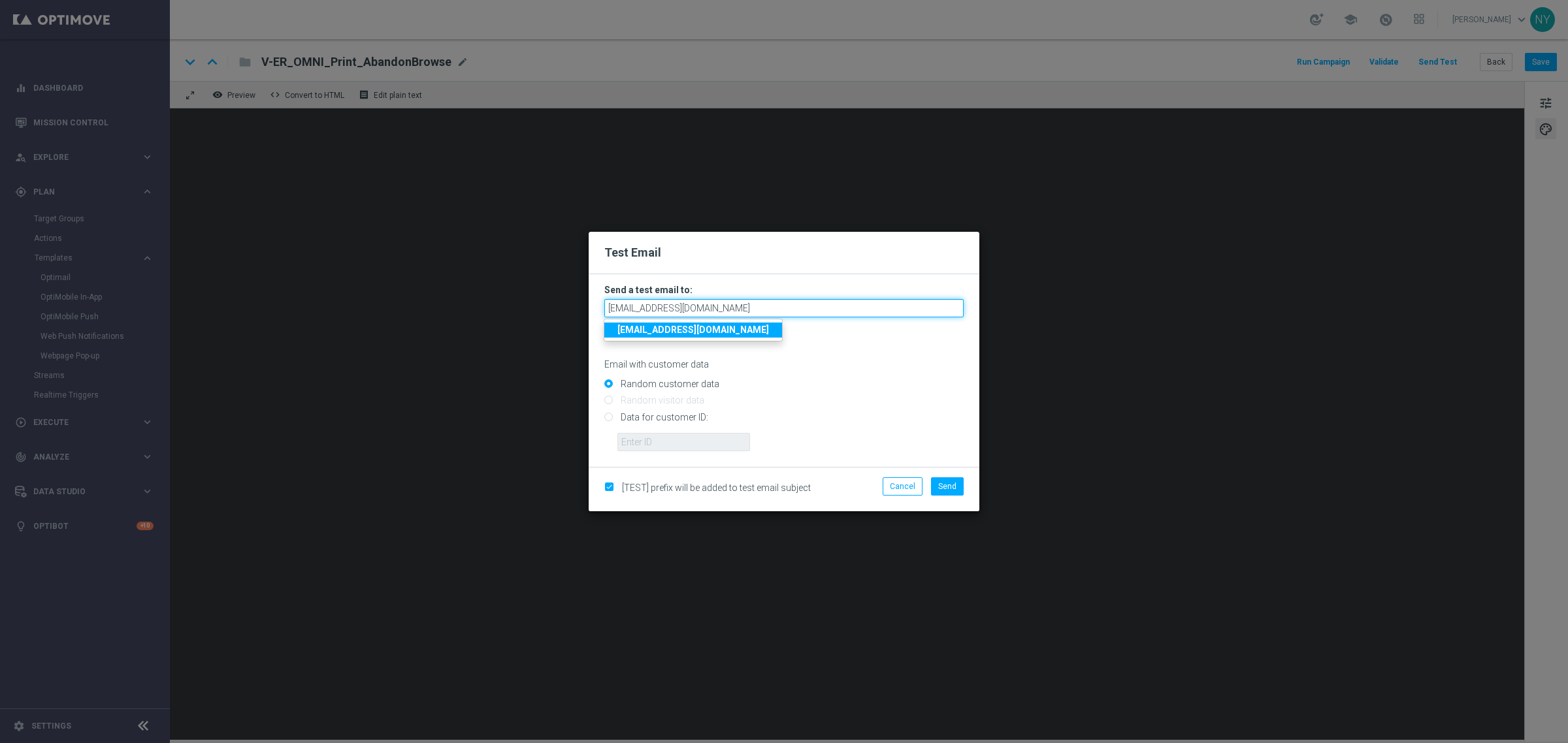
type input "neilyetts3-bizzx@litmusemail.com"
click at [860, 391] on input "Random customer data" at bounding box center [783, 390] width 359 height 19
click at [611, 416] on input "Data for customer ID:" at bounding box center [783, 423] width 359 height 19
radio input "true"
click at [651, 442] on input "text" at bounding box center [683, 443] width 132 height 19
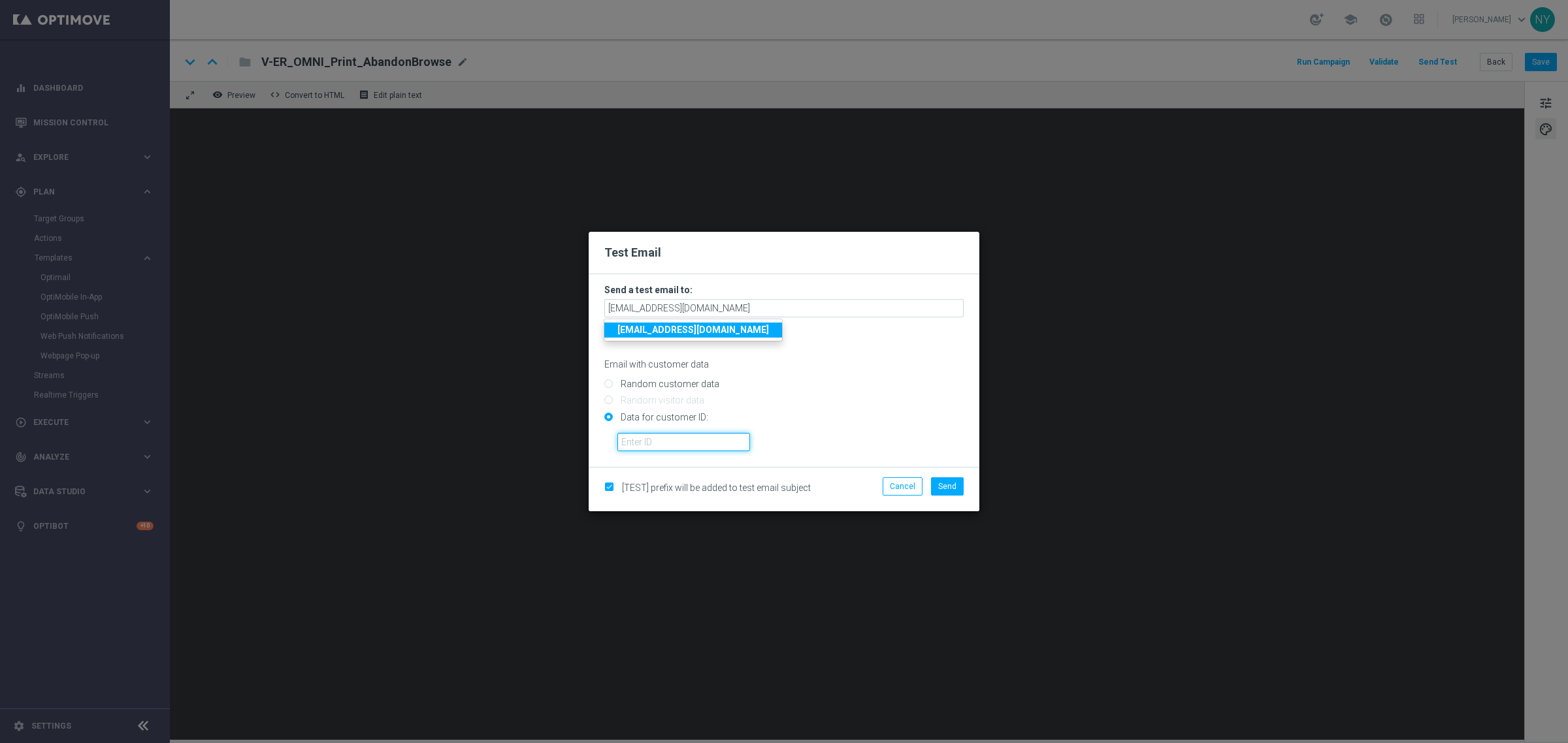
paste input "10000006208"
type input "10000006208"
click at [953, 490] on span "Send" at bounding box center [947, 487] width 19 height 9
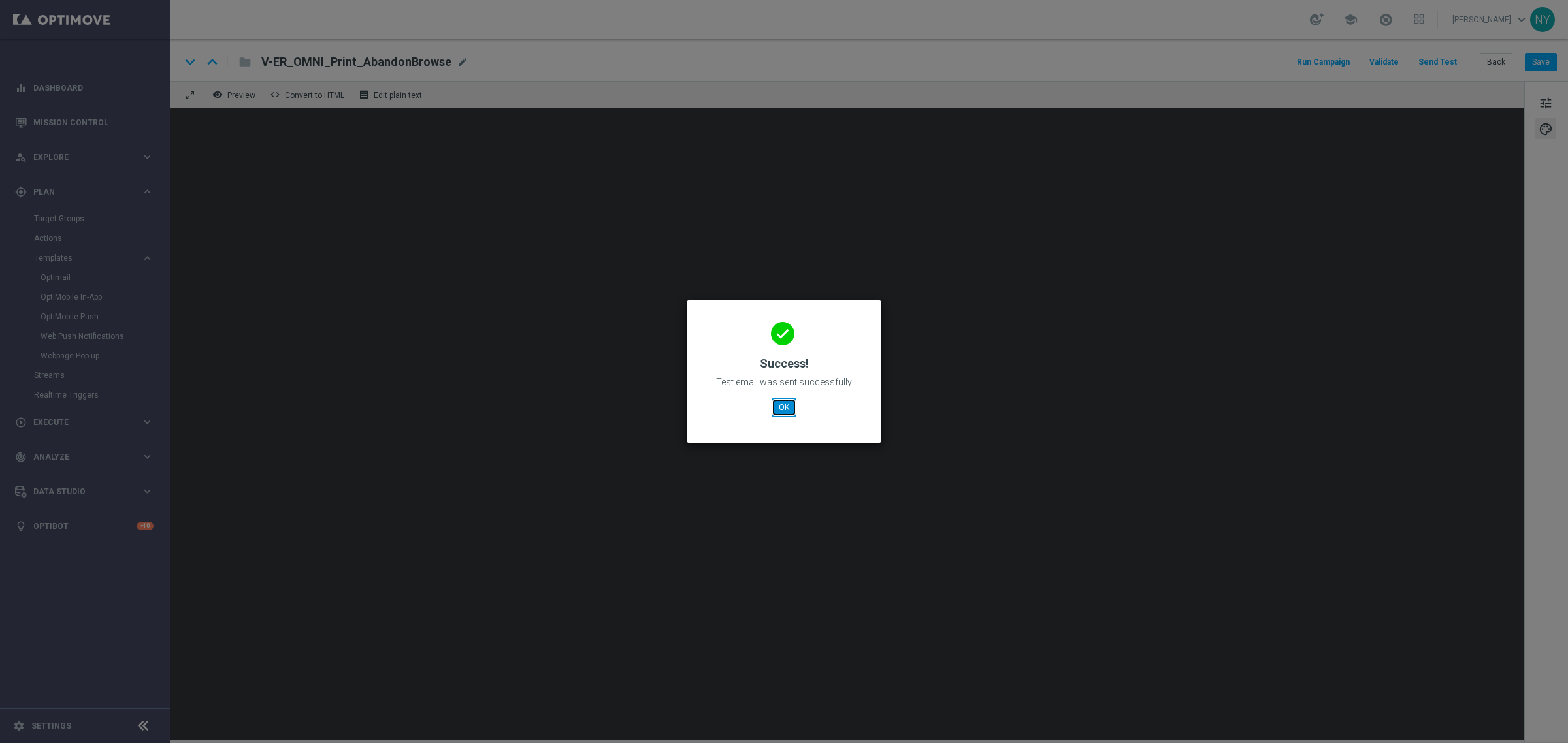
click at [782, 409] on button "OK" at bounding box center [783, 407] width 25 height 19
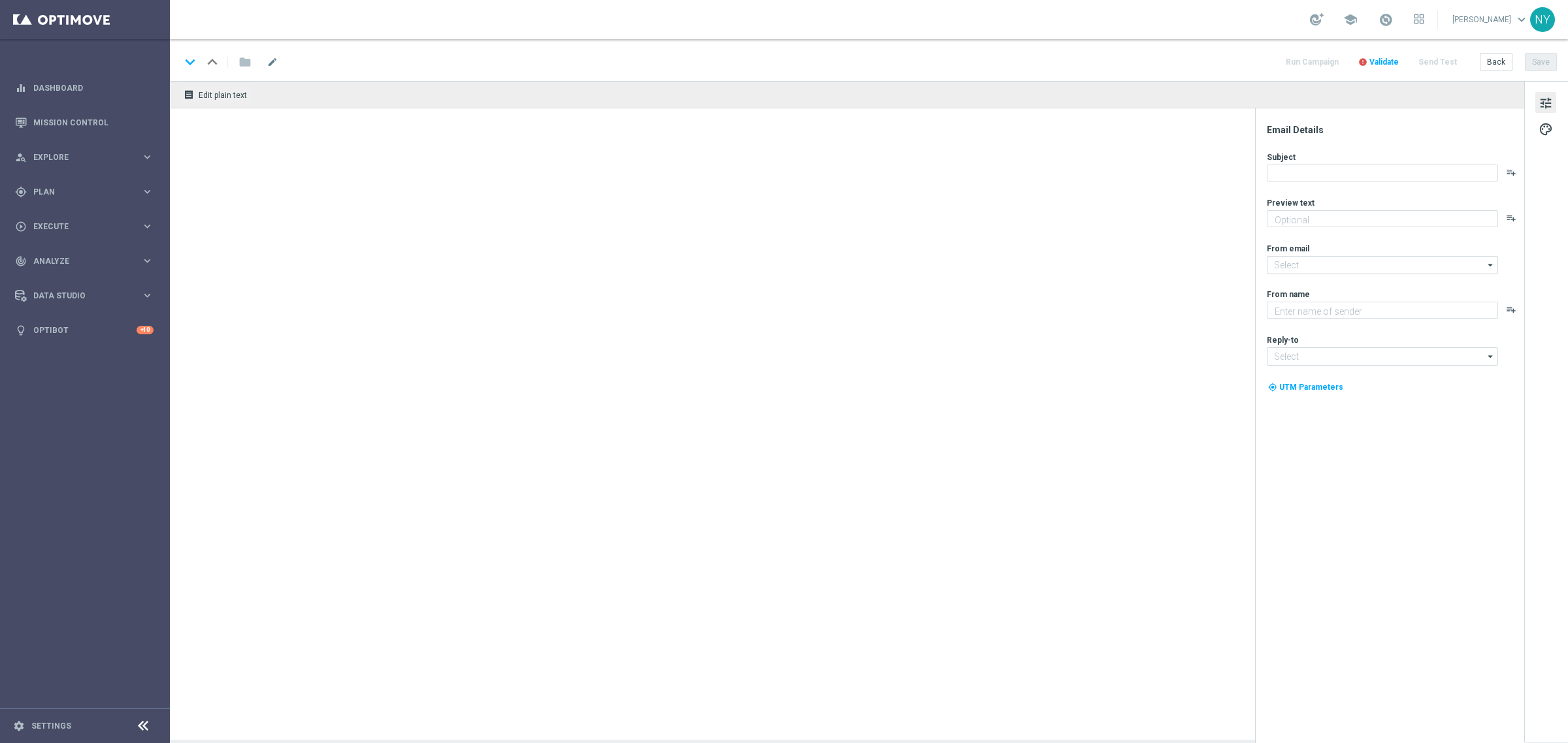
type textarea "What’s next on your list? 🤔"
type textarea "Staples"
type input "staples@connected.staples.com"
type input "info@staples.com"
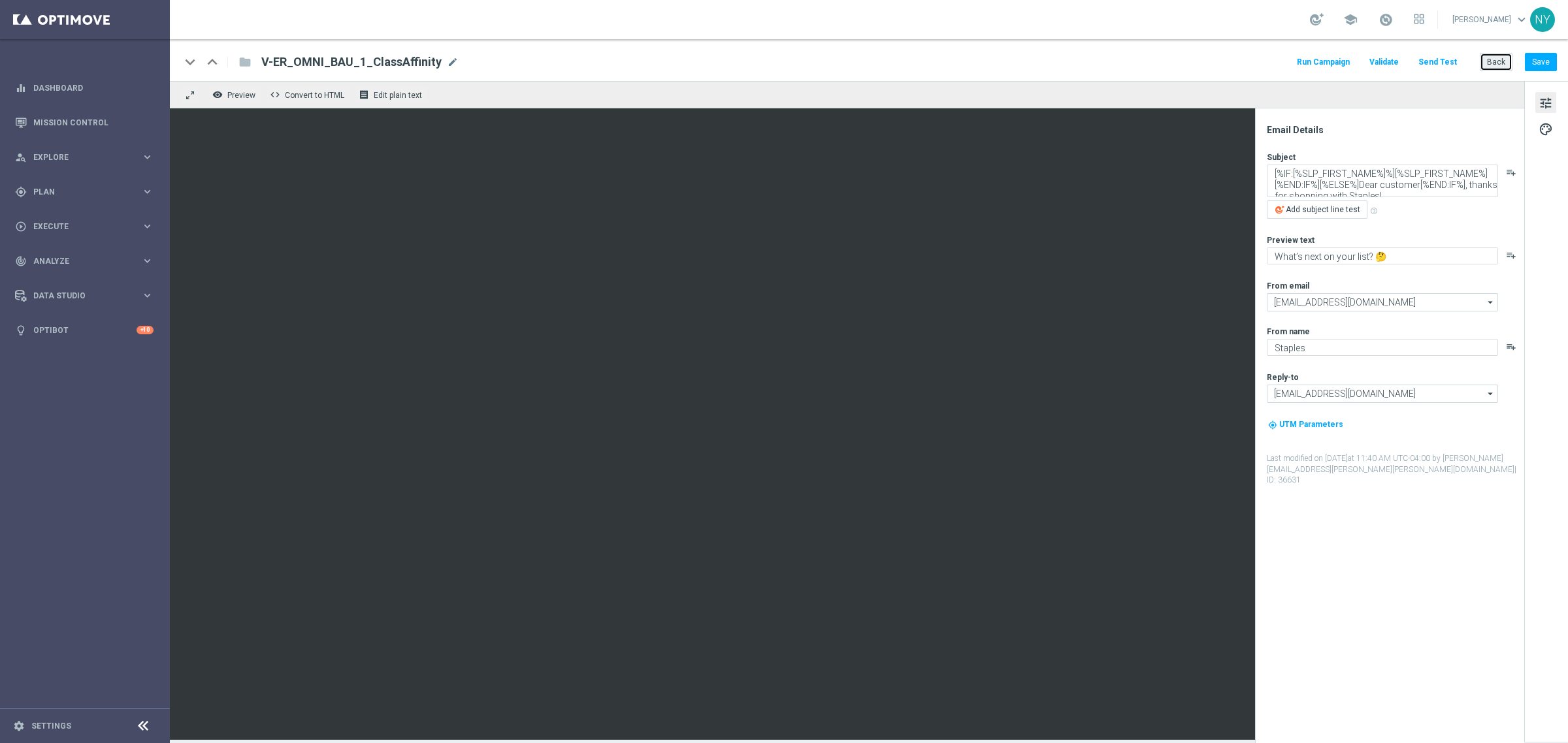
click at [1490, 60] on button "Back" at bounding box center [1495, 62] width 33 height 19
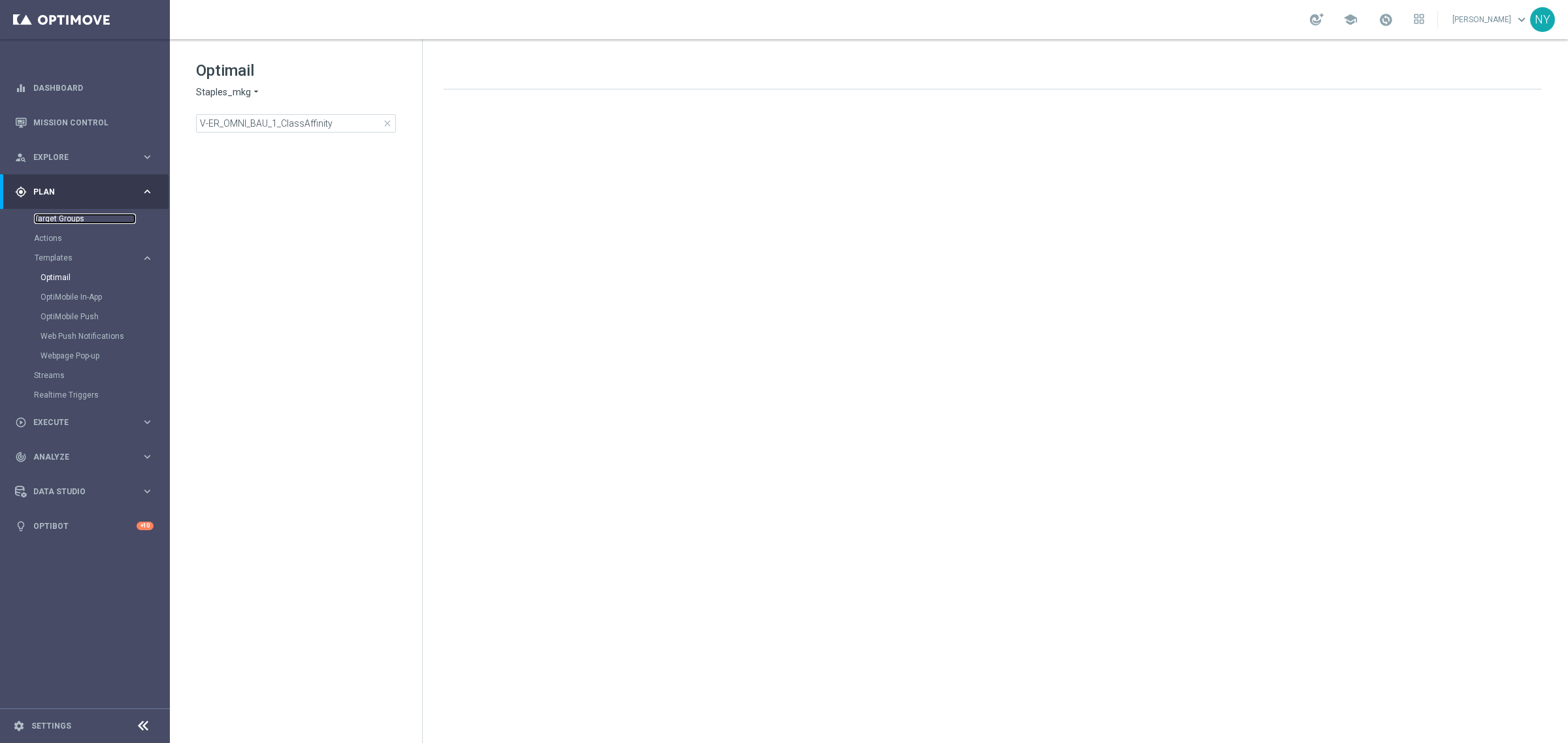
click at [48, 213] on link "Target Groups" at bounding box center [84, 218] width 102 height 10
click at [425, 147] on div at bounding box center [868, 391] width 1397 height 704
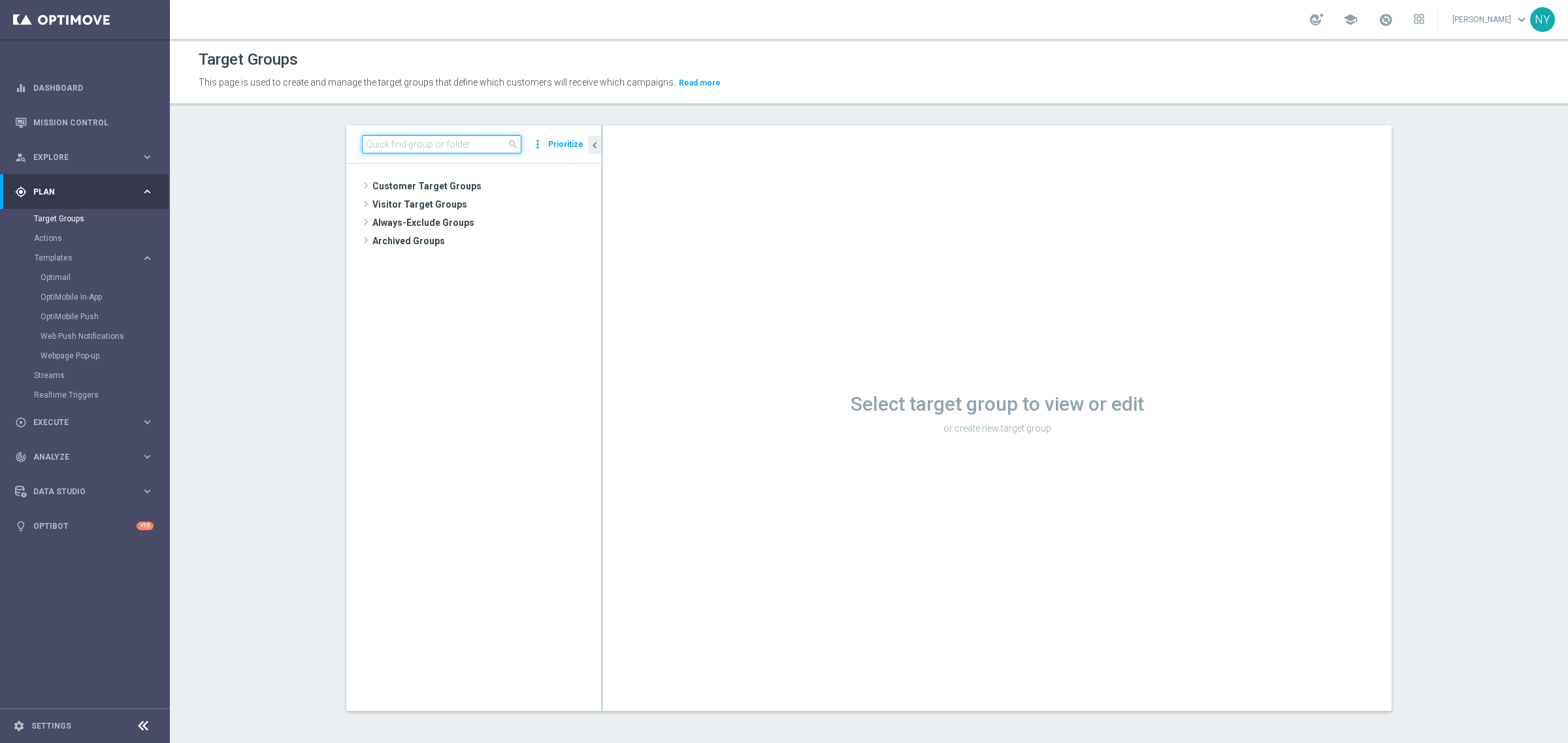
click at [408, 147] on input at bounding box center [441, 144] width 159 height 19
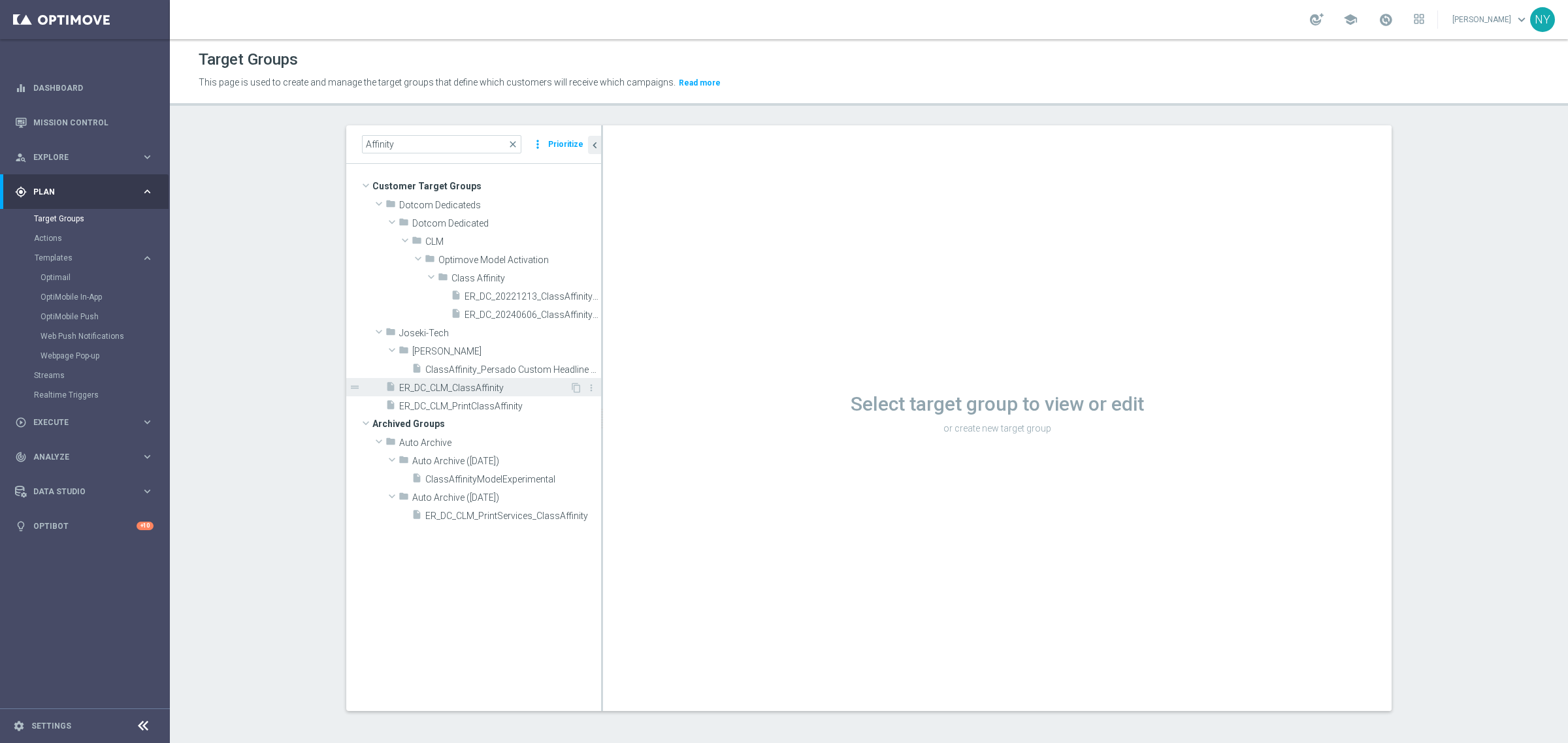
click at [430, 383] on span "ER_DC_CLM_ClassAffinity" at bounding box center [484, 389] width 171 height 11
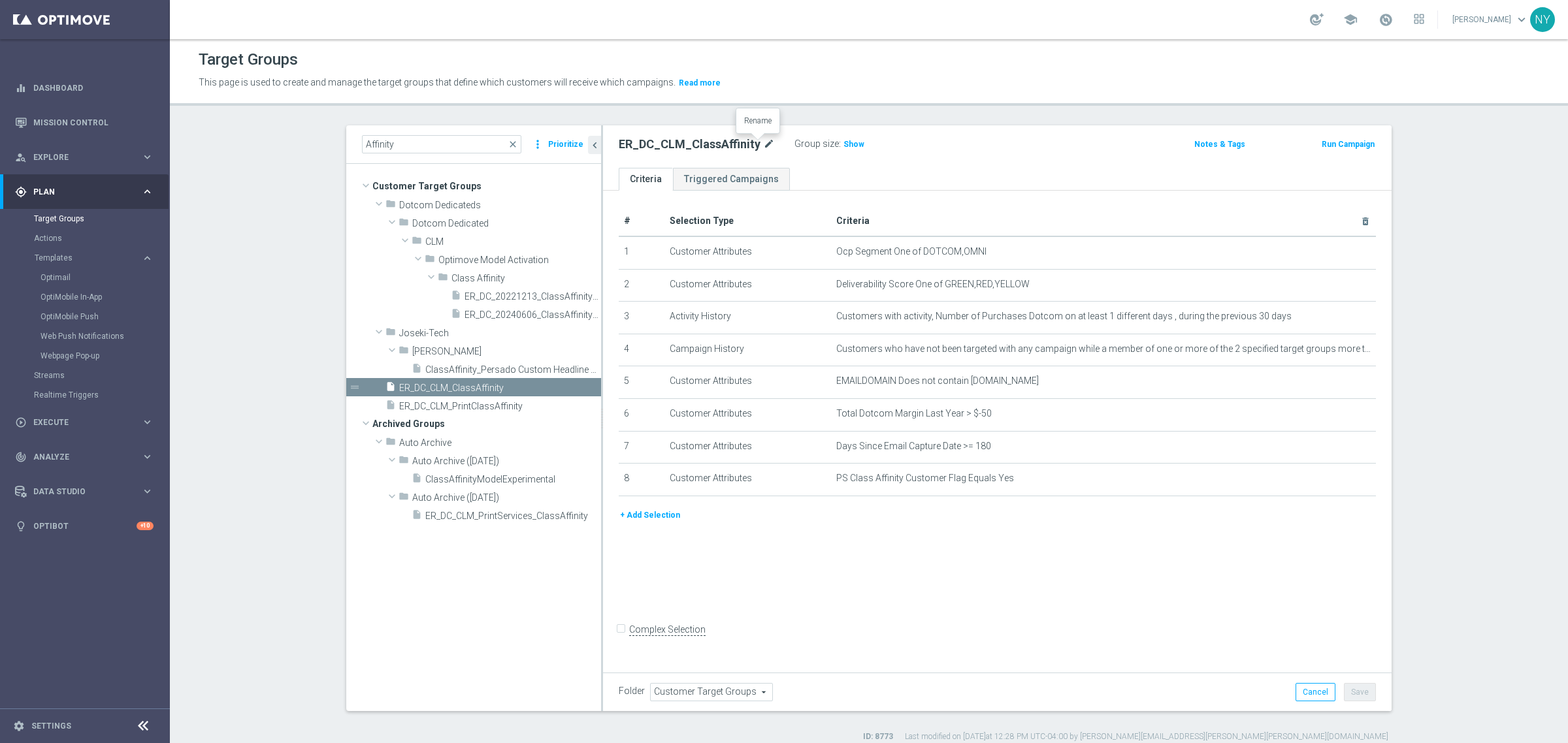
click at [763, 145] on icon "mode_edit" at bounding box center [768, 144] width 12 height 16
click at [730, 144] on input "ER_DC_CLM_ClassAffinity" at bounding box center [707, 145] width 176 height 19
drag, startPoint x: 747, startPoint y: 148, endPoint x: 554, endPoint y: 144, distance: 193.0
click at [554, 144] on as-split "Affinity close more_vert Prioritize Customer Target Groups library_add create_n…" at bounding box center [868, 419] width 1045 height 586
click at [481, 406] on span "ER_DC_CLM_PrintClassAffinity" at bounding box center [484, 406] width 171 height 11
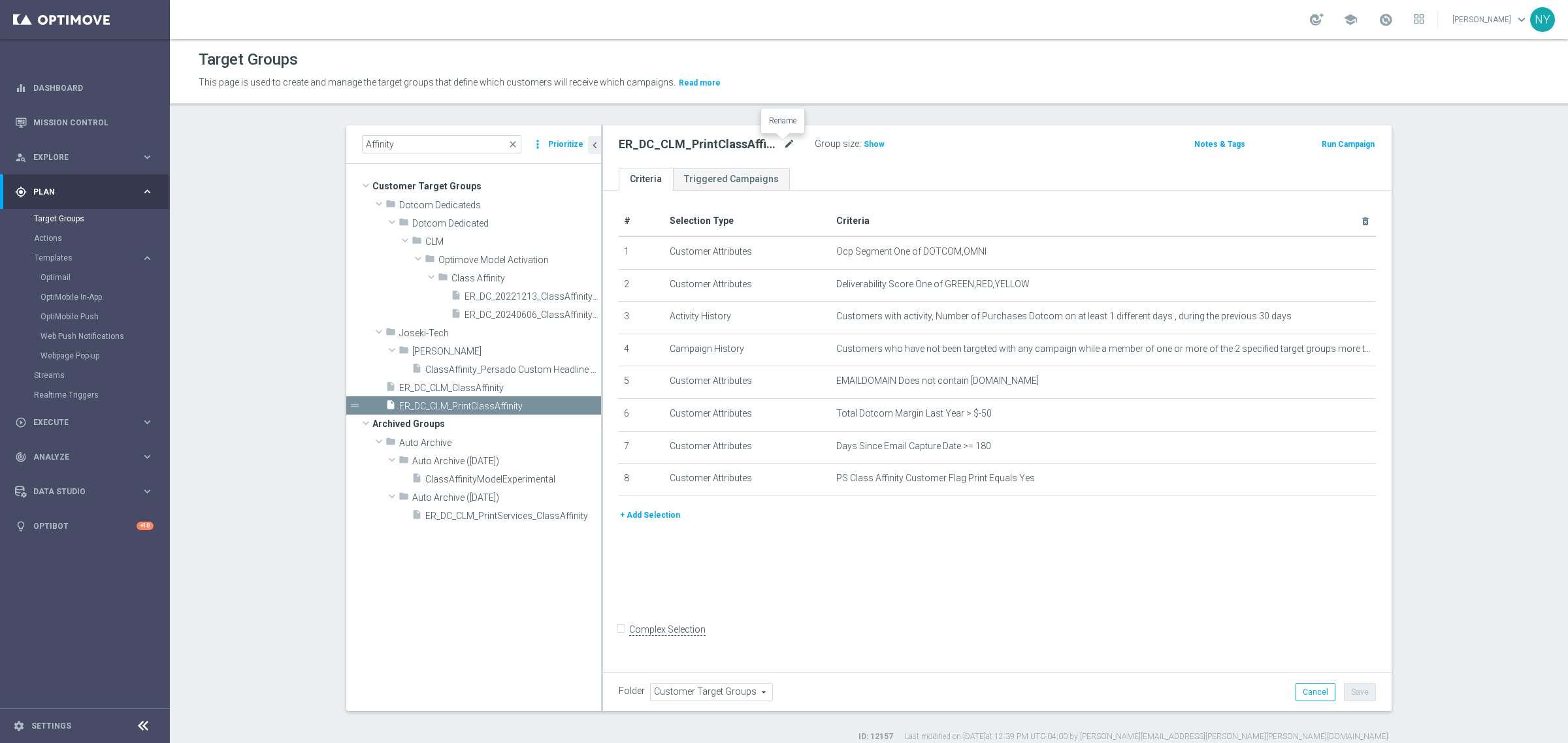
click at [783, 139] on icon "mode_edit" at bounding box center [789, 144] width 12 height 16
click at [756, 147] on input "ER_DC_CLM_PrintClassAffinity" at bounding box center [707, 145] width 176 height 19
drag, startPoint x: 756, startPoint y: 147, endPoint x: 515, endPoint y: 148, distance: 241.0
click at [515, 148] on as-split "Affinity close more_vert Prioritize Customer Target Groups library_add create_n…" at bounding box center [868, 419] width 1045 height 586
click at [450, 383] on span "ER_DC_CLM_ClassAffinity" at bounding box center [484, 389] width 171 height 11
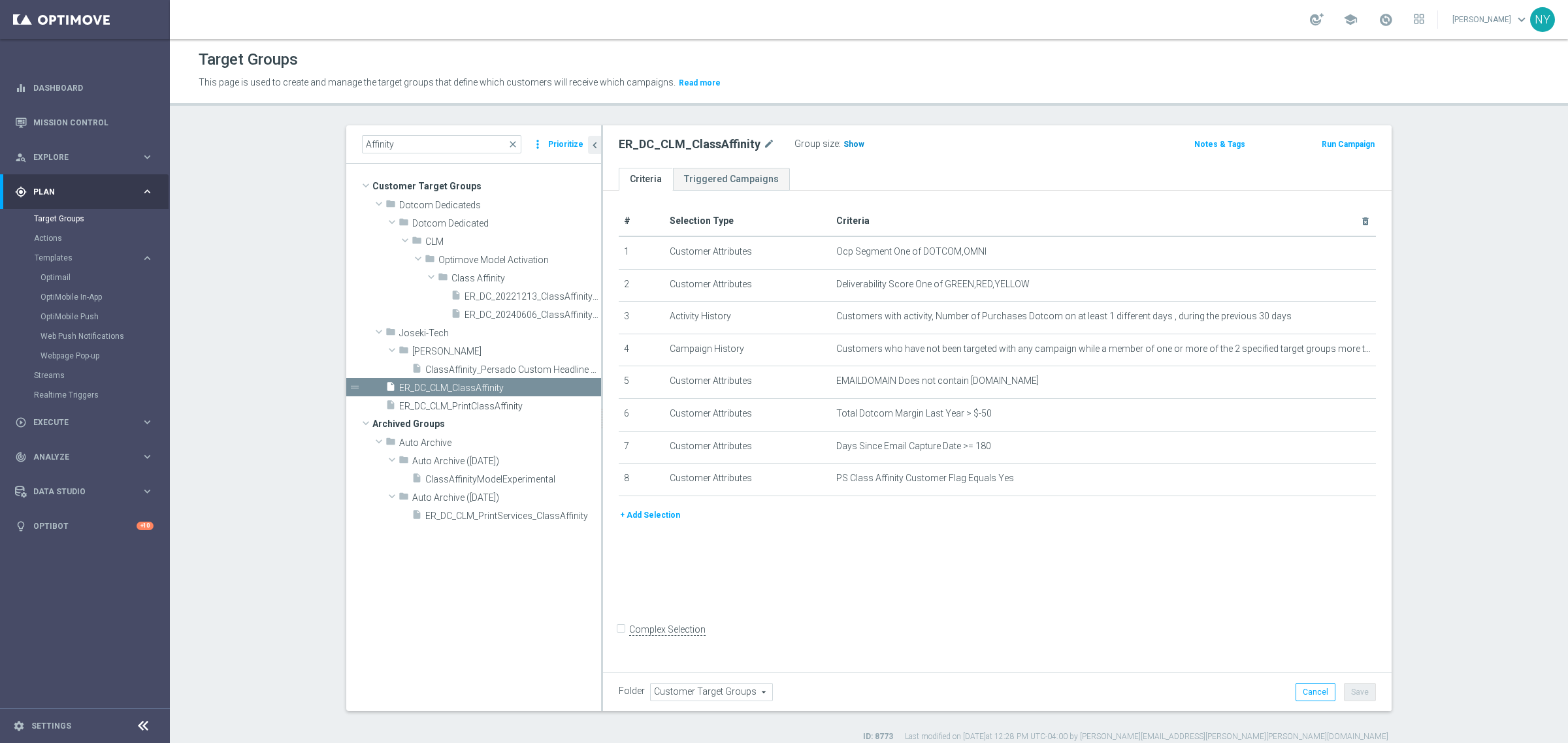
click at [844, 141] on span "Show" at bounding box center [854, 144] width 21 height 9
click at [845, 147] on span "64,123" at bounding box center [857, 145] width 27 height 12
drag, startPoint x: 404, startPoint y: 143, endPoint x: 302, endPoint y: 141, distance: 102.0
click at [302, 141] on section "Affinity close more_vert Prioritize Customer Target Groups library_add create_n…" at bounding box center [868, 434] width 1397 height 617
paste input "ER_DC_CLM_PrintClass"
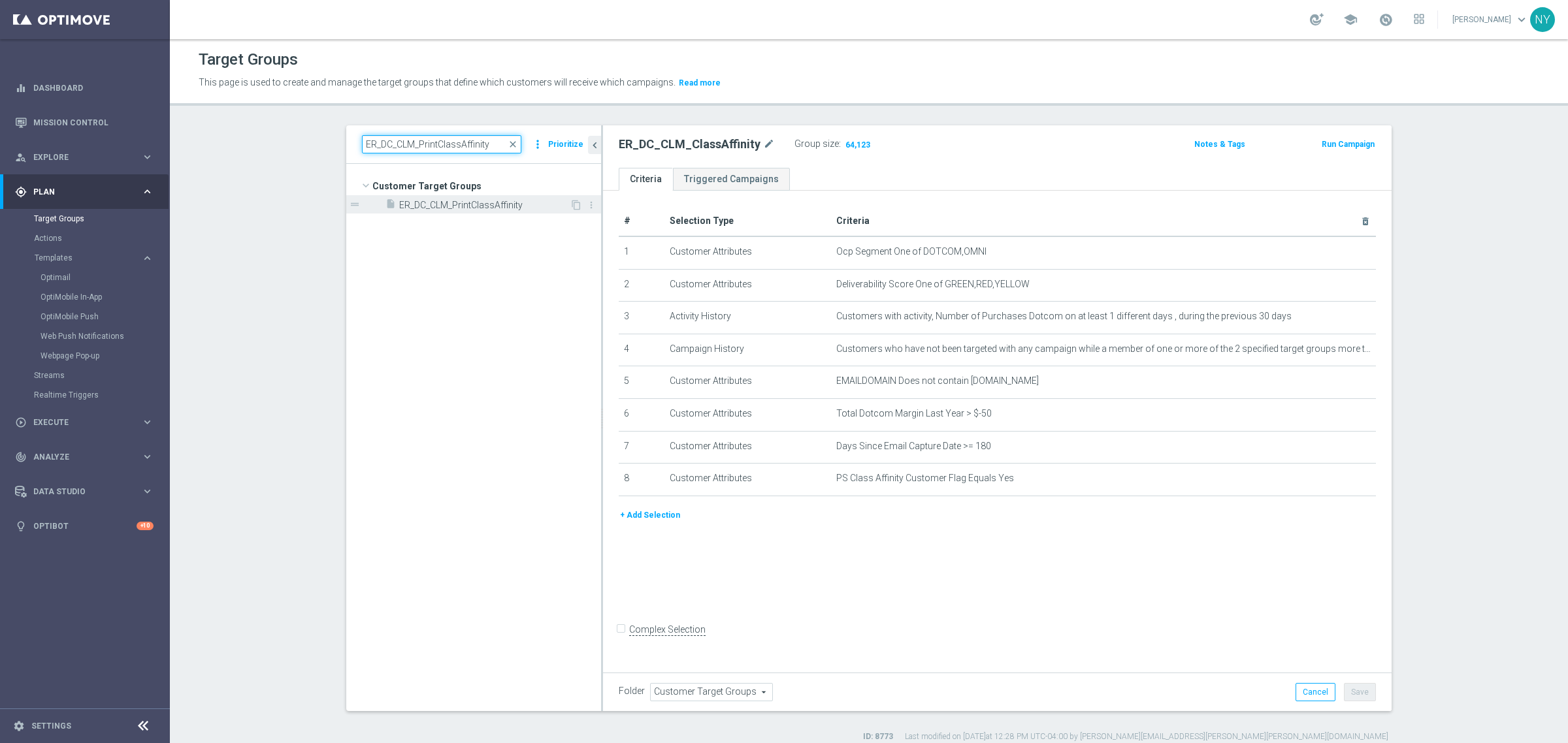
type input "ER_DC_CLM_PrintClassAffinity"
click at [493, 208] on span "ER_DC_CLM_PrintClassAffinity" at bounding box center [484, 205] width 171 height 11
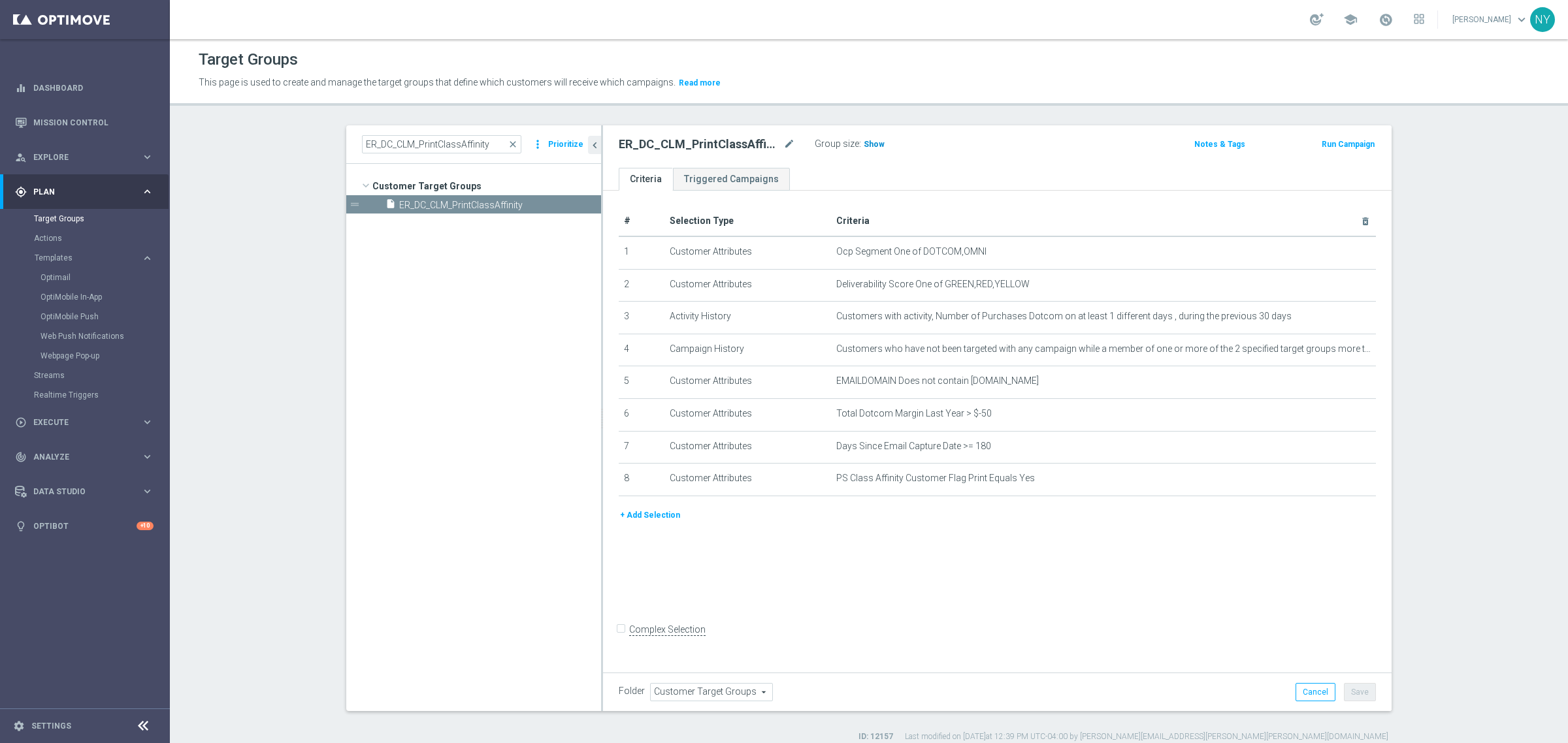
click at [863, 142] on span "Show" at bounding box center [873, 144] width 21 height 9
click at [864, 142] on span "319" at bounding box center [873, 145] width 17 height 12
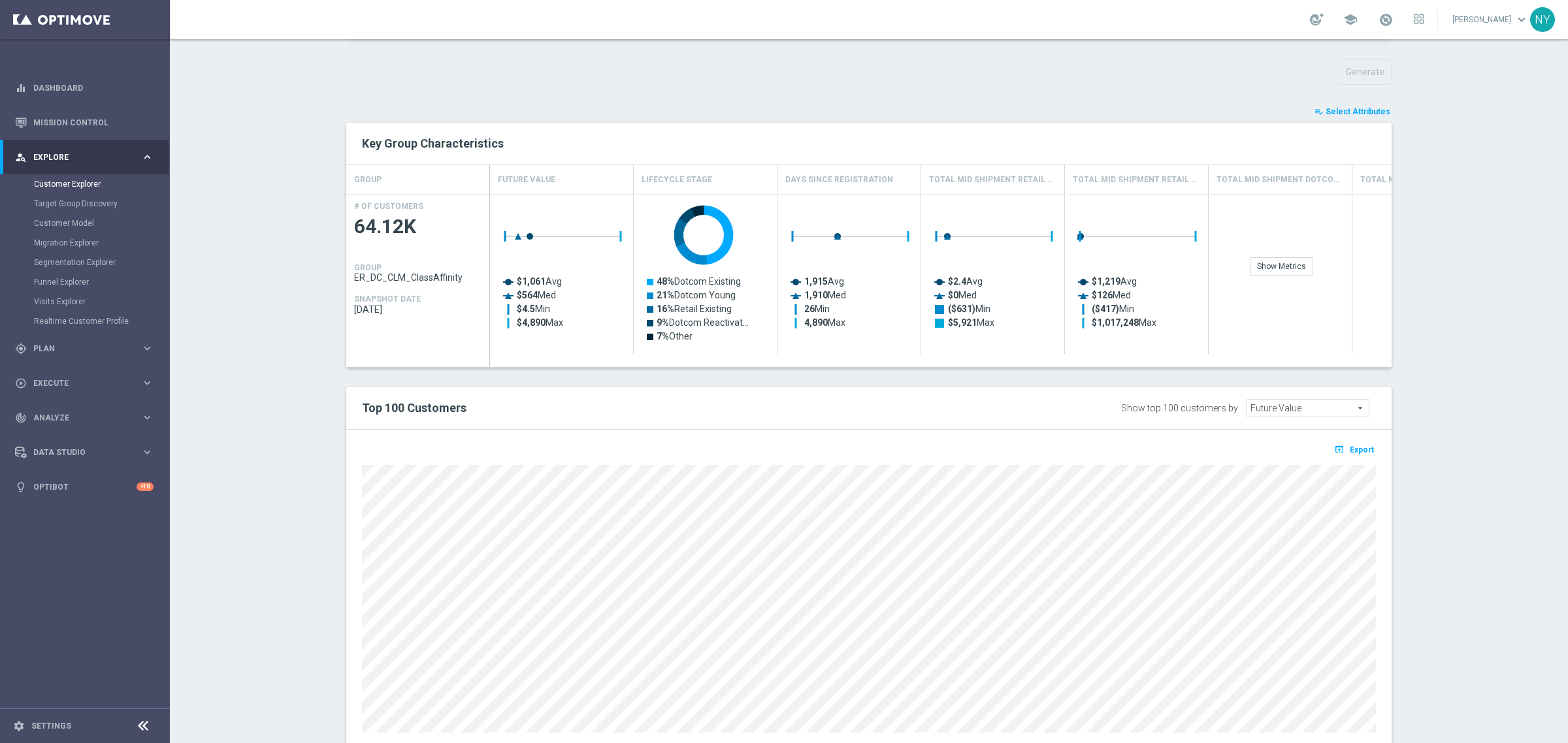
scroll to position [491, 0]
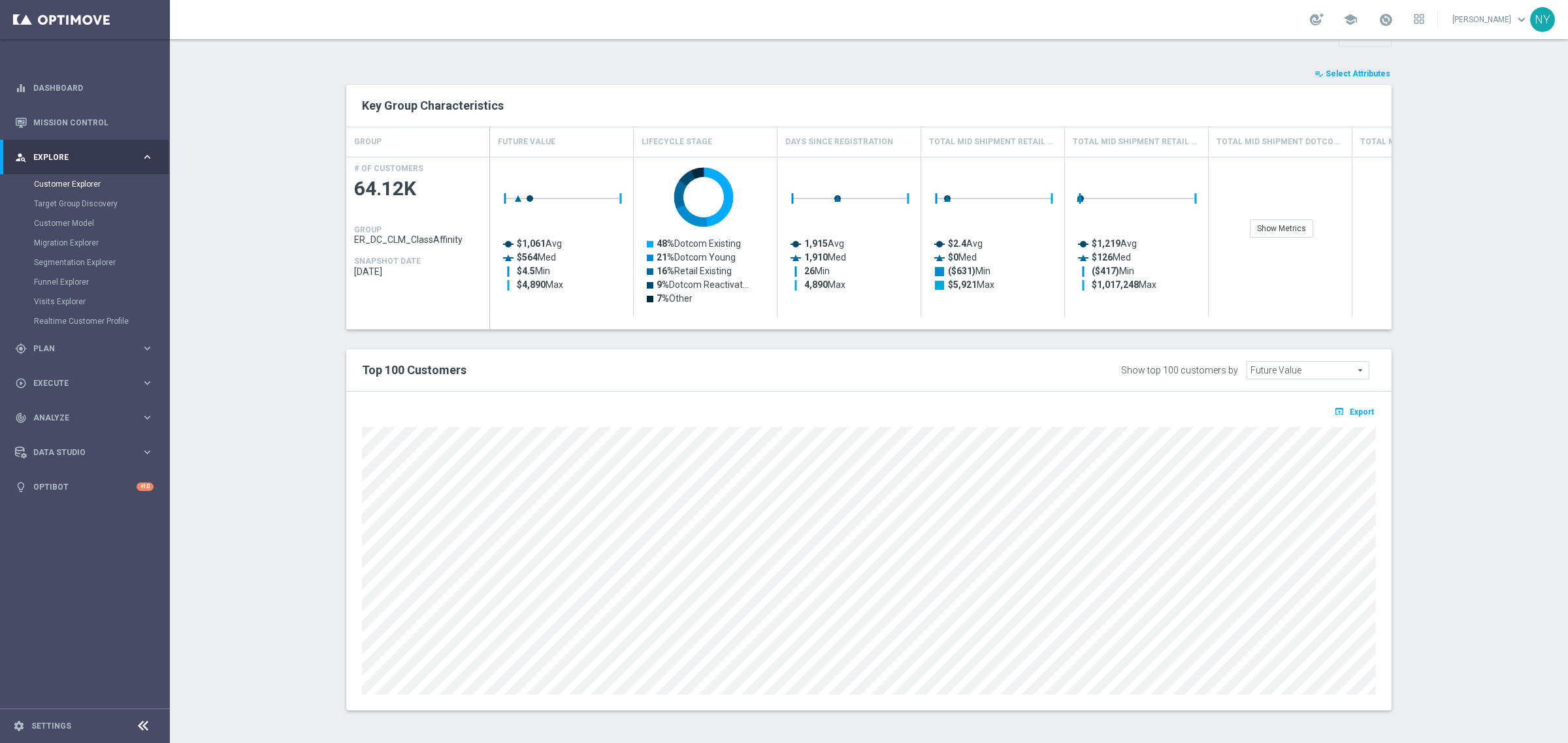
click at [352, 466] on div at bounding box center [869, 559] width 1033 height 271
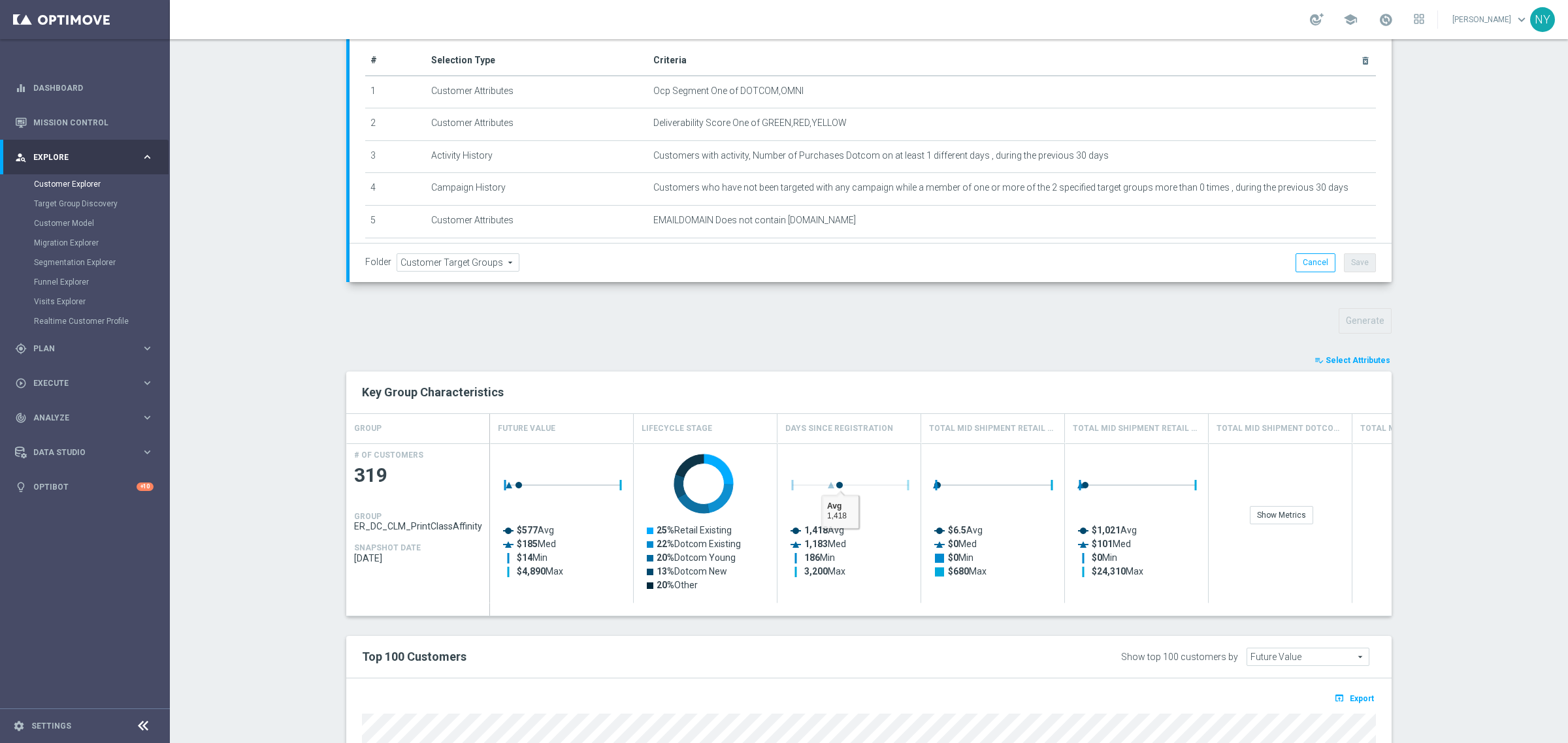
scroll to position [491, 0]
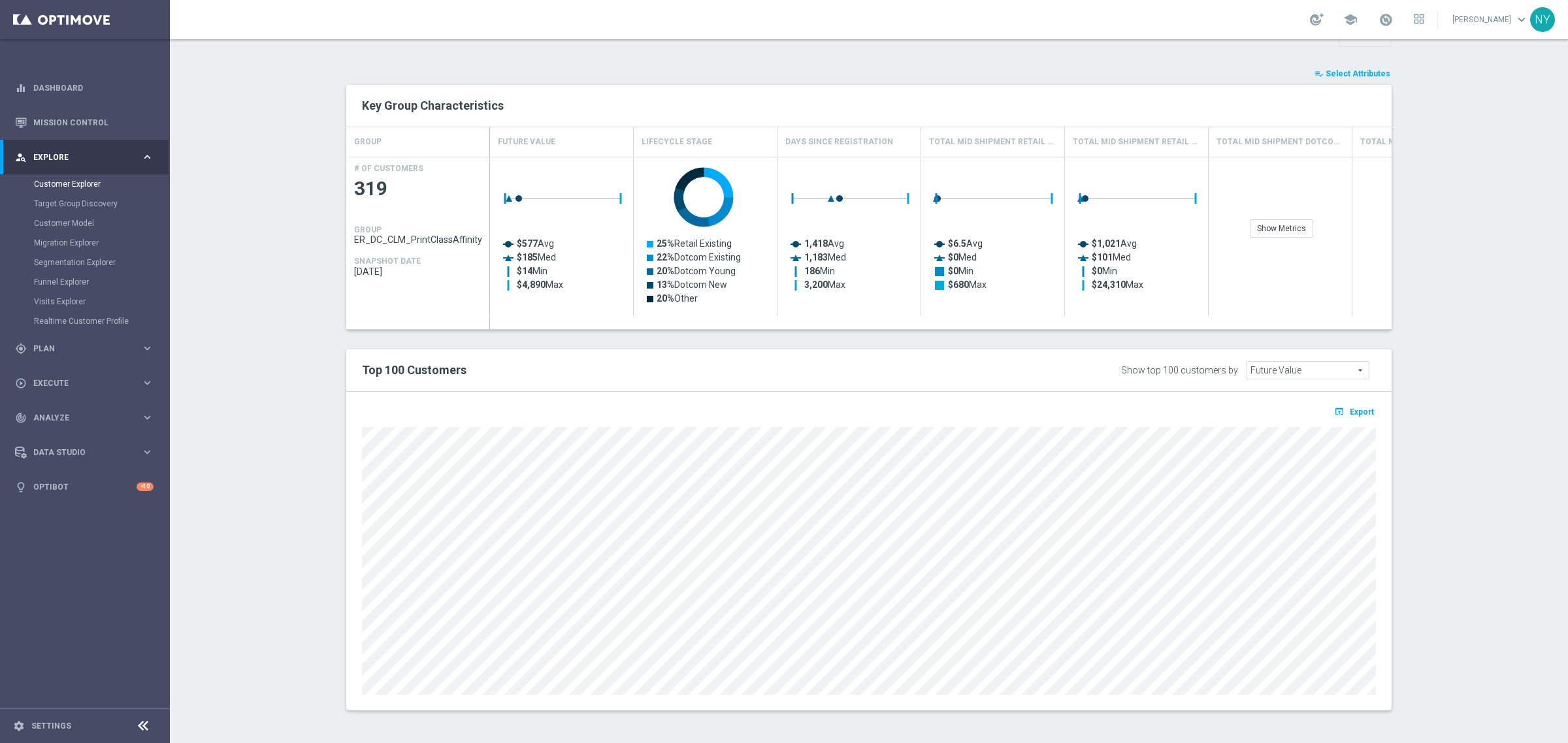
click at [352, 470] on div at bounding box center [869, 559] width 1033 height 271
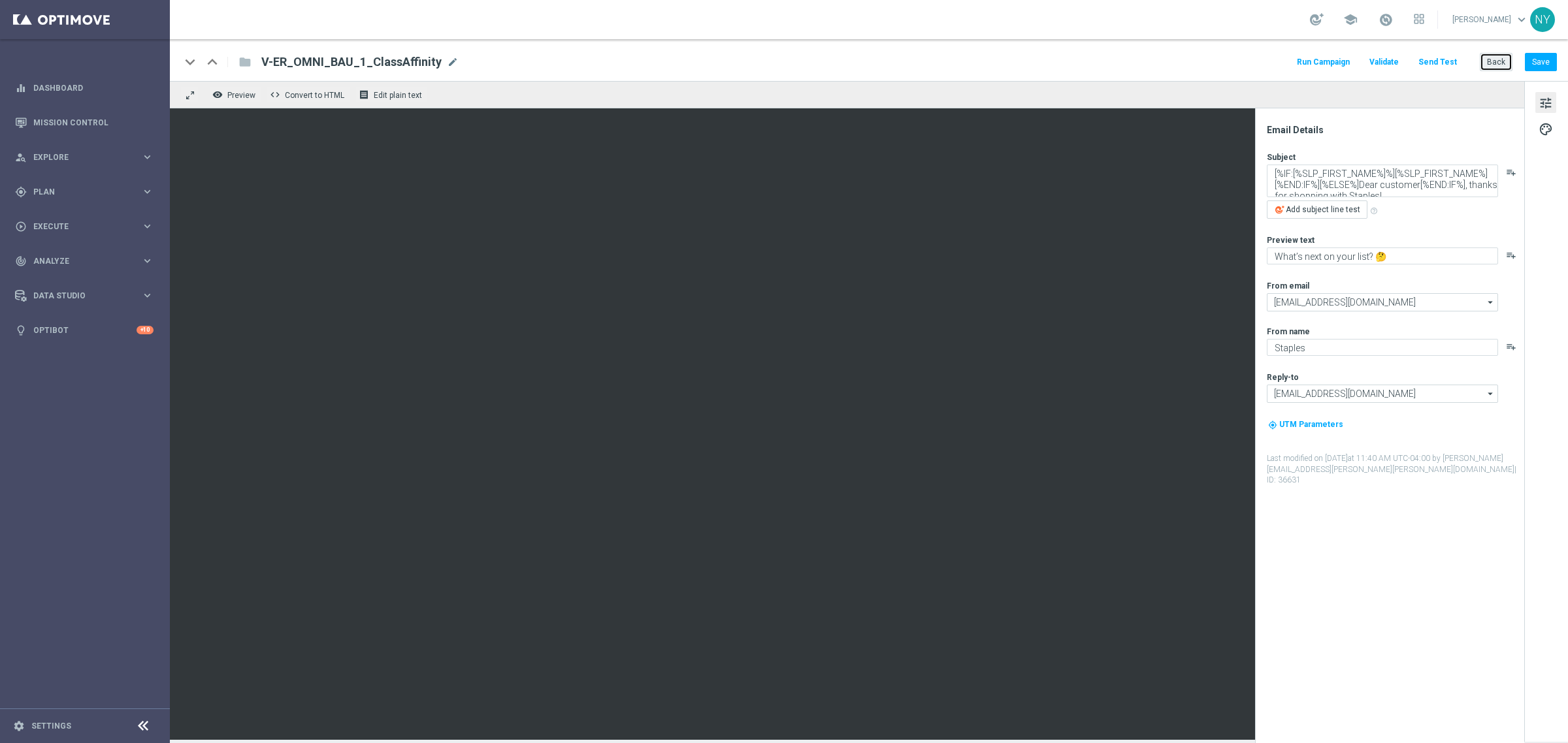
click at [1496, 60] on button "Back" at bounding box center [1495, 62] width 33 height 19
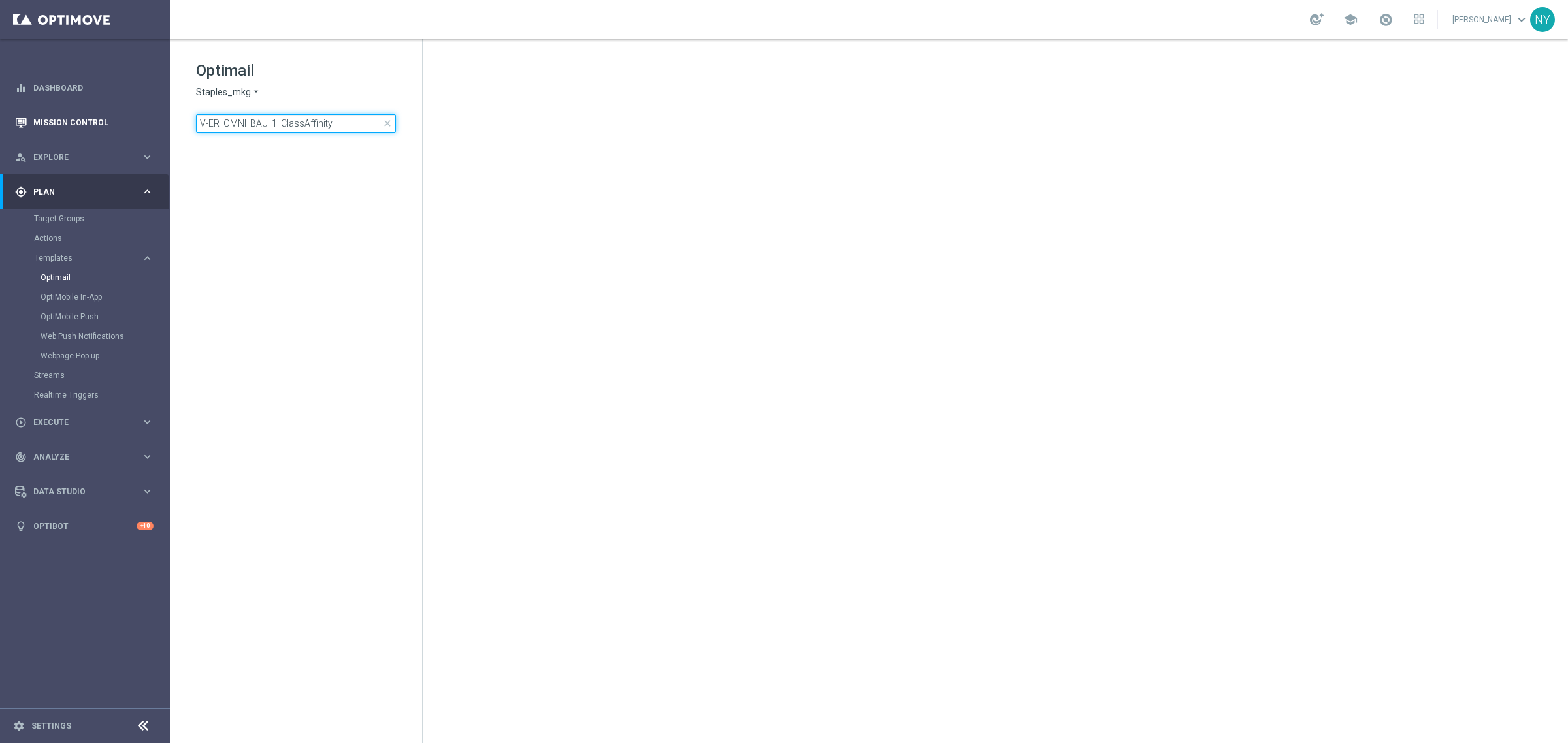
drag, startPoint x: 344, startPoint y: 118, endPoint x: 160, endPoint y: 136, distance: 184.9
click at [160, 136] on main "equalizer Dashboard Mission Control" at bounding box center [784, 371] width 1568 height 743
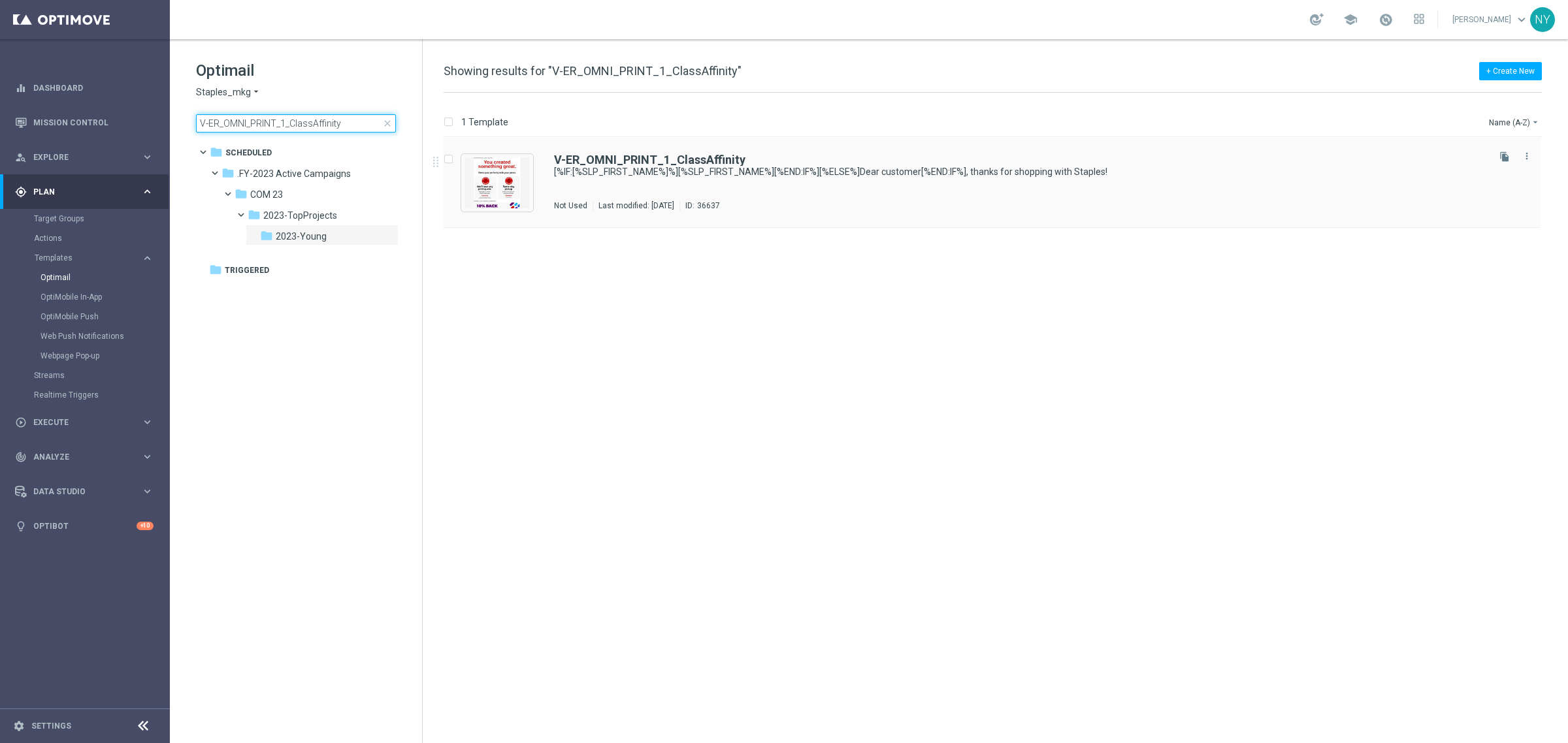
type input "V-ER_OMNI_PRINT_1_ClassAffinity"
click at [676, 155] on b "V-ER_OMNI_PRINT_1_ClassAffinity" at bounding box center [649, 159] width 191 height 14
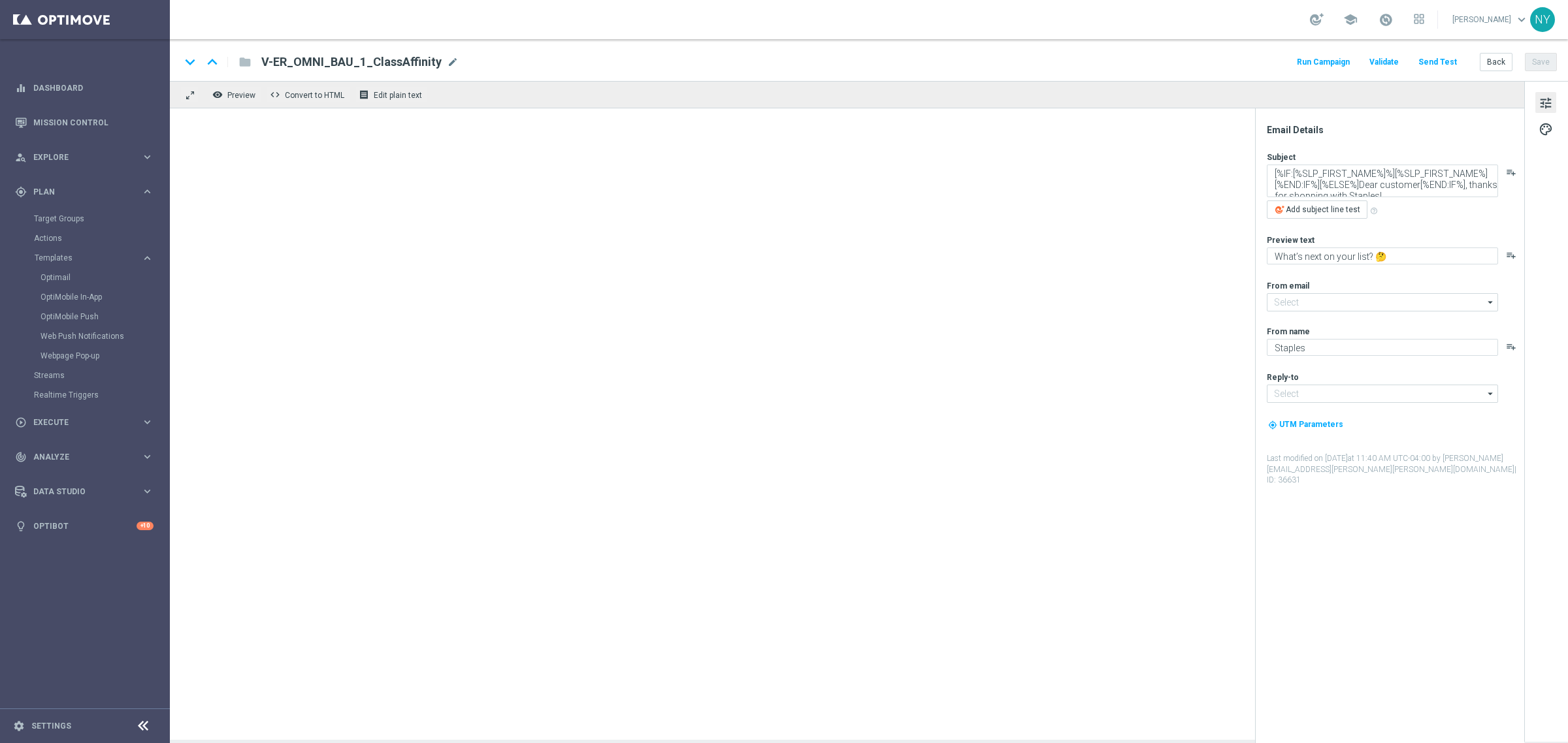
type input "[EMAIL_ADDRESS][DOMAIN_NAME]"
type textarea "👀 See what else we can print."
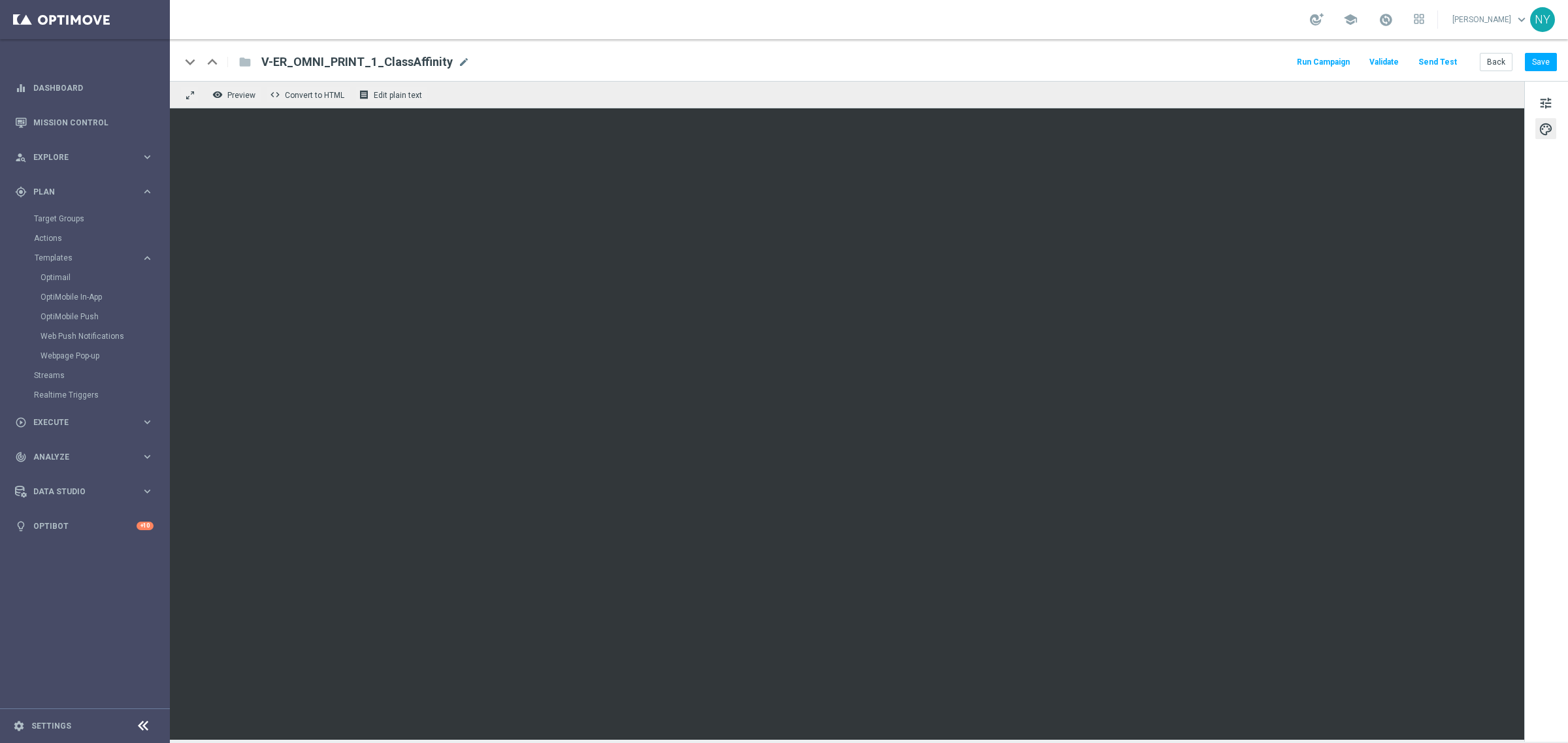
click at [1426, 62] on button "Send Test" at bounding box center [1437, 62] width 43 height 18
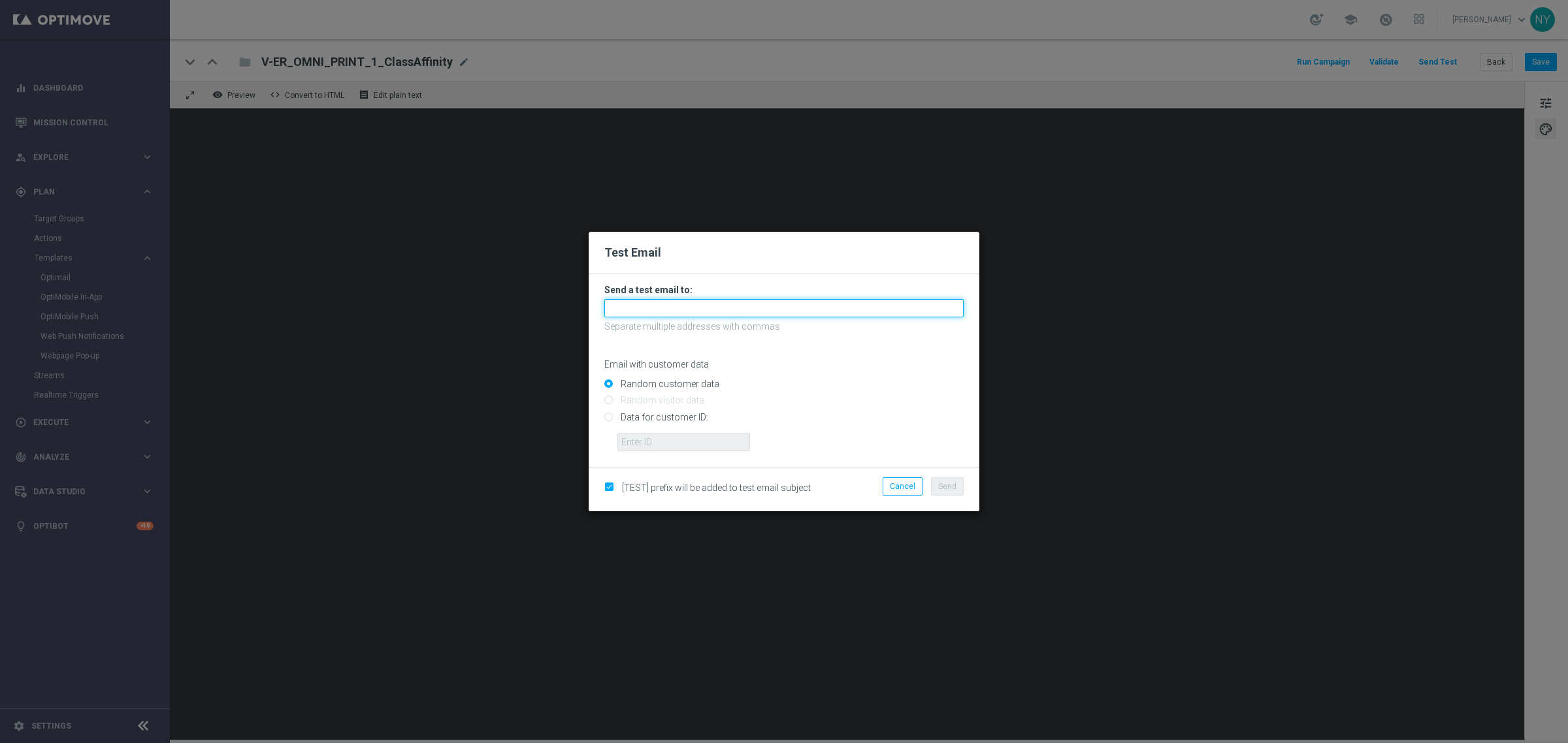
click at [658, 306] on input "text" at bounding box center [783, 309] width 359 height 19
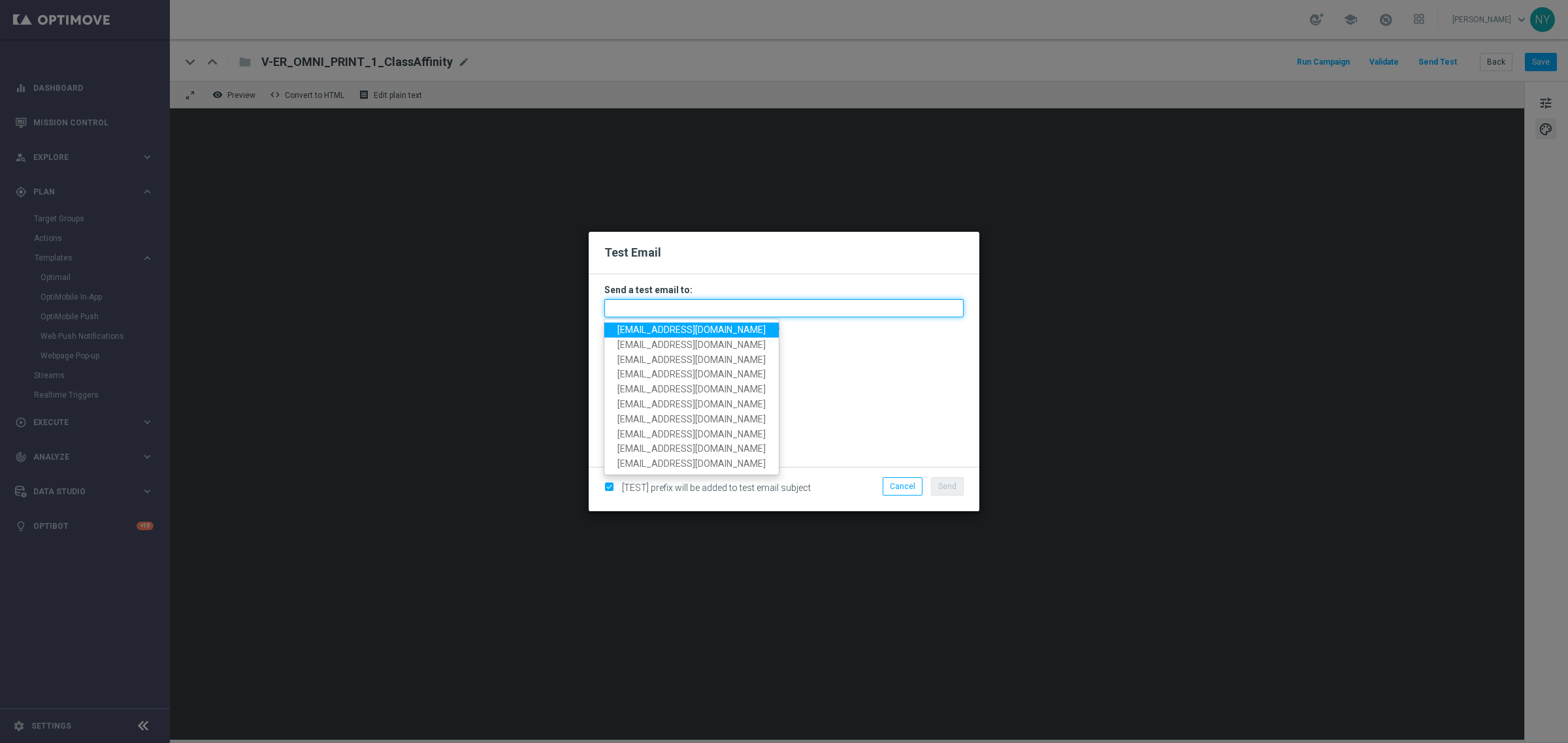
click at [625, 312] on input "text" at bounding box center [783, 309] width 359 height 19
paste input "neilyetts3-bjple@litmusemail.com"
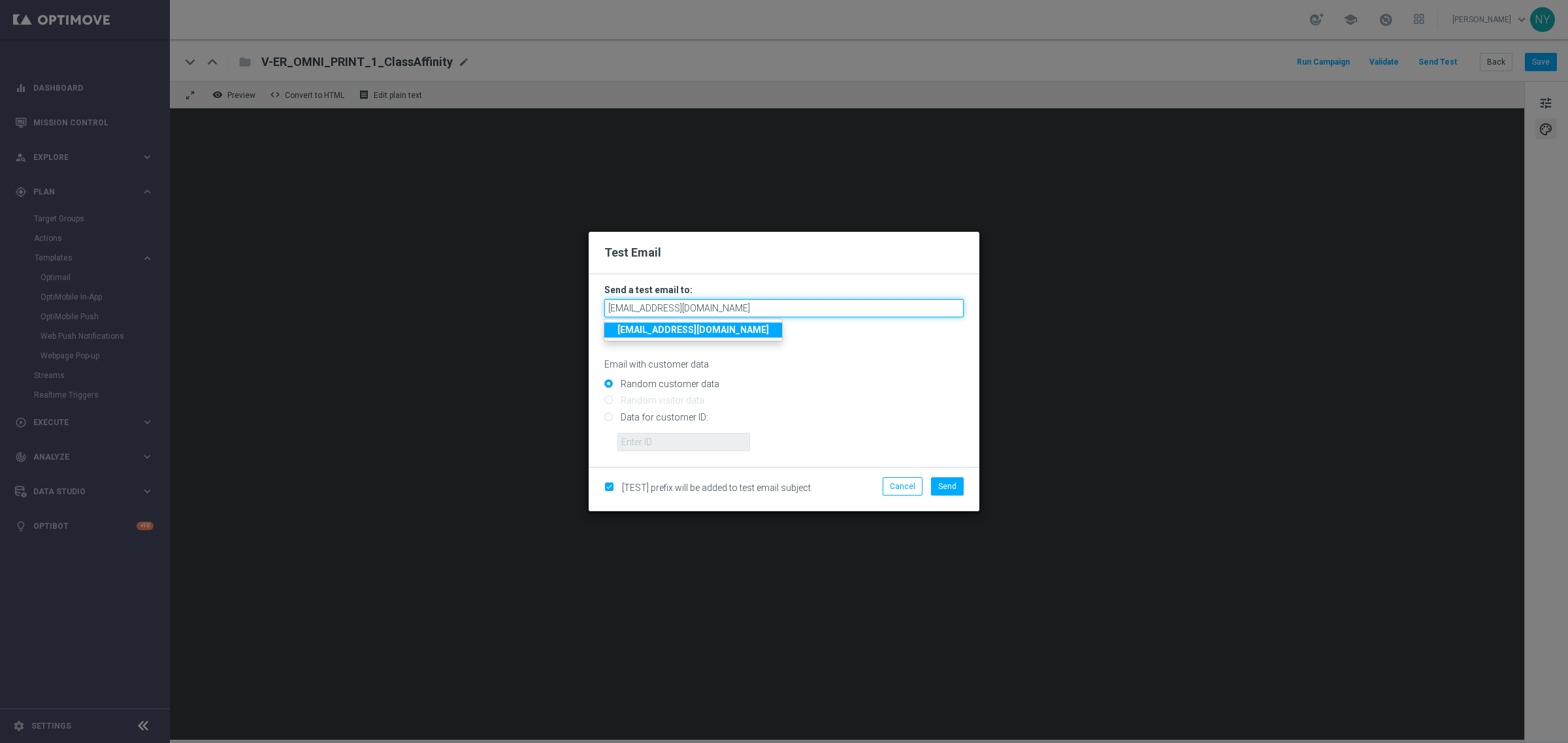
type input "neilyetts3-bjple@litmusemail.com"
click at [609, 415] on input "Data for customer ID:" at bounding box center [783, 423] width 359 height 19
radio input "true"
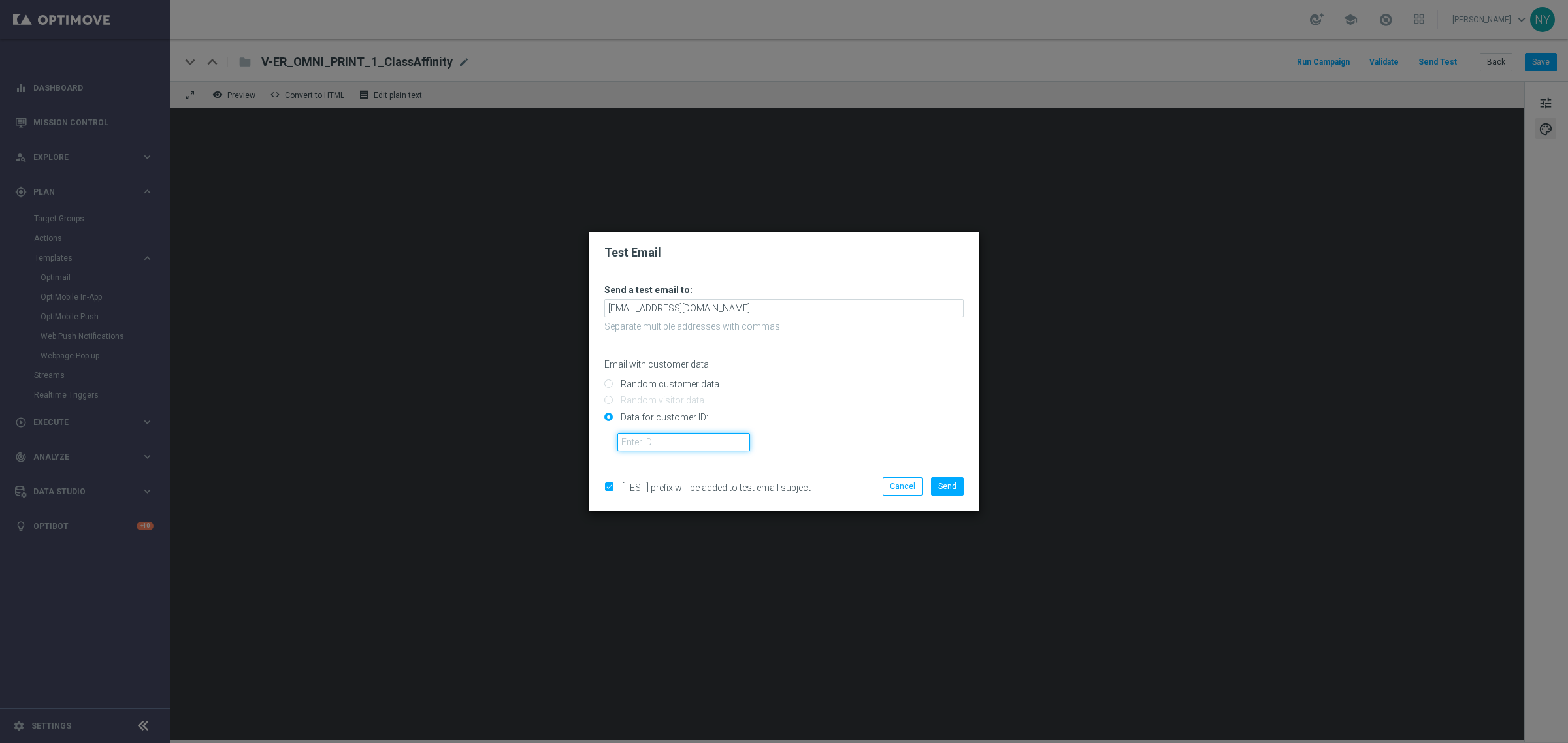
click at [635, 437] on input "text" at bounding box center [683, 443] width 132 height 19
click at [638, 447] on input "text" at bounding box center [683, 443] width 132 height 19
paste input "10280613353"
type input "10280613353"
click at [944, 490] on span "Send" at bounding box center [947, 487] width 19 height 9
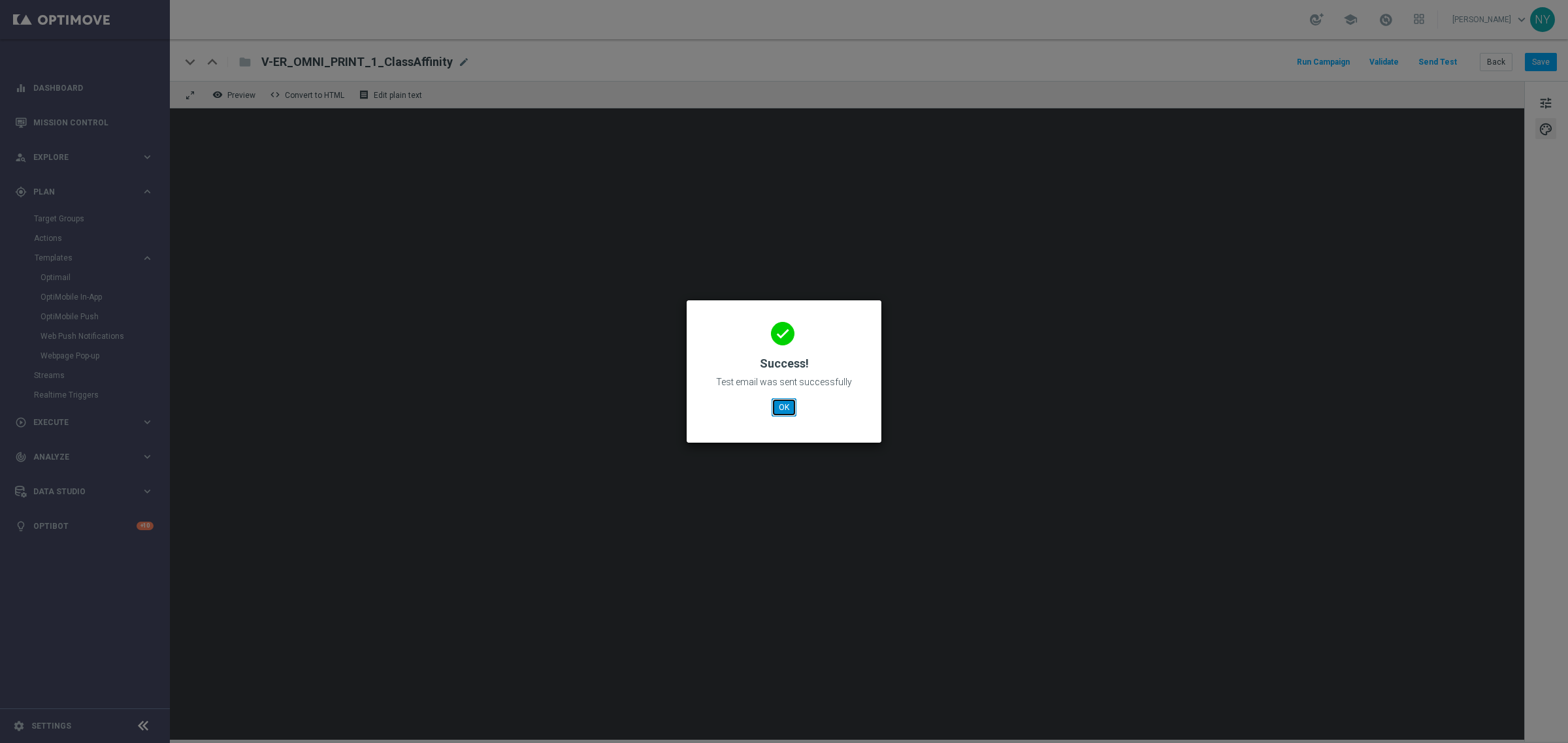
click at [788, 407] on button "OK" at bounding box center [783, 407] width 25 height 19
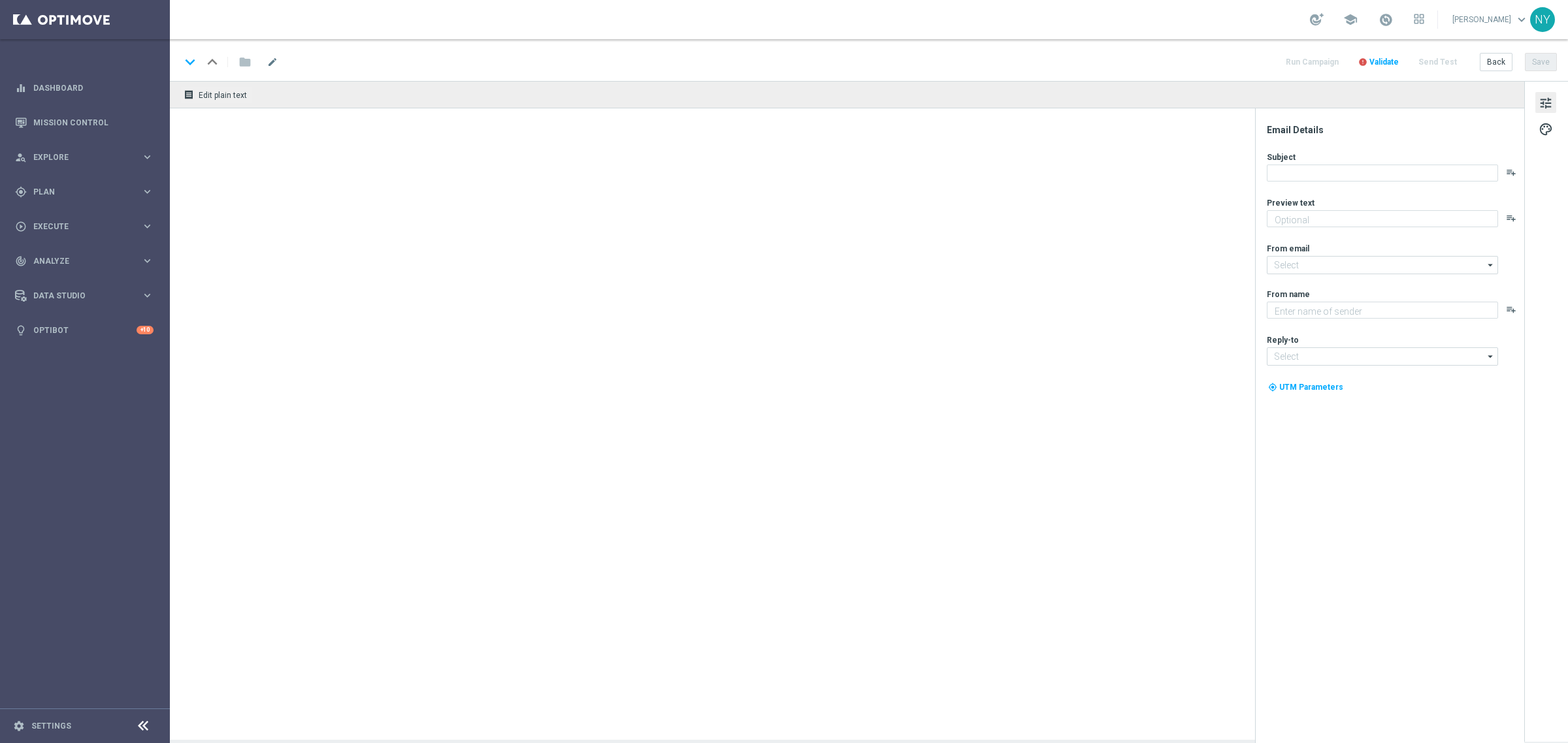
type textarea "👀 See what else we can print."
type textarea "Staples"
type input "[EMAIL_ADDRESS][DOMAIN_NAME]"
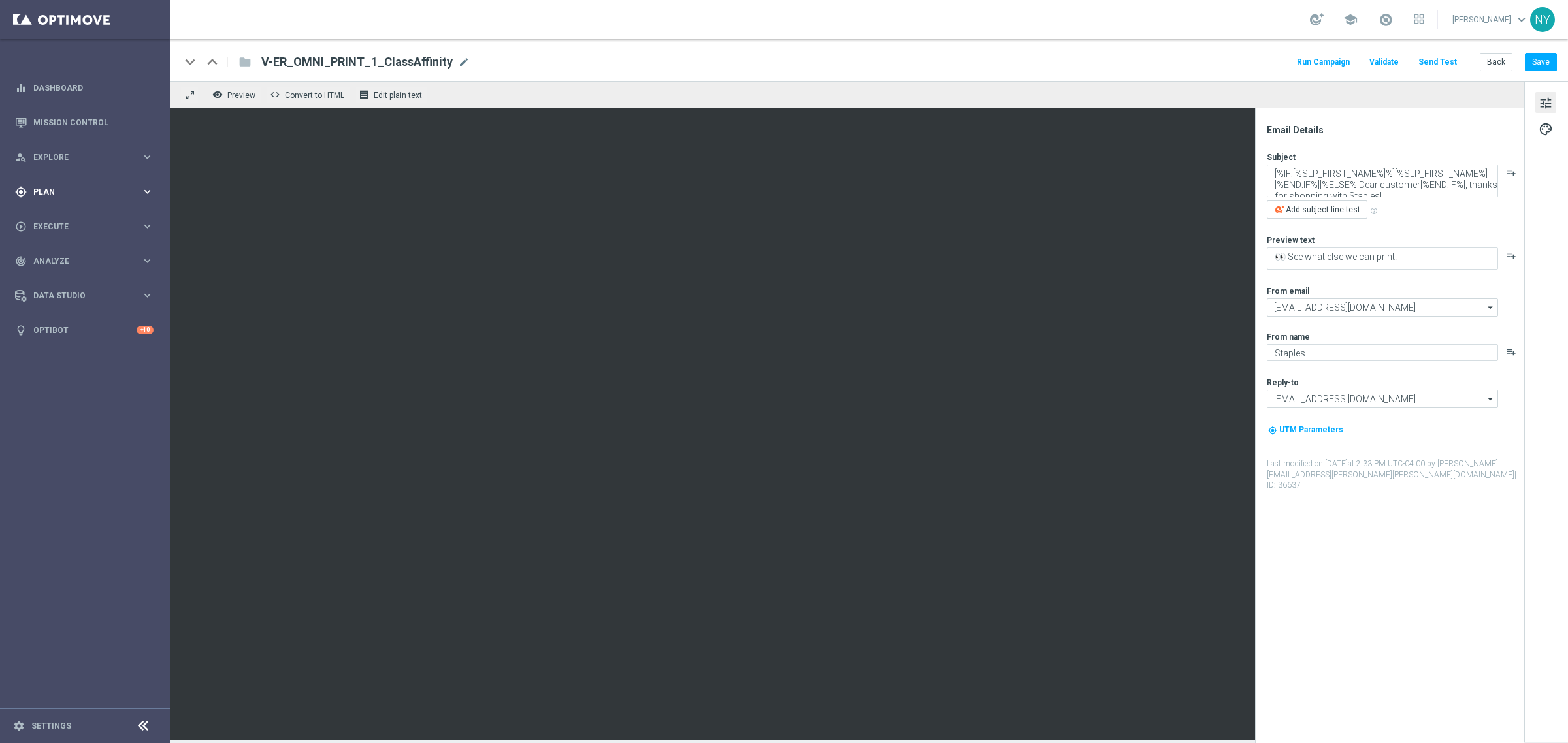
click at [43, 190] on span "Plan" at bounding box center [88, 192] width 108 height 7
click at [59, 259] on span "Templates" at bounding box center [81, 258] width 93 height 7
click at [52, 278] on link "Optimail" at bounding box center [88, 277] width 95 height 10
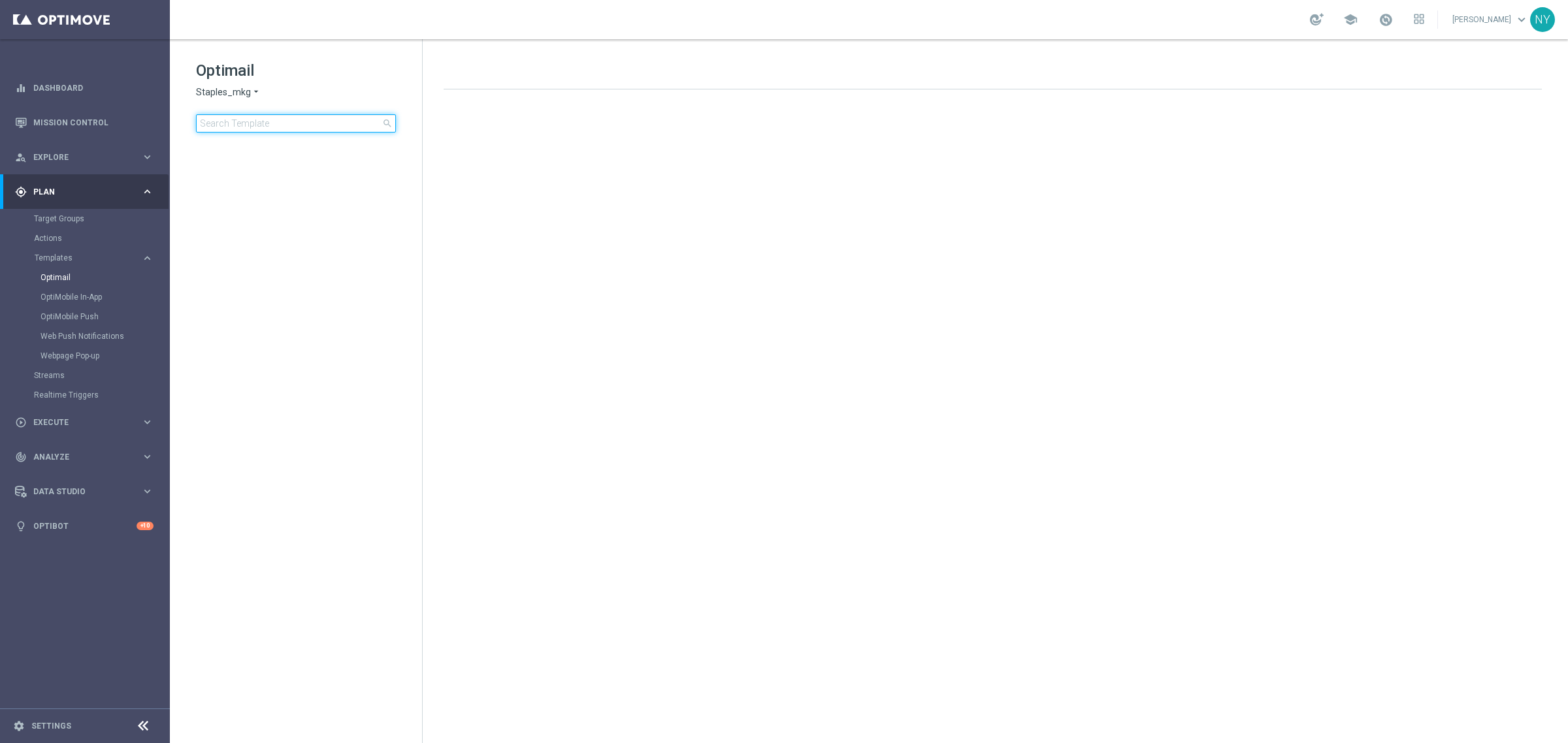
click at [292, 125] on input at bounding box center [296, 124] width 199 height 19
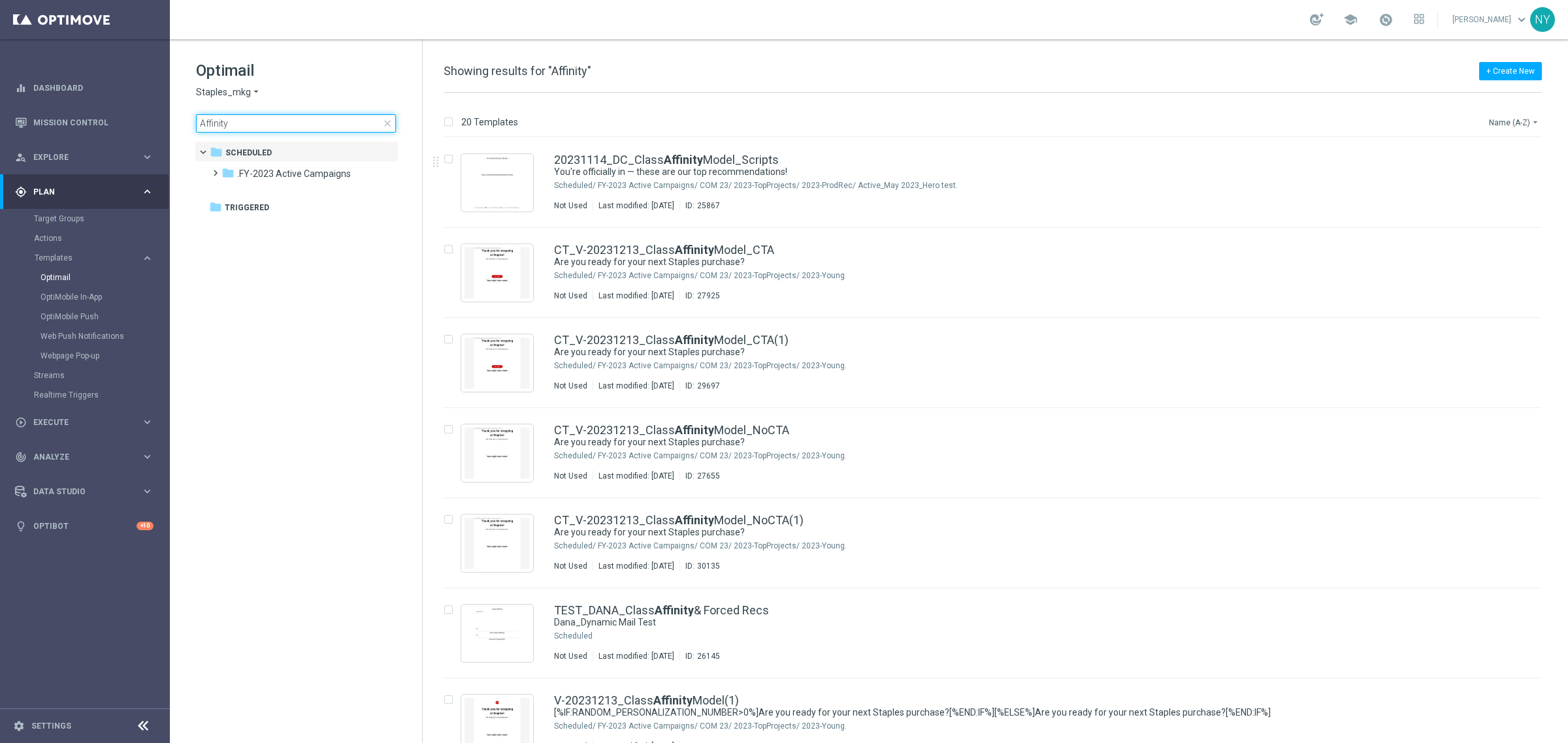
type input "Affinity"
click at [1509, 121] on button "Name (A-Z) arrow_drop_down" at bounding box center [1514, 122] width 54 height 16
click at [1488, 184] on span "Date Modified (Newest)" at bounding box center [1492, 181] width 88 height 9
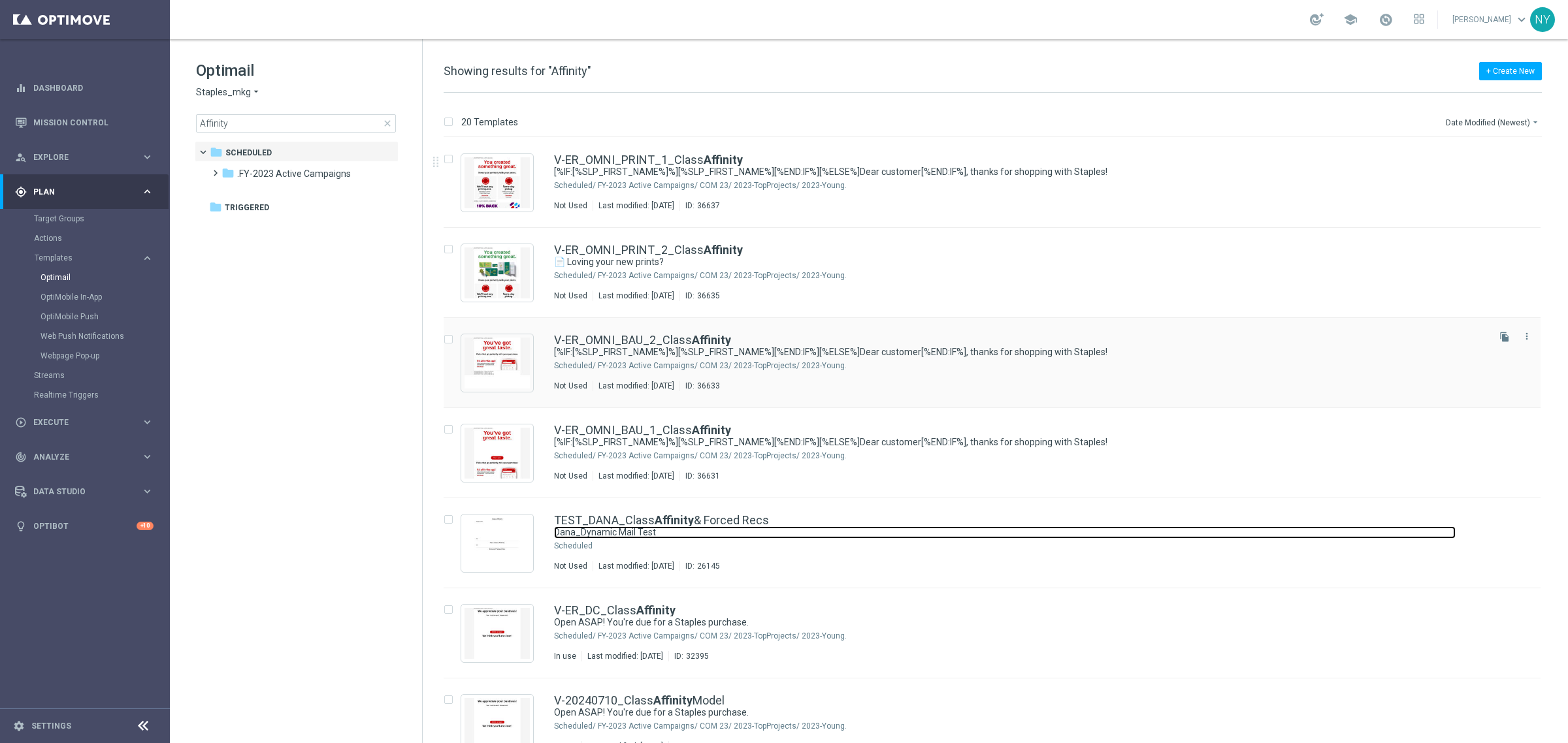
click at [647, 527] on link "Dana_Dynamic Mail Test" at bounding box center [1004, 532] width 901 height 12
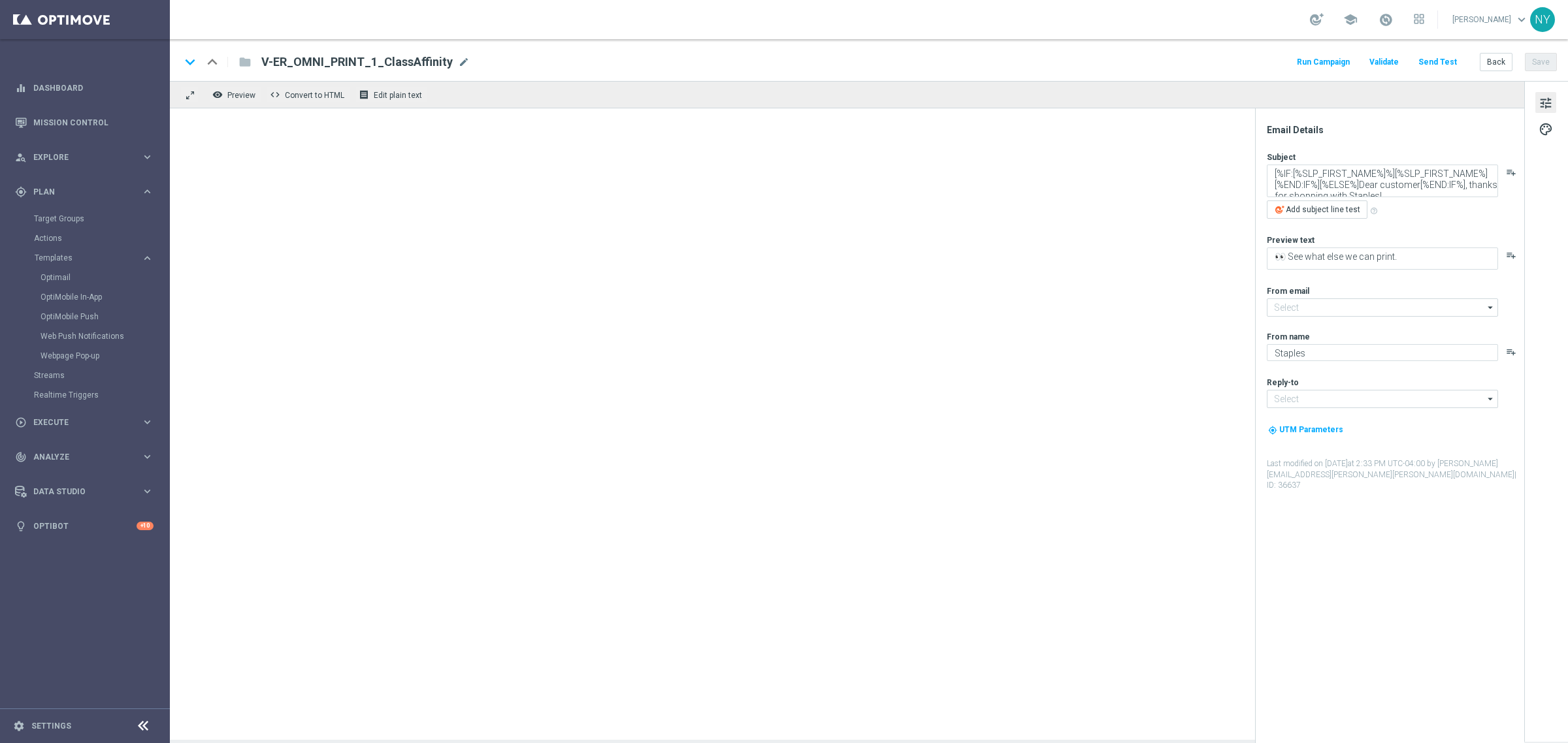
type input "[EMAIL_ADDRESS][DOMAIN_NAME]"
type textarea "Dana_Dynamic Mail Test"
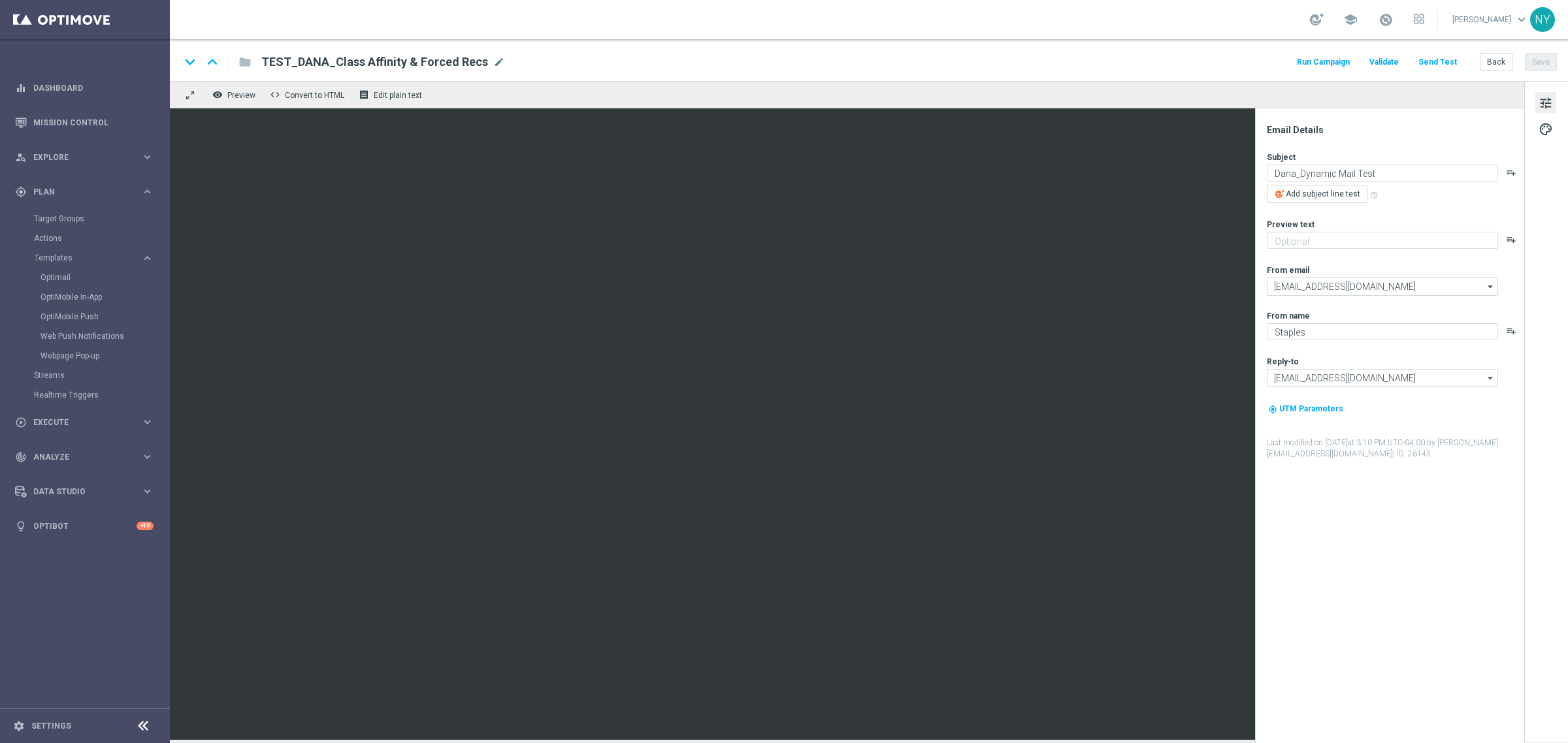
click at [1439, 62] on button "Send Test" at bounding box center [1437, 62] width 43 height 18
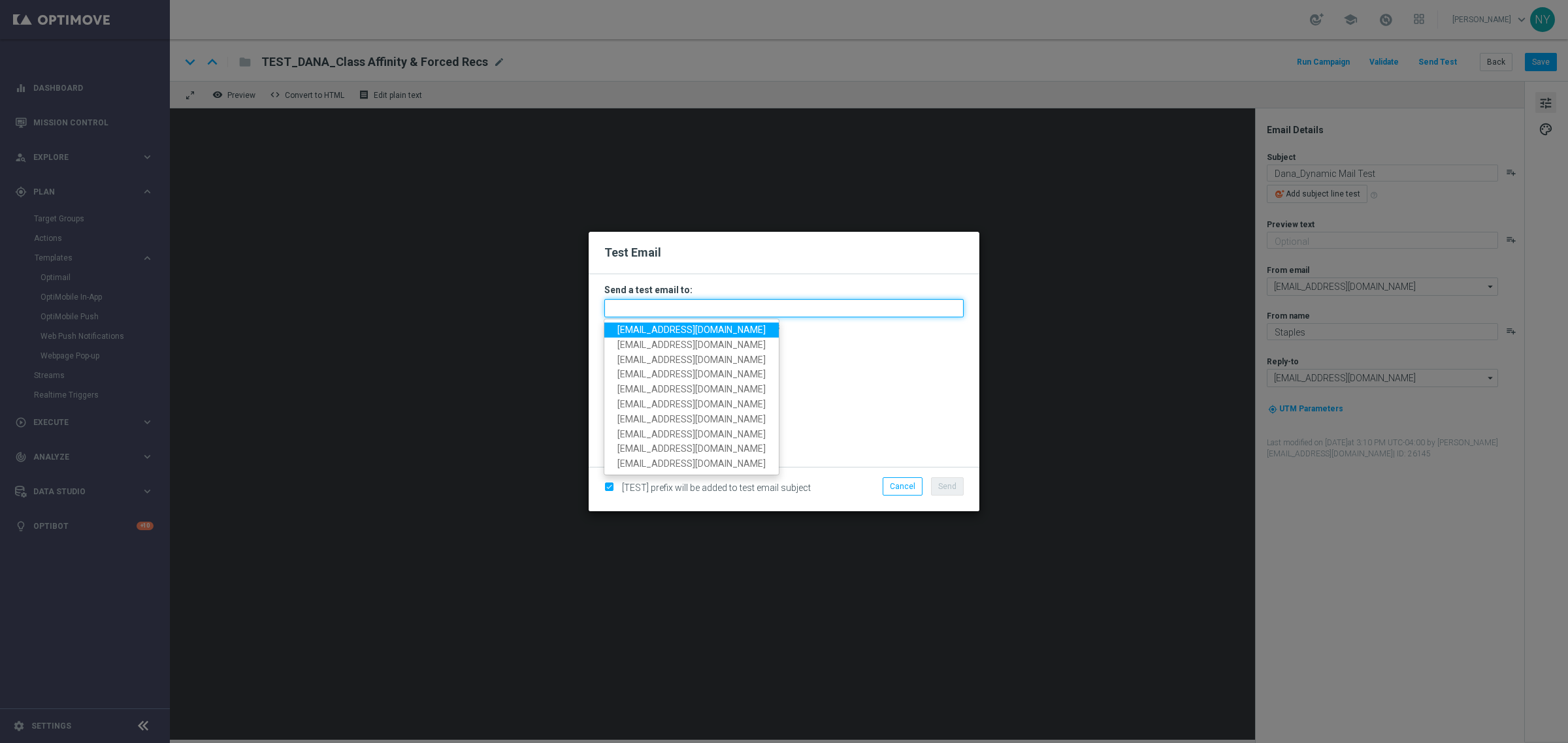
click at [645, 310] on input "text" at bounding box center [783, 309] width 359 height 19
paste input "neilyetts3-bjljc@litmusemail.com"
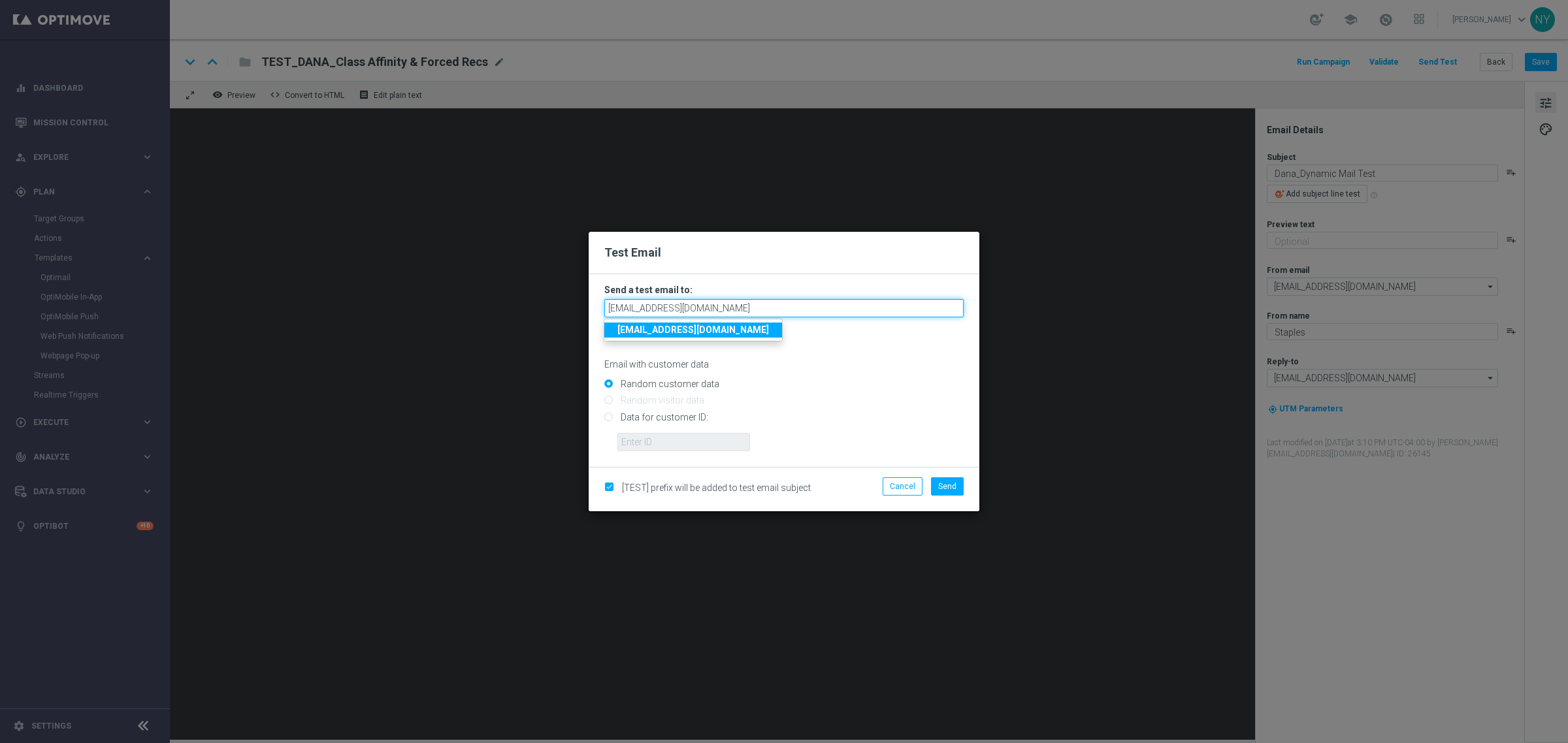
type input "neilyetts3-bjljc@litmusemail.com"
click at [608, 420] on input "Data for customer ID:" at bounding box center [783, 423] width 359 height 19
radio input "true"
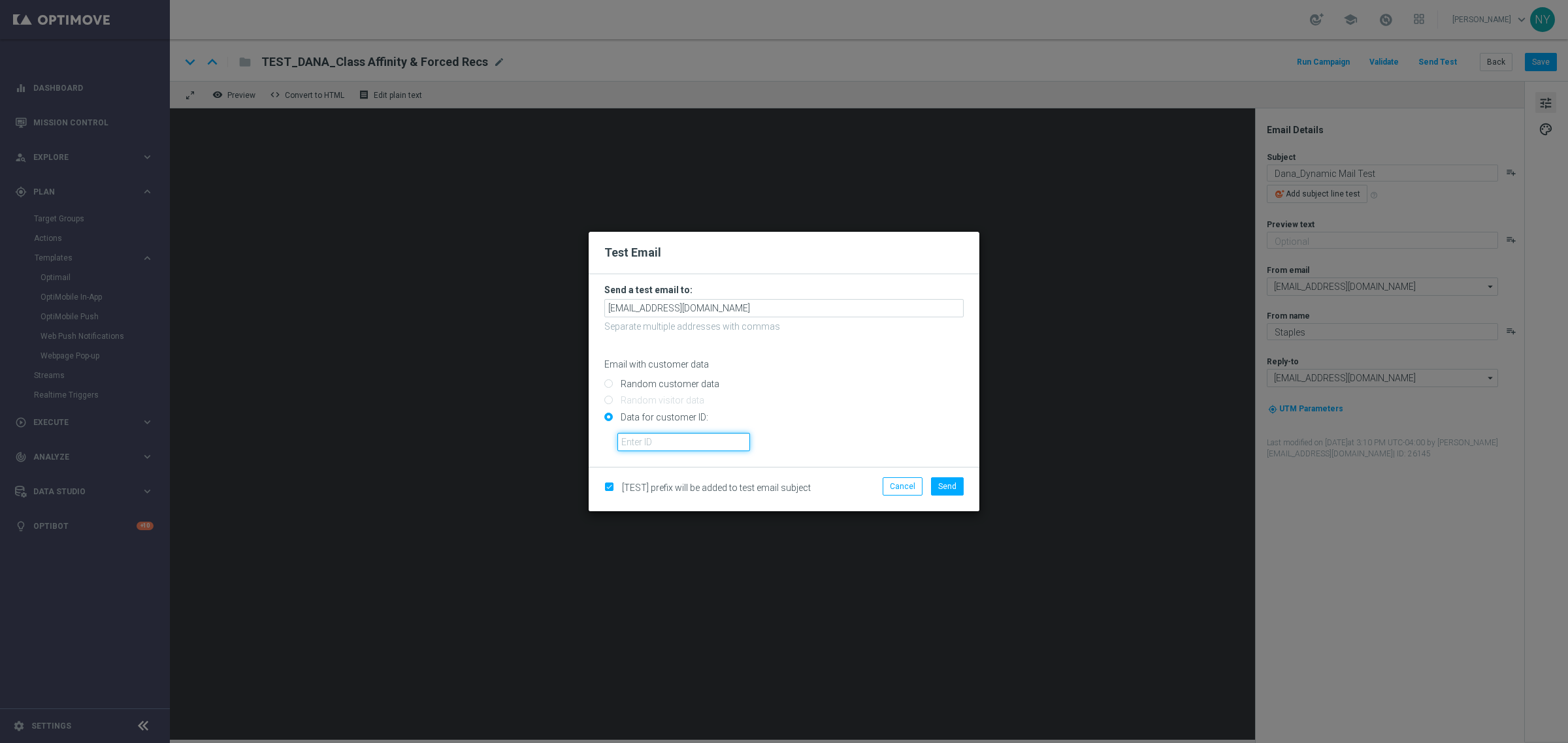
click at [645, 436] on input "text" at bounding box center [683, 443] width 132 height 19
paste input "10280613353"
type input "10280613353"
click at [952, 488] on span "Send" at bounding box center [947, 487] width 19 height 9
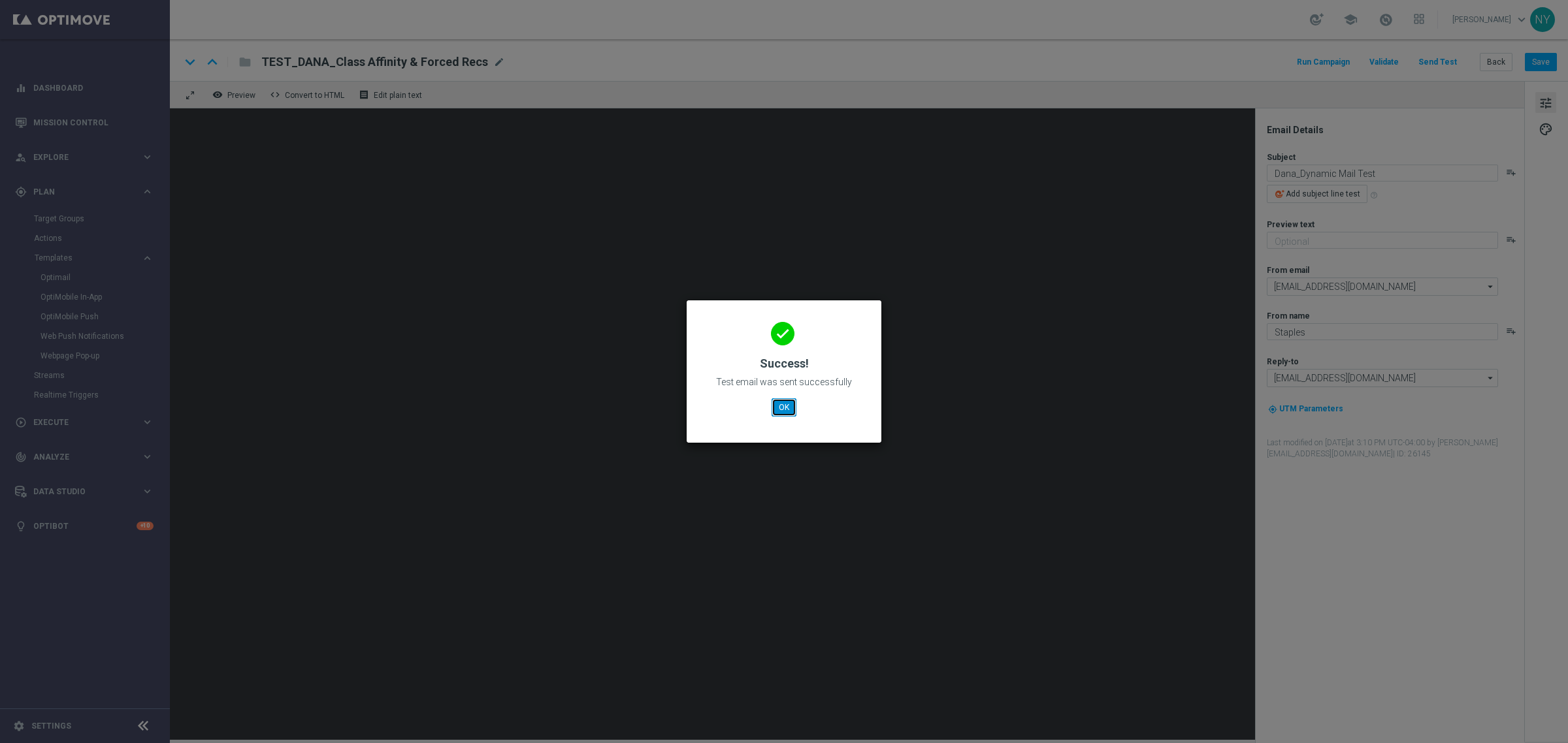
click at [780, 402] on button "OK" at bounding box center [783, 407] width 25 height 19
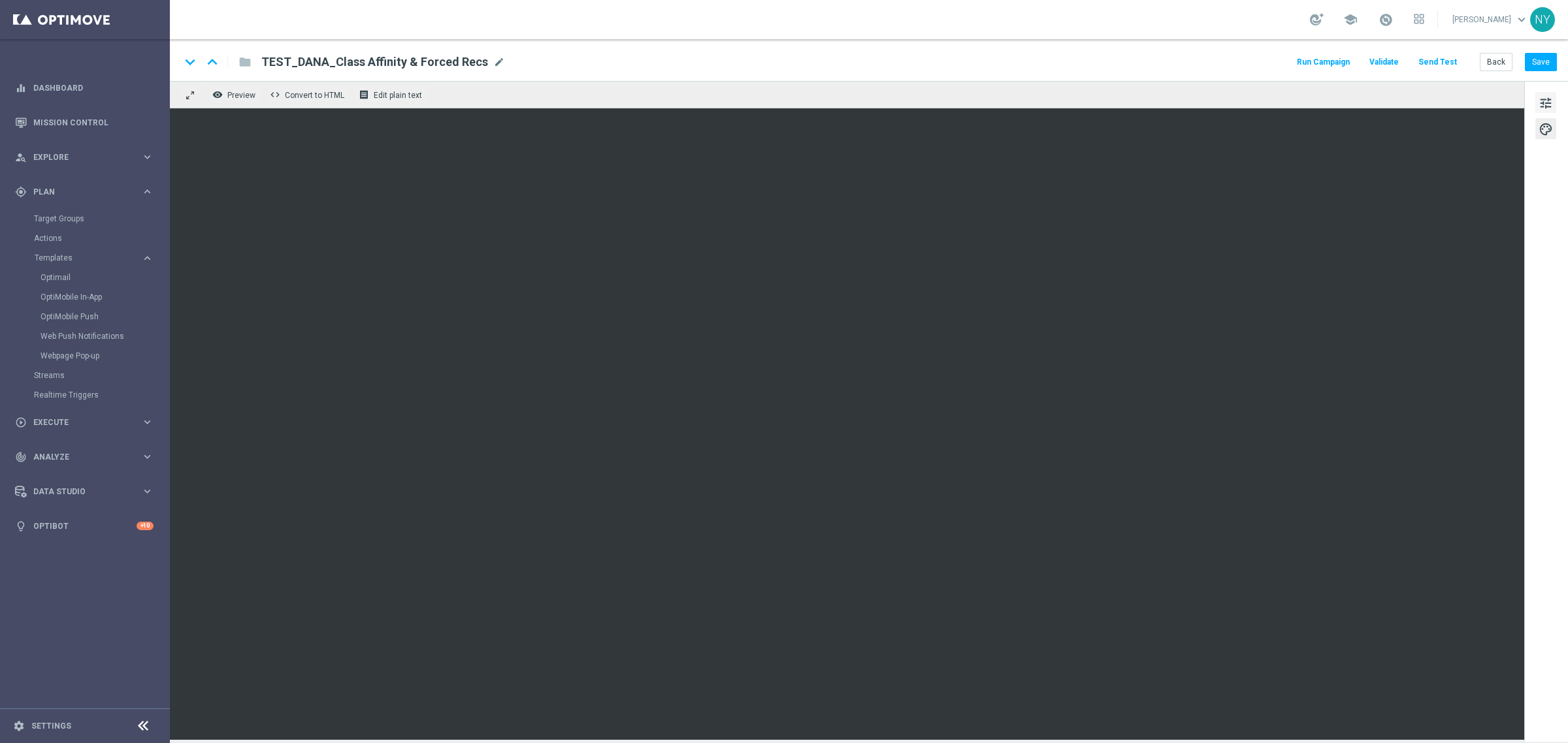
click at [1546, 105] on span "tune" at bounding box center [1545, 103] width 14 height 17
click at [1437, 60] on button "Send Test" at bounding box center [1437, 62] width 43 height 18
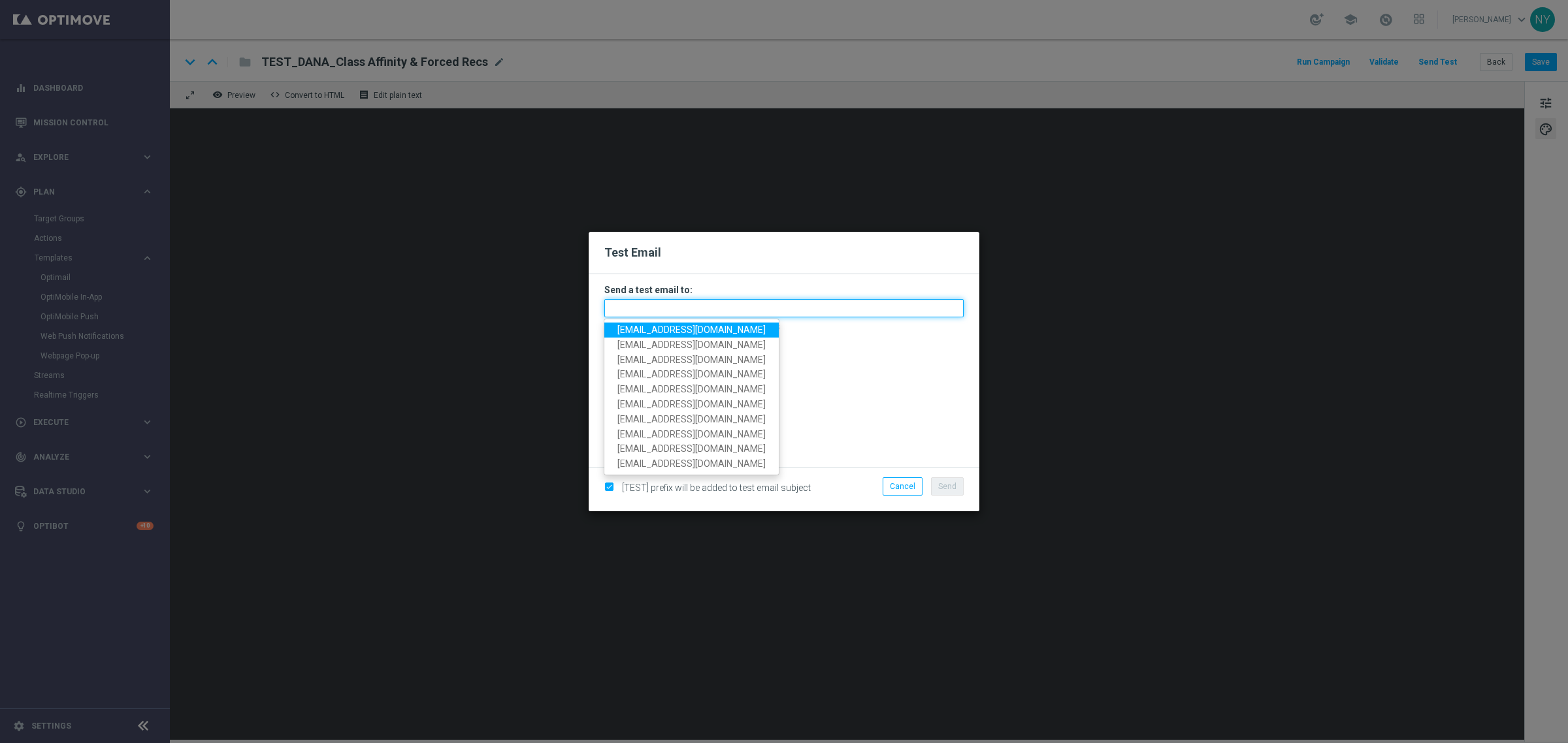
click at [630, 309] on input "text" at bounding box center [783, 309] width 359 height 19
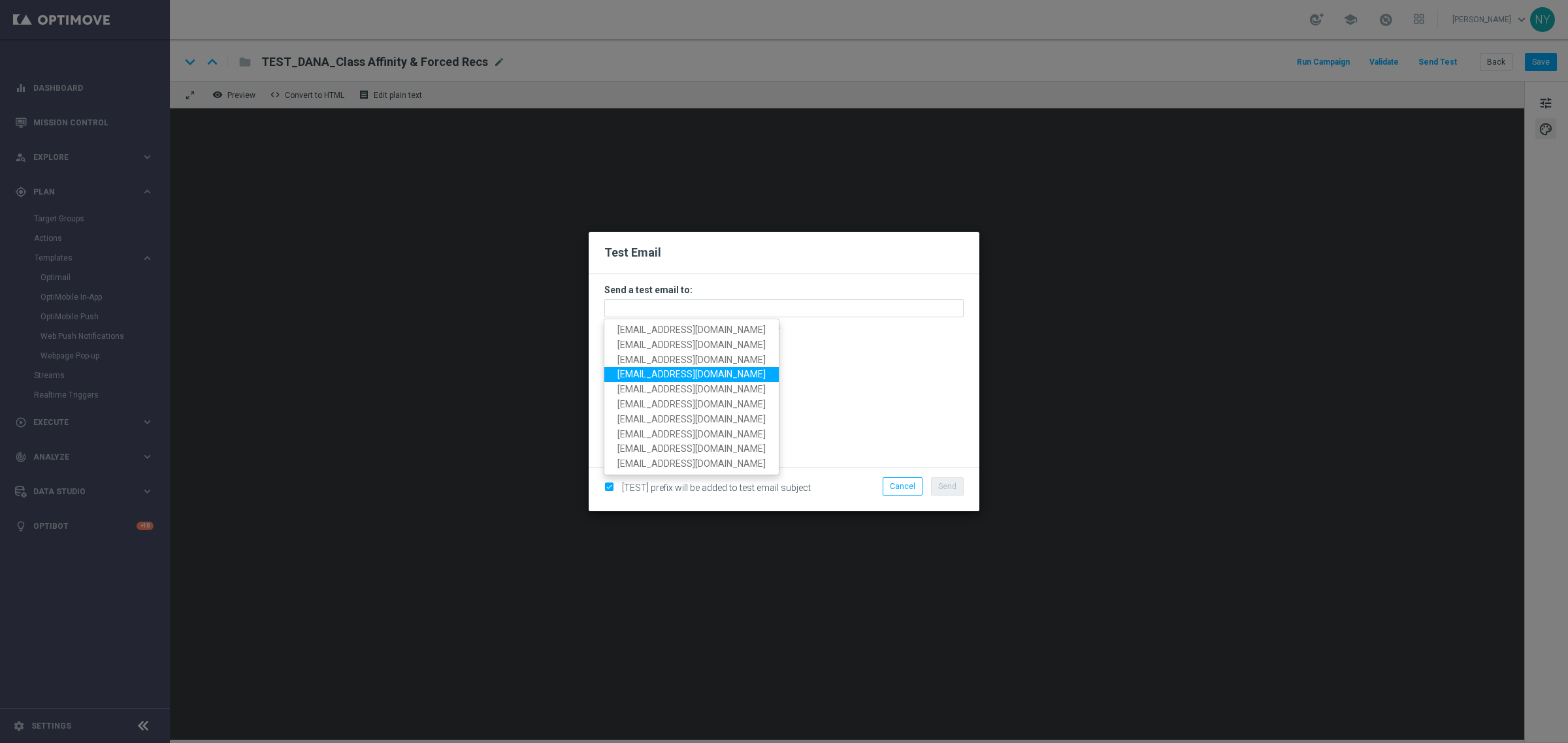
click at [649, 377] on span "neilyetts3@litmusemail.com" at bounding box center [691, 374] width 148 height 10
type input "neilyetts3@litmusemail.com"
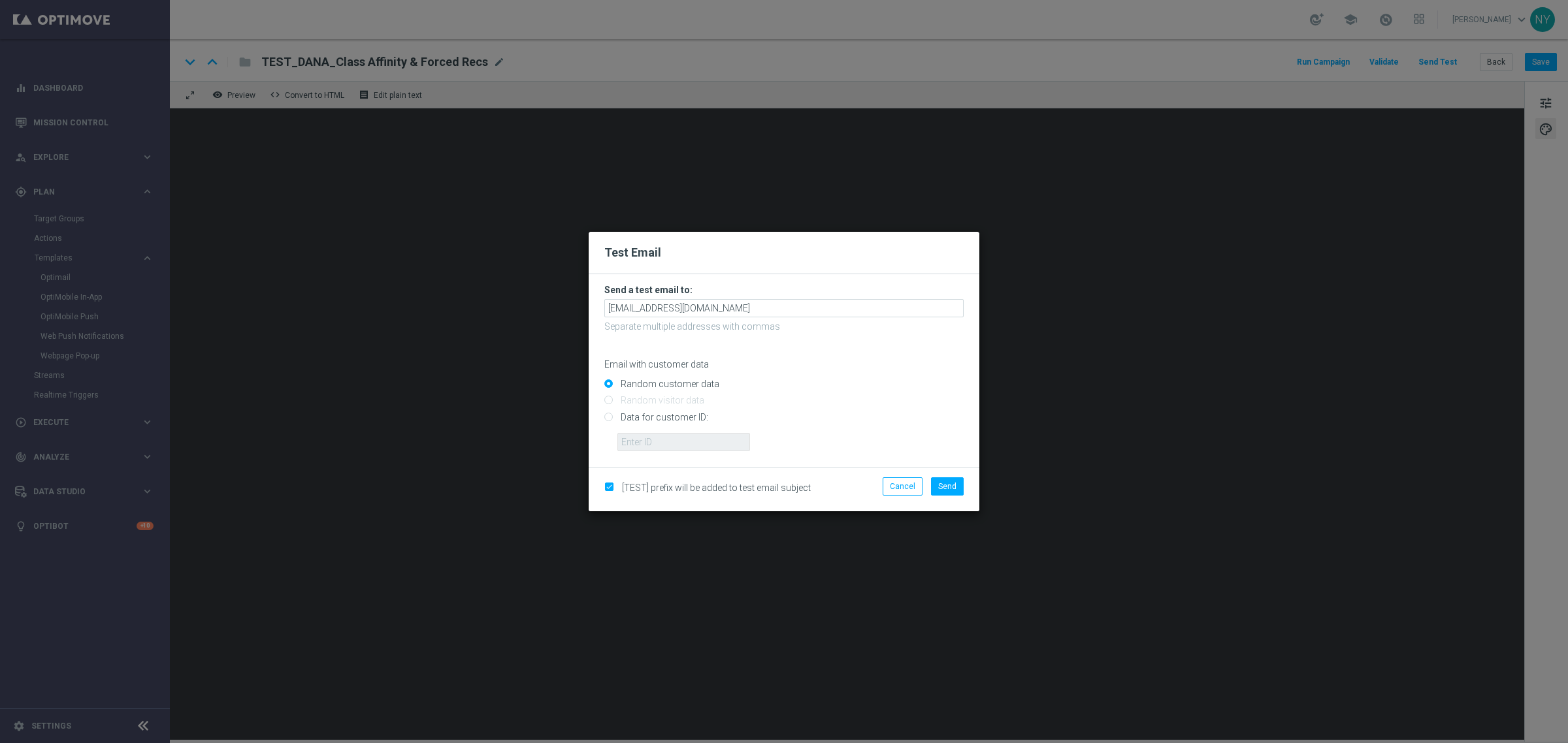
click at [608, 416] on input "Data for customer ID:" at bounding box center [783, 423] width 359 height 19
radio input "true"
click at [645, 447] on input "text" at bounding box center [683, 443] width 132 height 19
paste input "10000000793"
type input "10000000793"
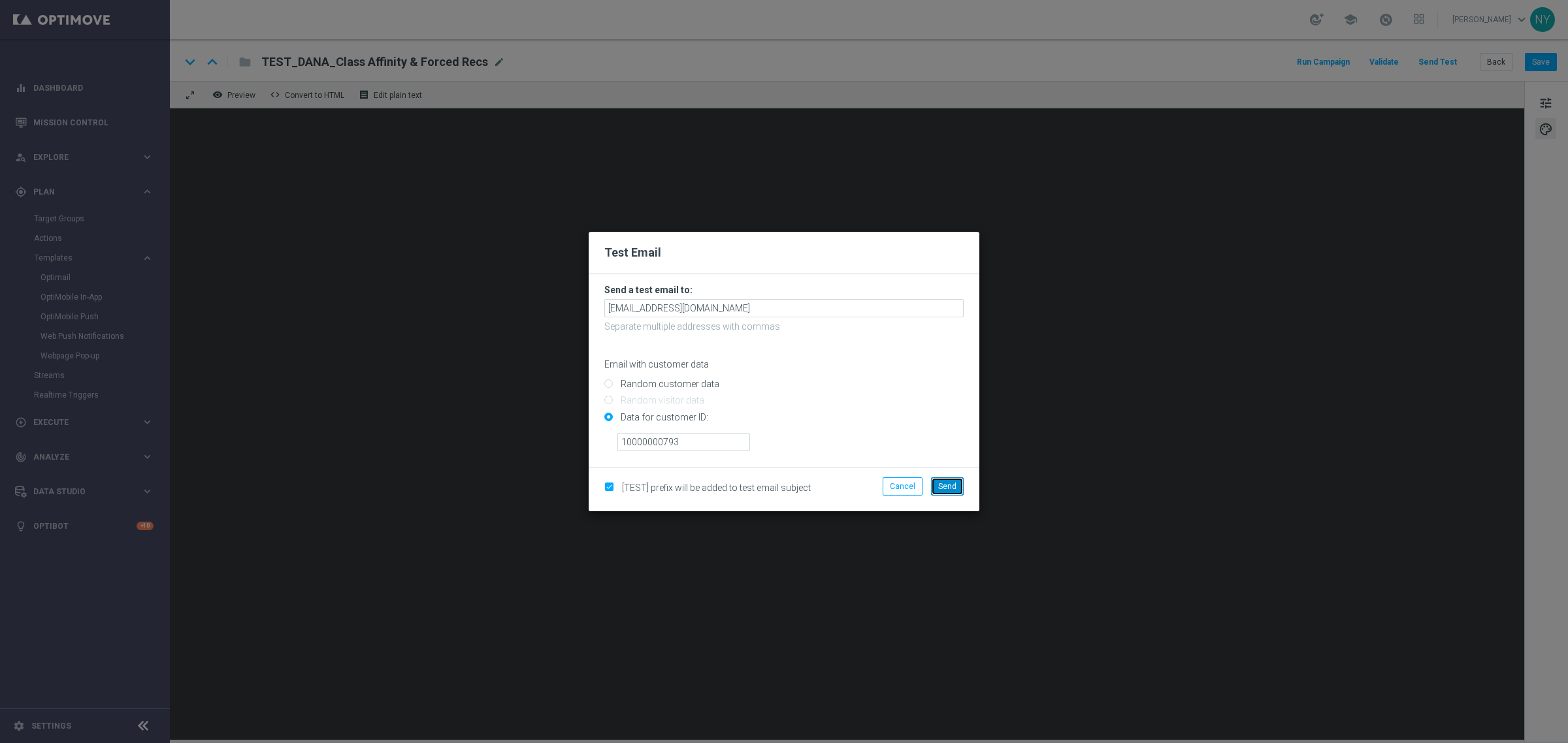
click at [948, 487] on span "Send" at bounding box center [947, 487] width 19 height 9
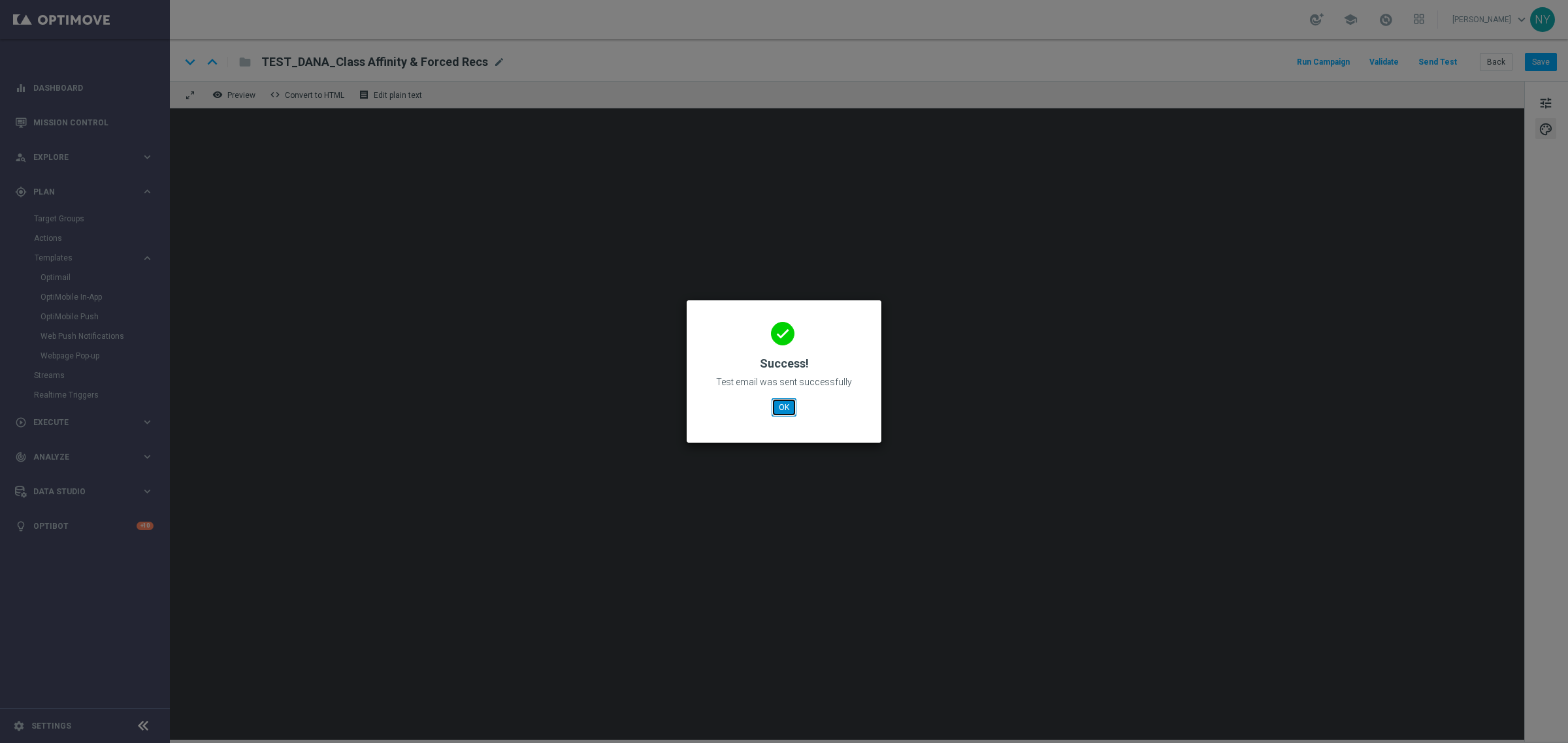
click at [779, 401] on button "OK" at bounding box center [783, 407] width 25 height 19
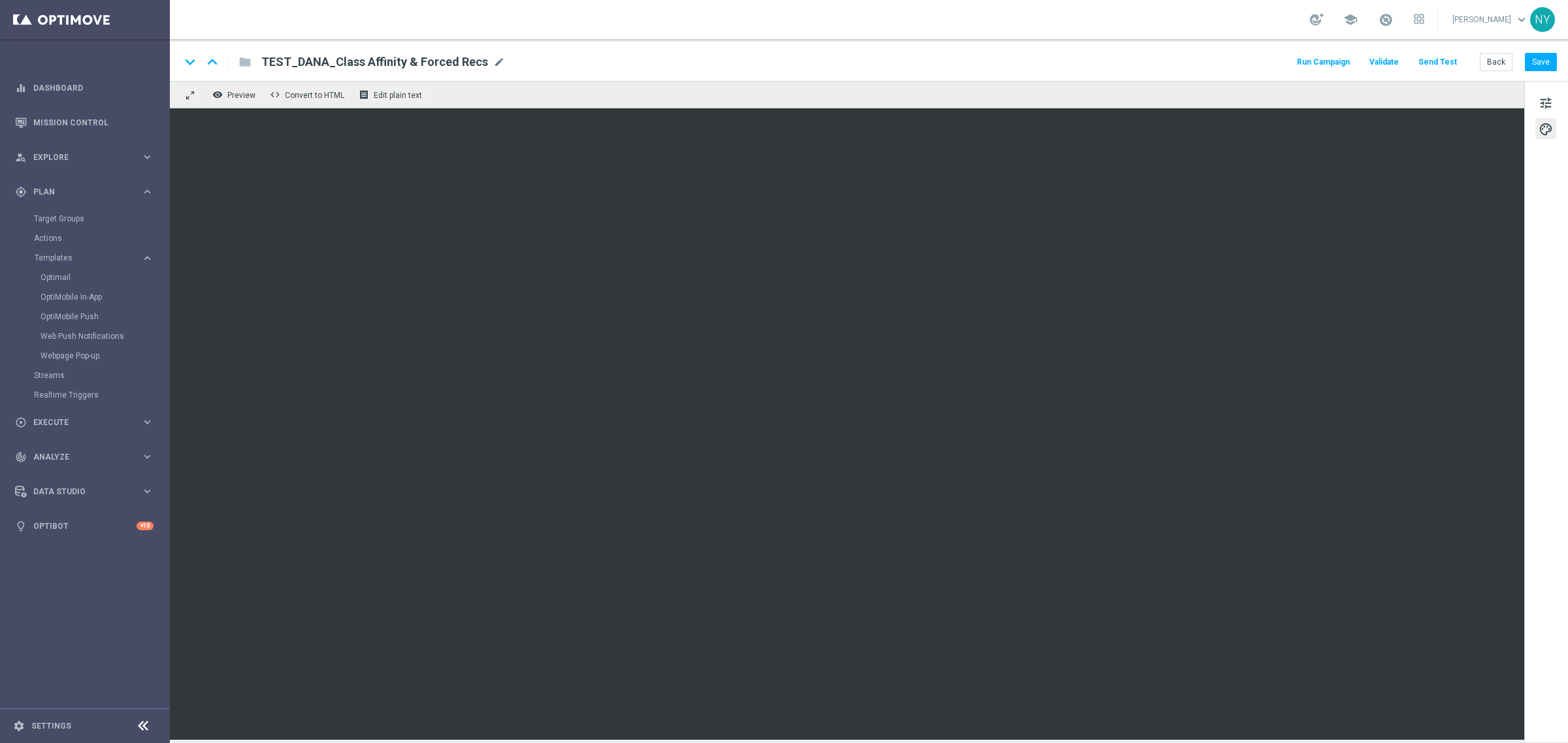
click at [1437, 62] on button "Send Test" at bounding box center [1437, 62] width 43 height 18
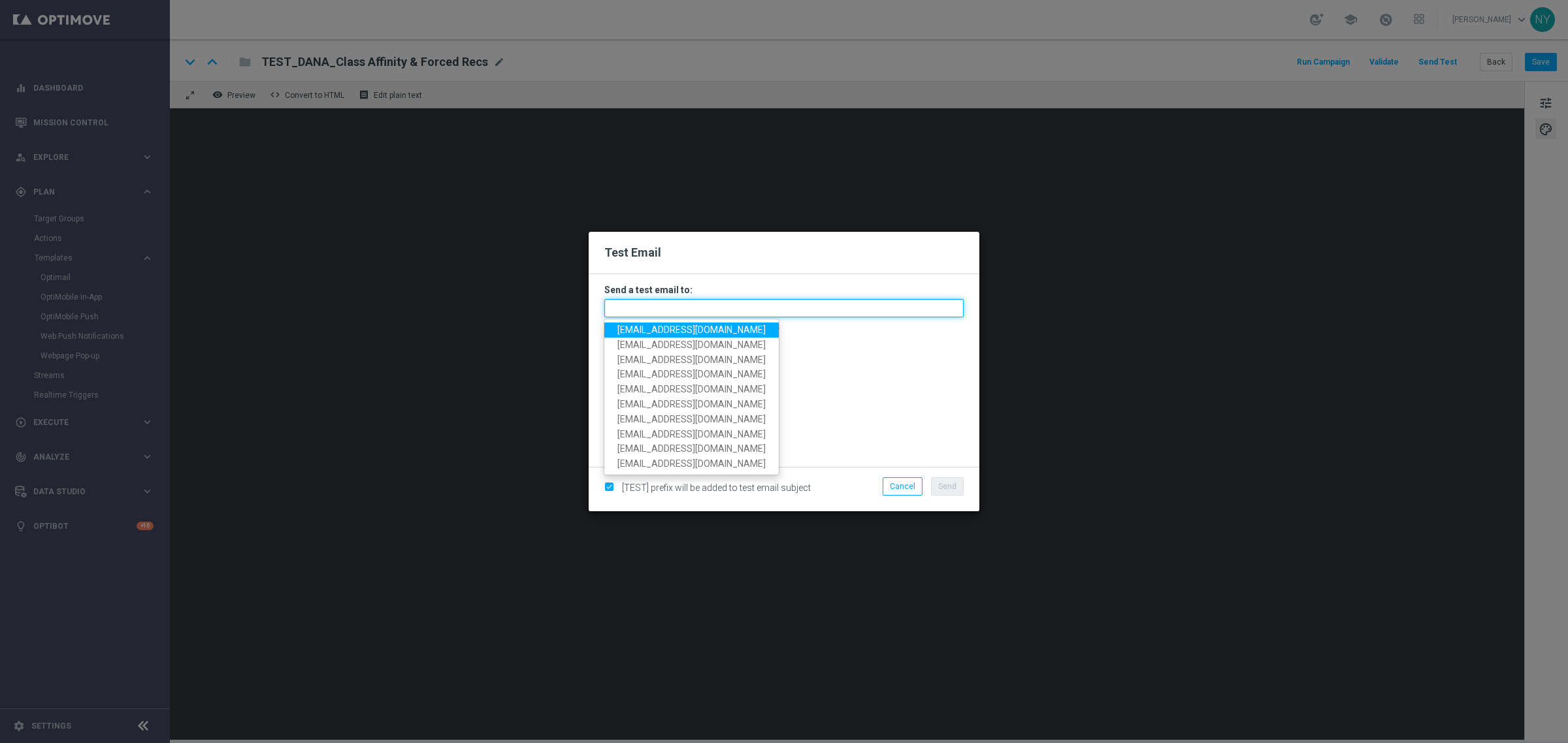
click at [650, 310] on input "text" at bounding box center [783, 309] width 359 height 19
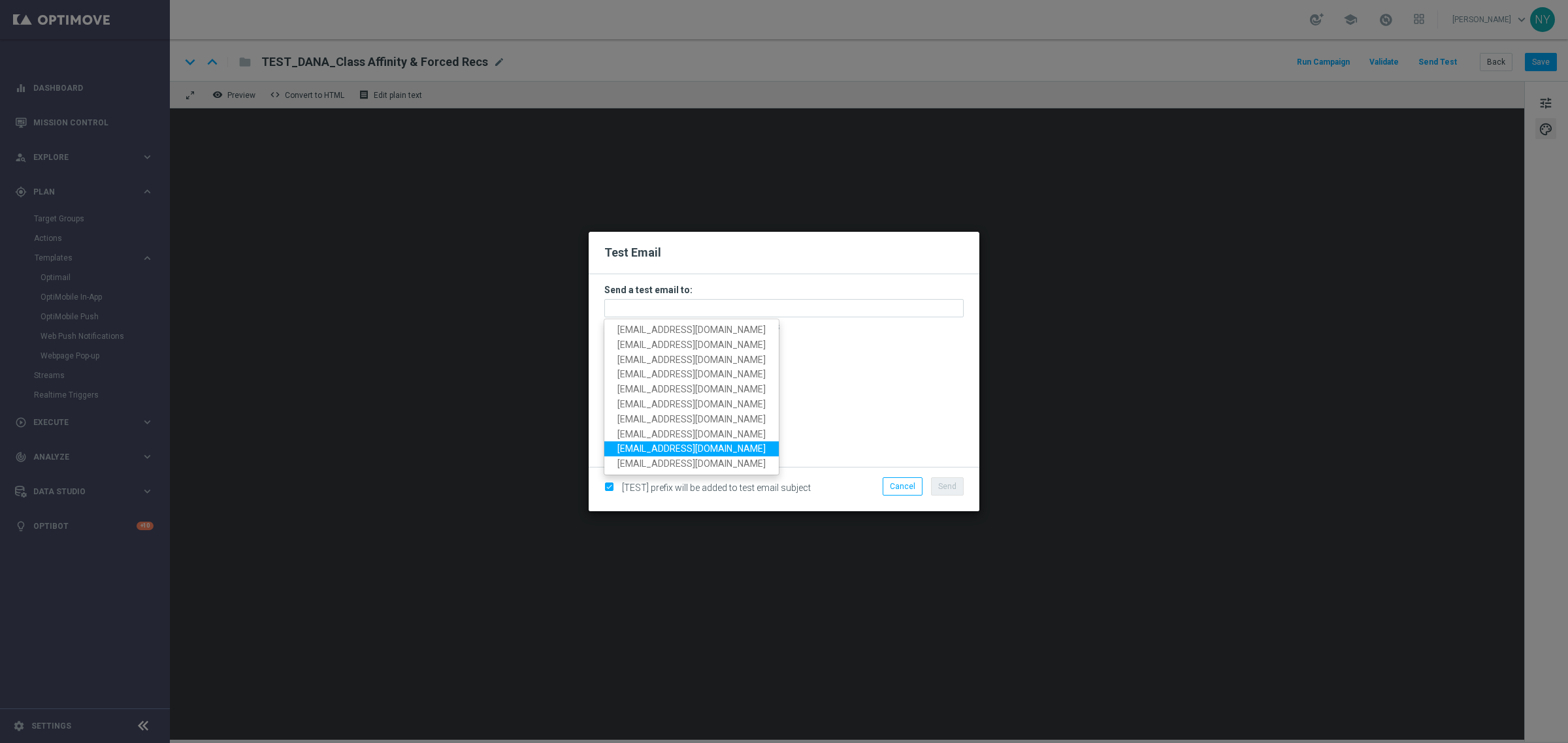
drag, startPoint x: 863, startPoint y: 392, endPoint x: 836, endPoint y: 392, distance: 27.0
click at [863, 392] on input "Random customer data" at bounding box center [783, 390] width 359 height 19
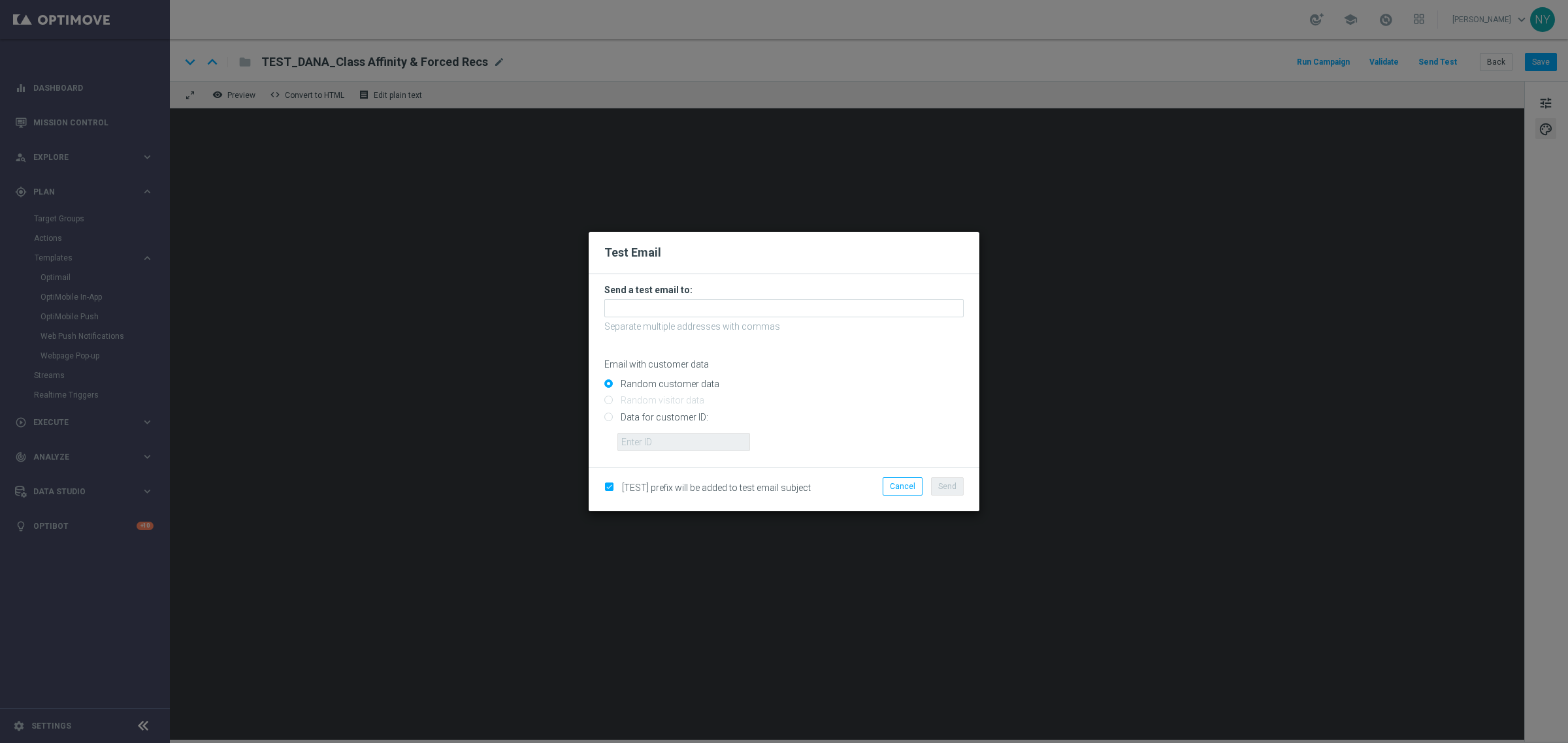
click at [606, 415] on input "Data for customer ID:" at bounding box center [783, 423] width 359 height 19
radio input "true"
click at [641, 441] on input "text" at bounding box center [683, 443] width 132 height 19
paste input "10000450522"
type input "10000450522"
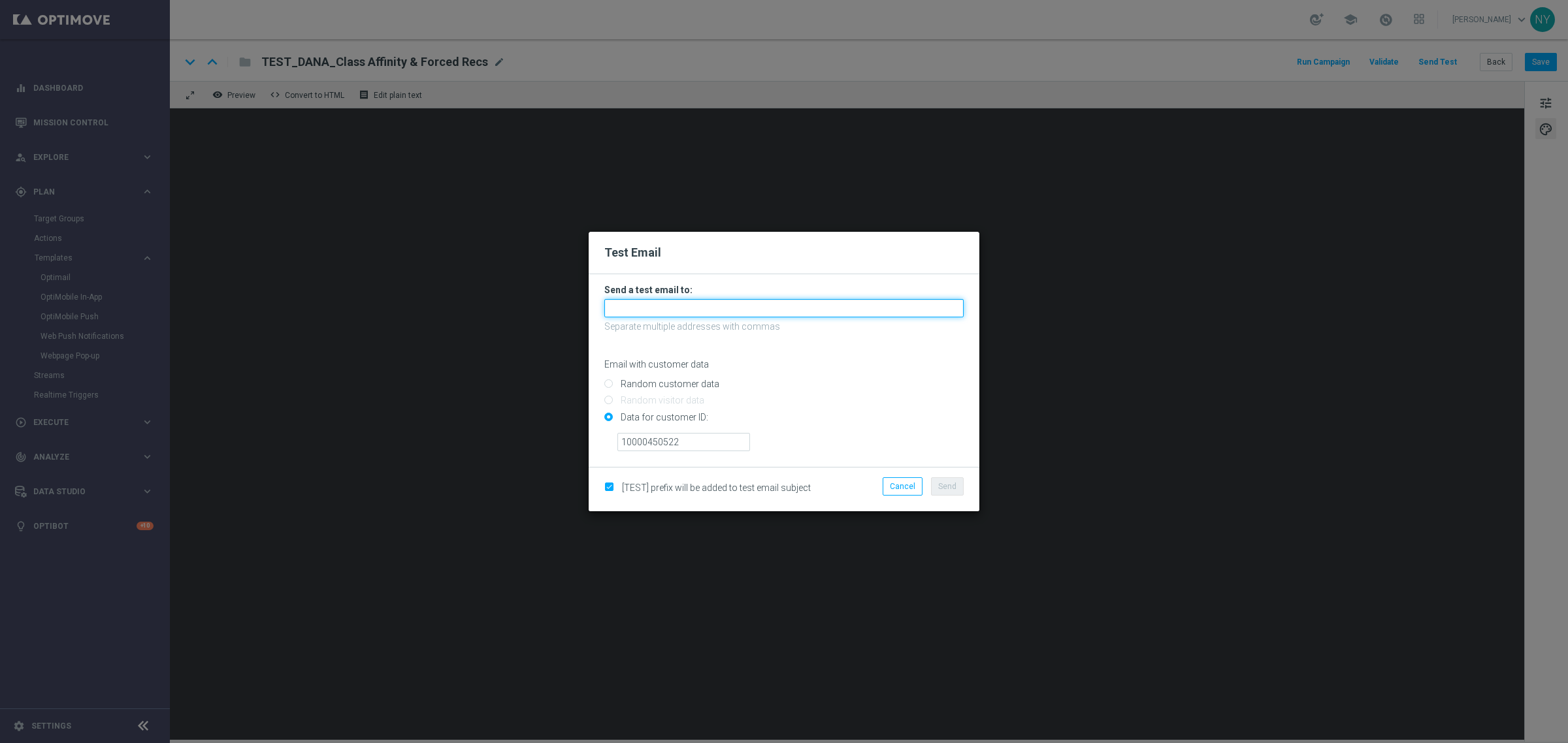
click at [645, 310] on input "text" at bounding box center [783, 309] width 359 height 19
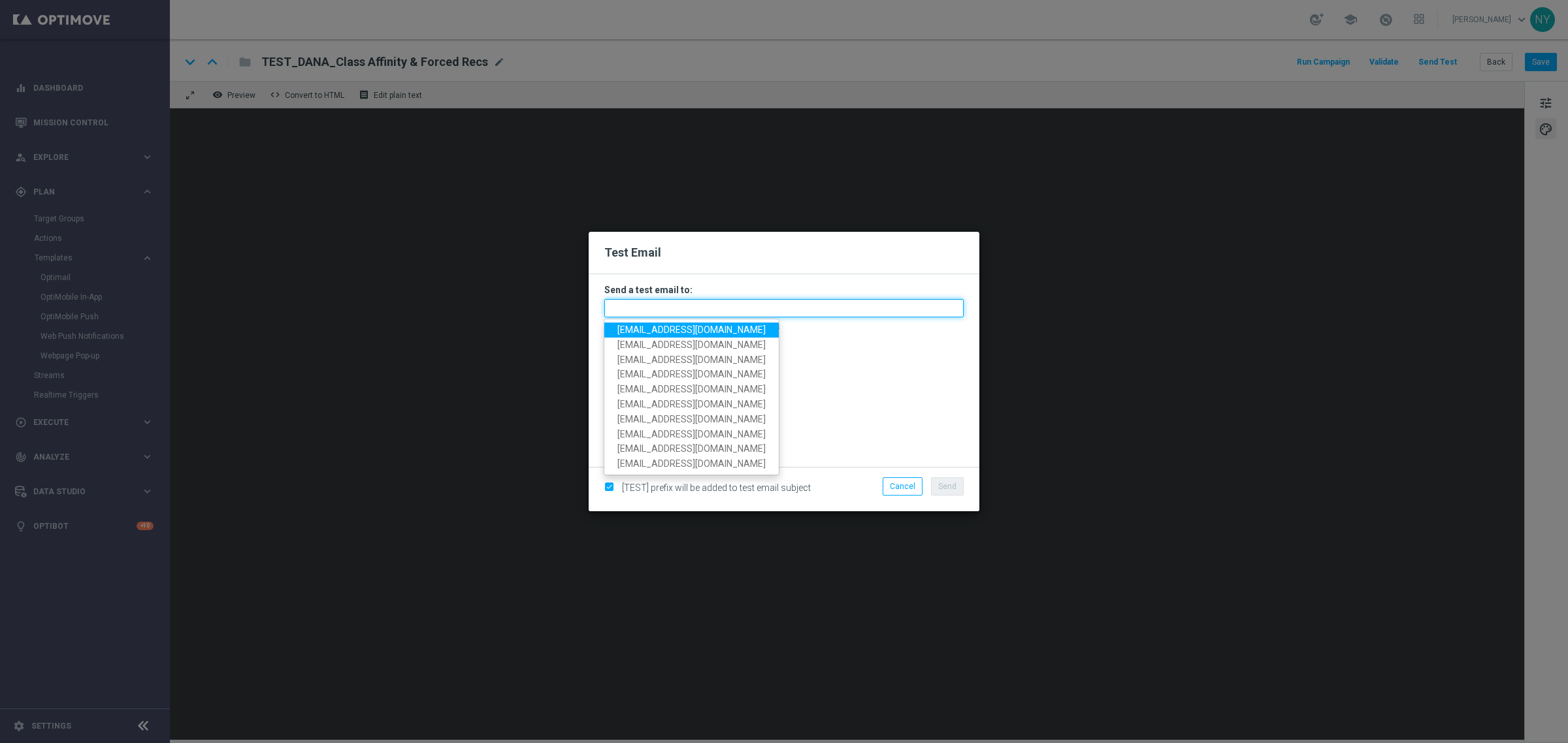
click at [649, 313] on input "text" at bounding box center [783, 309] width 359 height 19
paste input "neilyetts3-bjyy6@litmusemail.com"
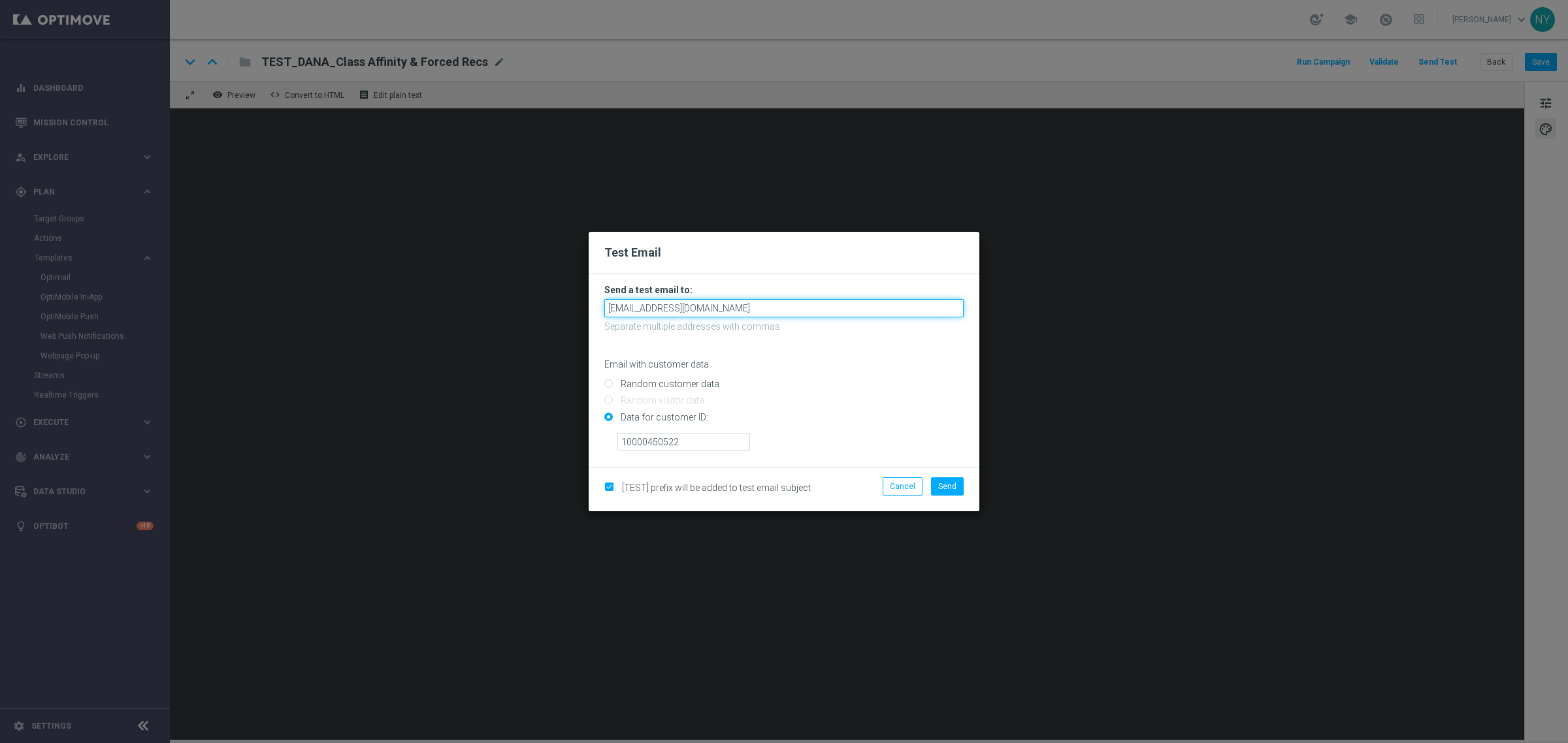
type input "neilyetts3-bjyy6@litmusemail.com"
click at [879, 383] on input "Random customer data" at bounding box center [783, 390] width 359 height 19
radio input "true"
click at [954, 488] on span "Send" at bounding box center [947, 487] width 19 height 9
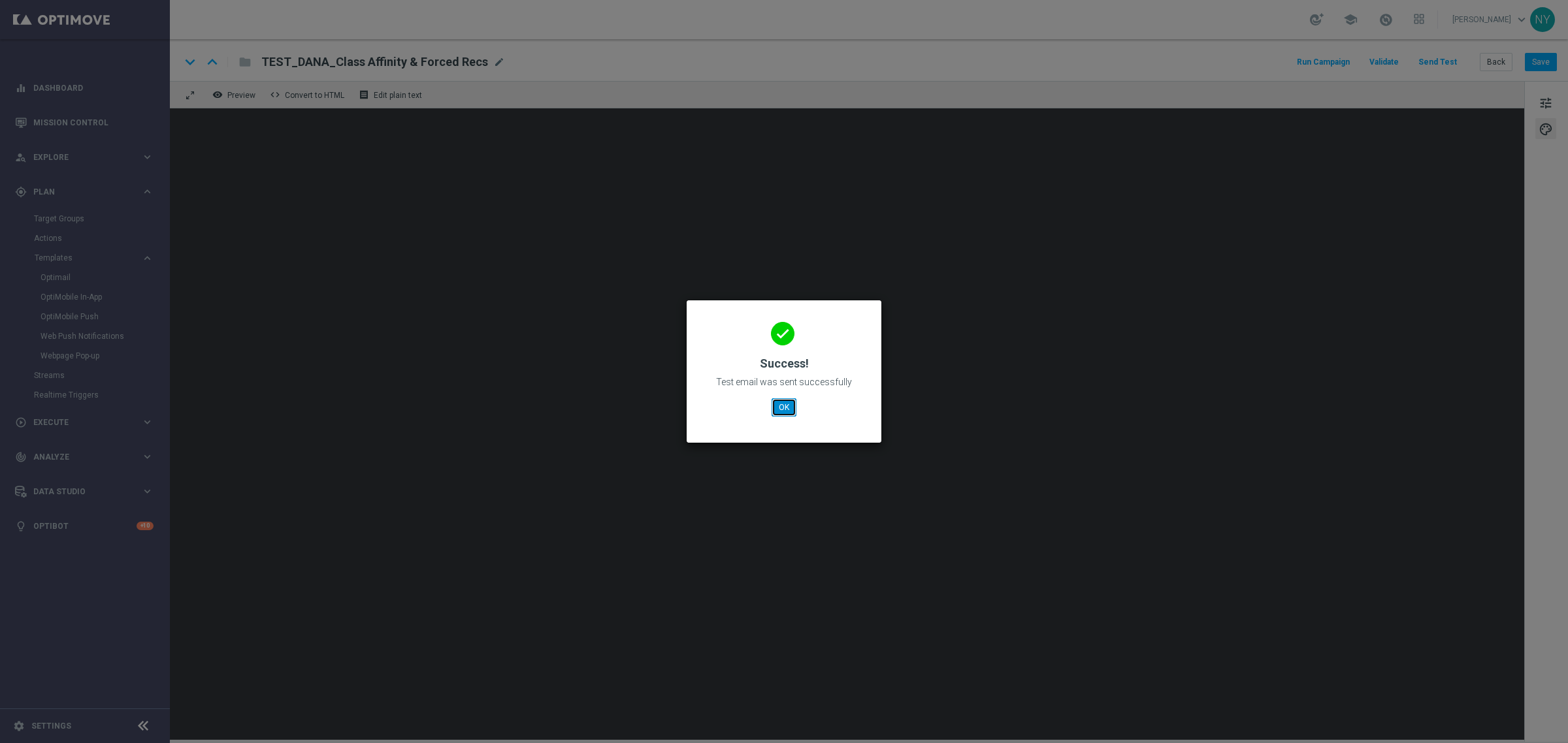
click at [784, 409] on button "OK" at bounding box center [783, 407] width 25 height 19
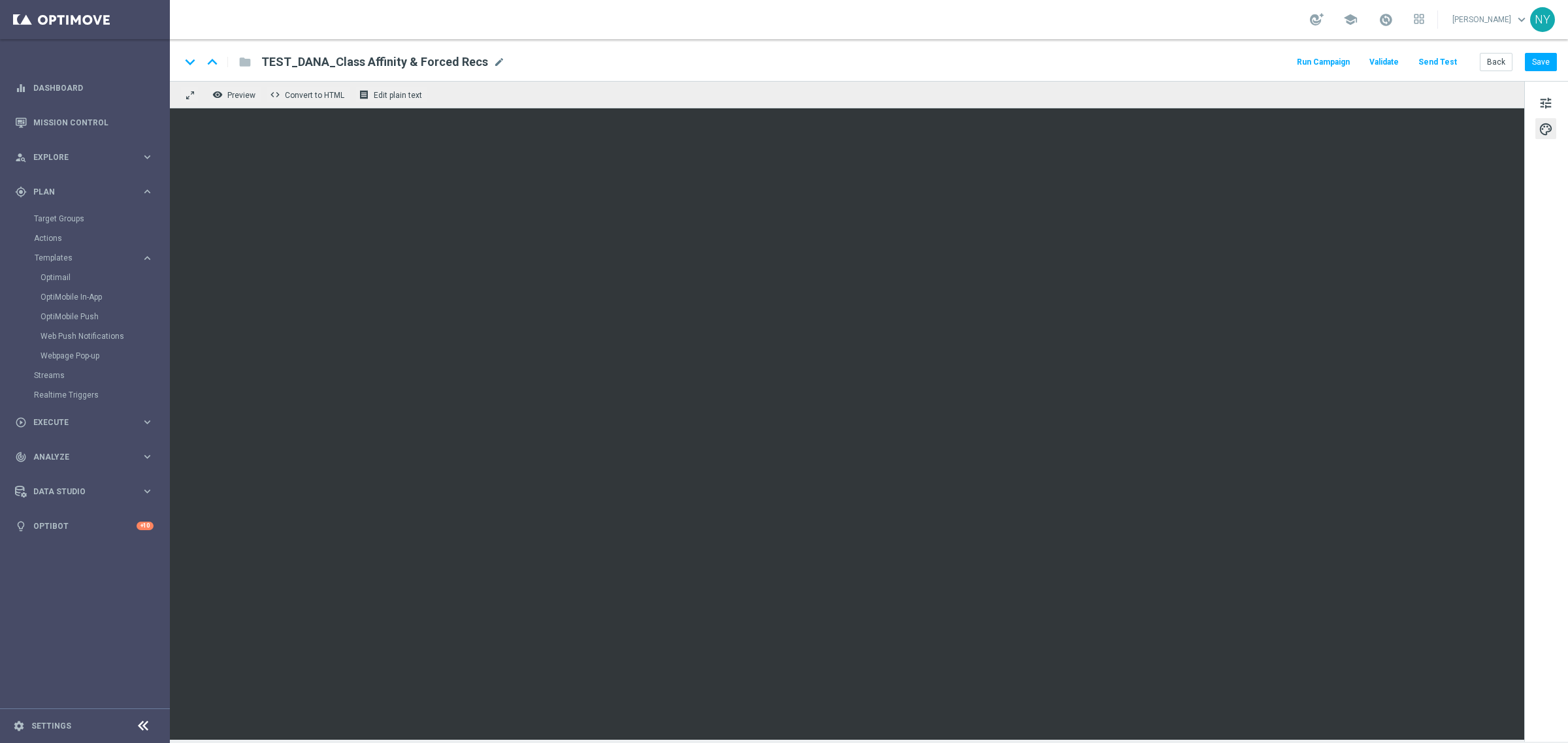
click at [1433, 65] on button "Send Test" at bounding box center [1437, 62] width 43 height 18
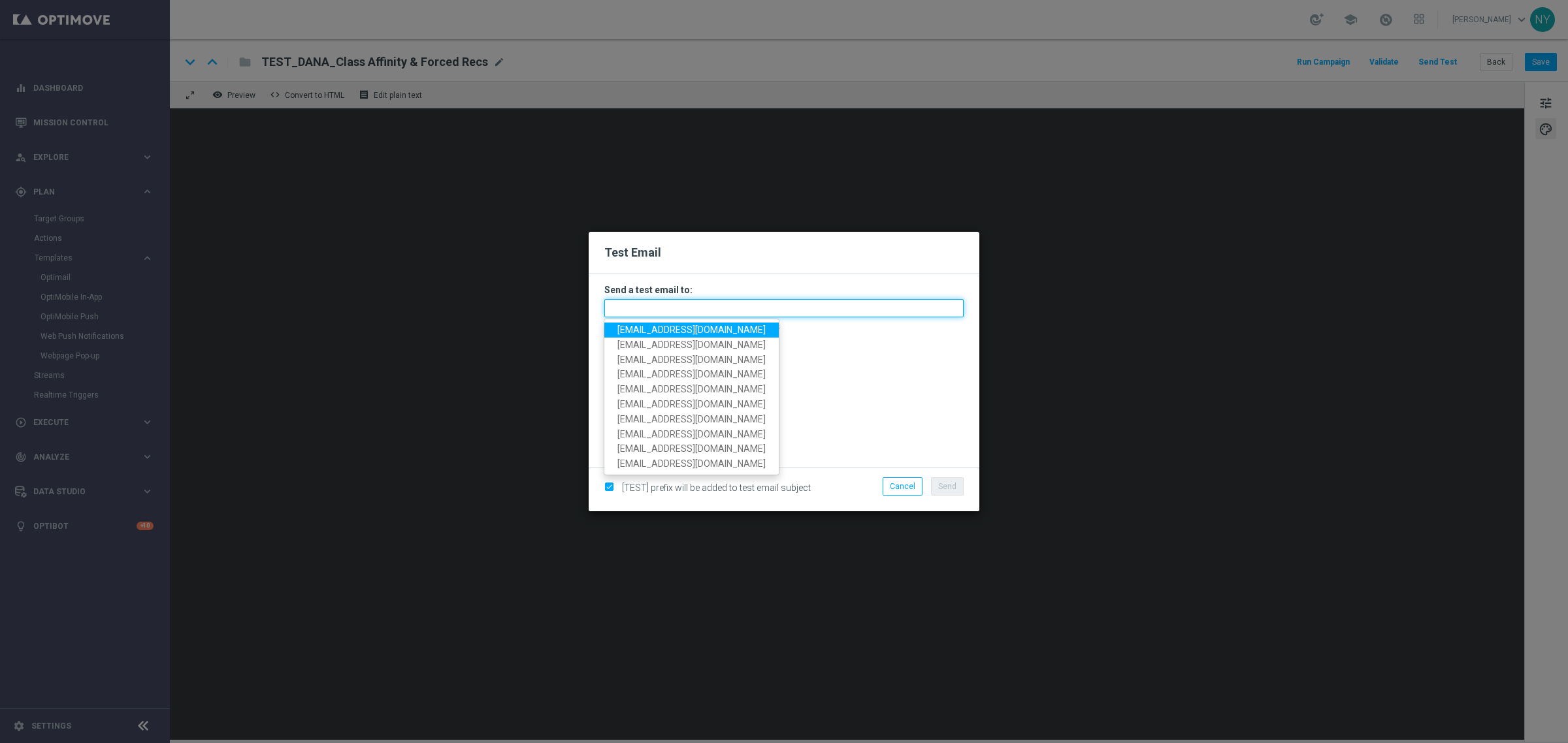
click at [655, 307] on input "text" at bounding box center [783, 309] width 359 height 19
click at [669, 333] on span "neilyetts3-bjyy6@litmusemail.com" at bounding box center [691, 329] width 148 height 10
type input "neilyetts3-bjyy6@litmusemail.com"
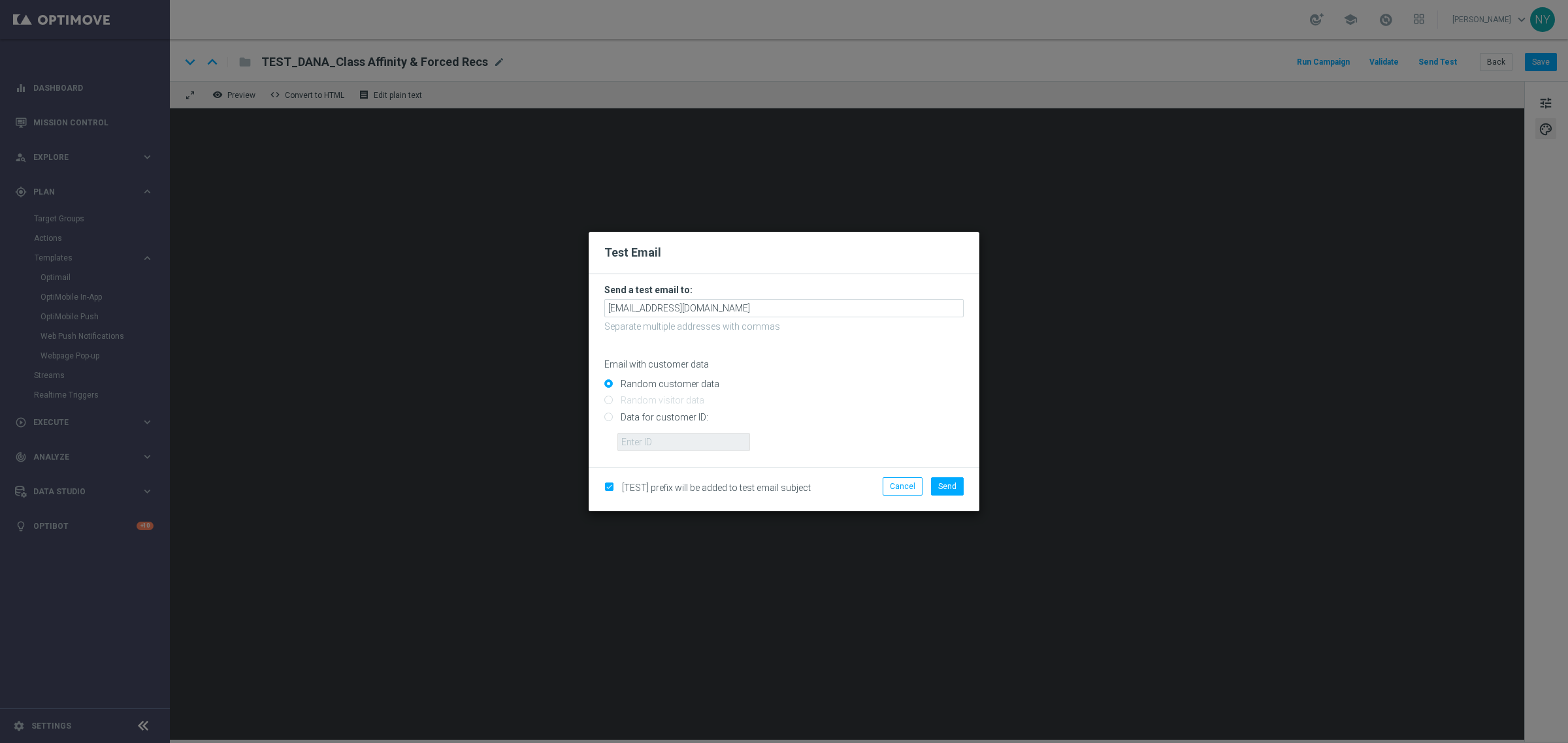
click at [610, 420] on input "Data for customer ID:" at bounding box center [783, 423] width 359 height 19
radio input "true"
click at [637, 444] on input "text" at bounding box center [683, 443] width 132 height 19
paste input "neilyetts3-bjyy6@litmusemail.com"
type input "neilyetts3-bjyy6@litmusemail.com"
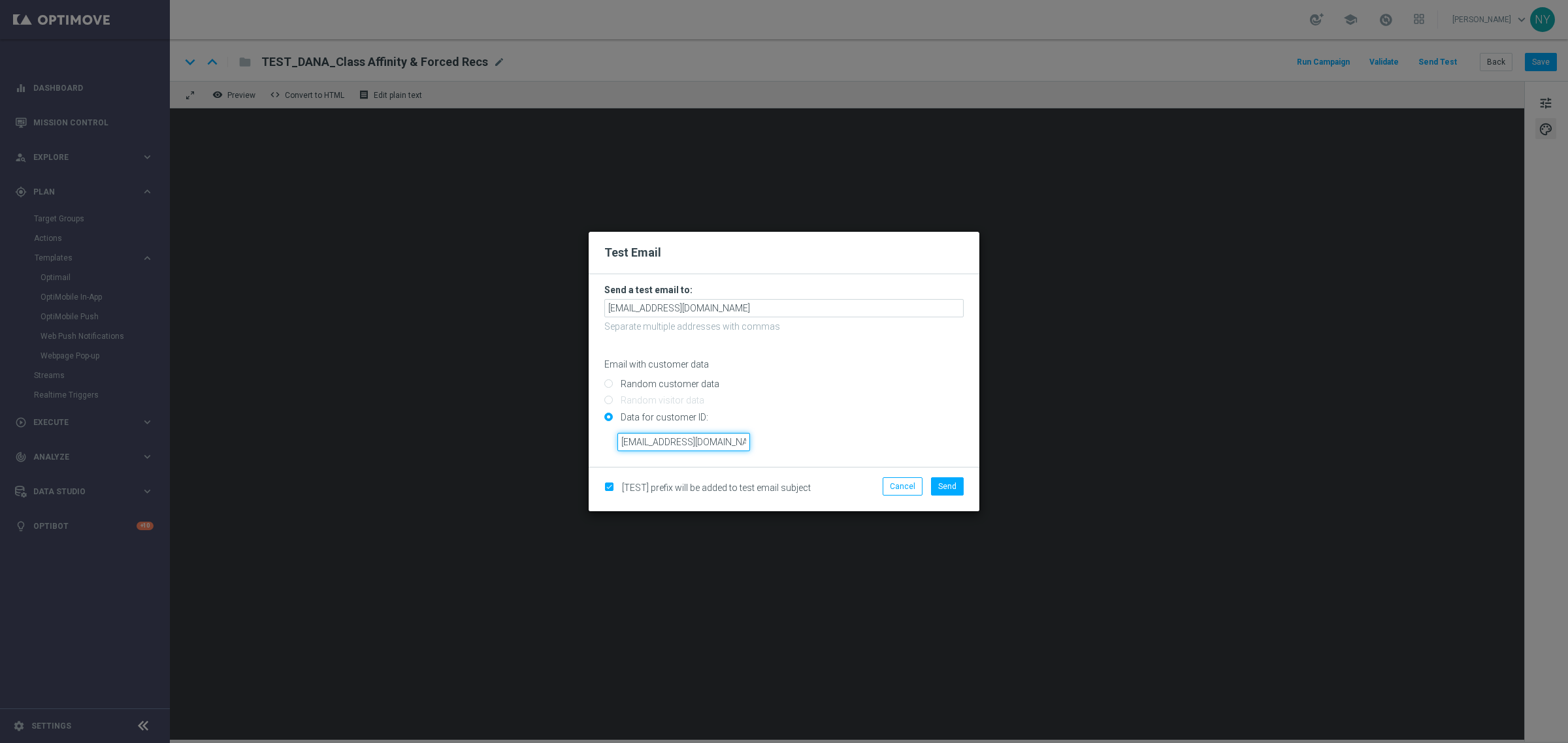
scroll to position [0, 12]
click at [732, 447] on input "neilyetts3-bjyy6@litmusemail.com" at bounding box center [683, 443] width 132 height 19
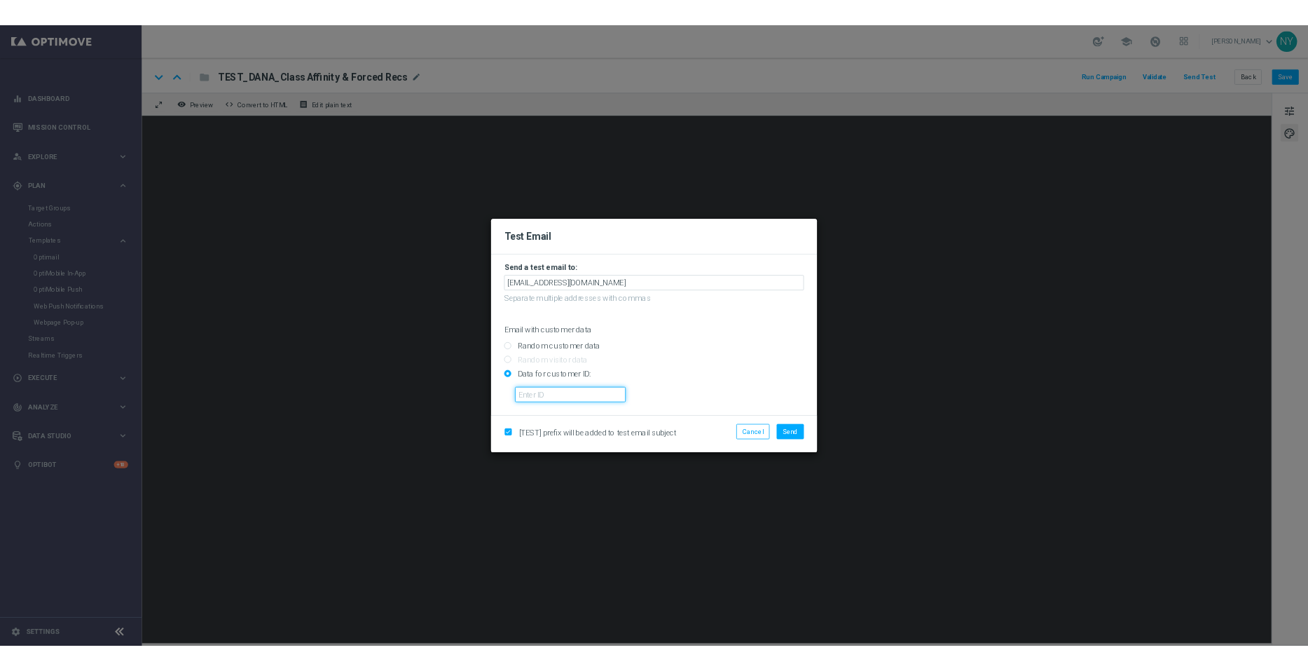
scroll to position [0, 0]
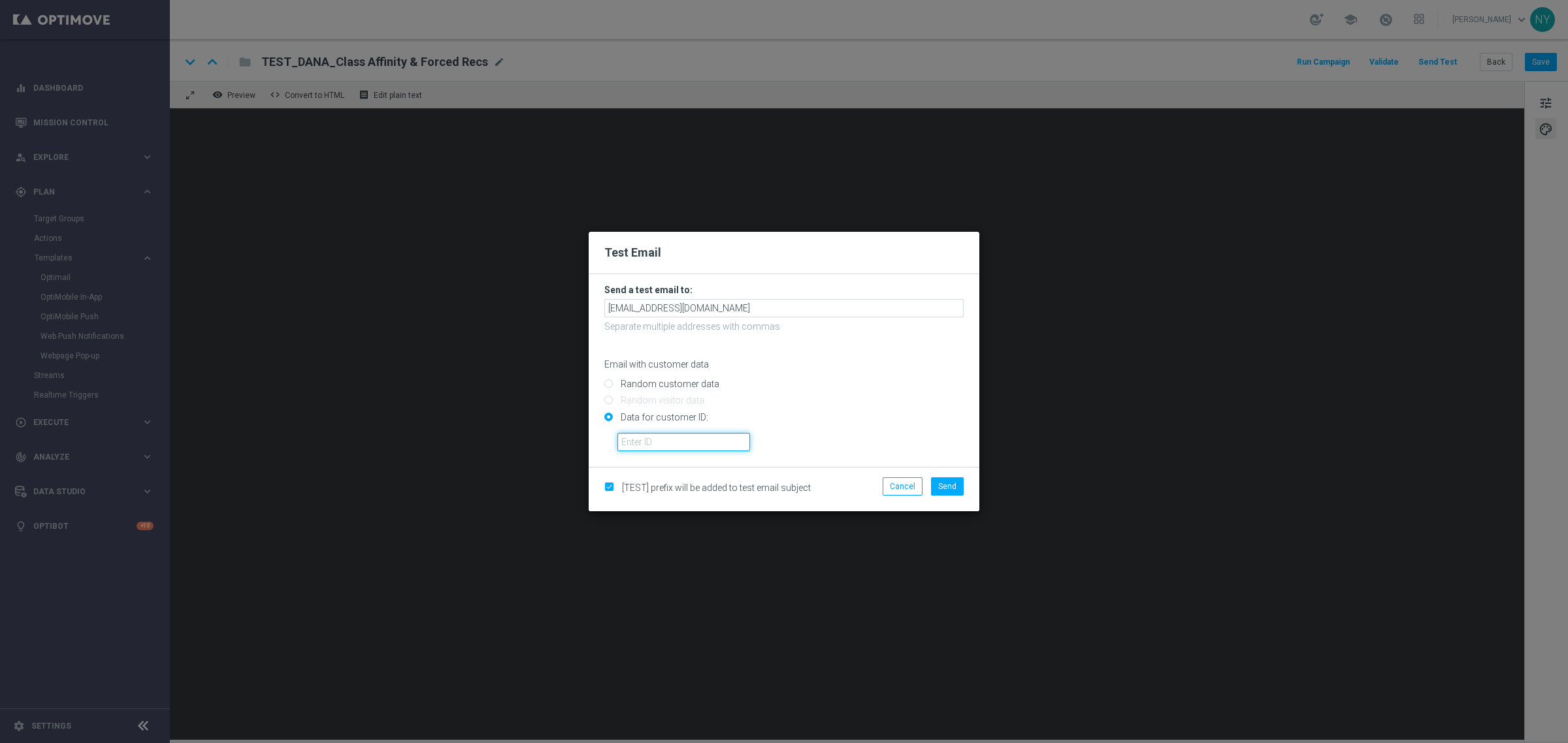
click at [639, 441] on input "text" at bounding box center [683, 443] width 132 height 19
paste input "10000410214"
type input "10000410214"
click at [942, 480] on button "Send" at bounding box center [946, 487] width 33 height 19
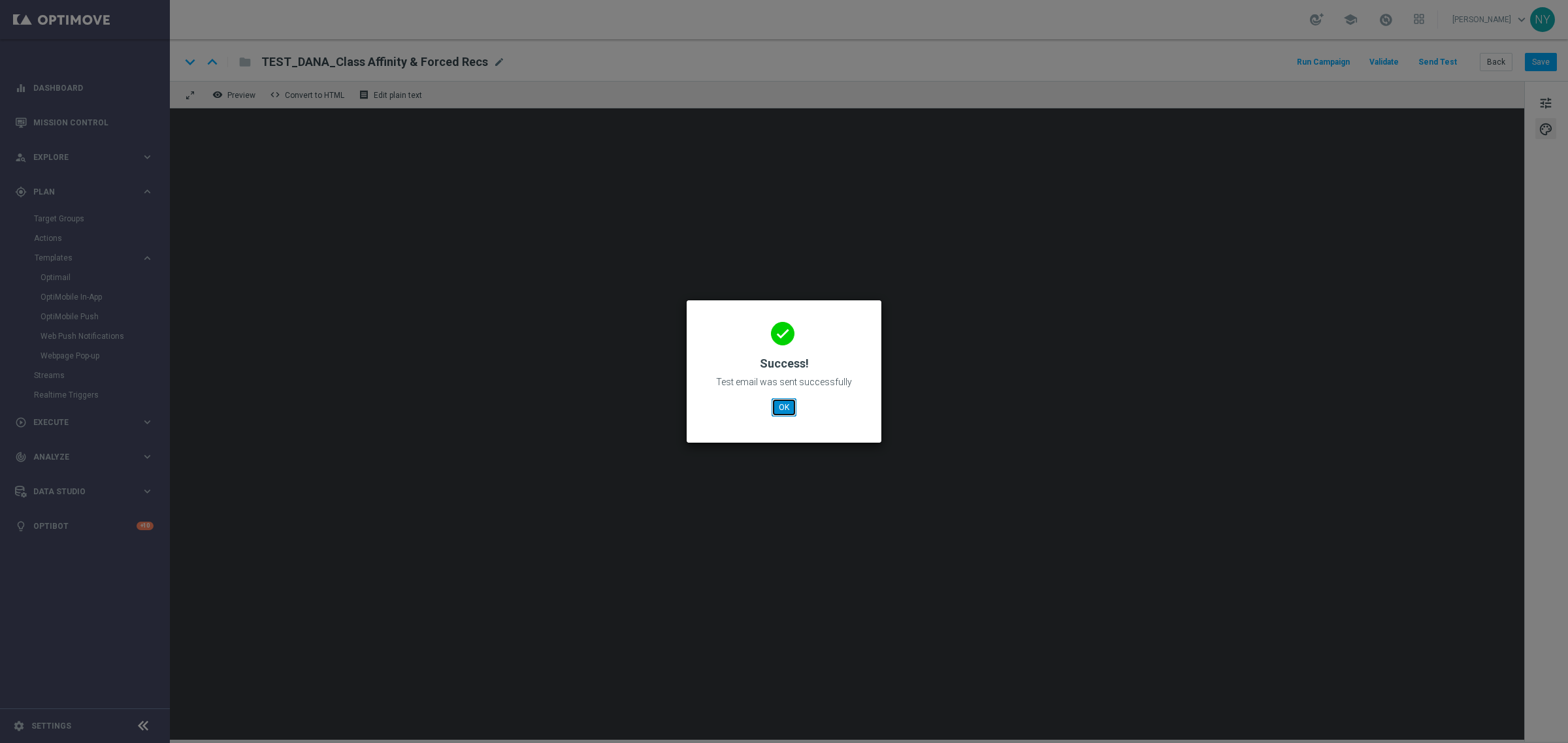
click at [784, 405] on button "OK" at bounding box center [783, 407] width 25 height 19
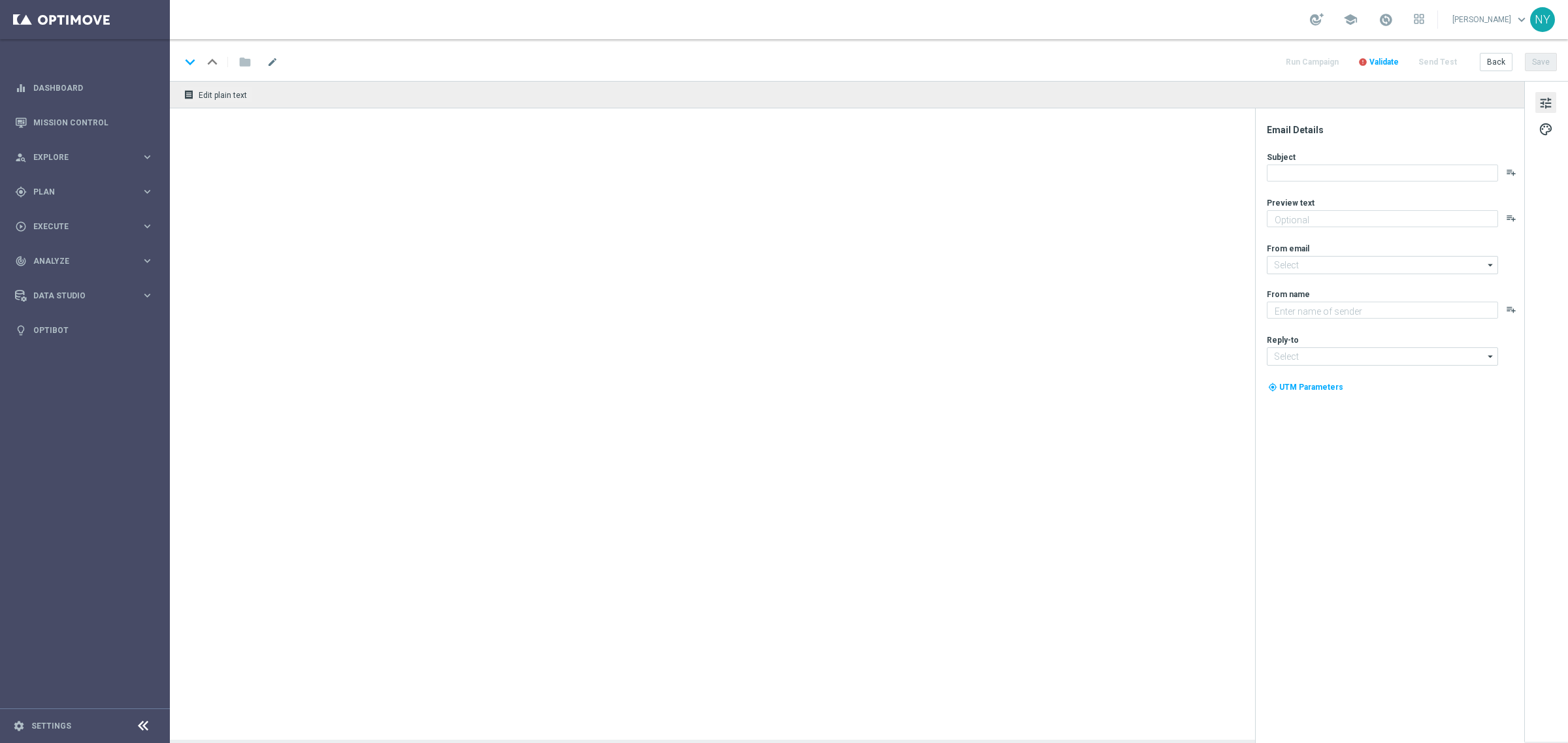
type textarea "Here's what we can print for you."
type input "[EMAIL_ADDRESS][DOMAIN_NAME]"
type textarea "Staples"
type input "[EMAIL_ADDRESS][DOMAIN_NAME]"
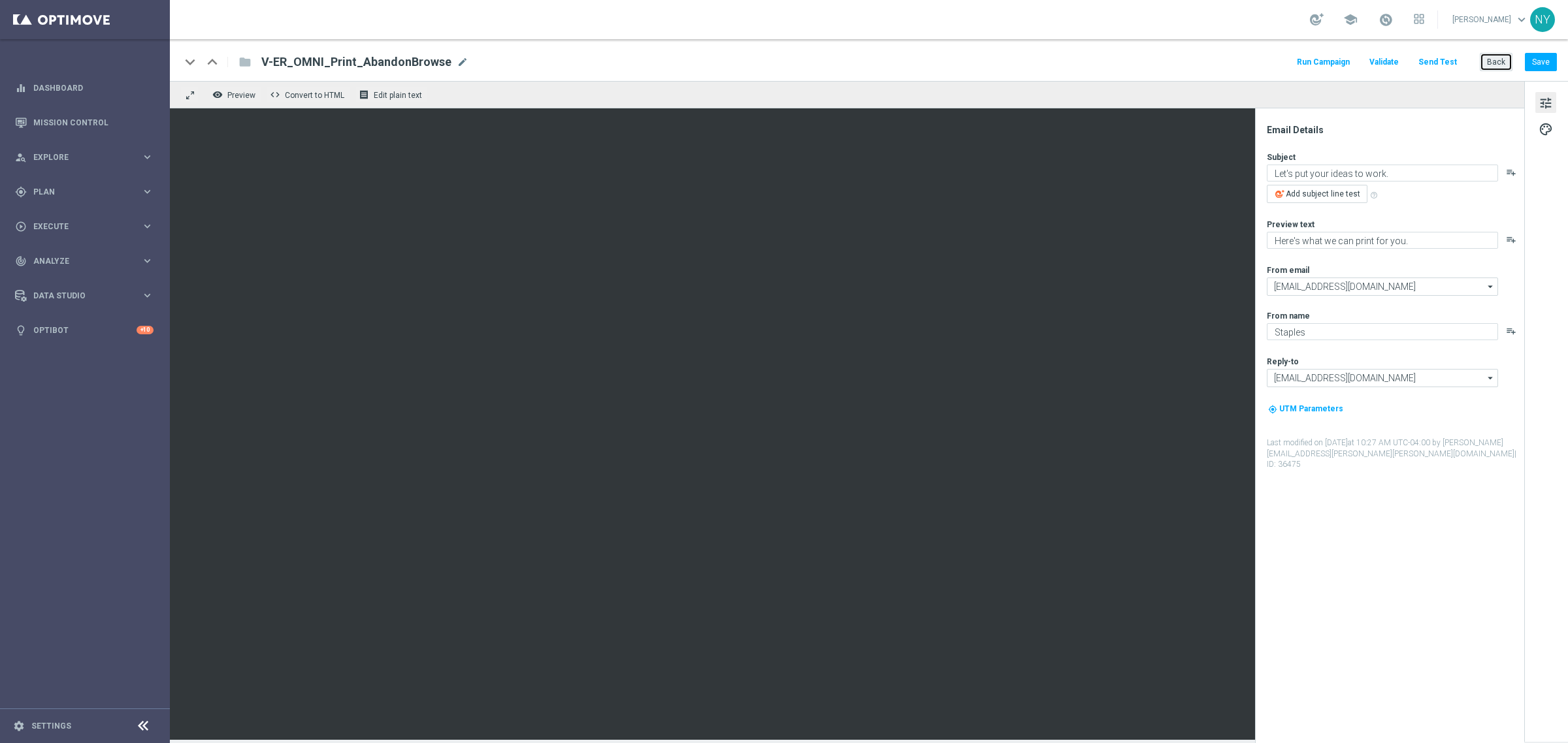
click at [1497, 62] on button "Back" at bounding box center [1495, 62] width 33 height 19
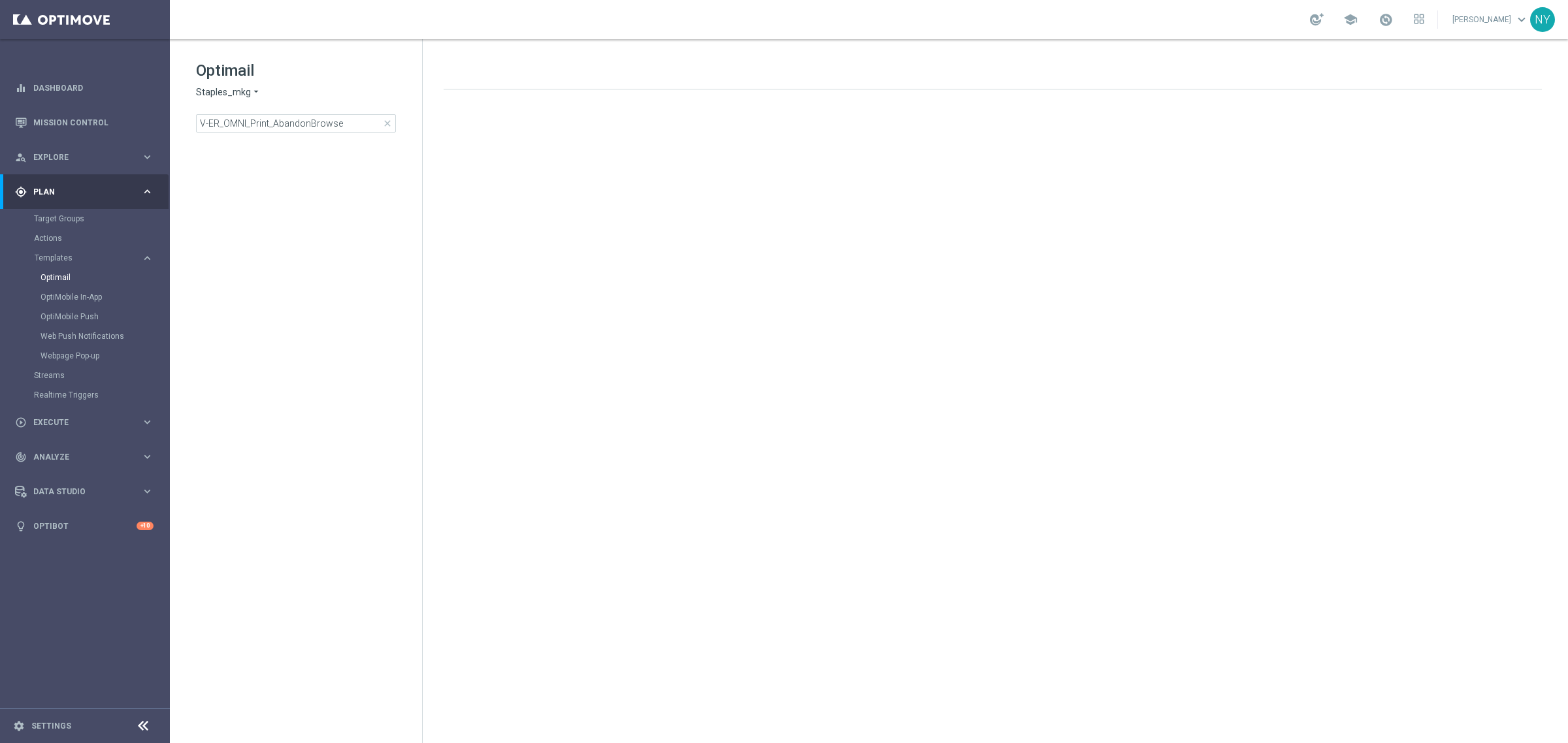
drag, startPoint x: 357, startPoint y: 103, endPoint x: 344, endPoint y: 103, distance: 13.0
click at [344, 103] on div "Optimail Staples_mkg arrow_drop_down × Staples_mkg V-ER_OMNI_Print_AbandonBrows…" at bounding box center [309, 96] width 226 height 73
click at [345, 117] on input "V-ER_OMNI_Print_AbandonBrowse" at bounding box center [296, 124] width 199 height 19
drag, startPoint x: 344, startPoint y: 126, endPoint x: 309, endPoint y: 124, distance: 35.1
click at [309, 124] on input "V-ER_OMNI_Print_AbandonBrowse" at bounding box center [296, 124] width 199 height 19
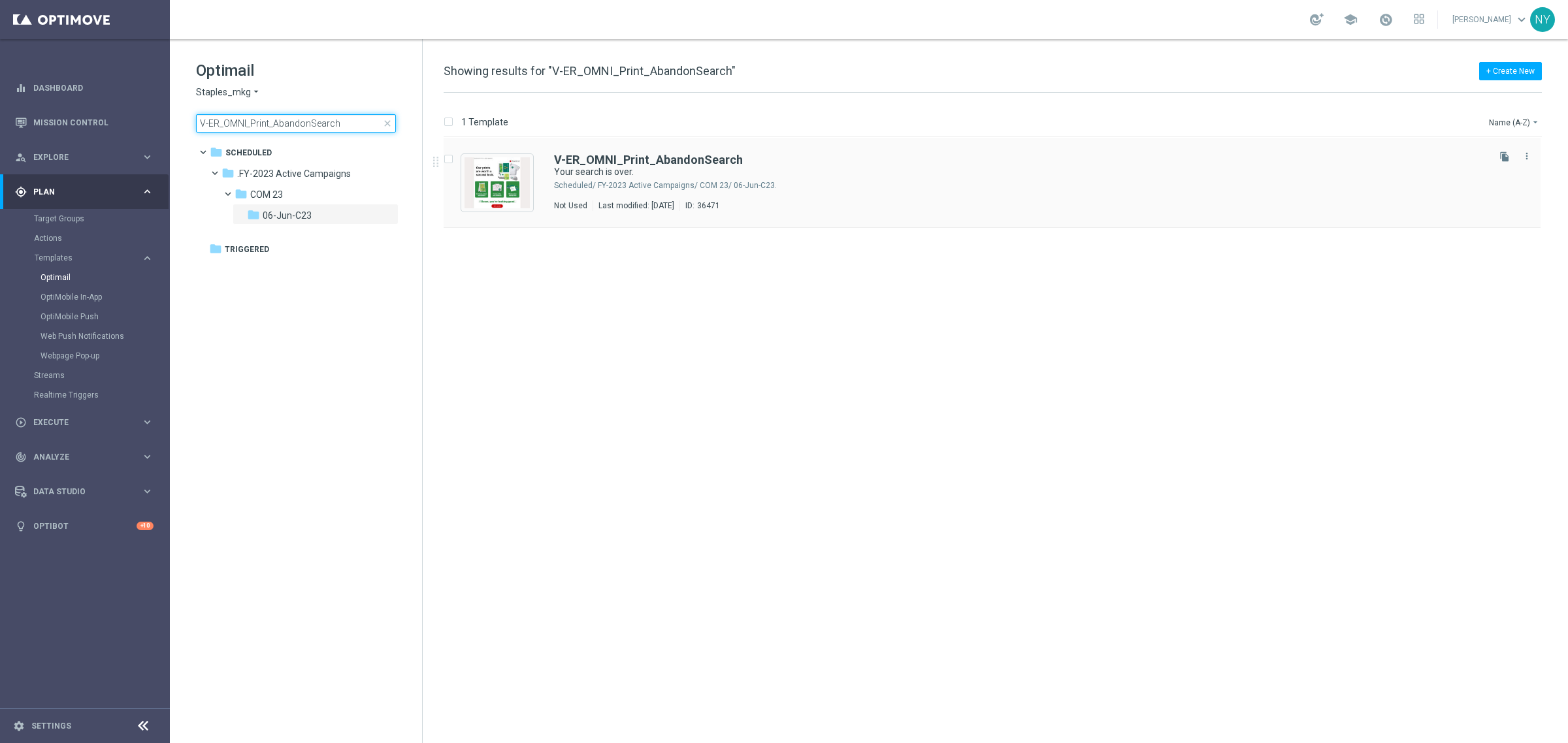
type input "V-ER_OMNI_Print_AbandonSearch"
click at [647, 161] on b "V-ER_OMNI_Print_AbandonSearch" at bounding box center [648, 159] width 188 height 14
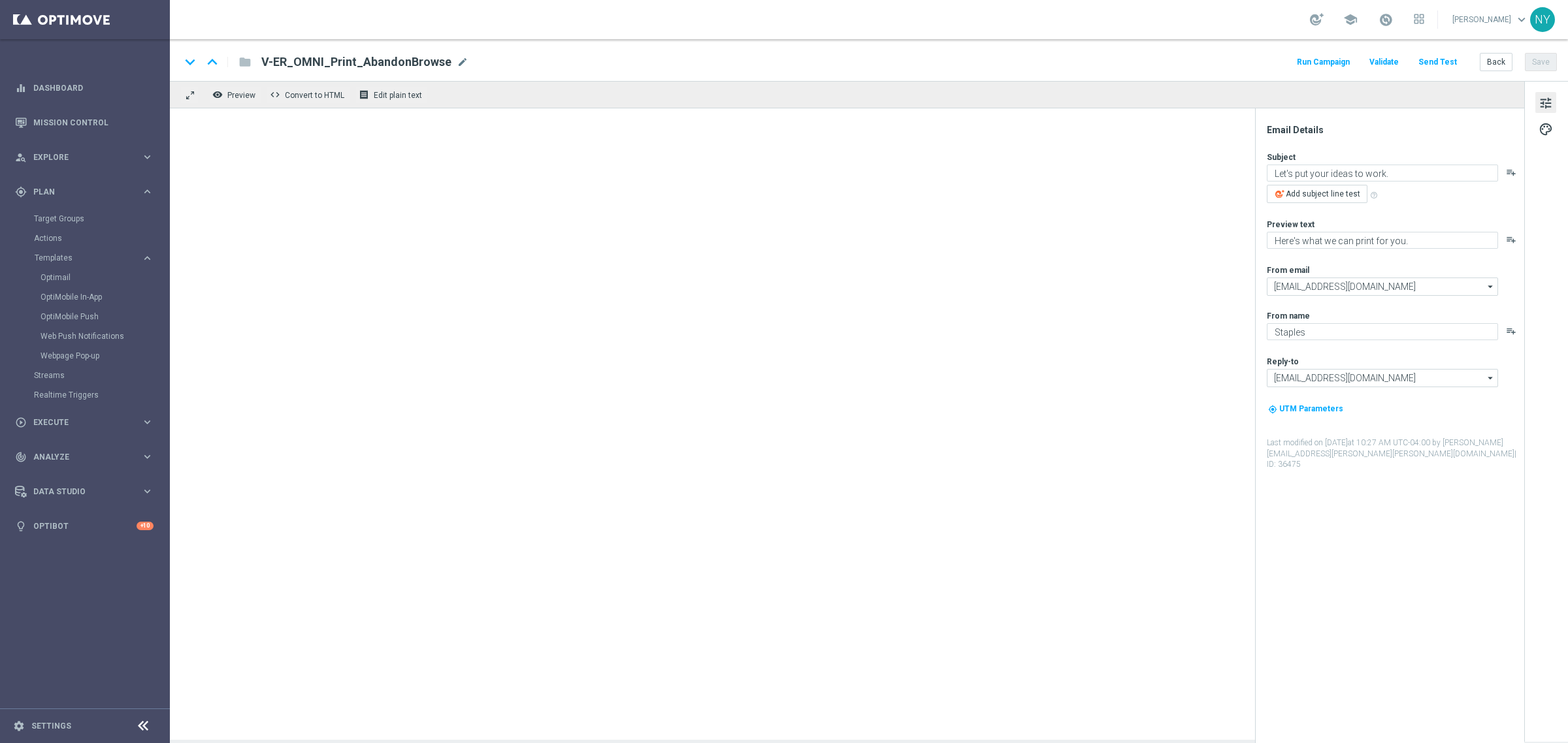
type textarea "Your search is over."
type textarea "💡Whatever you’re looking to print, we’ve got it."
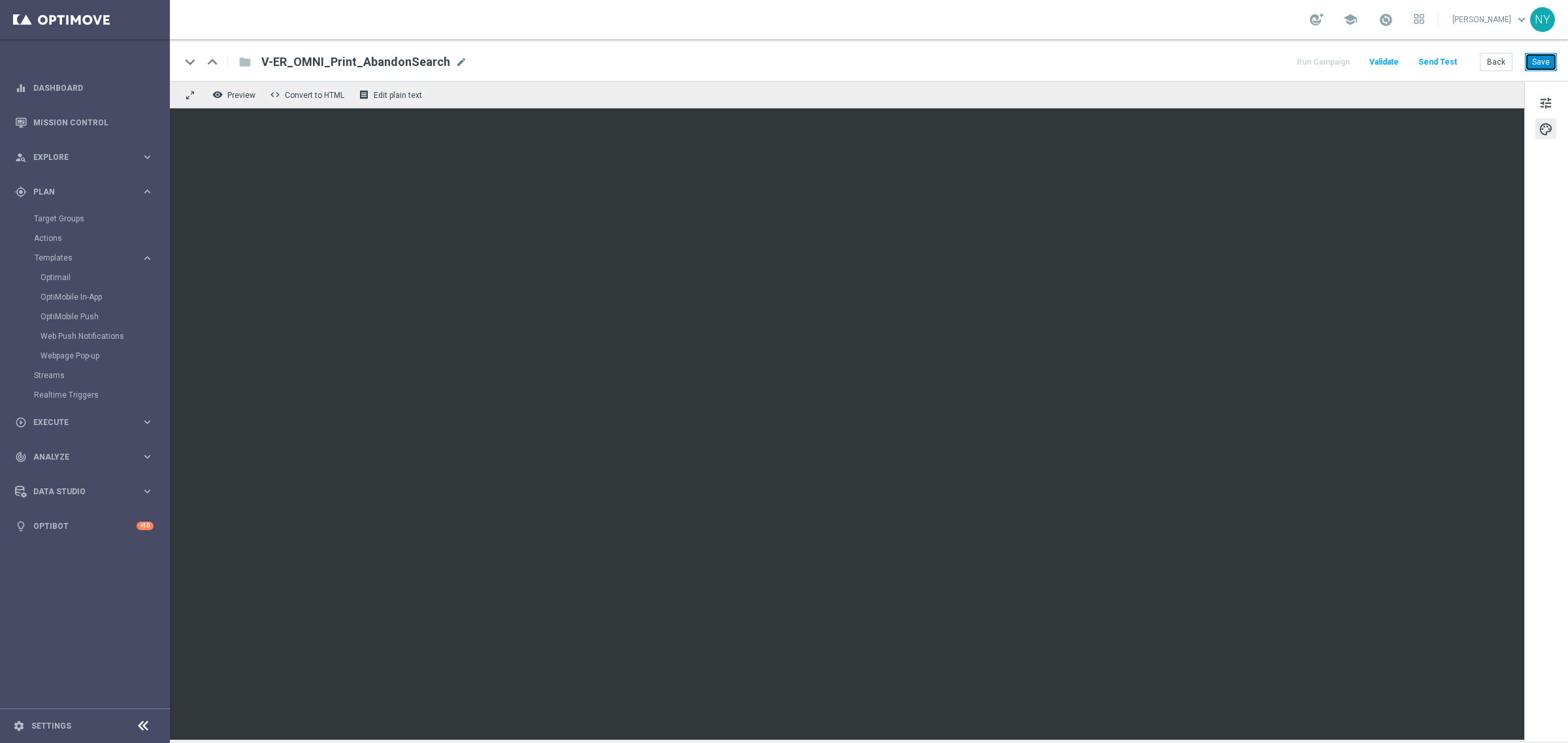
click at [1543, 59] on button "Save" at bounding box center [1540, 62] width 32 height 19
click at [1431, 58] on button "Send Test" at bounding box center [1437, 62] width 43 height 18
click at [1438, 59] on button "Send Test" at bounding box center [1437, 62] width 43 height 18
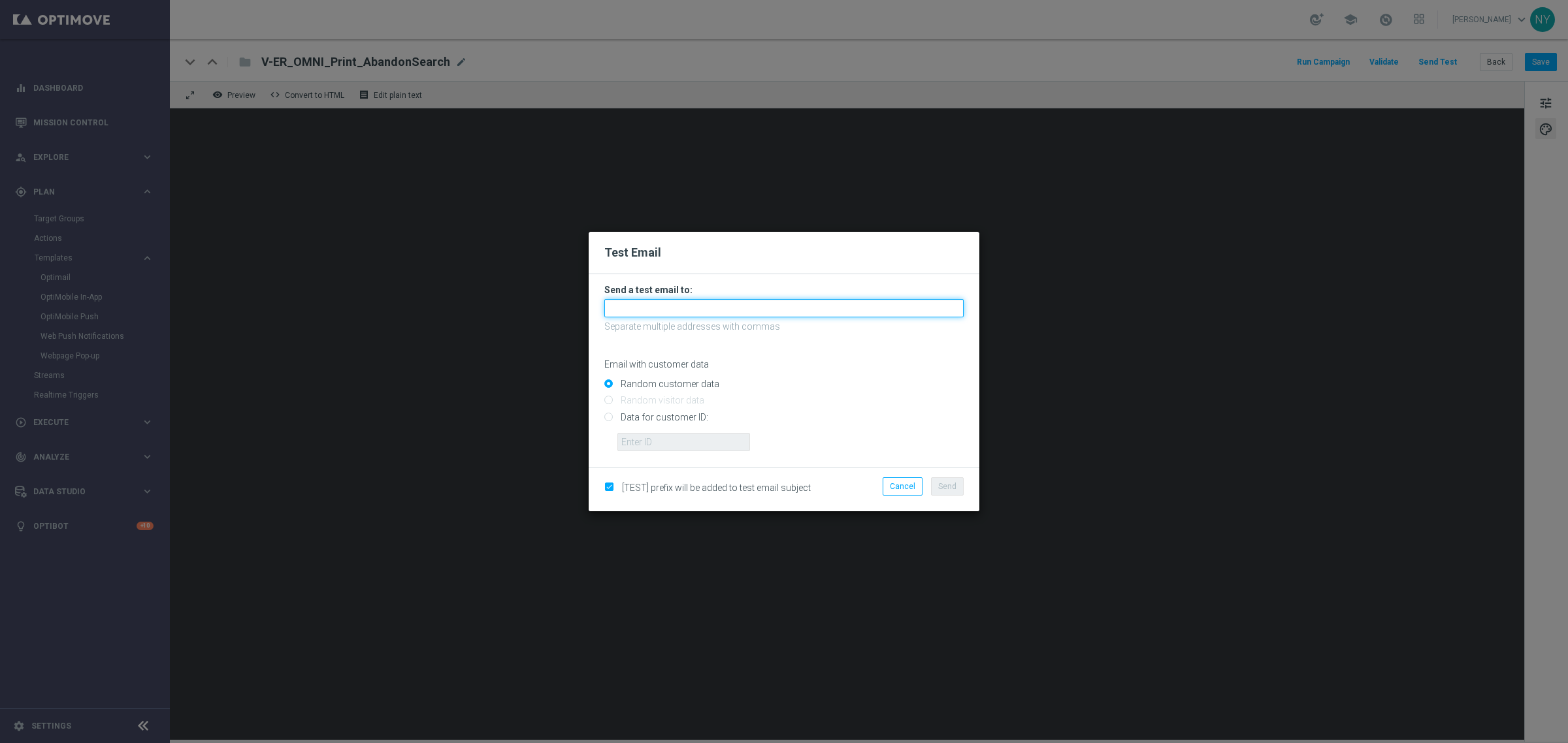
click at [632, 308] on input "text" at bounding box center [783, 309] width 359 height 19
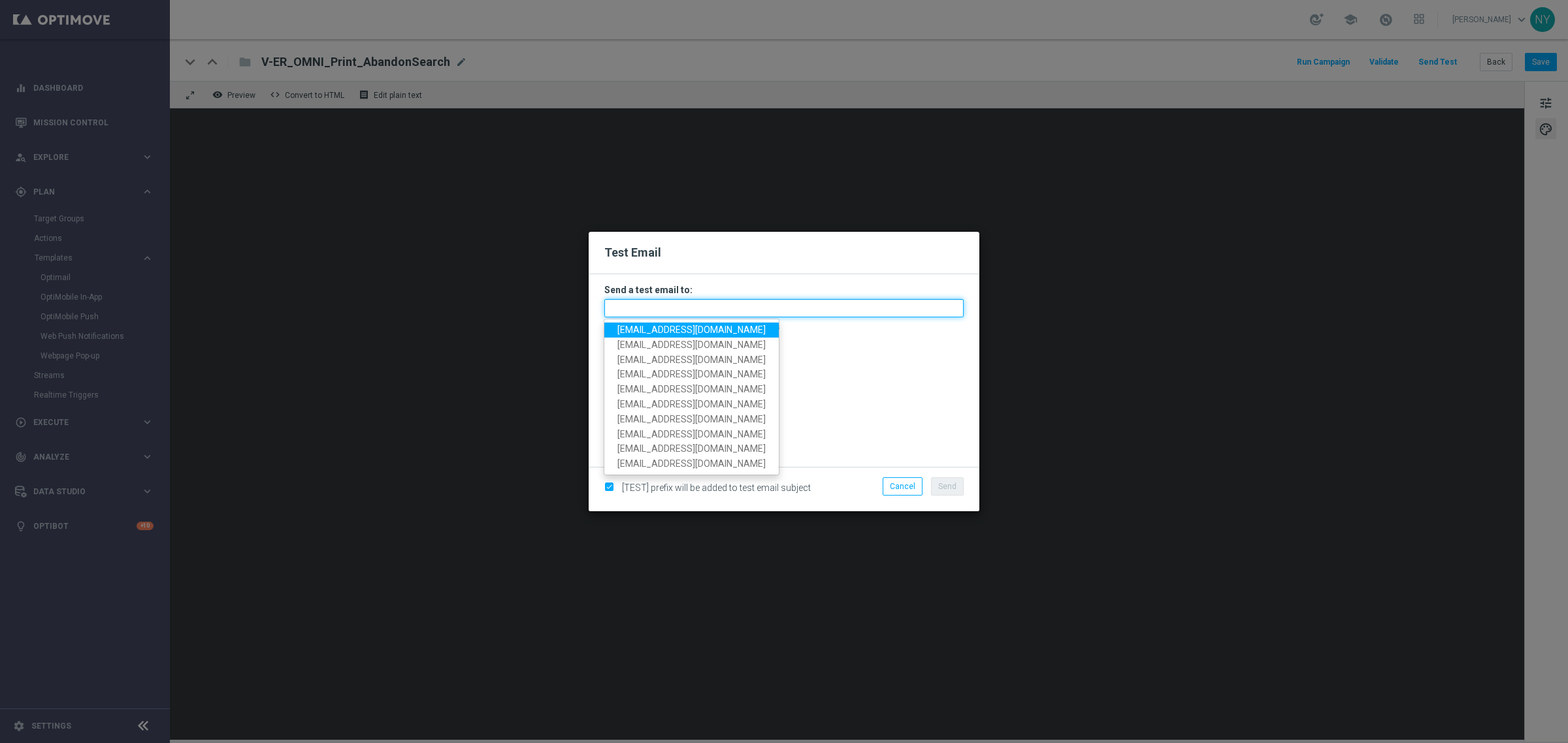
paste input "[EMAIL_ADDRESS][DOMAIN_NAME]"
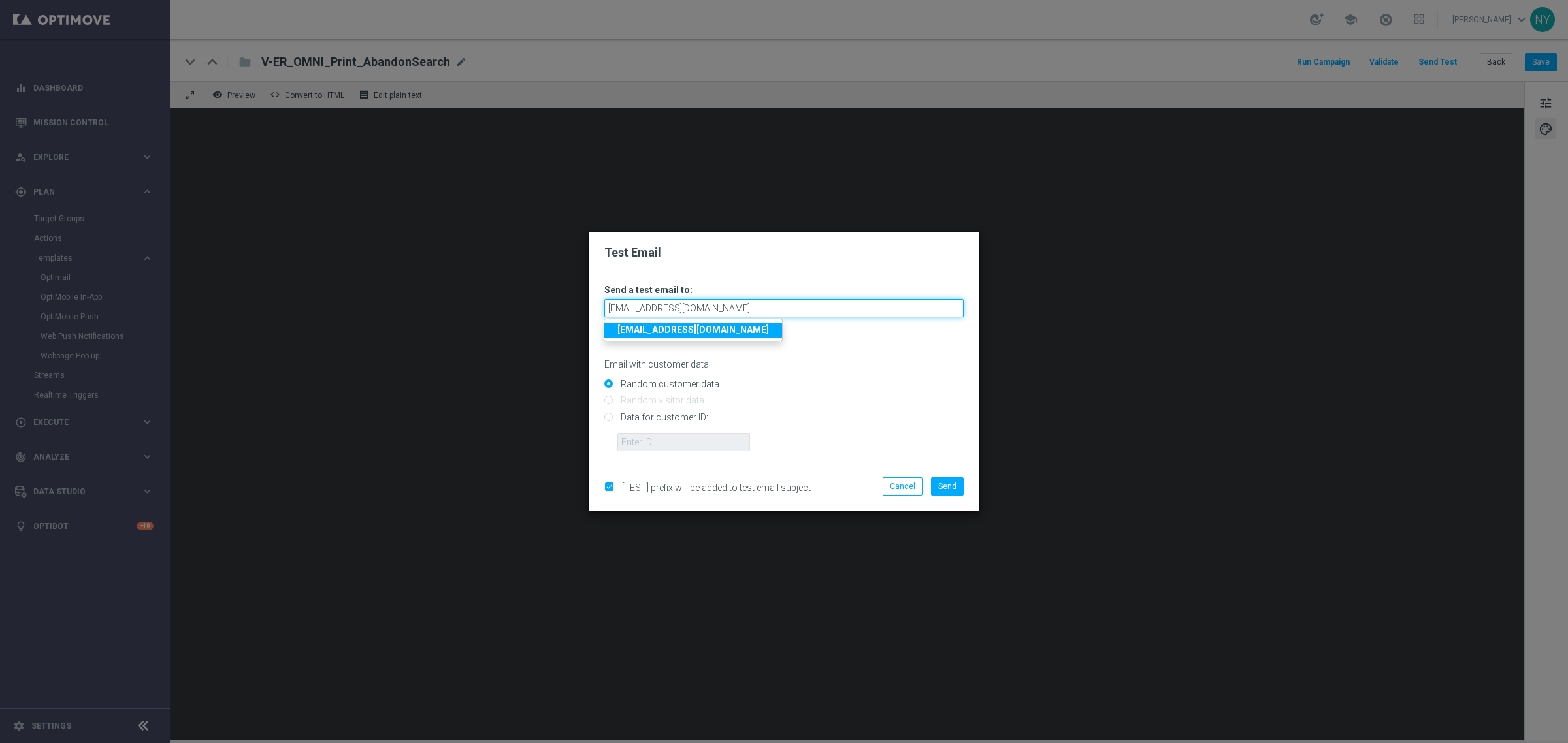
type input "[EMAIL_ADDRESS][DOMAIN_NAME]"
click at [769, 370] on p "Email with customer data" at bounding box center [783, 365] width 359 height 12
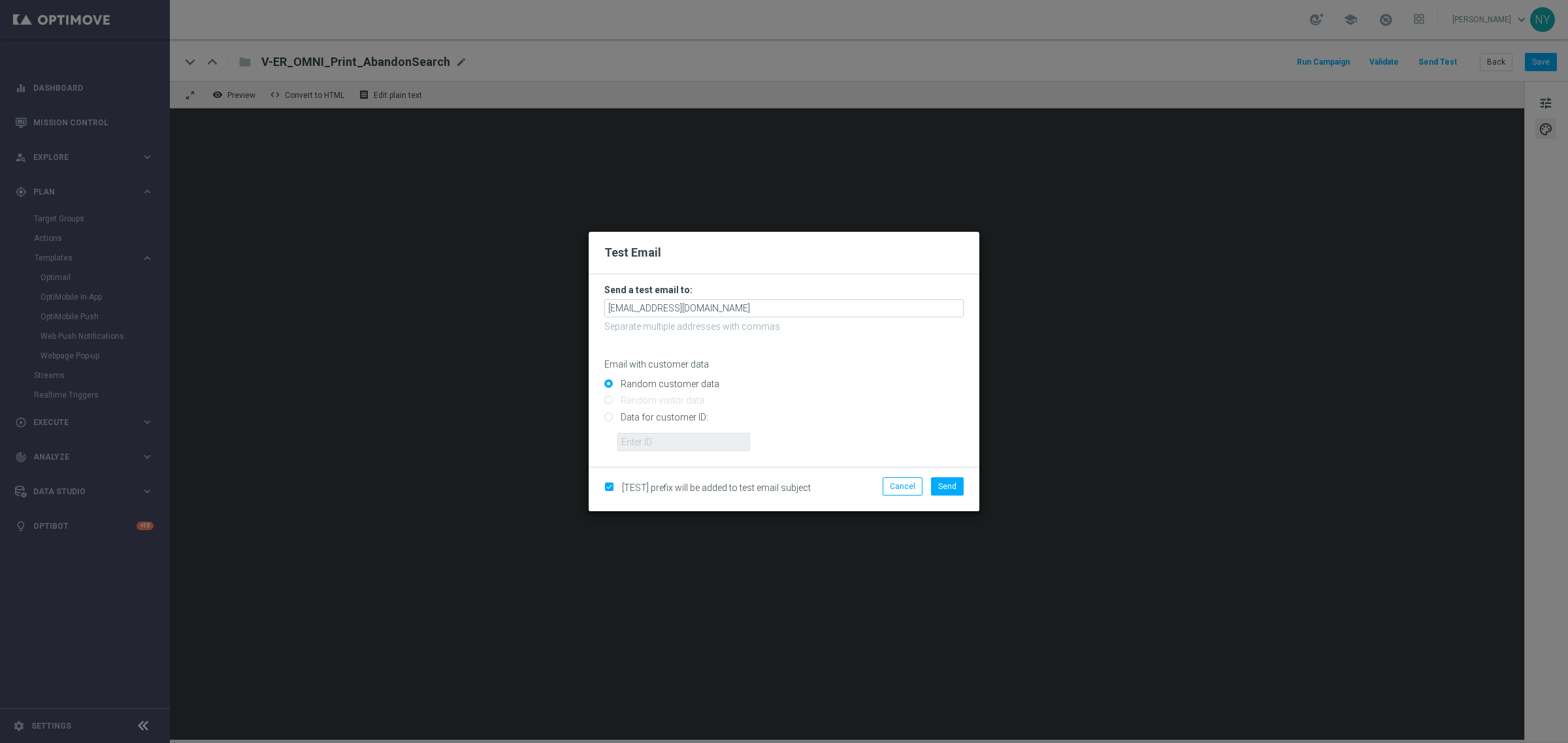
click at [609, 416] on input "Data for customer ID:" at bounding box center [783, 423] width 359 height 19
radio input "true"
click at [630, 438] on input "text" at bounding box center [683, 443] width 132 height 19
click at [665, 435] on input "text" at bounding box center [683, 443] width 132 height 19
paste input "10000006208"
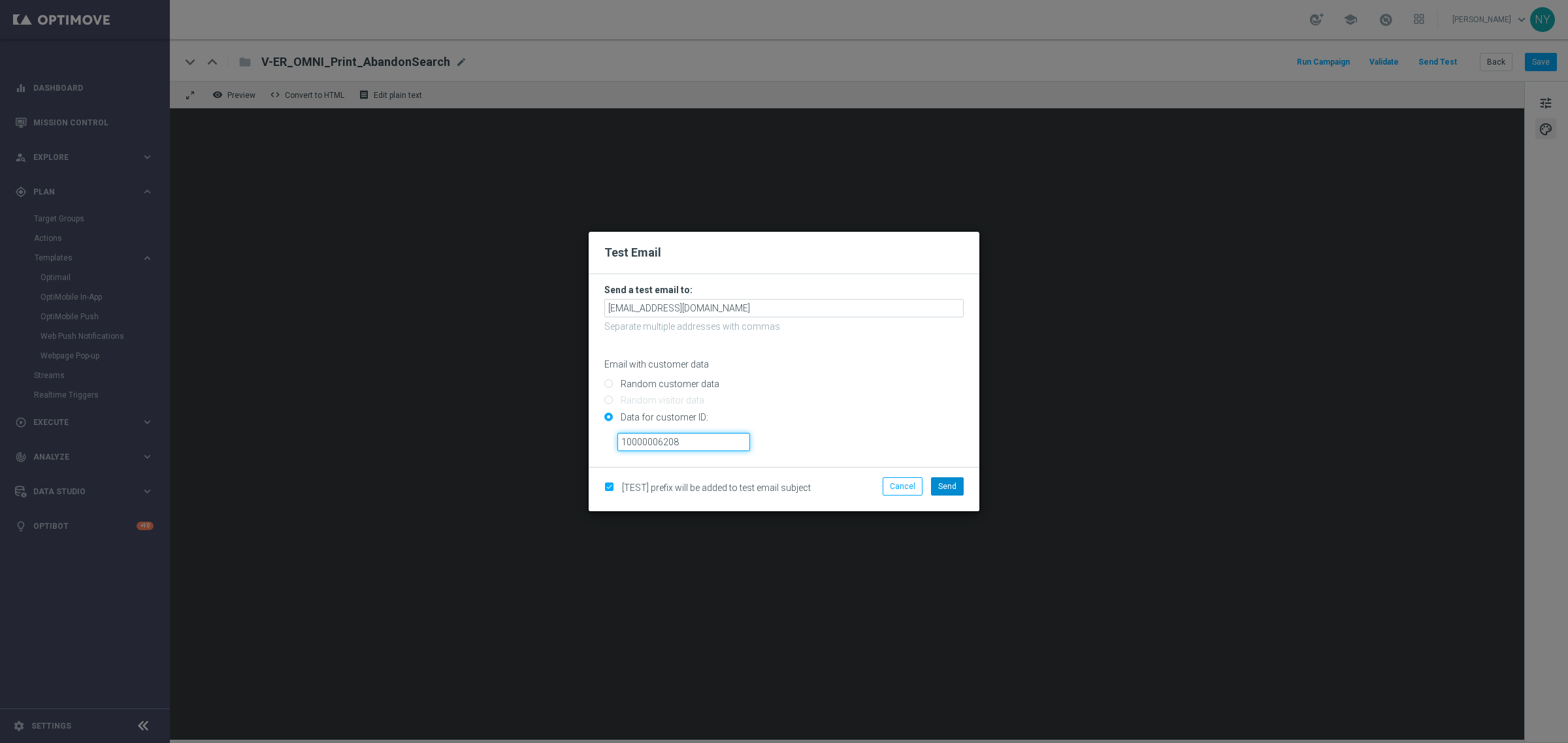
type input "10000006208"
click at [941, 482] on span "Send" at bounding box center [947, 487] width 19 height 9
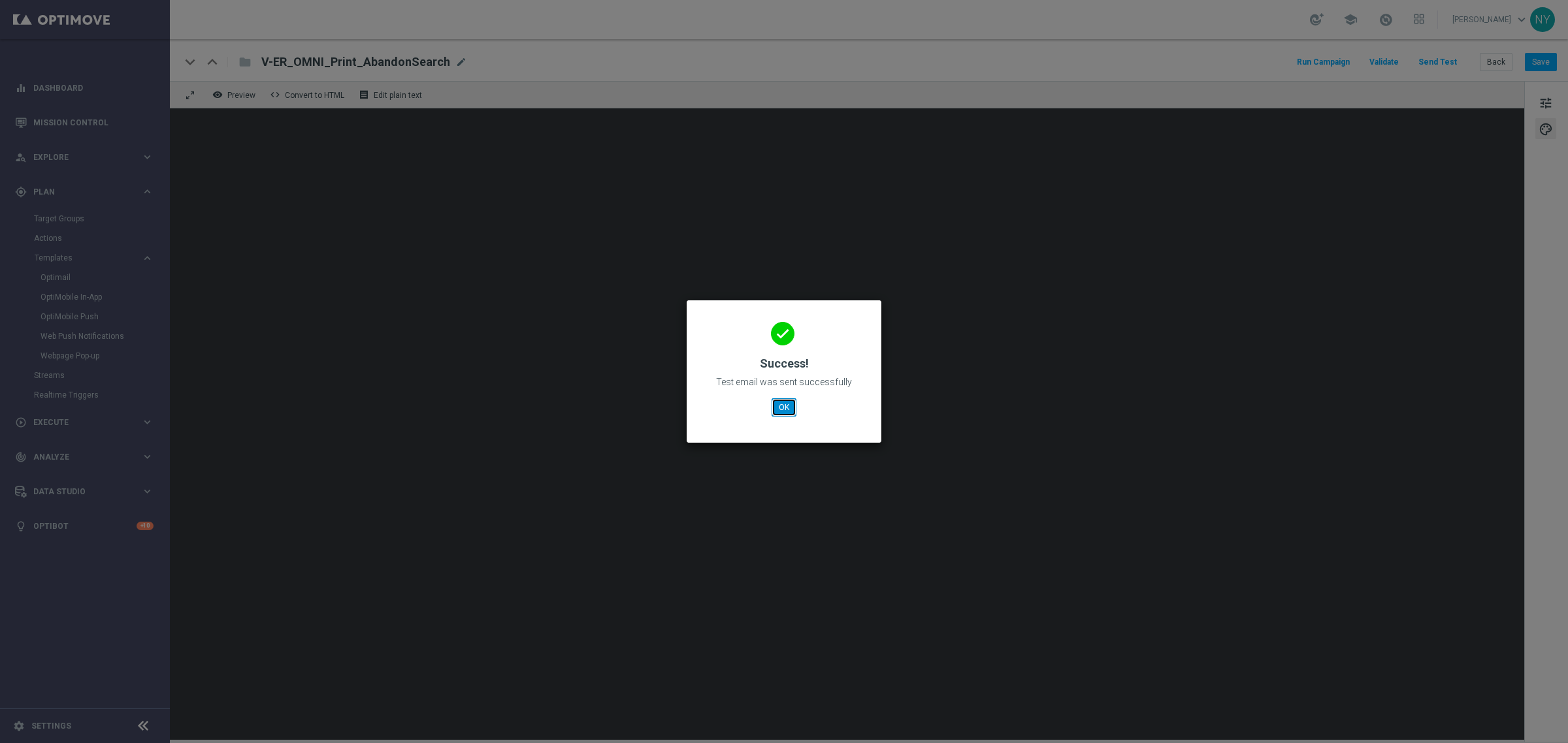
click at [791, 406] on button "OK" at bounding box center [783, 407] width 25 height 19
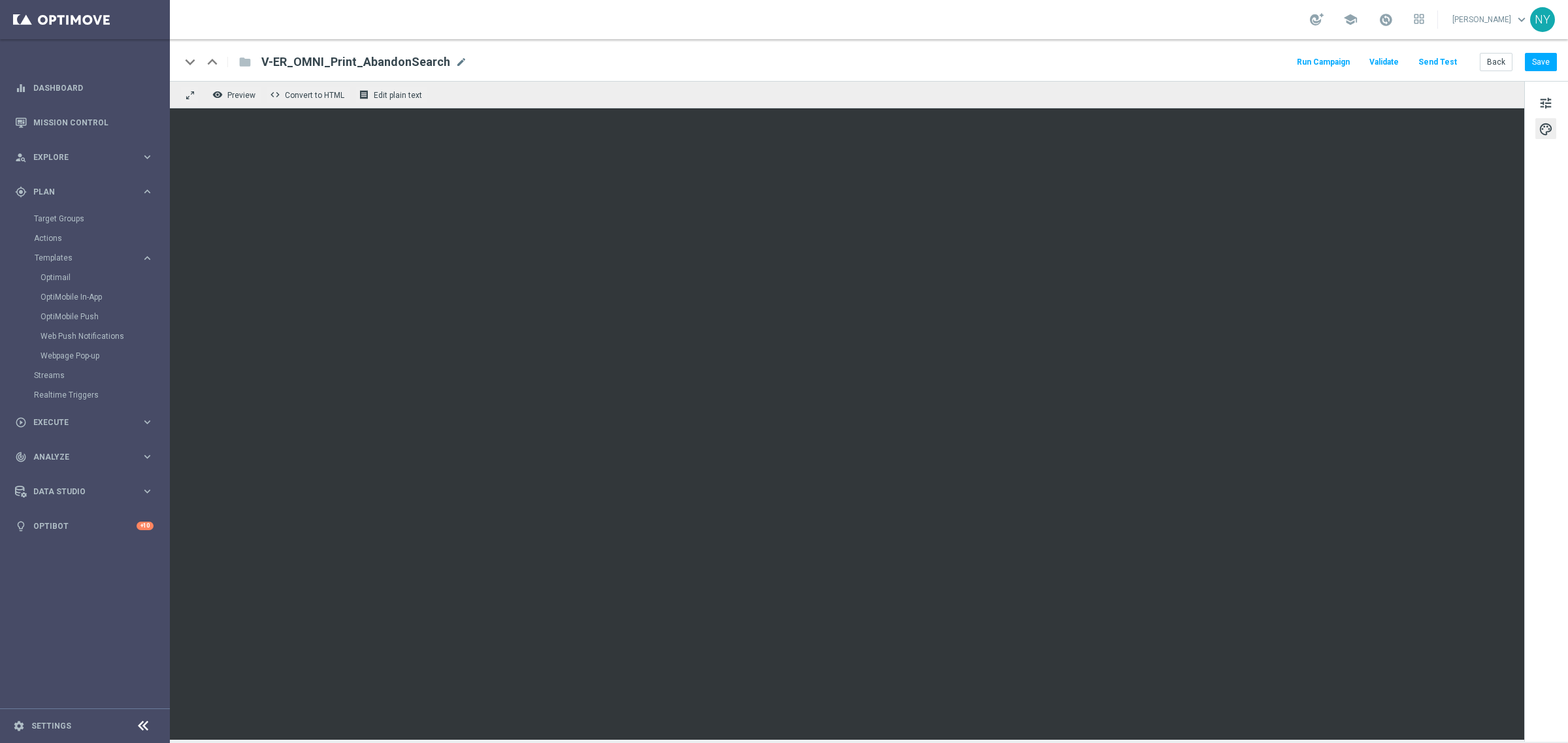
click at [1443, 64] on button "Send Test" at bounding box center [1437, 62] width 43 height 18
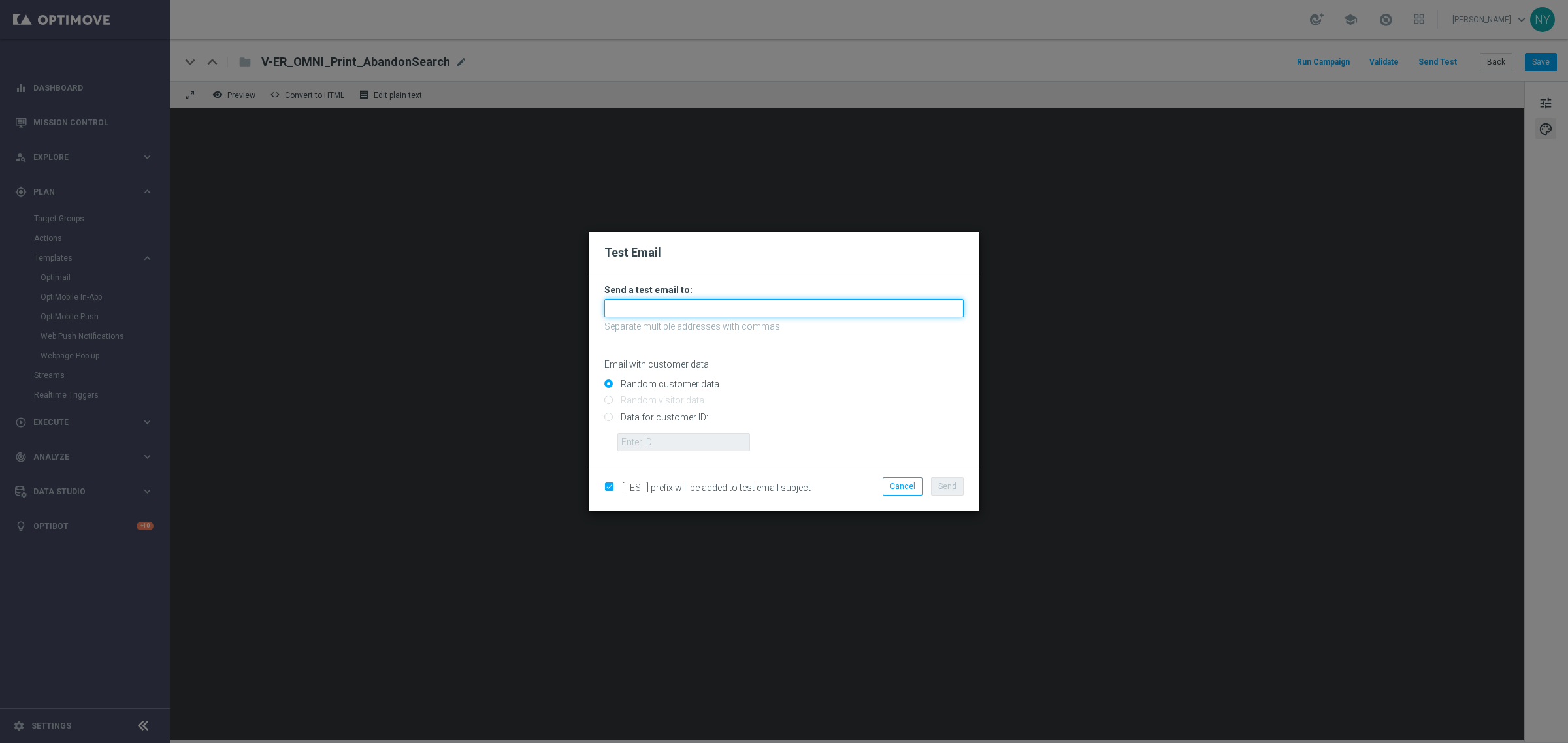
click at [642, 308] on input "text" at bounding box center [783, 309] width 359 height 19
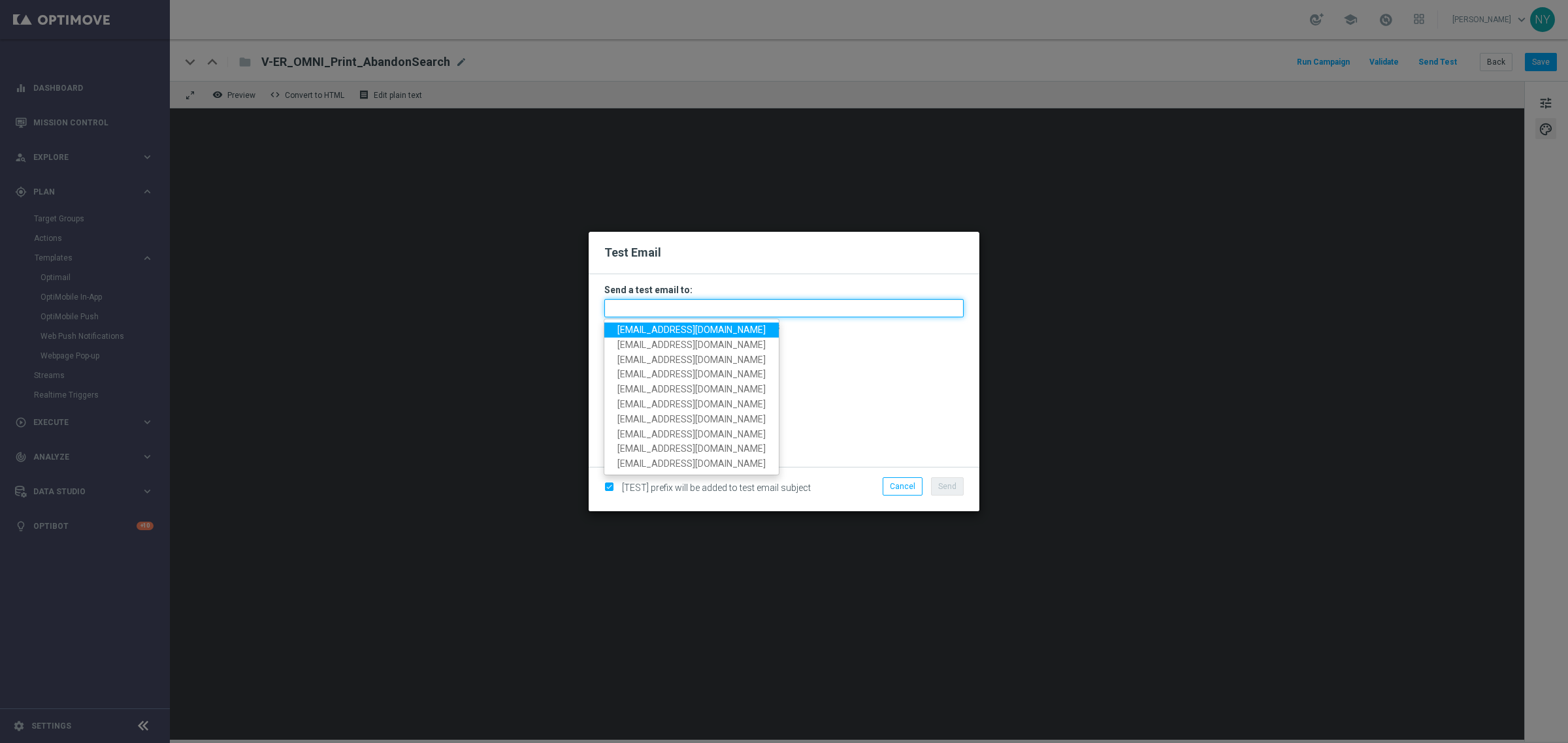
paste input "[EMAIL_ADDRESS][DOMAIN_NAME]"
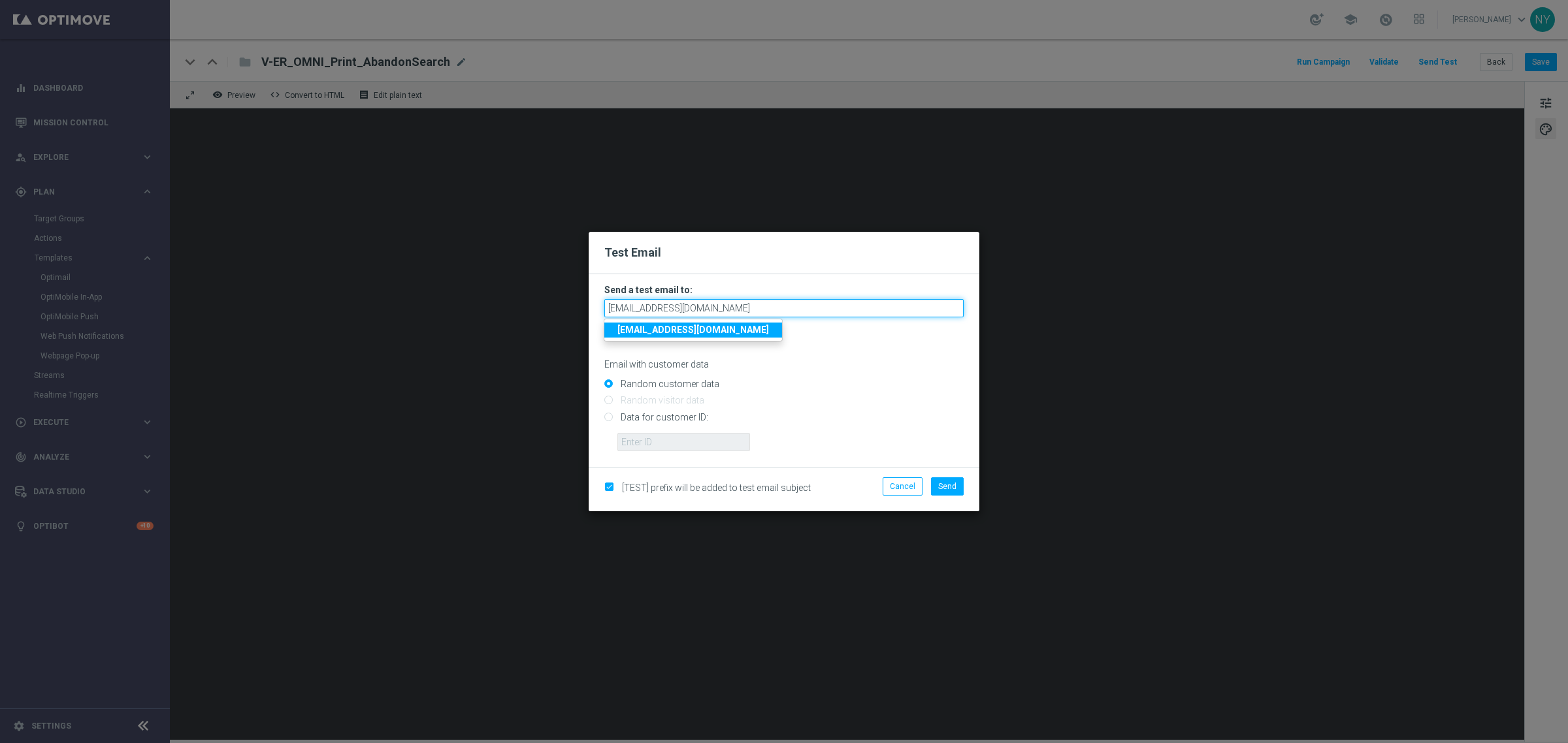
type input "[EMAIL_ADDRESS][DOMAIN_NAME]"
click at [610, 416] on input "Data for customer ID:" at bounding box center [783, 423] width 359 height 19
radio input "true"
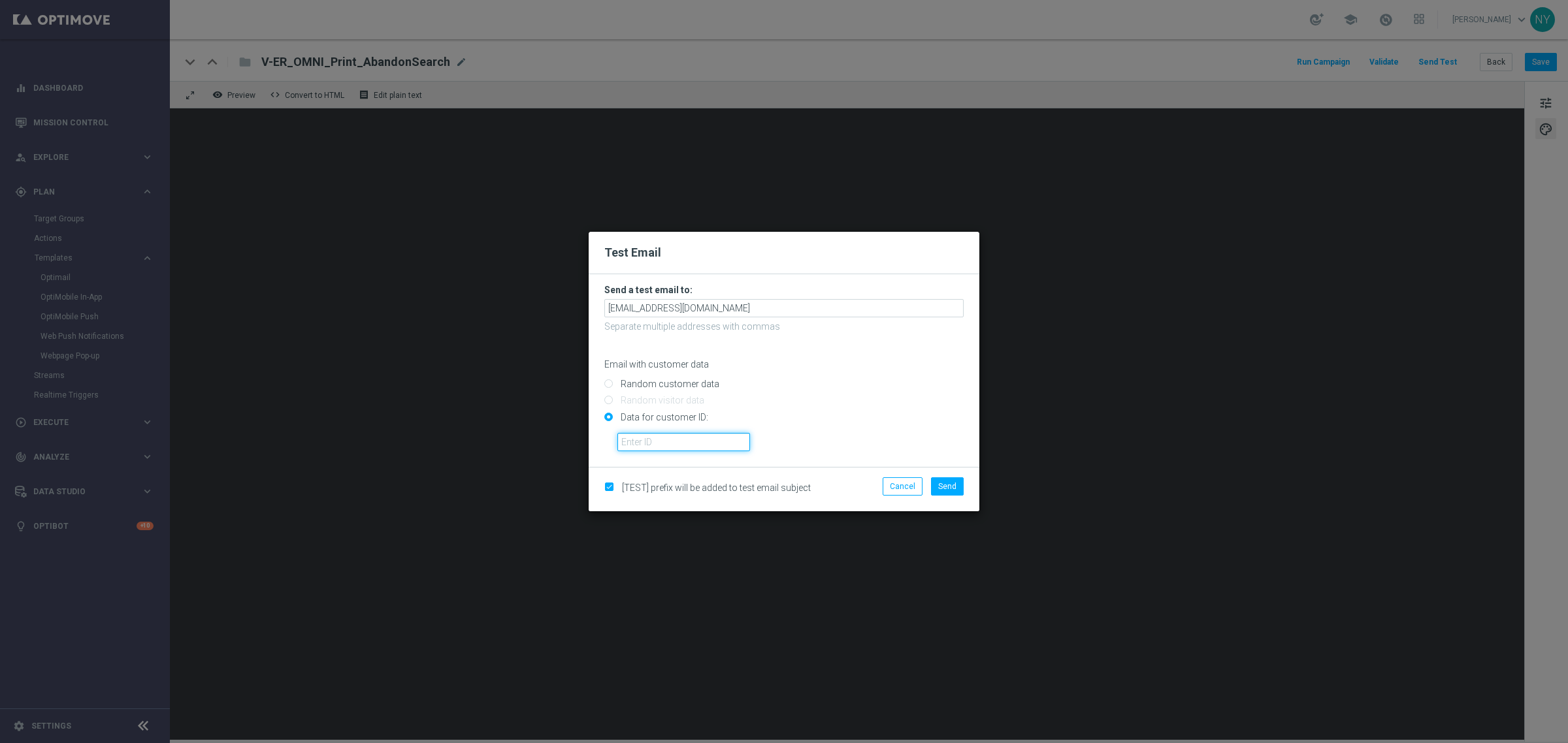
click at [640, 442] on input "text" at bounding box center [683, 443] width 132 height 19
click at [660, 436] on input "text" at bounding box center [683, 443] width 132 height 19
paste input "10000006208"
type input "10000006208"
click at [954, 490] on span "Send" at bounding box center [947, 487] width 19 height 9
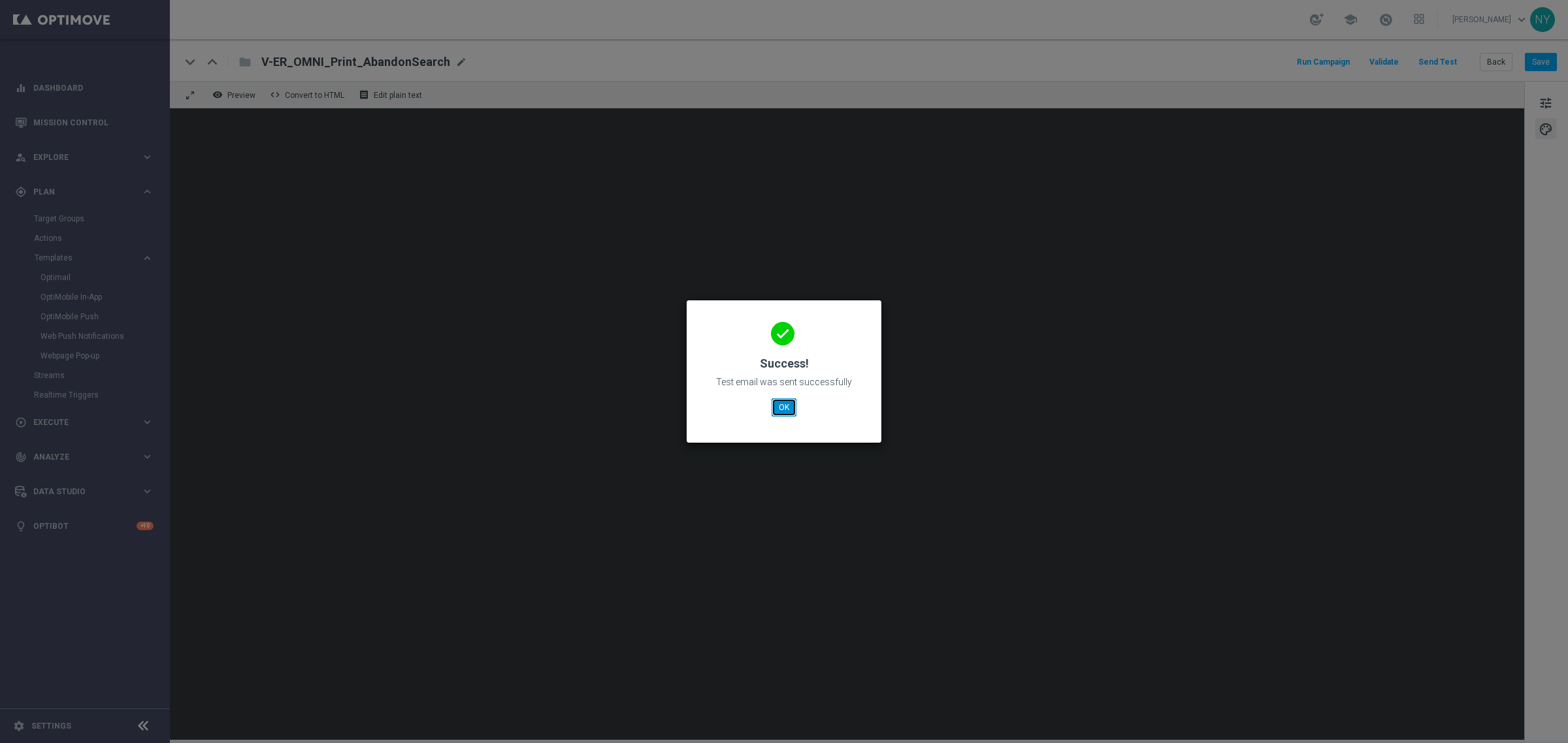
click at [775, 413] on button "OK" at bounding box center [783, 407] width 25 height 19
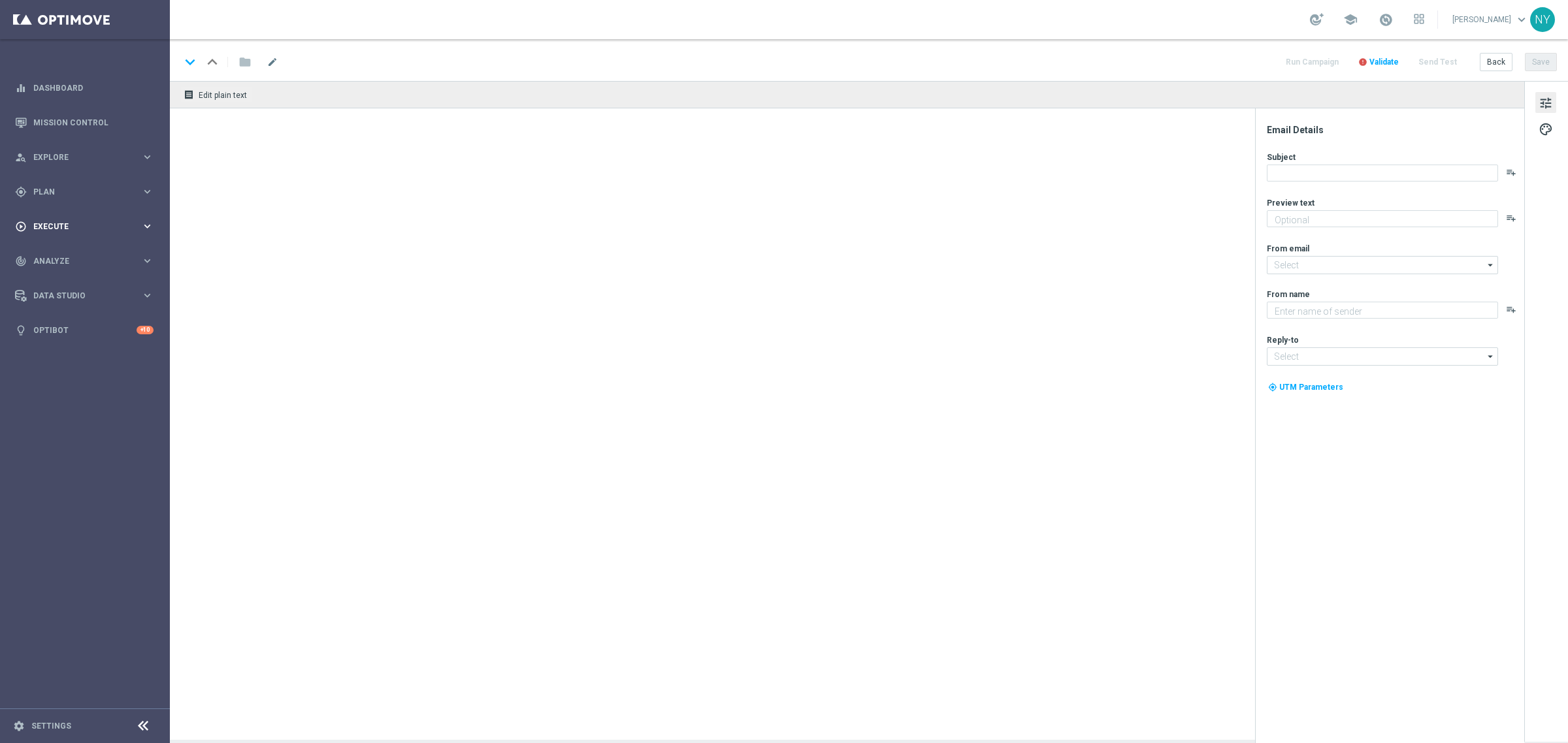
type textarea "Staples"
type input "[EMAIL_ADDRESS][DOMAIN_NAME]"
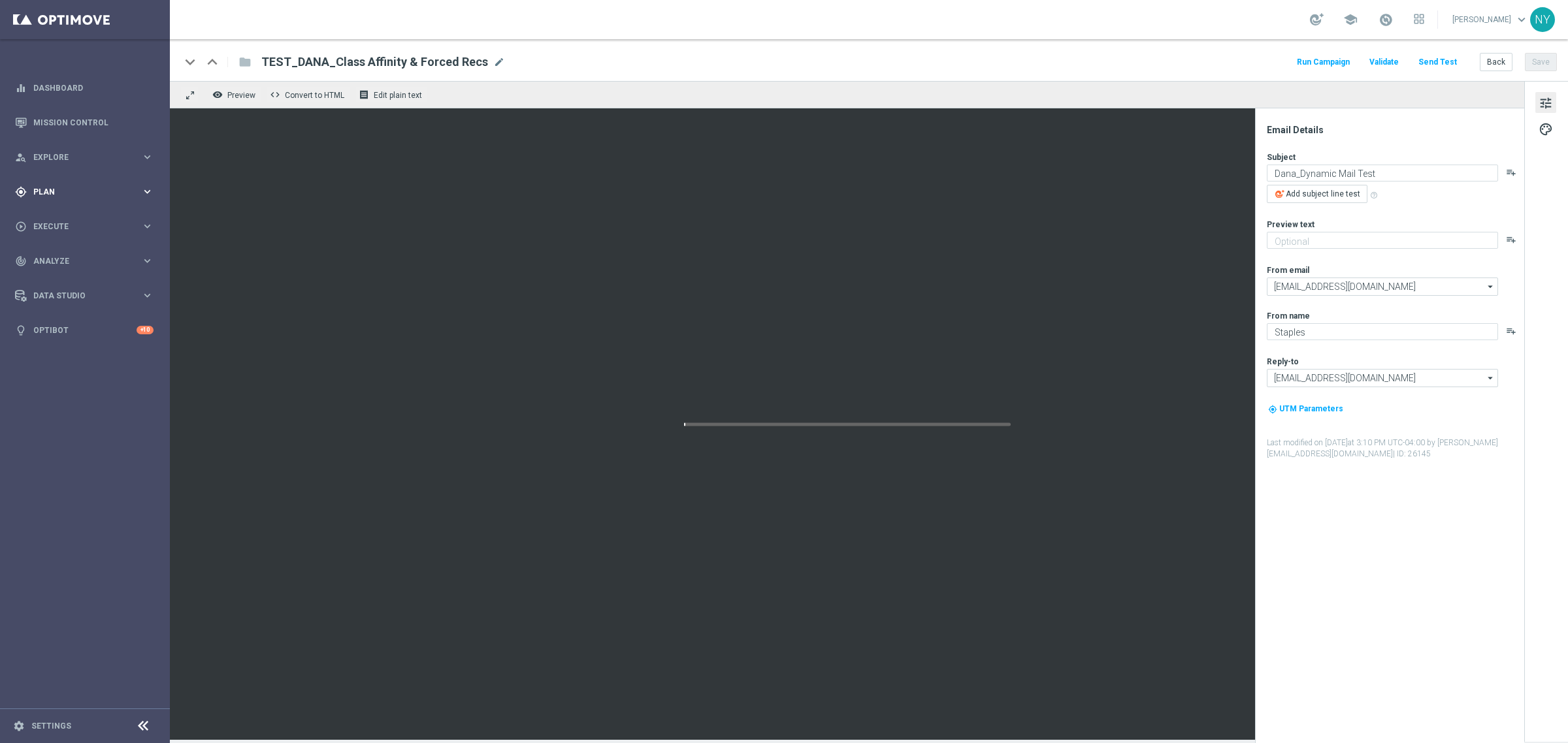
click at [34, 197] on div "gps_fixed Plan" at bounding box center [77, 192] width 126 height 12
click at [53, 222] on link "Target Groups" at bounding box center [84, 218] width 102 height 10
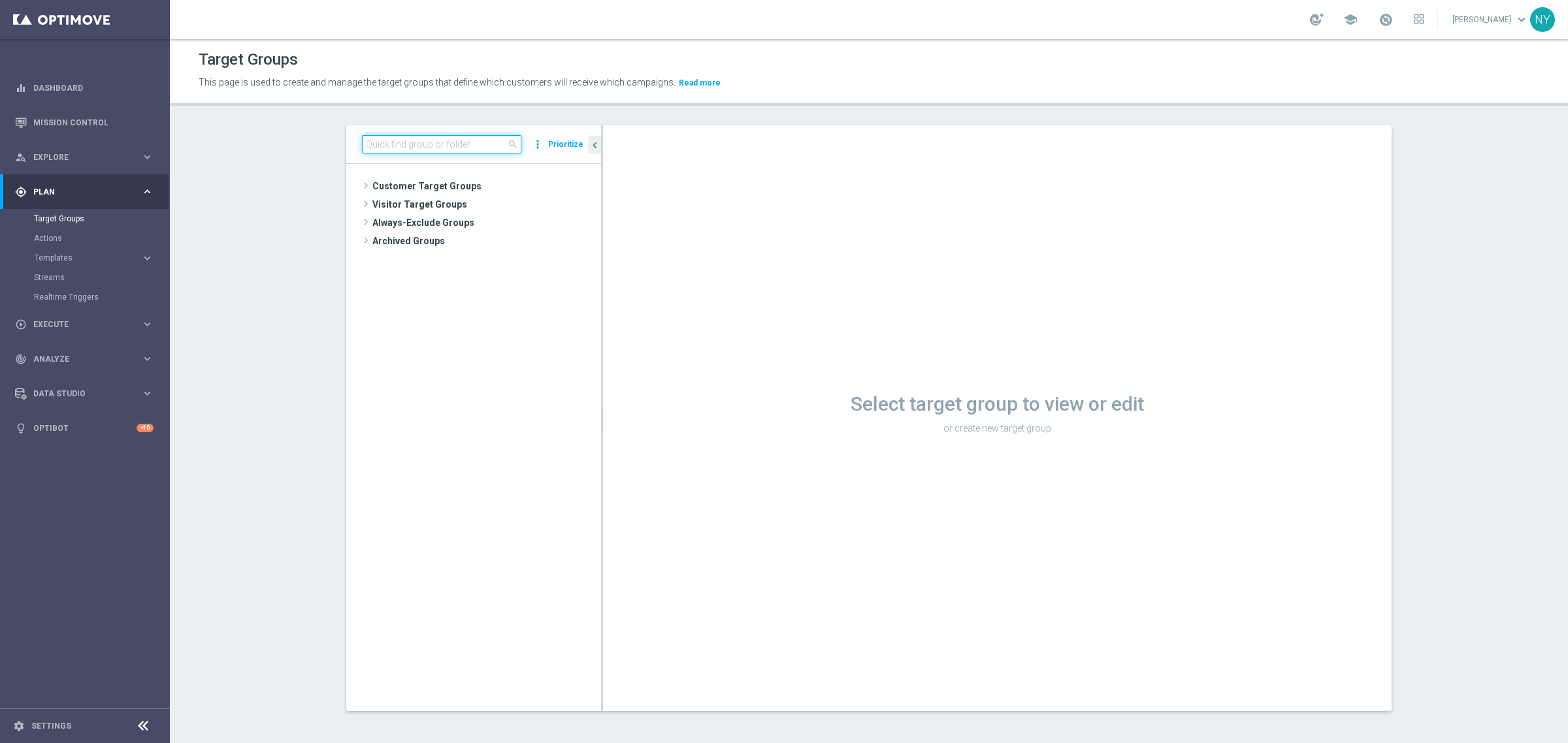
click at [422, 144] on input at bounding box center [441, 144] width 159 height 19
click at [397, 150] on input at bounding box center [441, 144] width 159 height 19
paste input "ER_DC_CLM_ClassAffinity"
click at [450, 206] on span "ER_DC_CLM_ClassAffinity" at bounding box center [484, 205] width 171 height 11
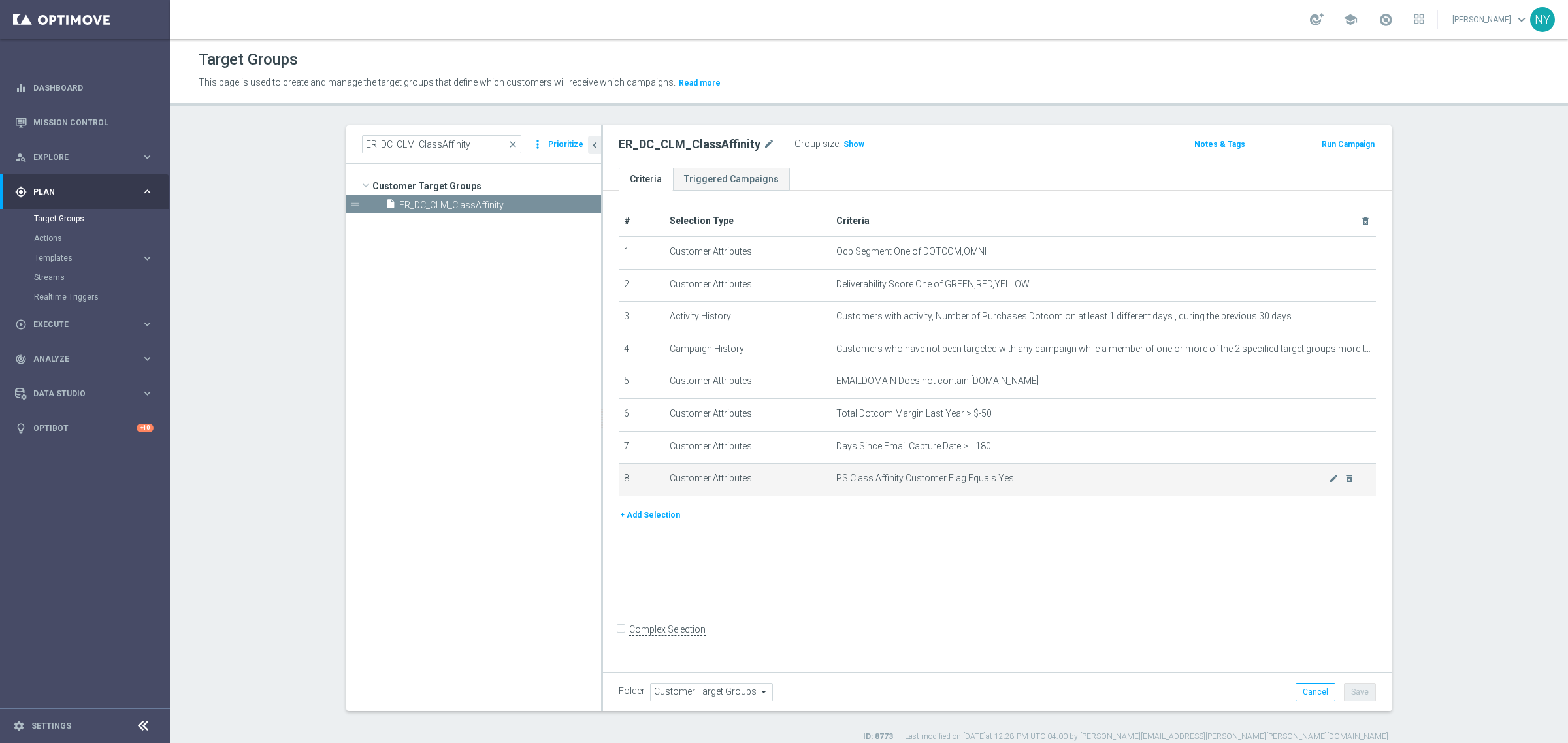
click at [991, 481] on span "PS Class Affinity Customer Flag Equals Yes" at bounding box center [1082, 478] width 492 height 11
drag, startPoint x: 953, startPoint y: 86, endPoint x: 956, endPoint y: 92, distance: 6.7
click at [956, 91] on div "This page is used to create and manage the target groups that define which cust…" at bounding box center [698, 83] width 1020 height 21
drag, startPoint x: 1032, startPoint y: 484, endPoint x: 614, endPoint y: 487, distance: 418.0
click at [619, 487] on tr "8 Customer Attributes PS Class Affinity Customer Flag Equals Yes mode_edit dele…" at bounding box center [997, 479] width 757 height 33
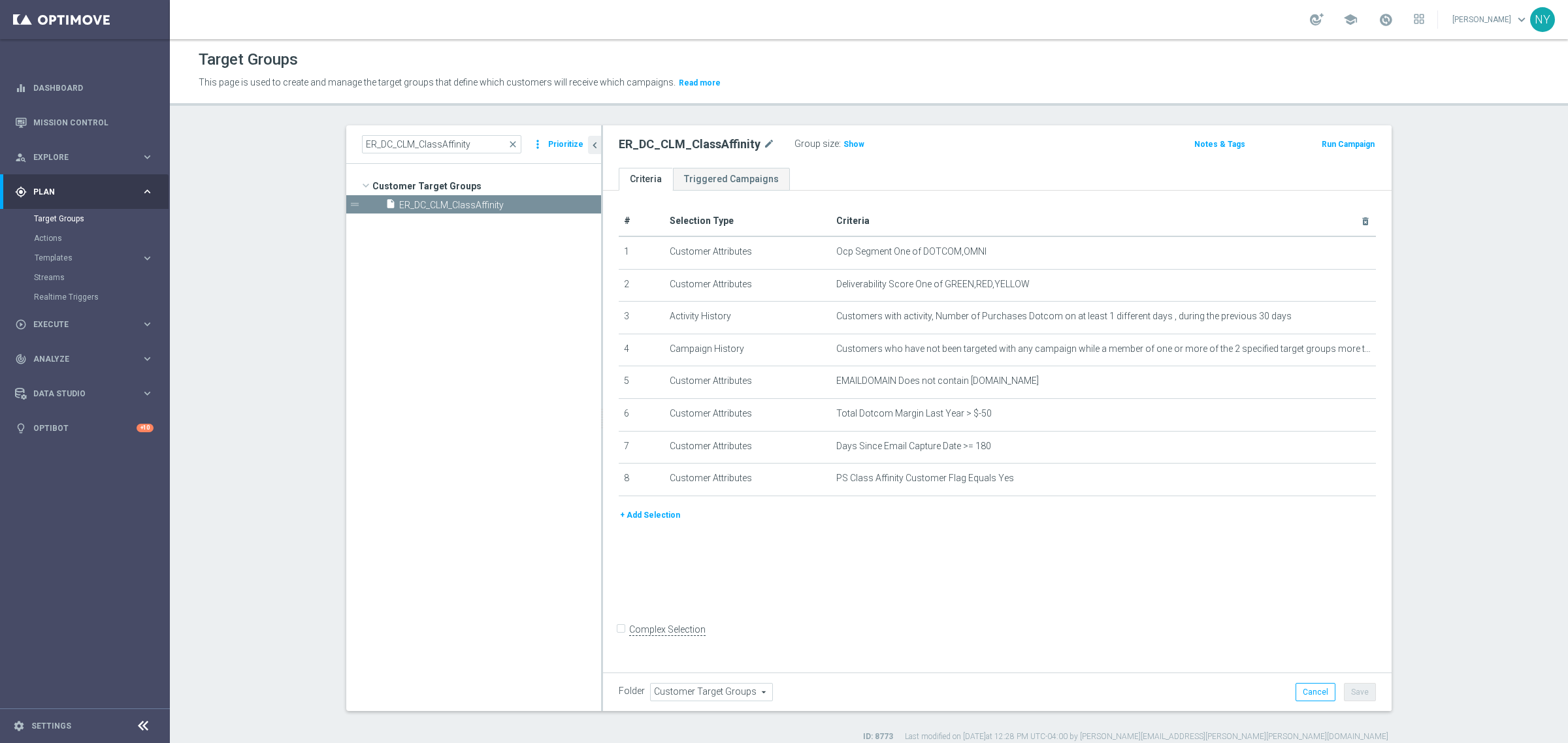
copy tr "8 Customer Attributes PS Class Affinity Customer Flag Equals Yes"
drag, startPoint x: 473, startPoint y: 147, endPoint x: 286, endPoint y: 143, distance: 187.0
click at [286, 143] on section "ER_DC_CLM_ClassAffinity close more_vert Prioritize Customer Target Groups libra…" at bounding box center [868, 434] width 1397 height 617
click at [456, 151] on input "ER_DC_CLM_ClassAffinity" at bounding box center [441, 144] width 159 height 19
drag, startPoint x: 488, startPoint y: 144, endPoint x: 241, endPoint y: 144, distance: 247.0
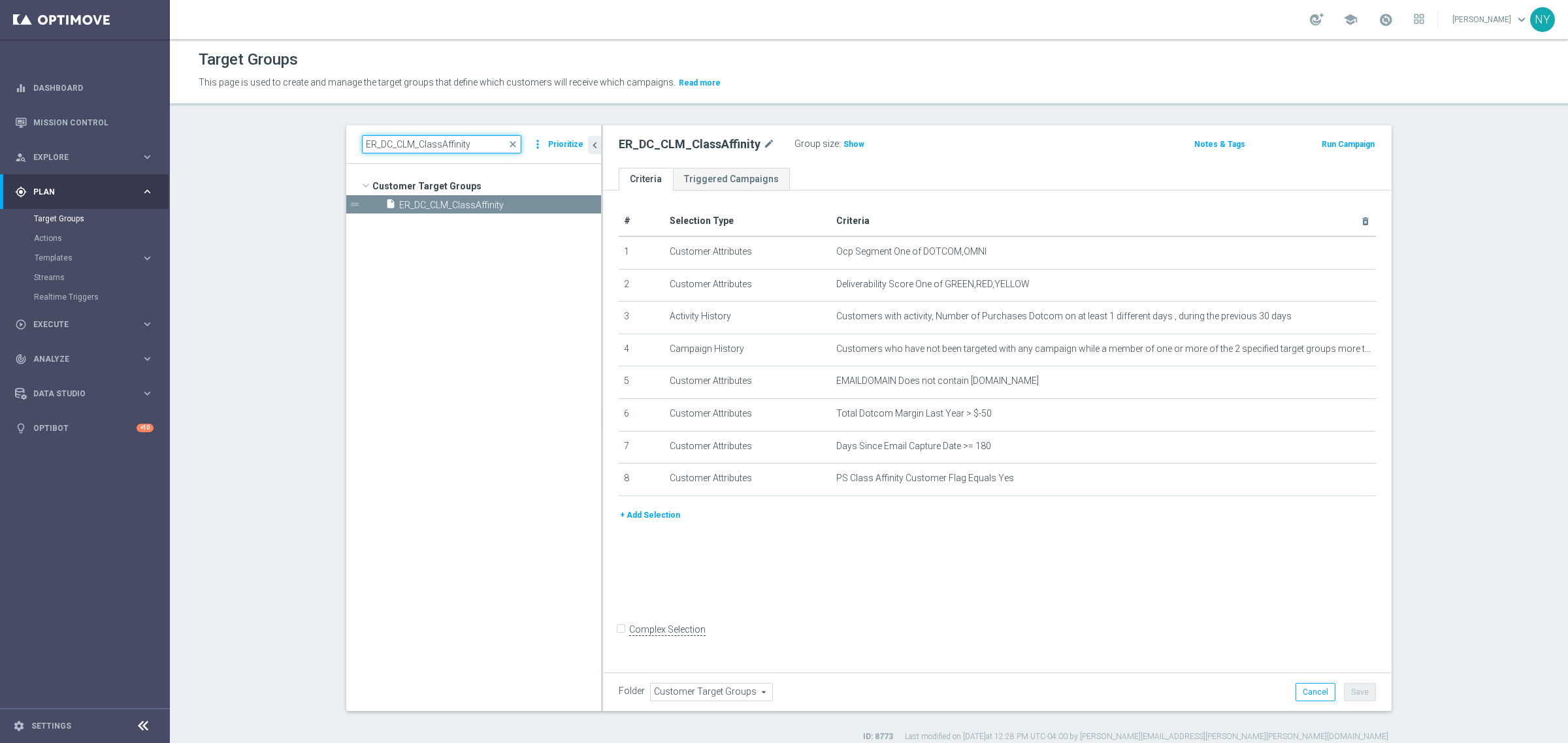
click at [241, 144] on section "ER_DC_CLM_ClassAffinity close more_vert Prioritize Customer Target Groups libra…" at bounding box center [868, 434] width 1397 height 617
paste input "Print"
type input "ER_DC_CLM_PrintClassAffinity"
click at [493, 204] on span "ER_DC_CLM_PrintClassAffinity" at bounding box center [484, 205] width 171 height 11
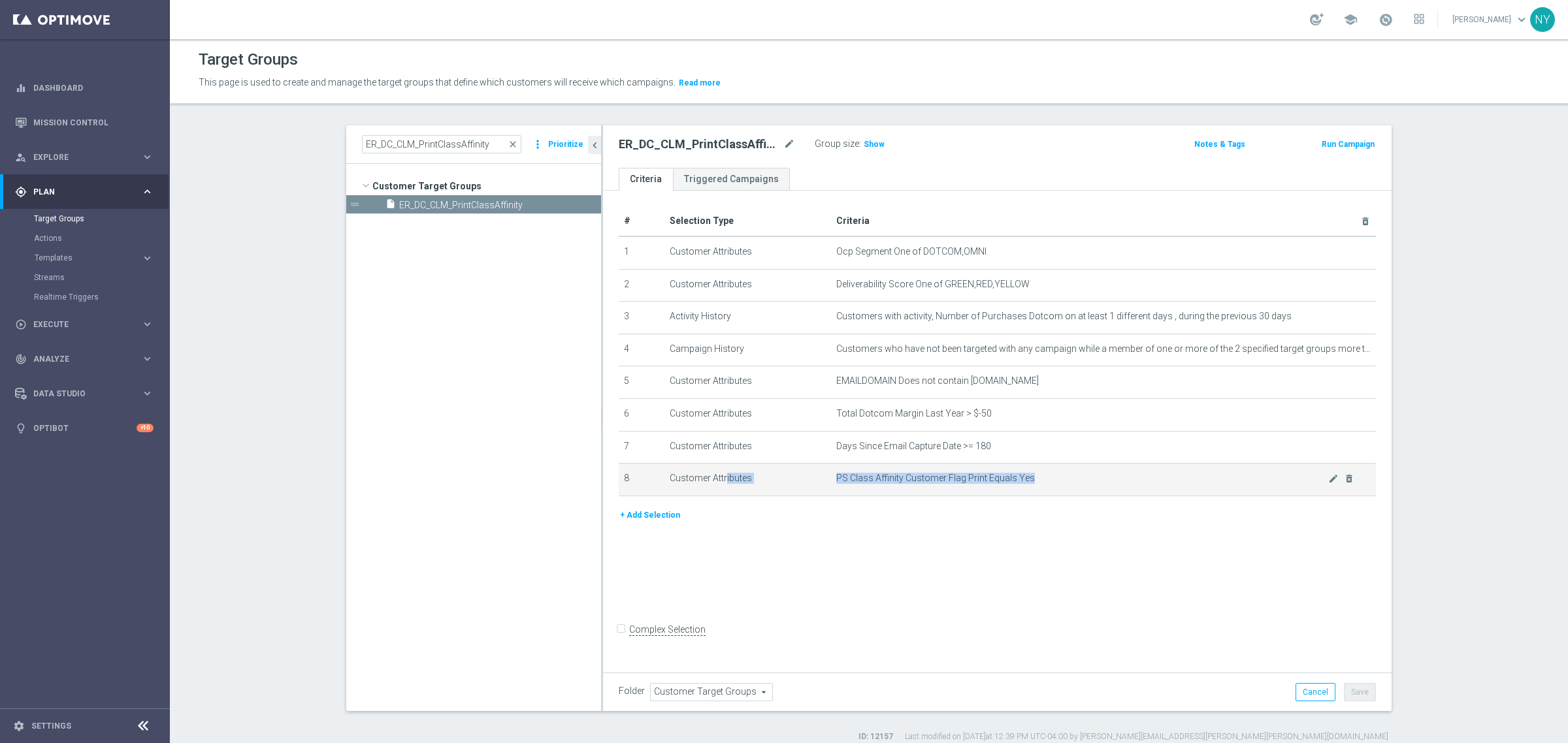
drag, startPoint x: 1068, startPoint y: 482, endPoint x: 665, endPoint y: 487, distance: 403.0
click at [665, 487] on tr "8 Customer Attributes PS Class Affinity Customer Flag Print Equals Yes mode_edi…" at bounding box center [997, 479] width 757 height 33
copy tr "Customer Attributes PS Class Affinity Customer Flag Print Equals Yes"
click at [512, 142] on span "close" at bounding box center [512, 144] width 10 height 10
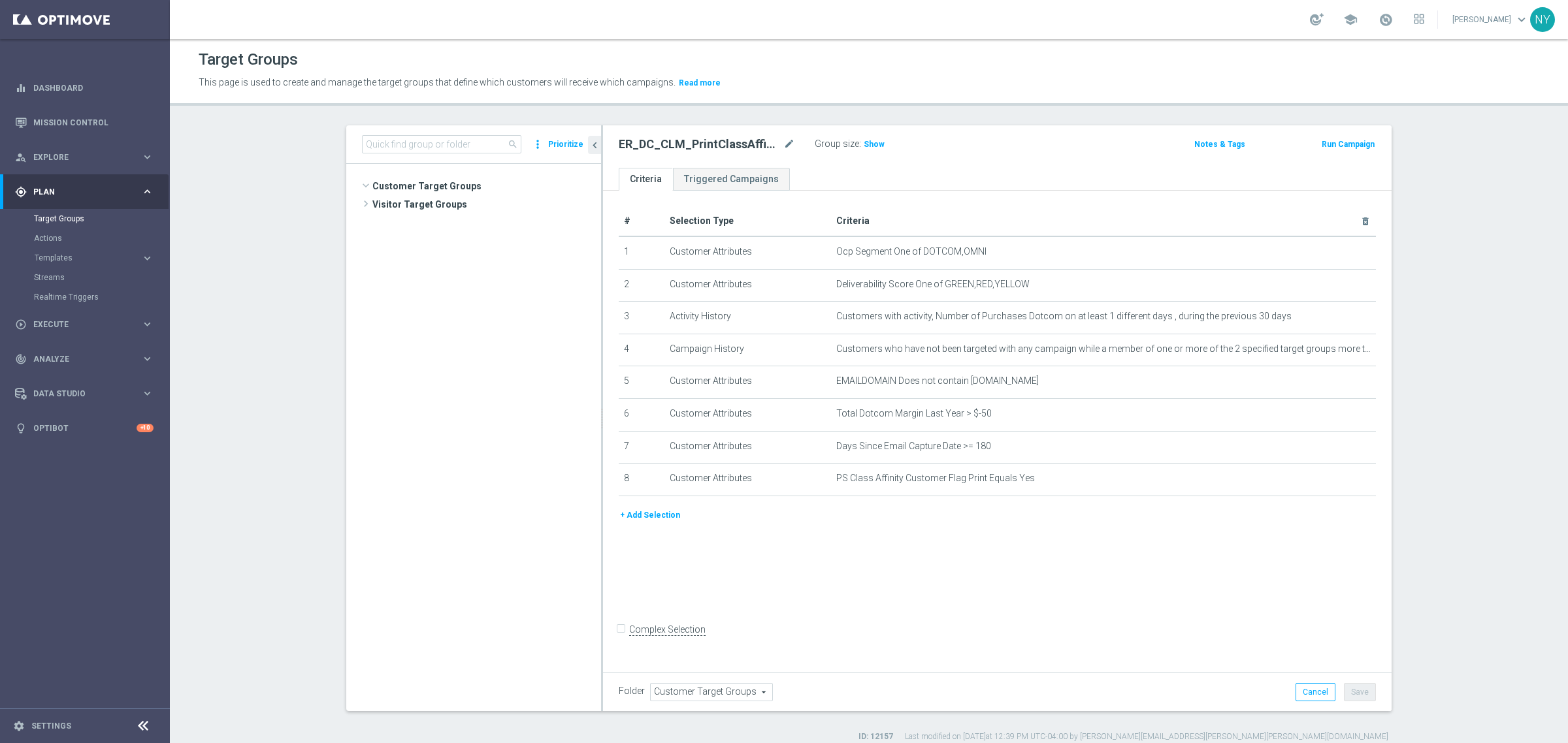
scroll to position [779, 0]
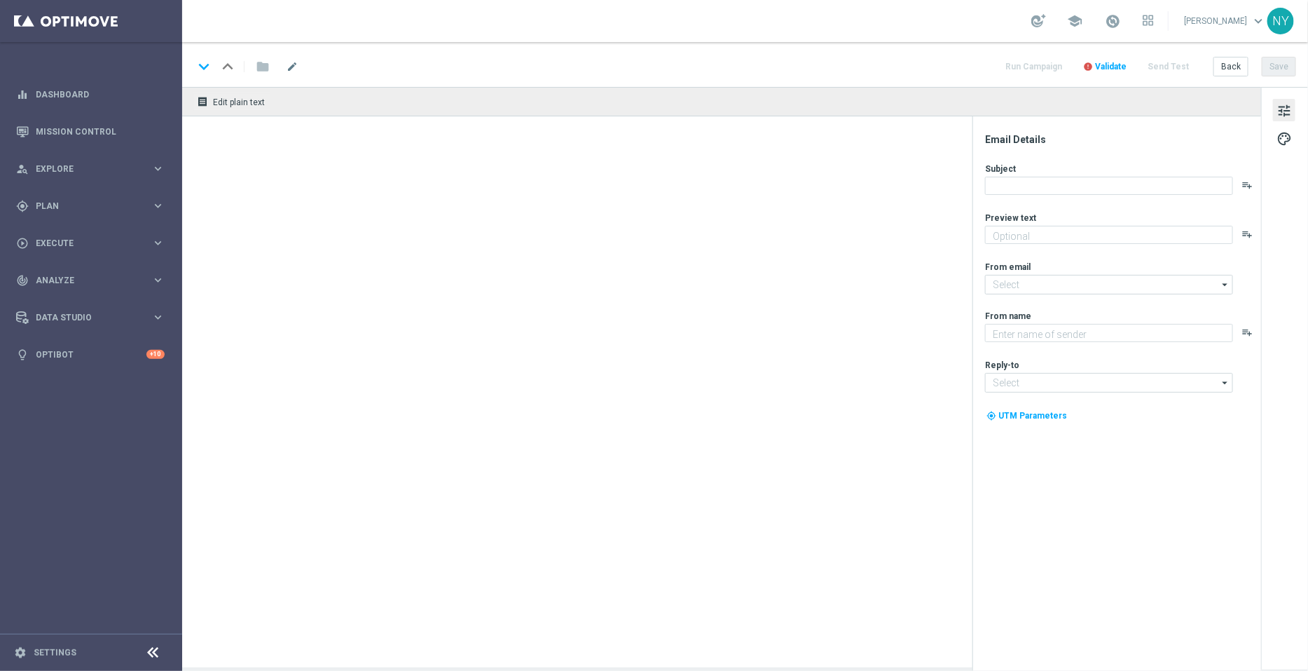
type textarea "Staples"
type input "[EMAIL_ADDRESS][DOMAIN_NAME]"
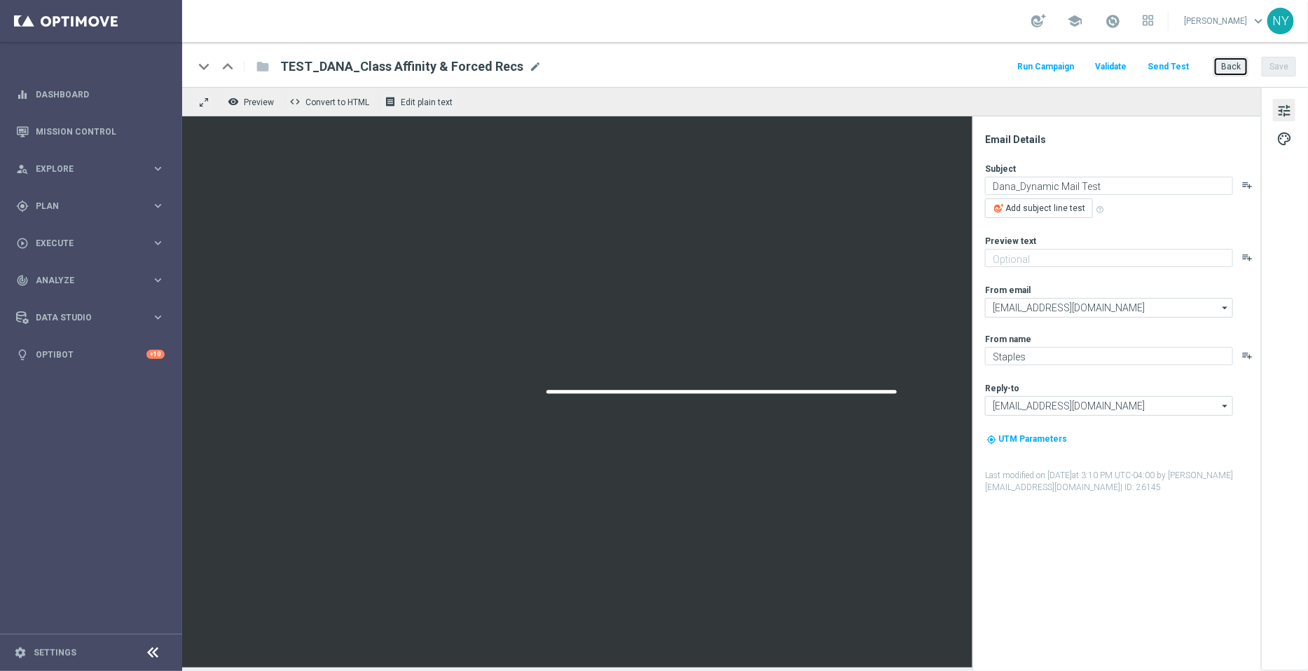
click at [1227, 69] on button "Back" at bounding box center [1231, 67] width 35 height 20
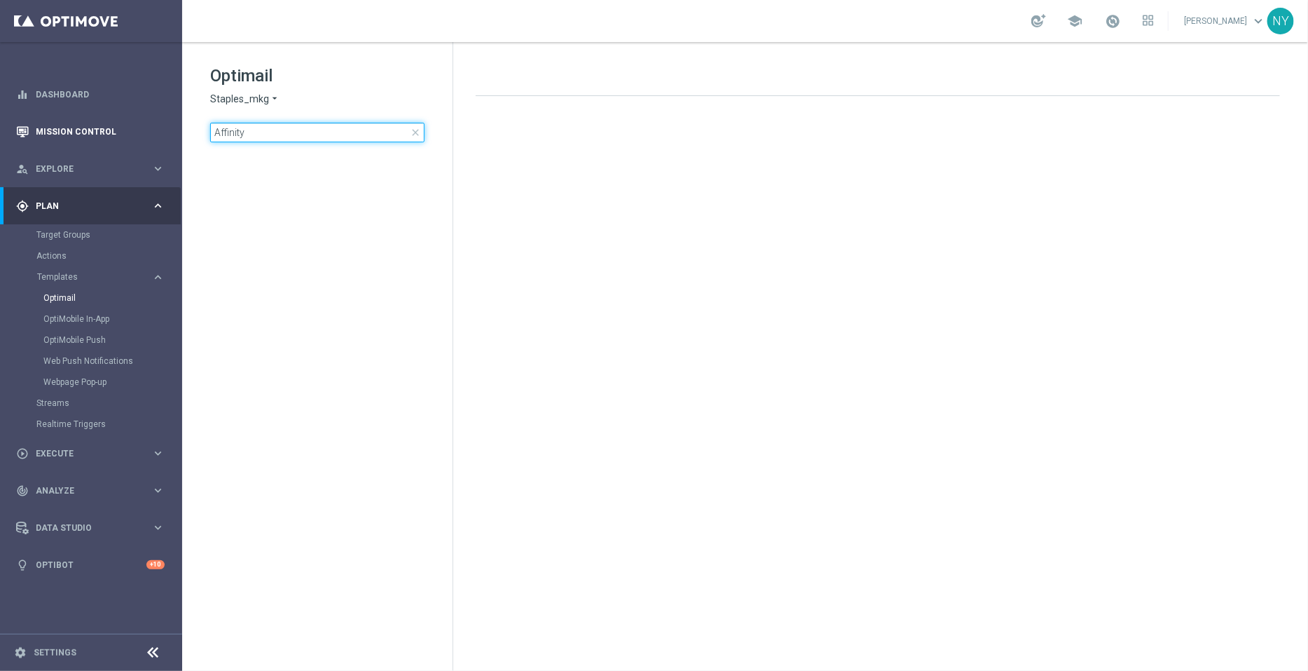
drag, startPoint x: 259, startPoint y: 131, endPoint x: 69, endPoint y: 144, distance: 190.3
click at [69, 144] on main "equalizer Dashboard Mission Control" at bounding box center [654, 335] width 1308 height 671
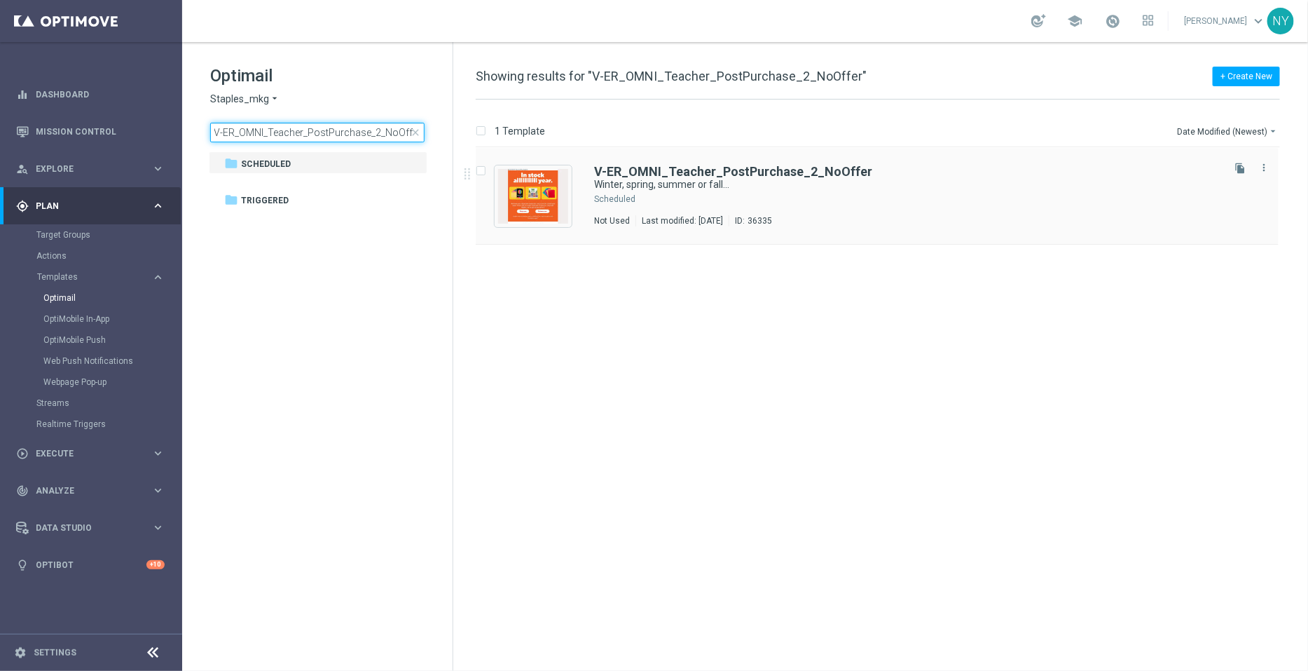
type input "V-ER_OMNI_Teacher_PostPurchase_2_NoOffer"
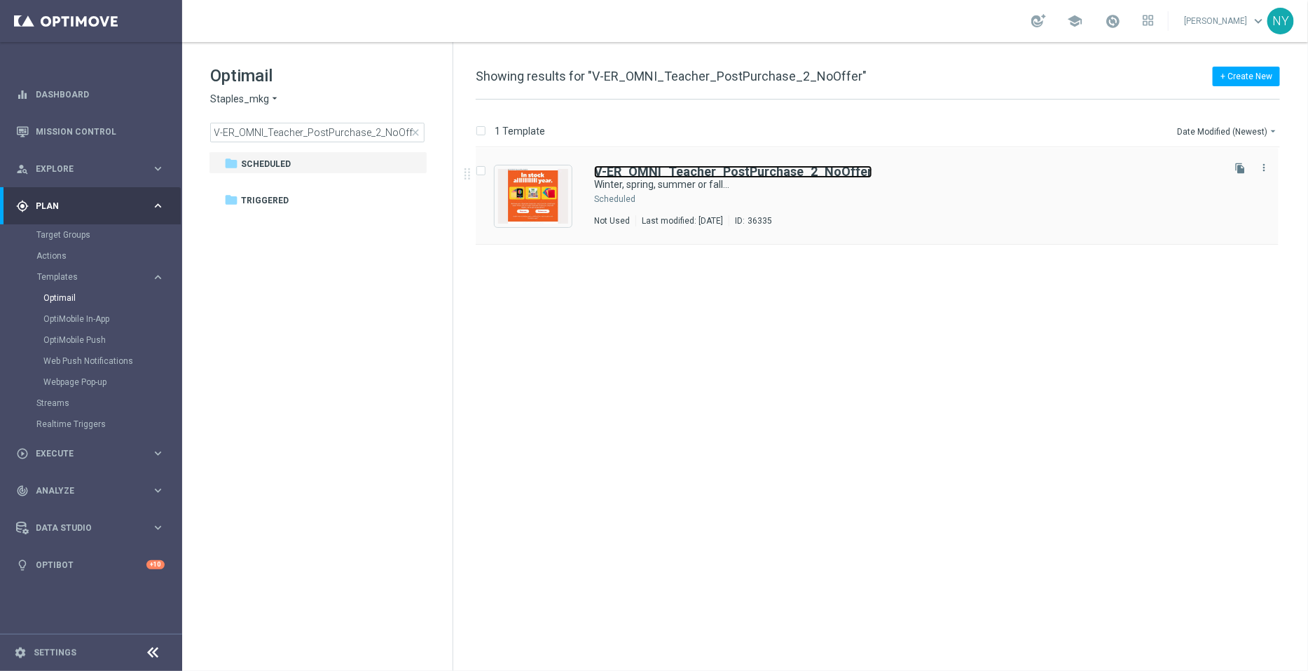
scroll to position [0, 0]
click at [662, 174] on b "V-ER_OMNI_Teacher_PostPurchase_2_NoOffer" at bounding box center [733, 171] width 278 height 15
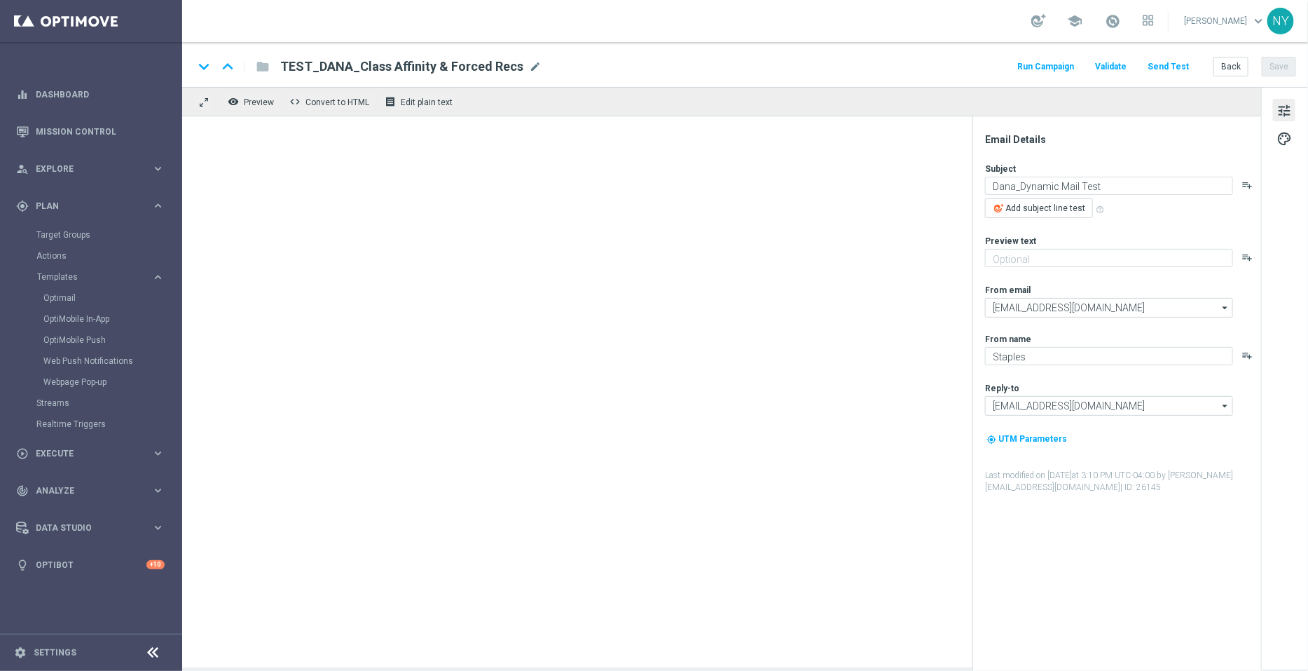
type textarea "Winter, spring, summer or fall..."
type textarea "We’re in stock through it all 🙌"
